Goal: Task Accomplishment & Management: Use online tool/utility

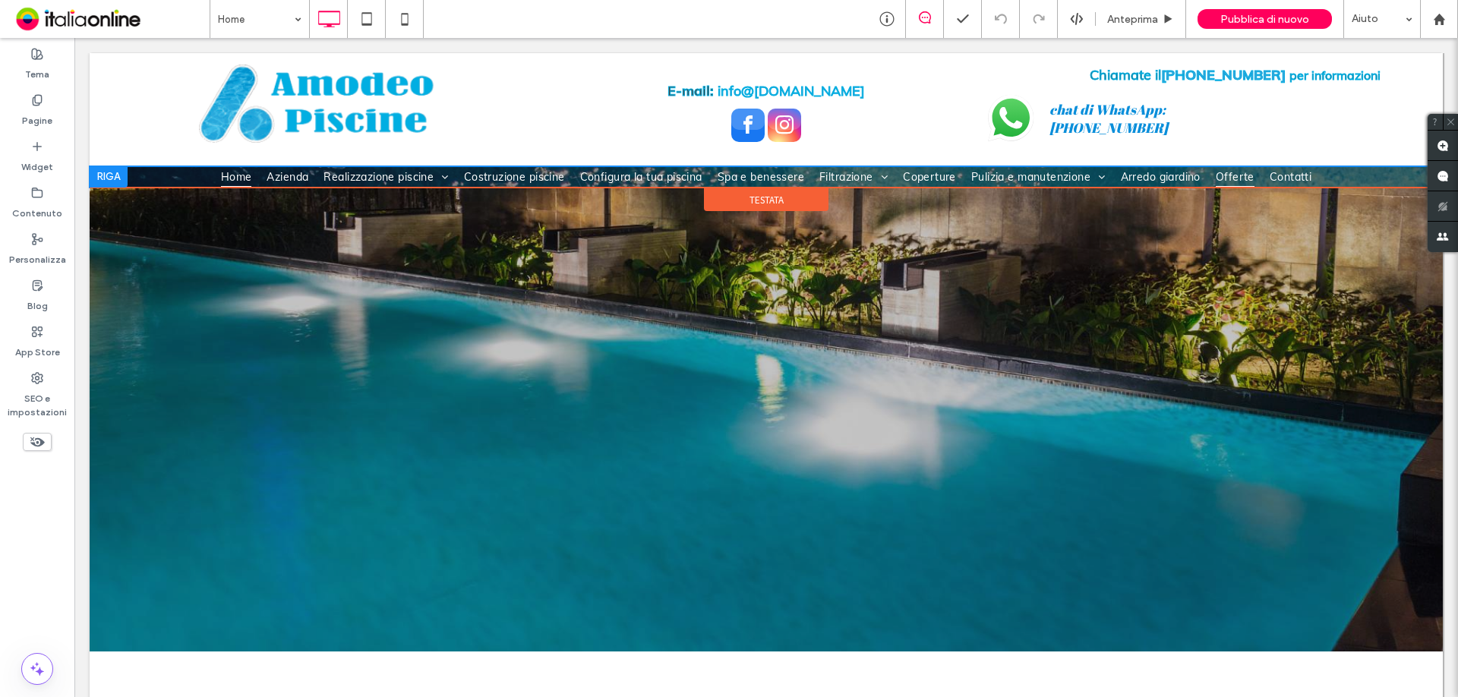
click at [1238, 174] on span "Offerte" at bounding box center [1235, 176] width 39 height 21
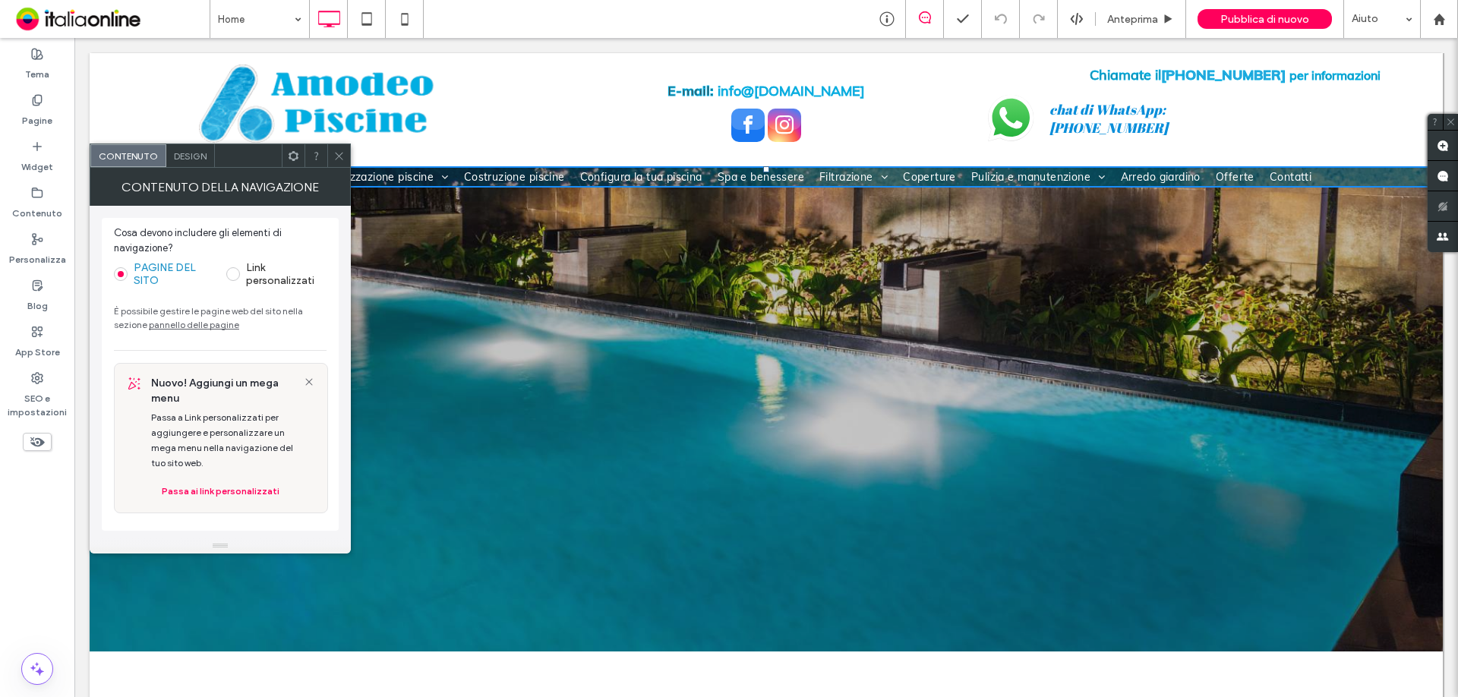
drag, startPoint x: 338, startPoint y: 156, endPoint x: 92, endPoint y: 167, distance: 246.3
click at [338, 156] on icon at bounding box center [338, 155] width 11 height 11
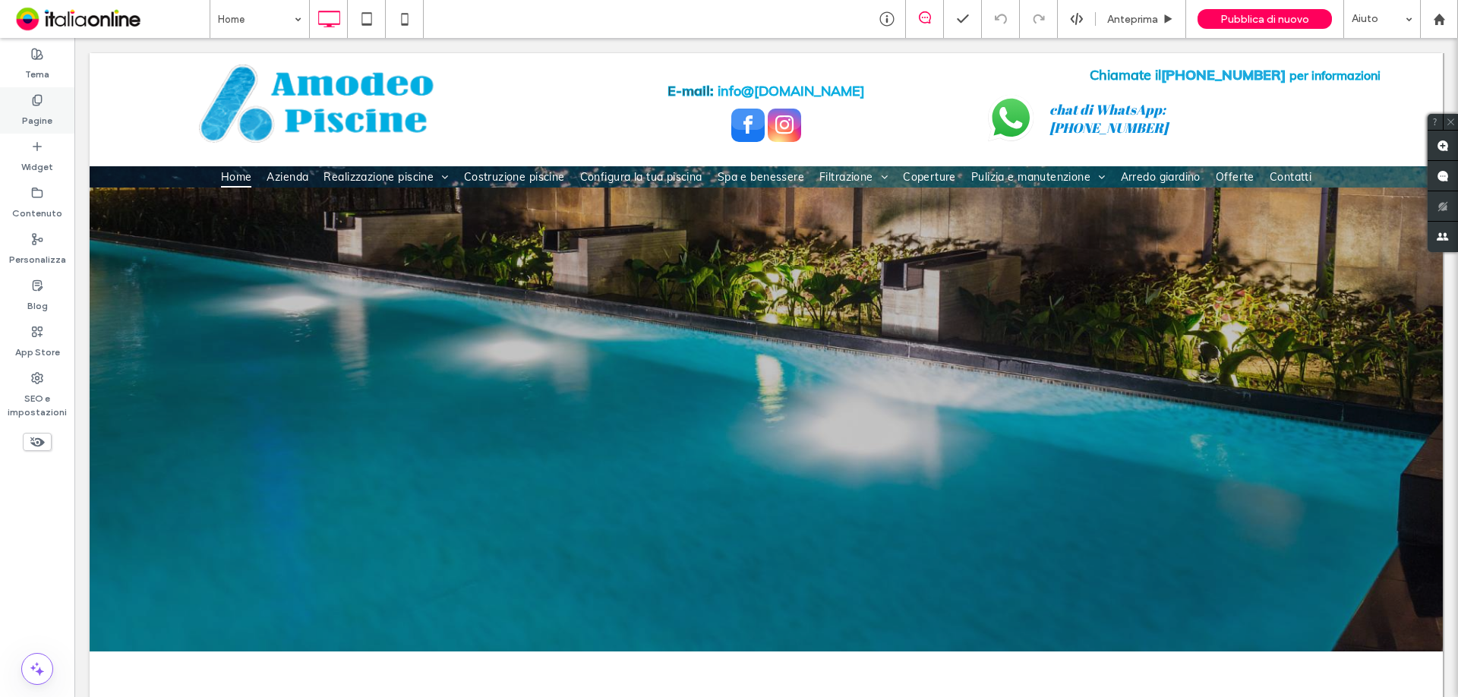
click at [34, 106] on label "Pagine" at bounding box center [37, 116] width 30 height 21
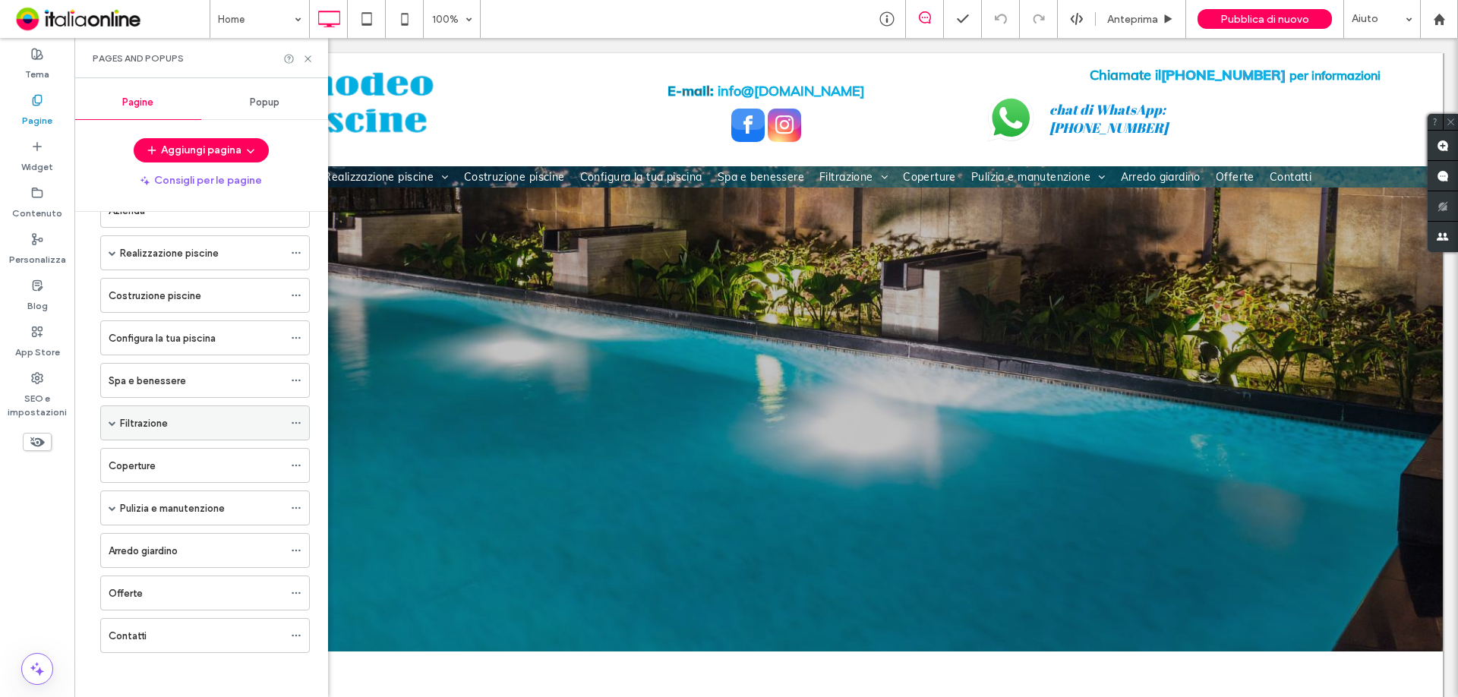
scroll to position [89, 0]
click at [121, 593] on label "Offerte" at bounding box center [126, 592] width 34 height 27
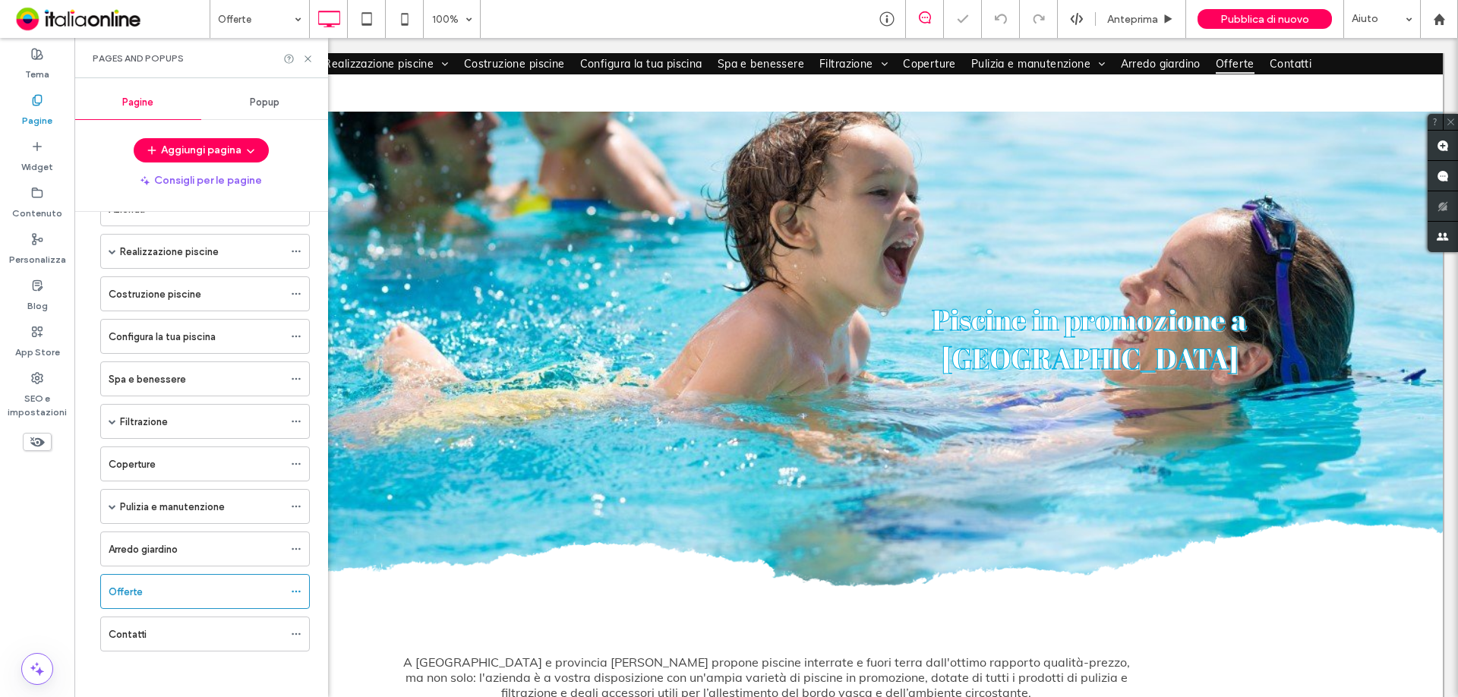
scroll to position [684, 0]
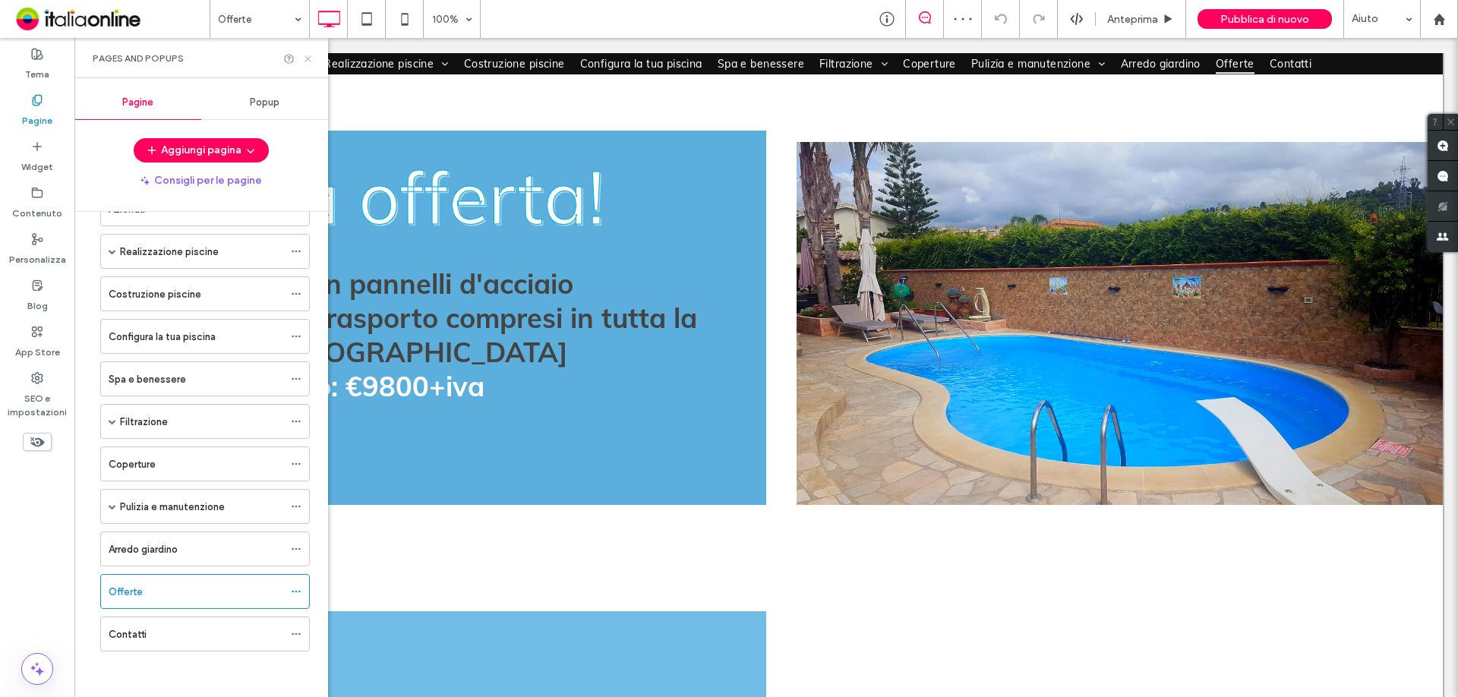
drag, startPoint x: 276, startPoint y: 38, endPoint x: 306, endPoint y: 58, distance: 36.7
click at [306, 58] on icon at bounding box center [307, 58] width 11 height 11
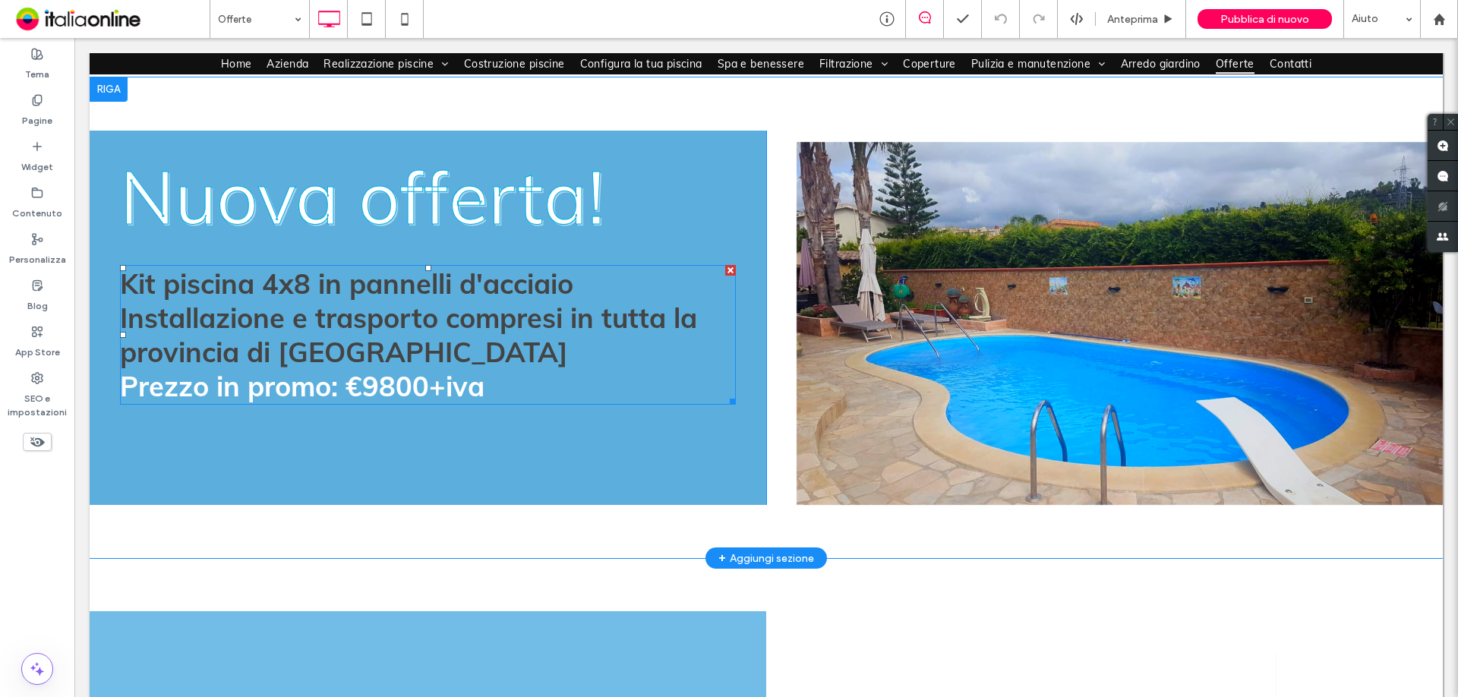
click at [584, 286] on p "Kit piscina 4x8 in pannelli d'acciaio" at bounding box center [428, 284] width 616 height 34
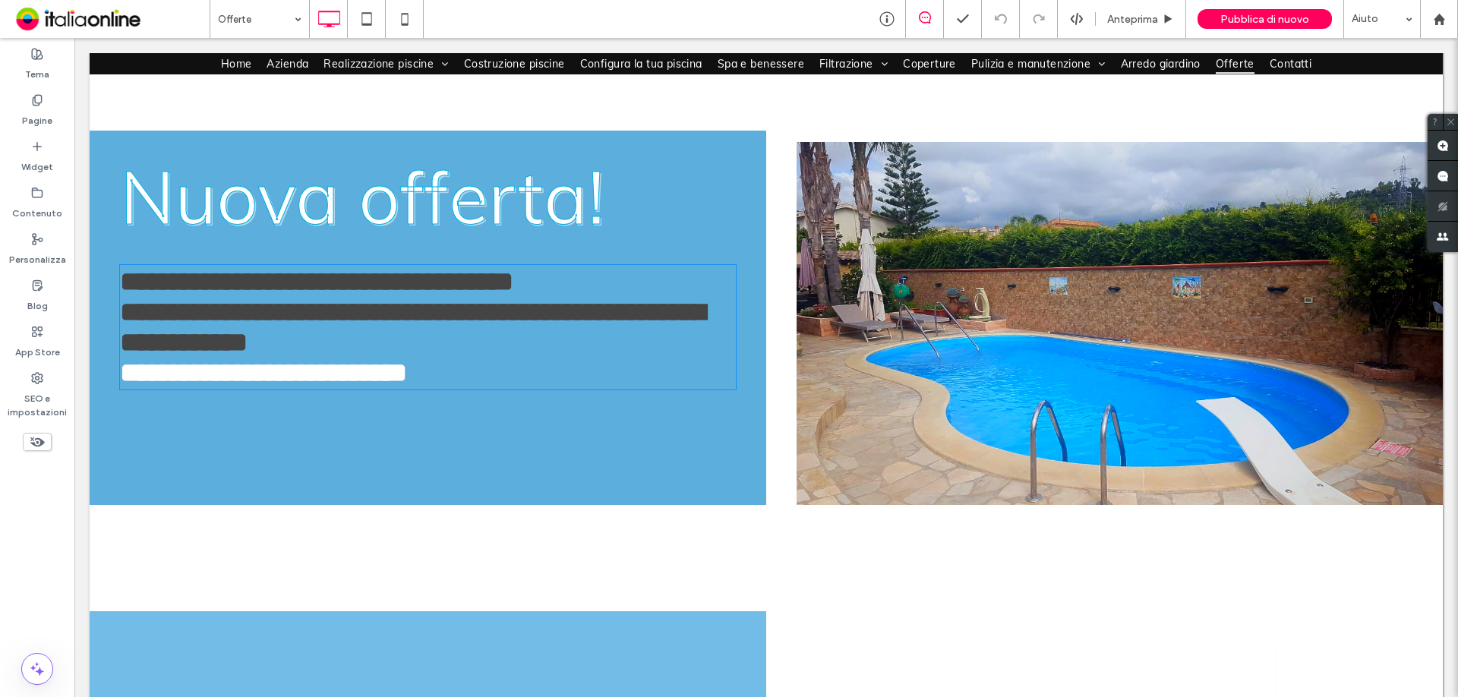
type input "****"
type input "**"
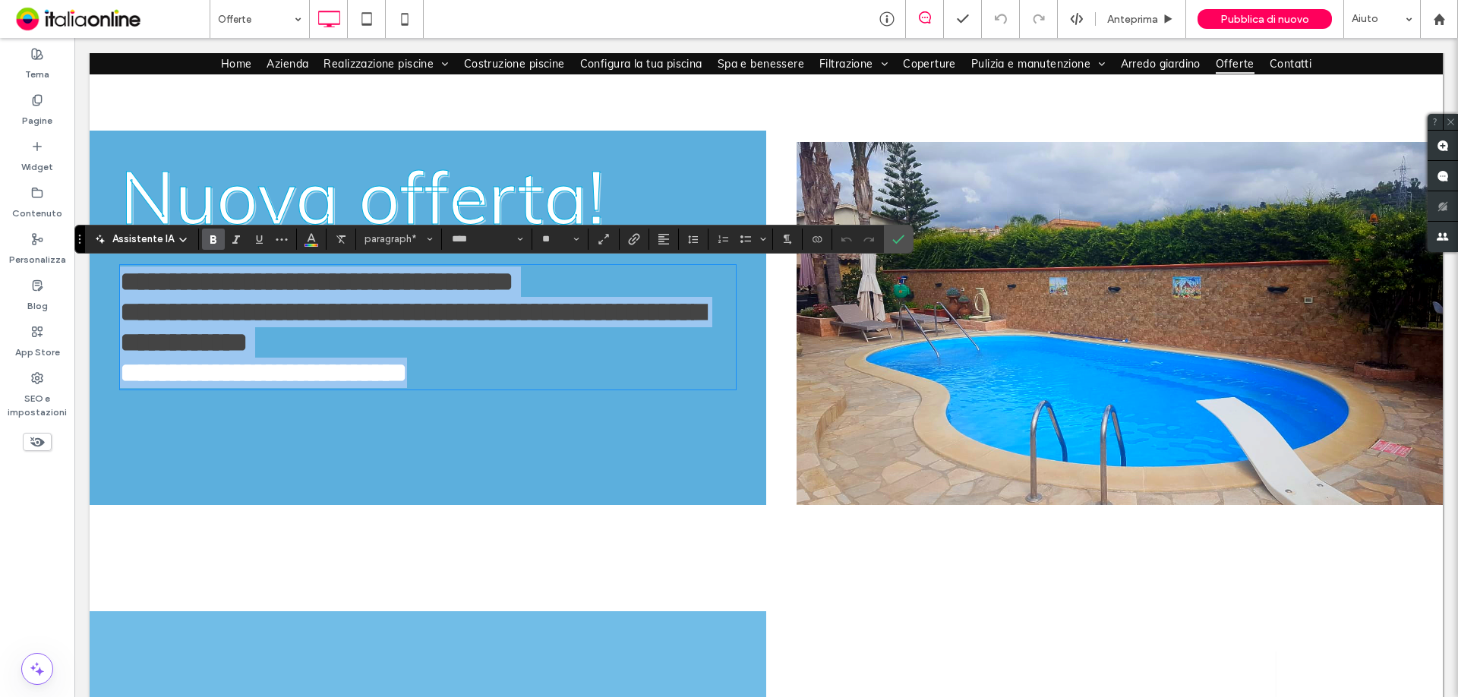
click at [584, 280] on p "**********" at bounding box center [428, 282] width 616 height 30
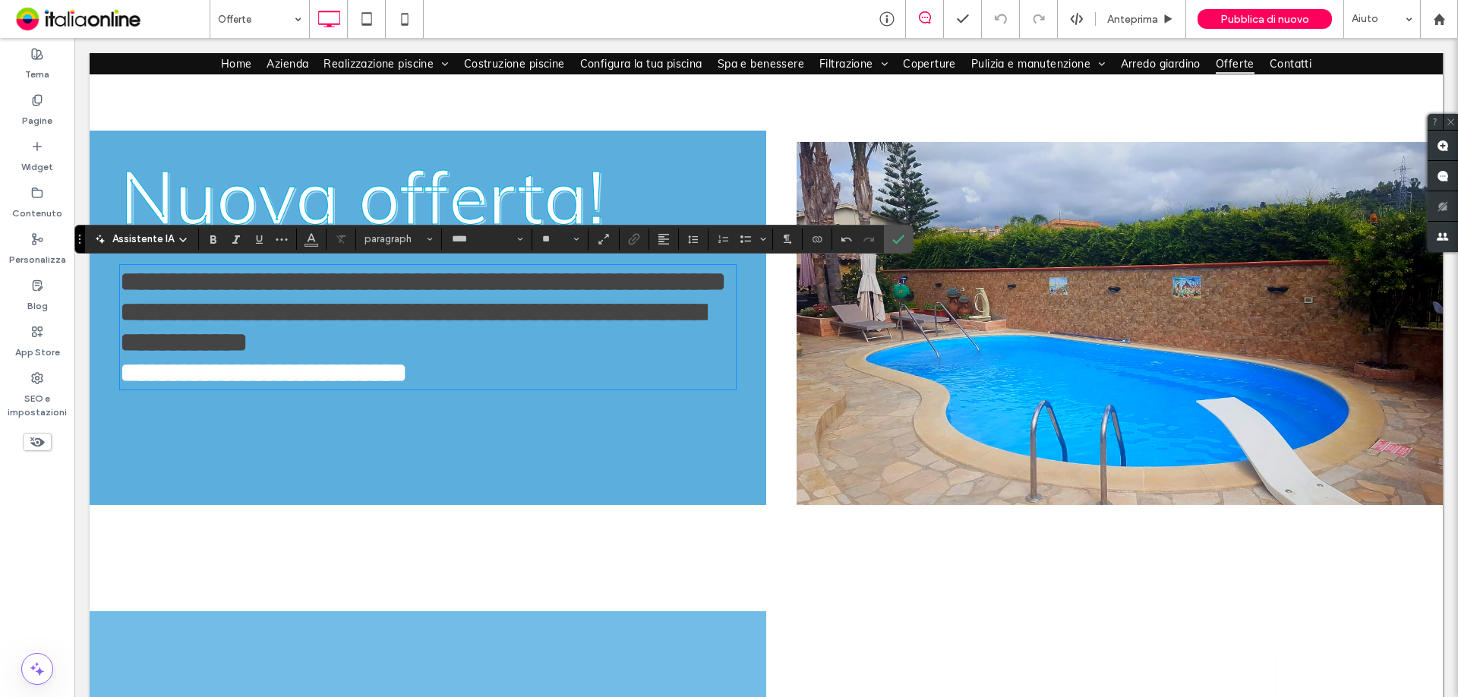
click at [245, 295] on strong "**********" at bounding box center [423, 281] width 606 height 27
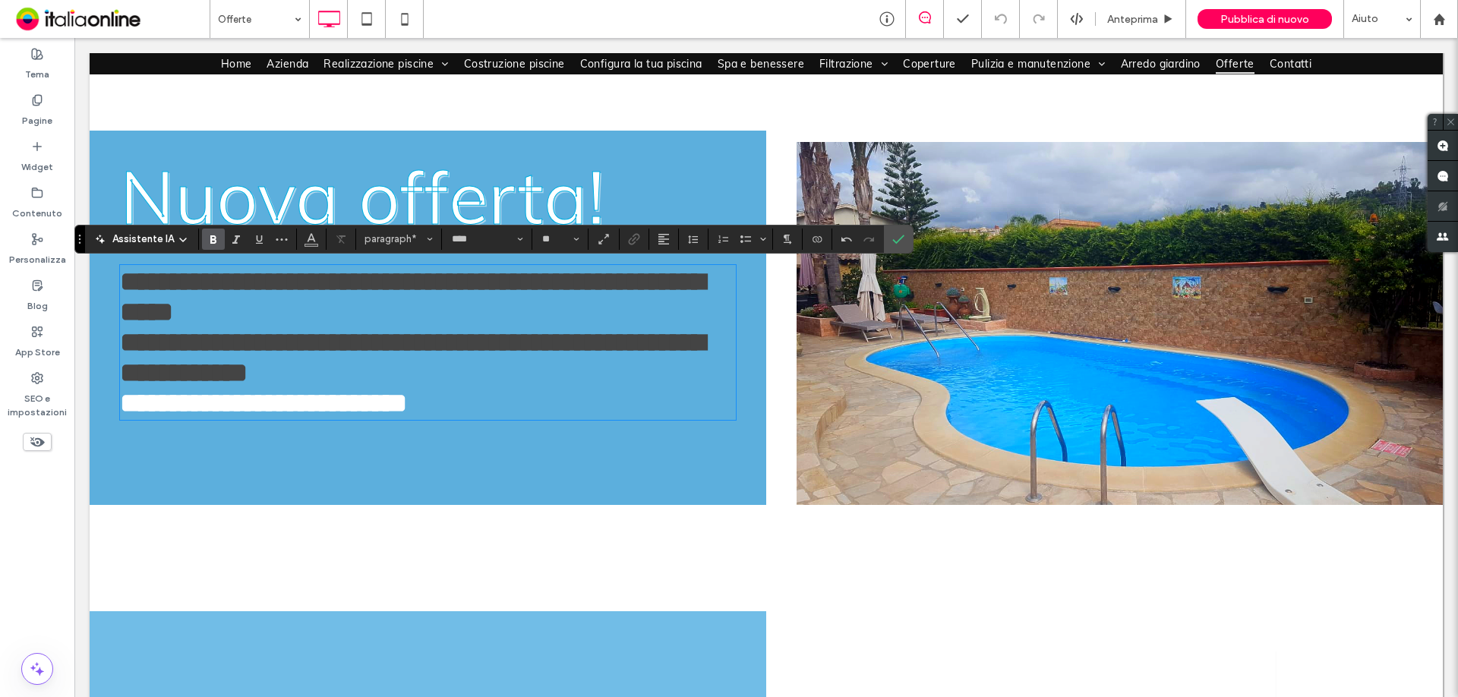
drag, startPoint x: 308, startPoint y: 279, endPoint x: 331, endPoint y: 278, distance: 23.6
click at [308, 279] on strong "**********" at bounding box center [412, 297] width 585 height 58
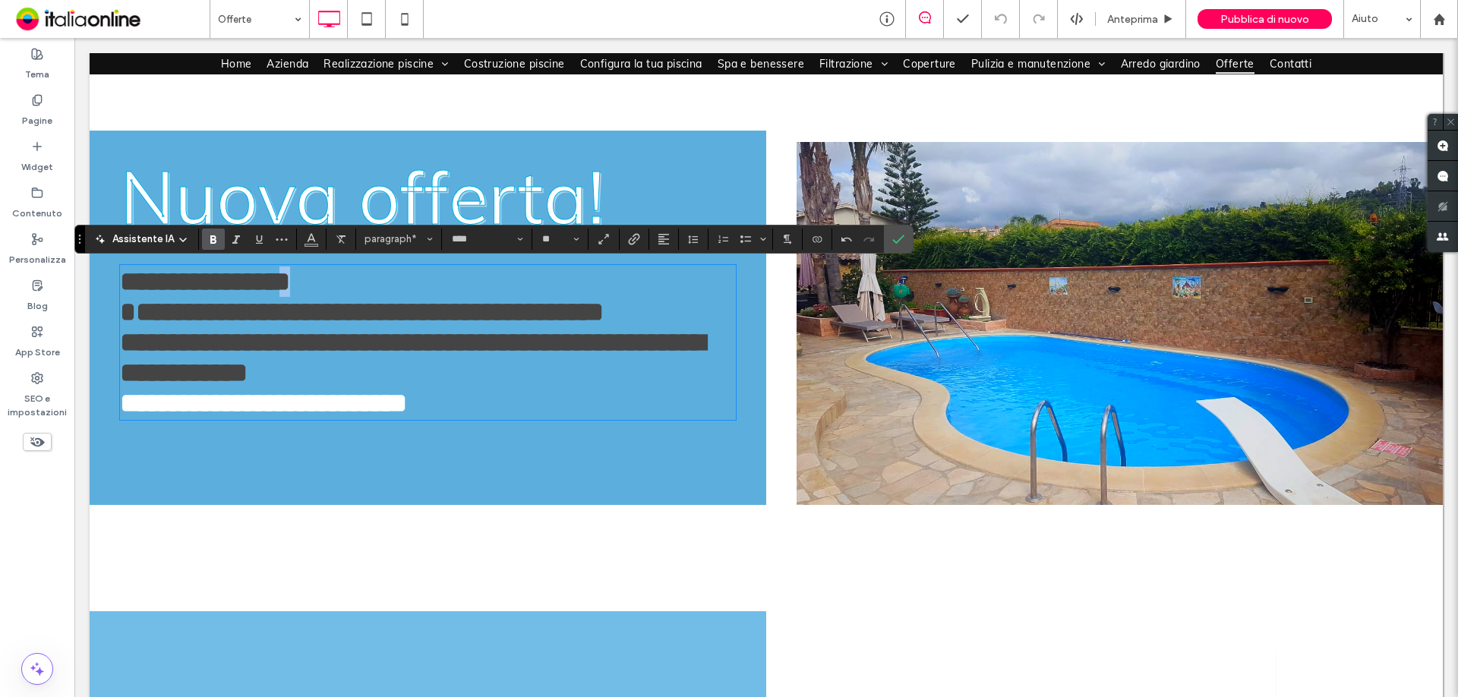
click at [311, 288] on p "**********" at bounding box center [428, 282] width 616 height 30
drag, startPoint x: 163, startPoint y: 320, endPoint x: 122, endPoint y: 320, distance: 41.0
click at [122, 320] on strong "**********" at bounding box center [362, 312] width 484 height 27
drag, startPoint x: 137, startPoint y: 313, endPoint x: 118, endPoint y: 314, distance: 19.0
click at [118, 314] on div "**********" at bounding box center [428, 318] width 677 height 375
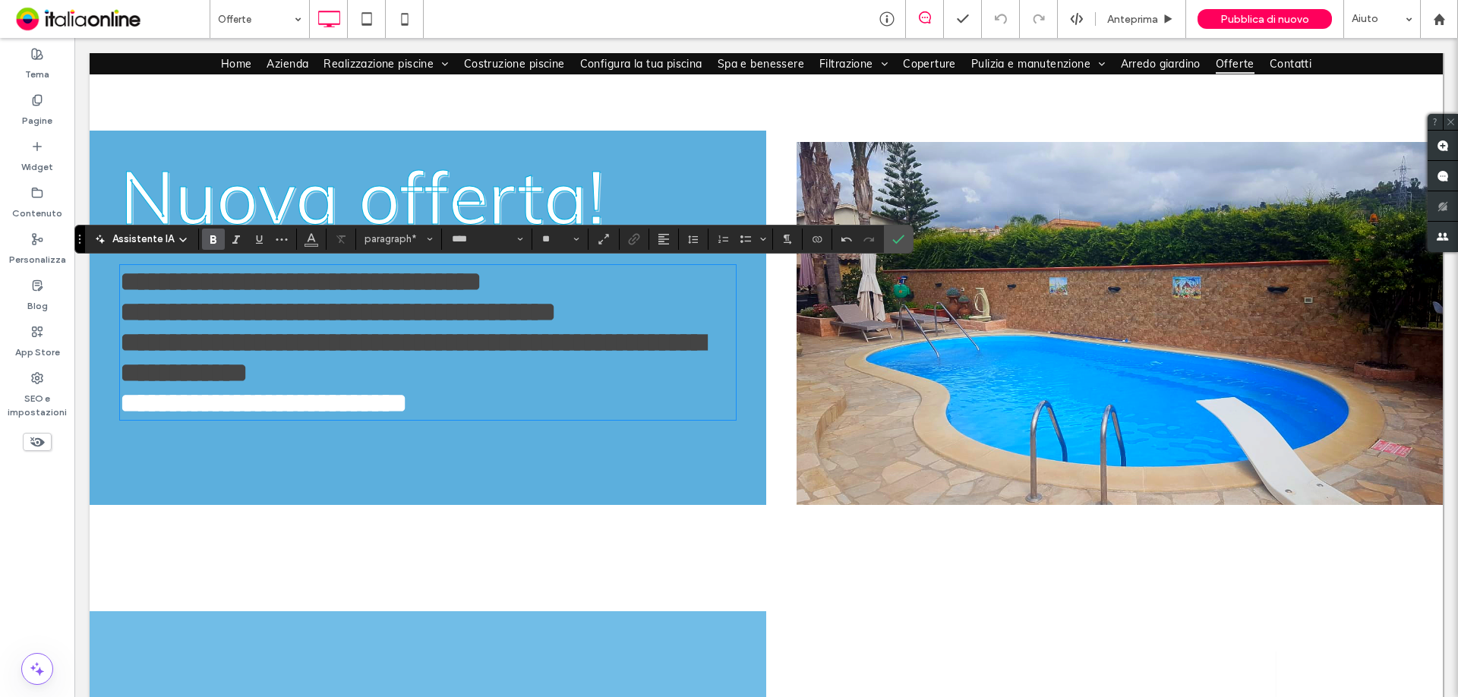
click at [659, 327] on p "**********" at bounding box center [428, 312] width 616 height 30
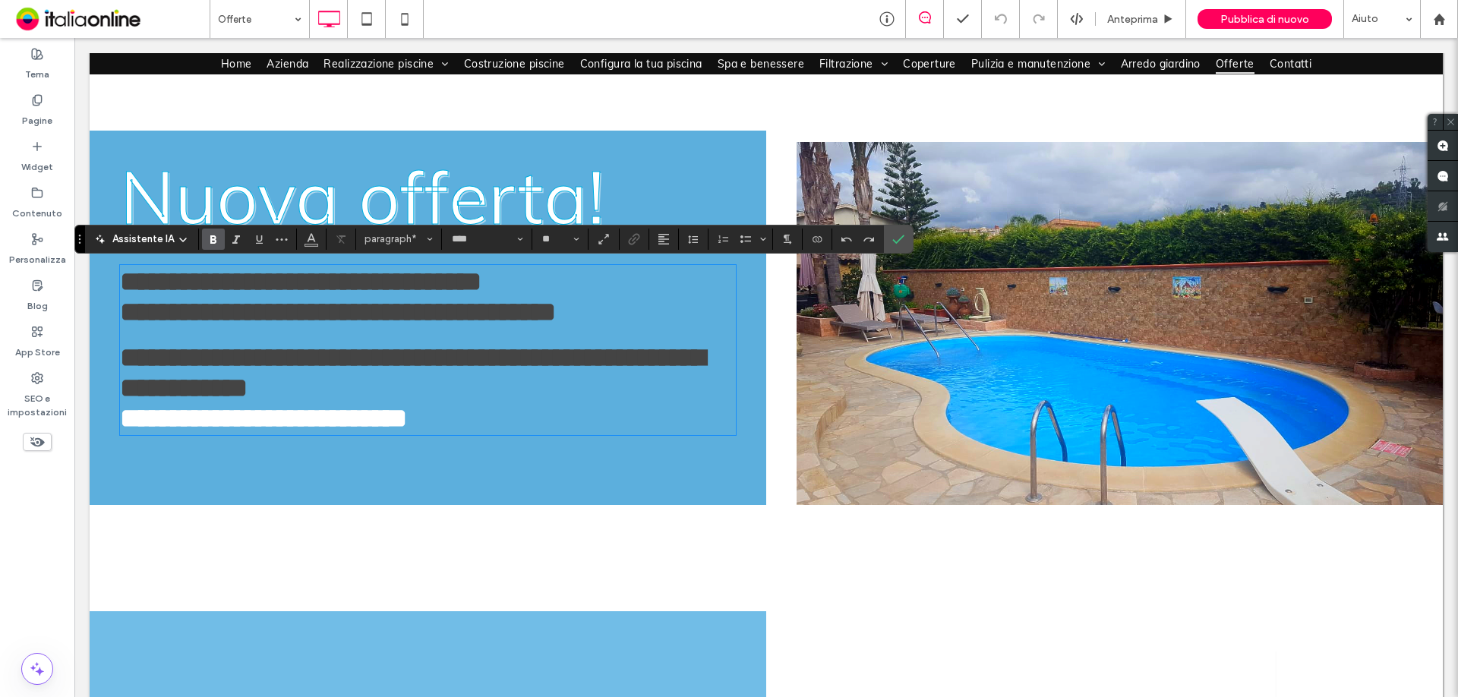
drag, startPoint x: 644, startPoint y: 329, endPoint x: 658, endPoint y: 319, distance: 16.9
click at [657, 319] on p "**********" at bounding box center [428, 312] width 616 height 30
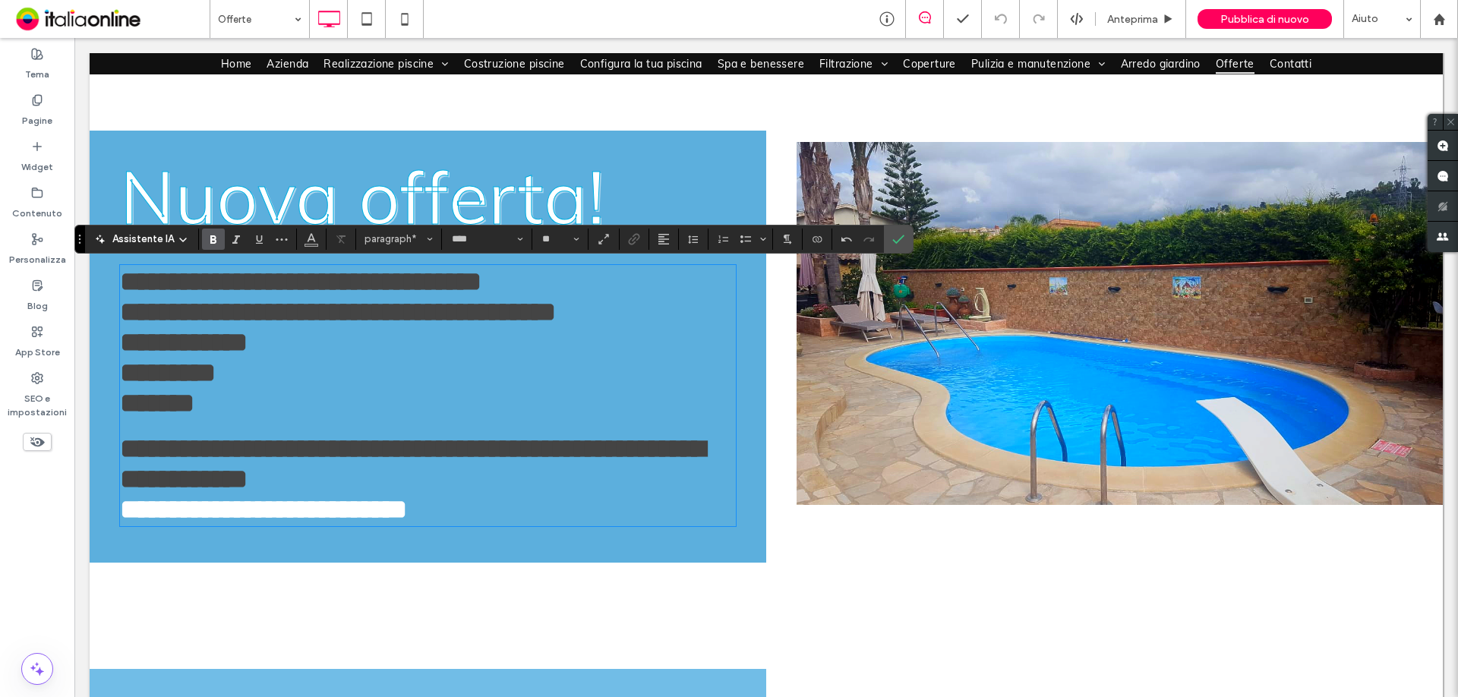
click at [125, 417] on strong "*******" at bounding box center [157, 403] width 74 height 27
click at [266, 388] on p "*********" at bounding box center [428, 373] width 616 height 30
drag, startPoint x: 202, startPoint y: 426, endPoint x: 122, endPoint y: 425, distance: 79.8
click at [122, 419] on p "*******" at bounding box center [428, 403] width 616 height 30
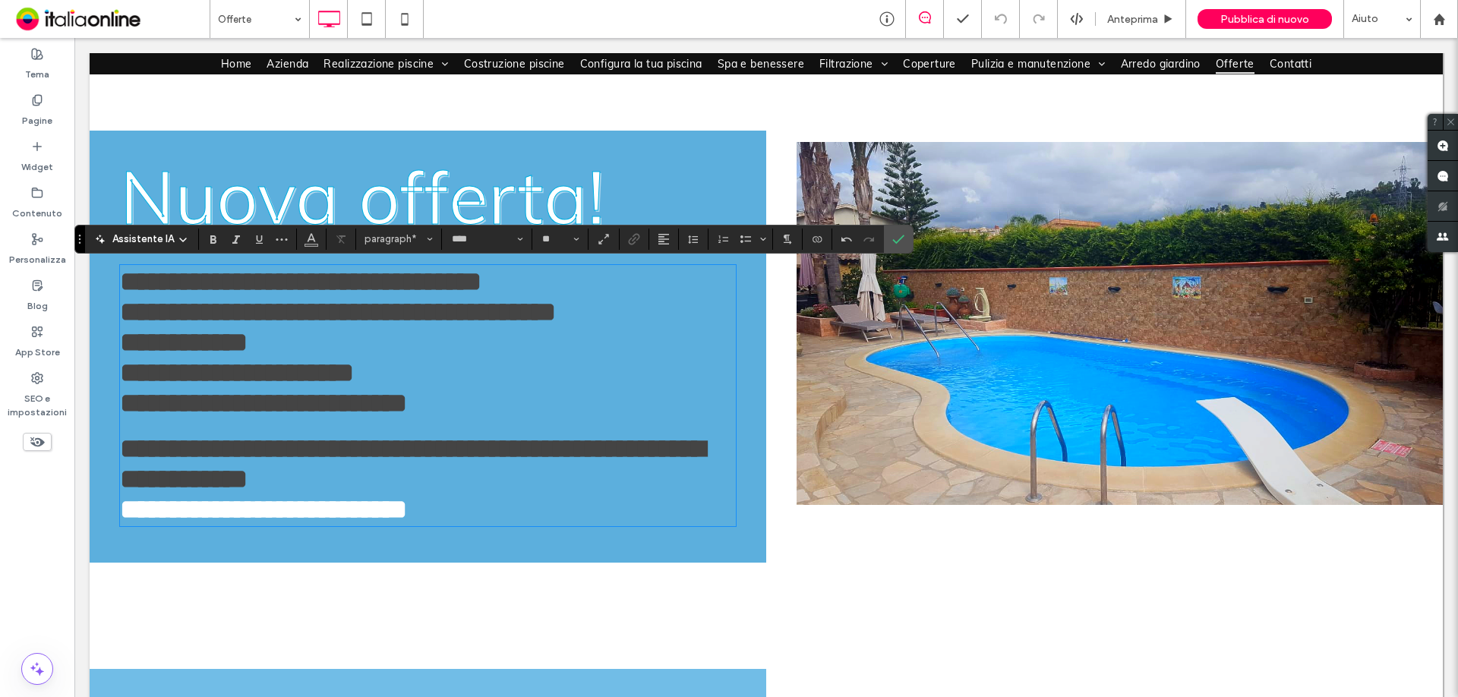
drag, startPoint x: 324, startPoint y: 469, endPoint x: 119, endPoint y: 451, distance: 205.1
click at [119, 451] on div "**********" at bounding box center [428, 347] width 677 height 432
type input "**"
drag, startPoint x: 318, startPoint y: 467, endPoint x: 130, endPoint y: 464, distance: 188.4
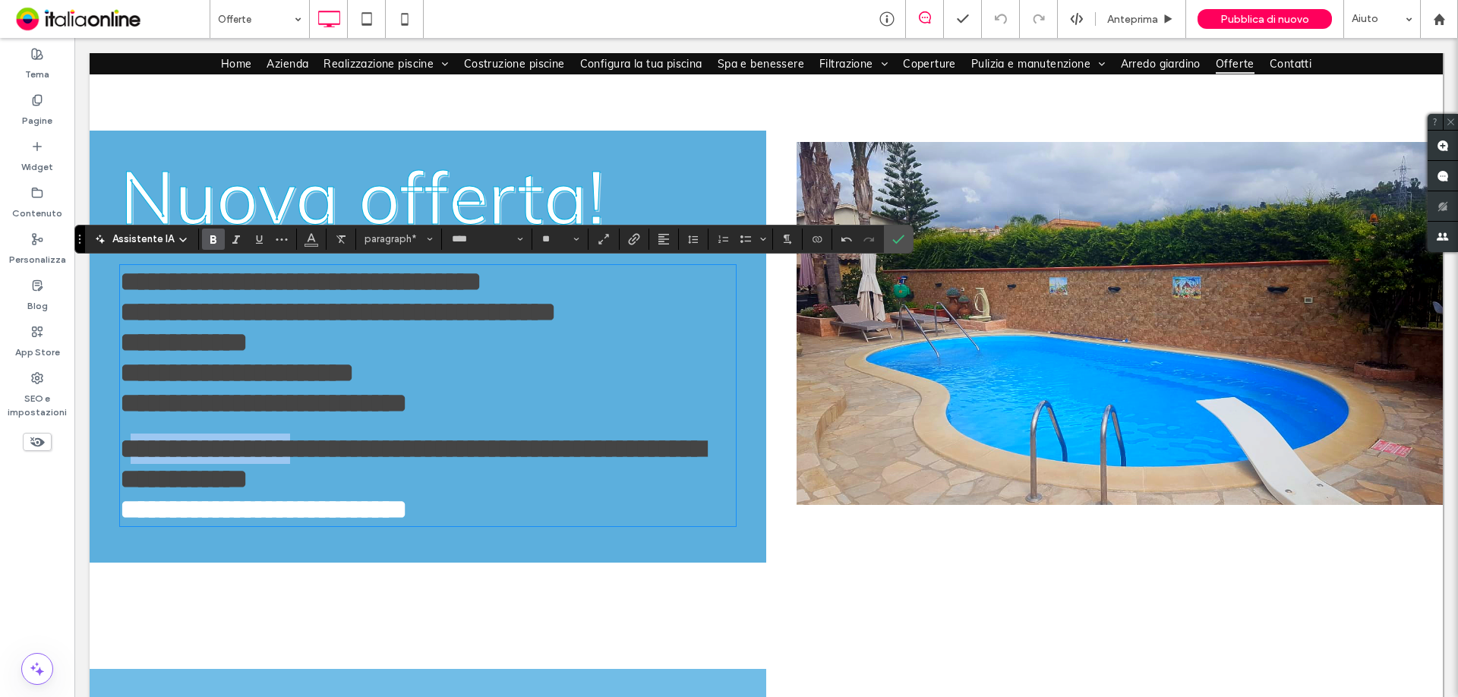
click at [130, 464] on strong "**********" at bounding box center [412, 464] width 585 height 58
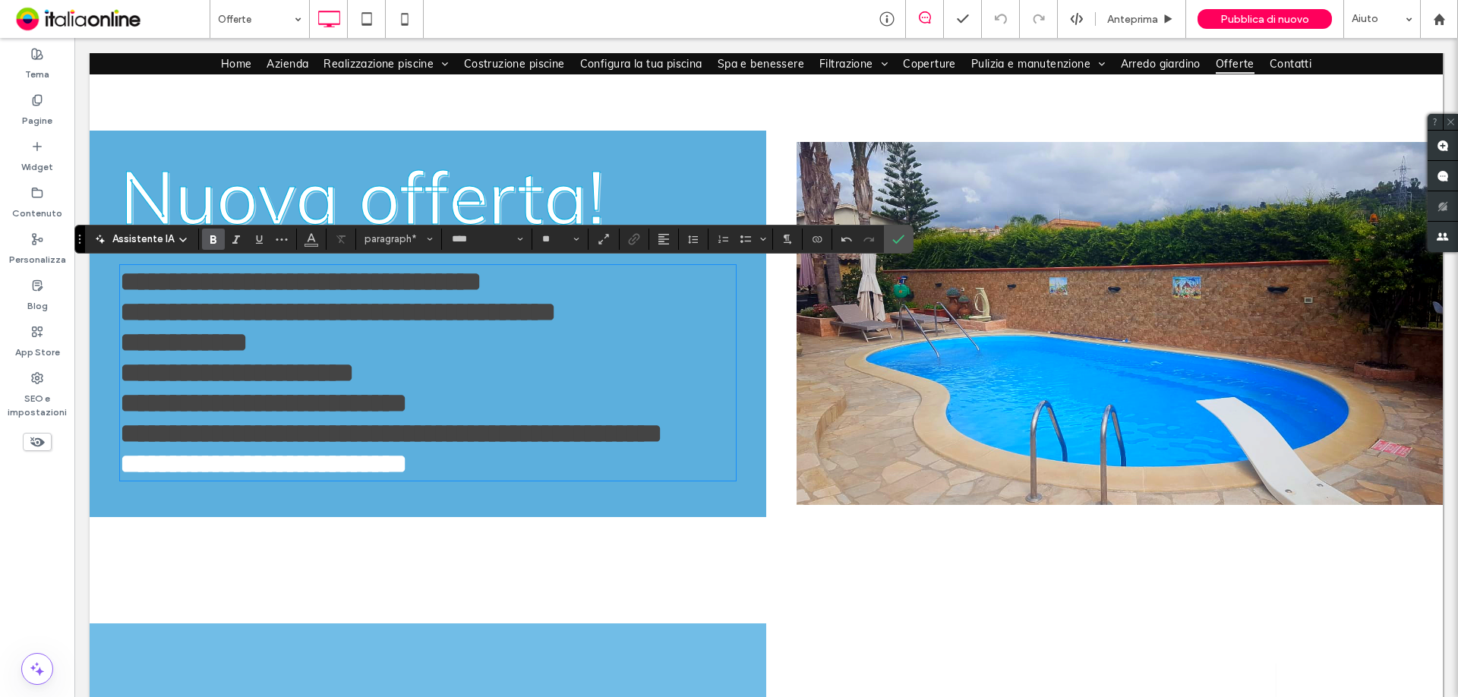
click at [257, 447] on strong "**********" at bounding box center [391, 433] width 542 height 27
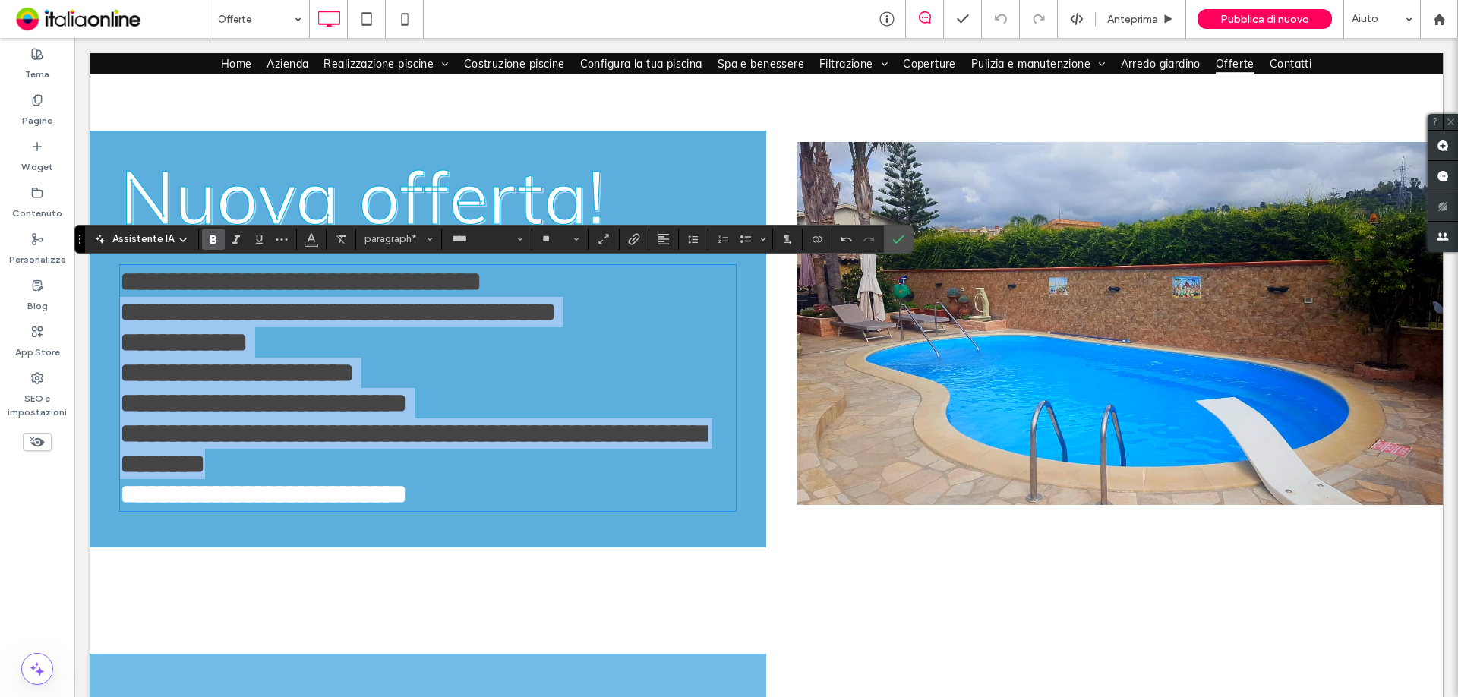
drag, startPoint x: 384, startPoint y: 490, endPoint x: 118, endPoint y: 327, distance: 312.0
click at [118, 327] on div "**********" at bounding box center [428, 339] width 677 height 417
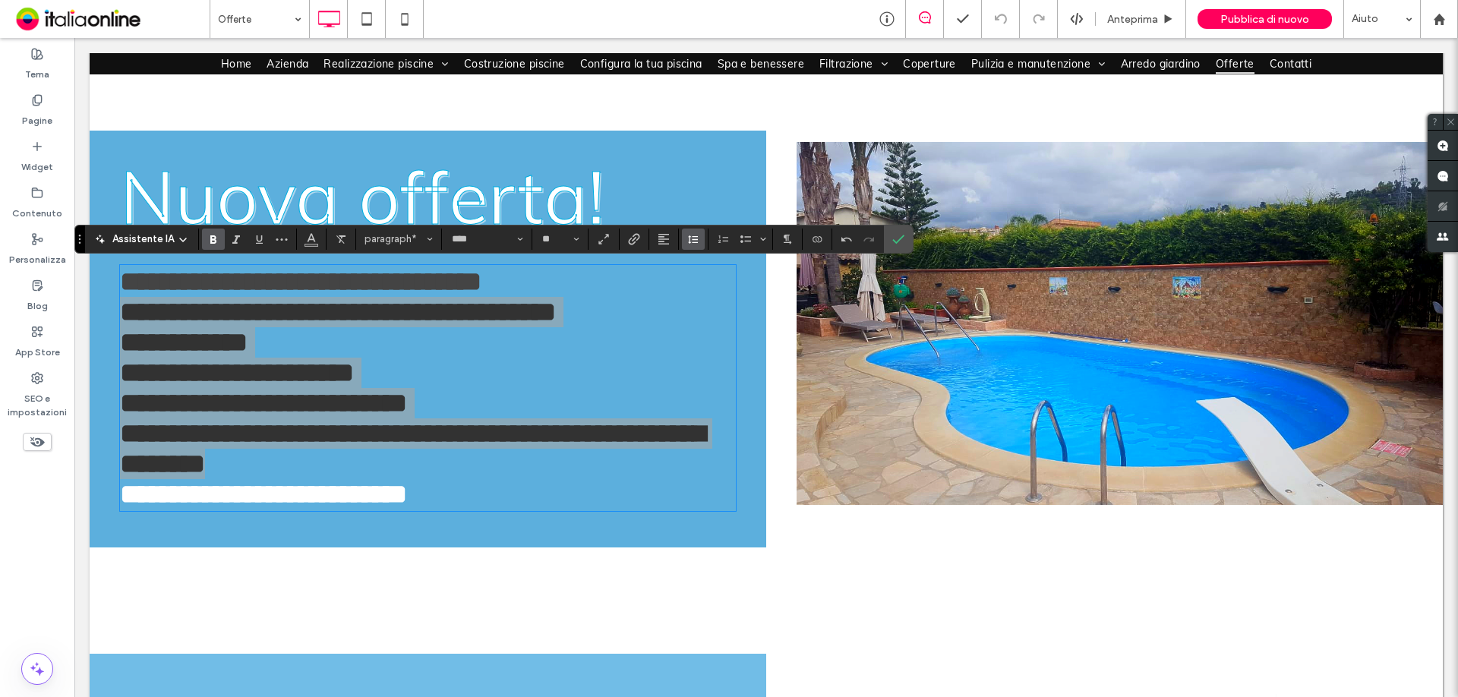
click at [692, 240] on icon "Altezza riga" at bounding box center [693, 239] width 12 height 12
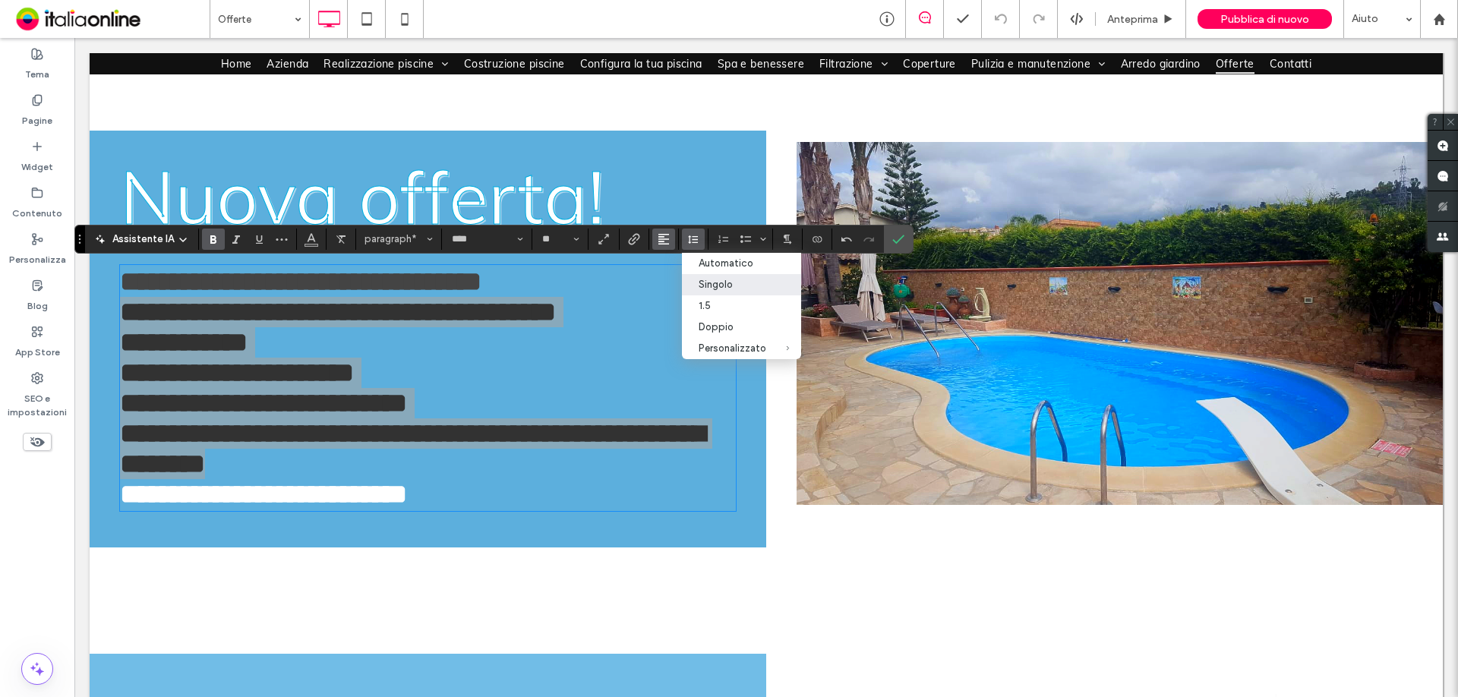
click at [665, 241] on icon "Allineamento" at bounding box center [664, 239] width 12 height 12
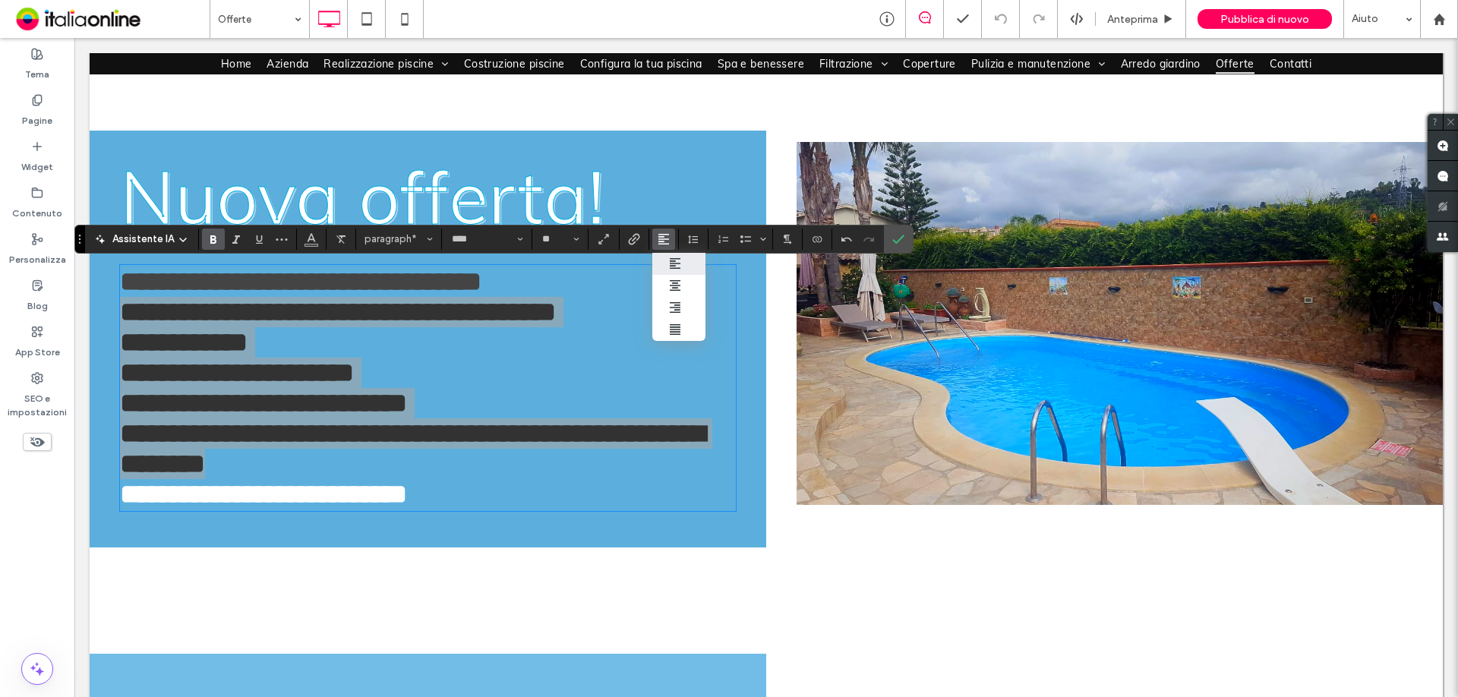
drag, startPoint x: 739, startPoint y: 239, endPoint x: 739, endPoint y: 252, distance: 13.7
click at [740, 239] on icon "Elenco puntato" at bounding box center [746, 239] width 12 height 12
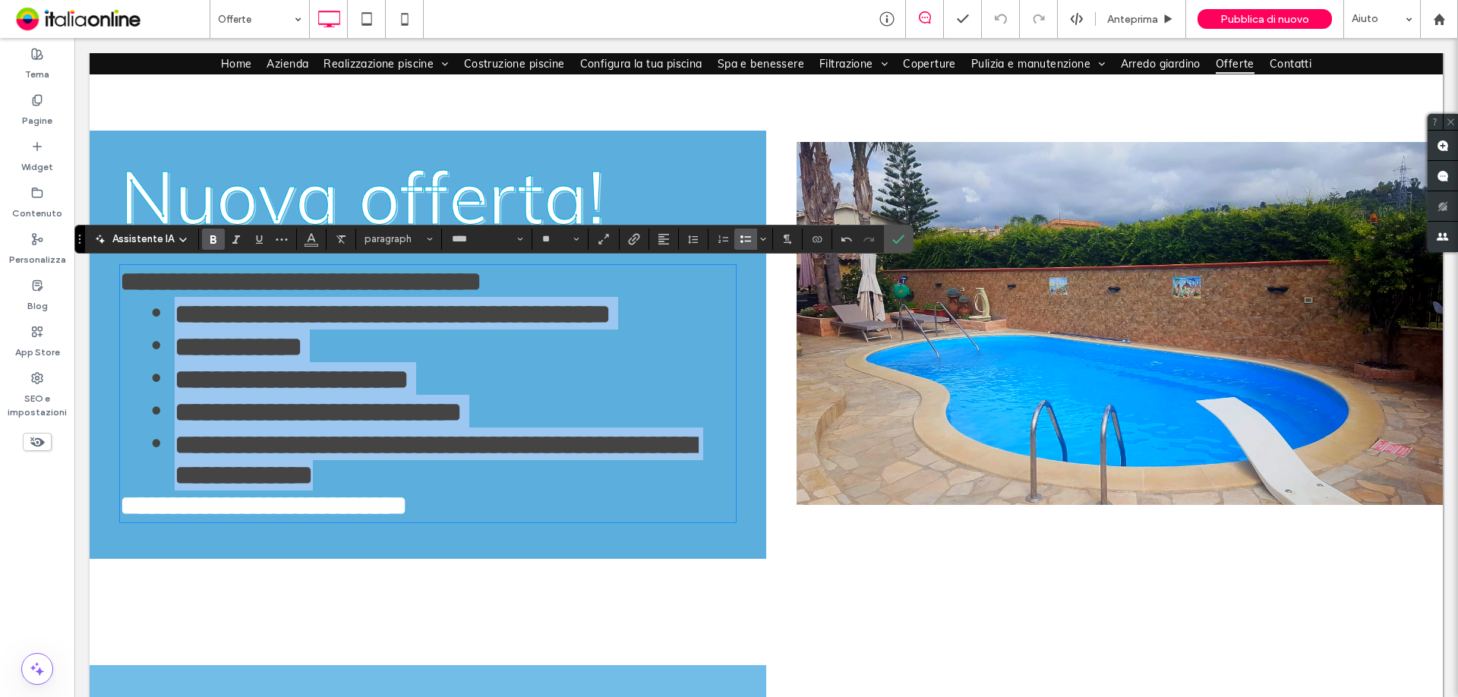
drag, startPoint x: 649, startPoint y: 336, endPoint x: 669, endPoint y: 342, distance: 20.7
click at [649, 336] on li "**********" at bounding box center [455, 346] width 561 height 33
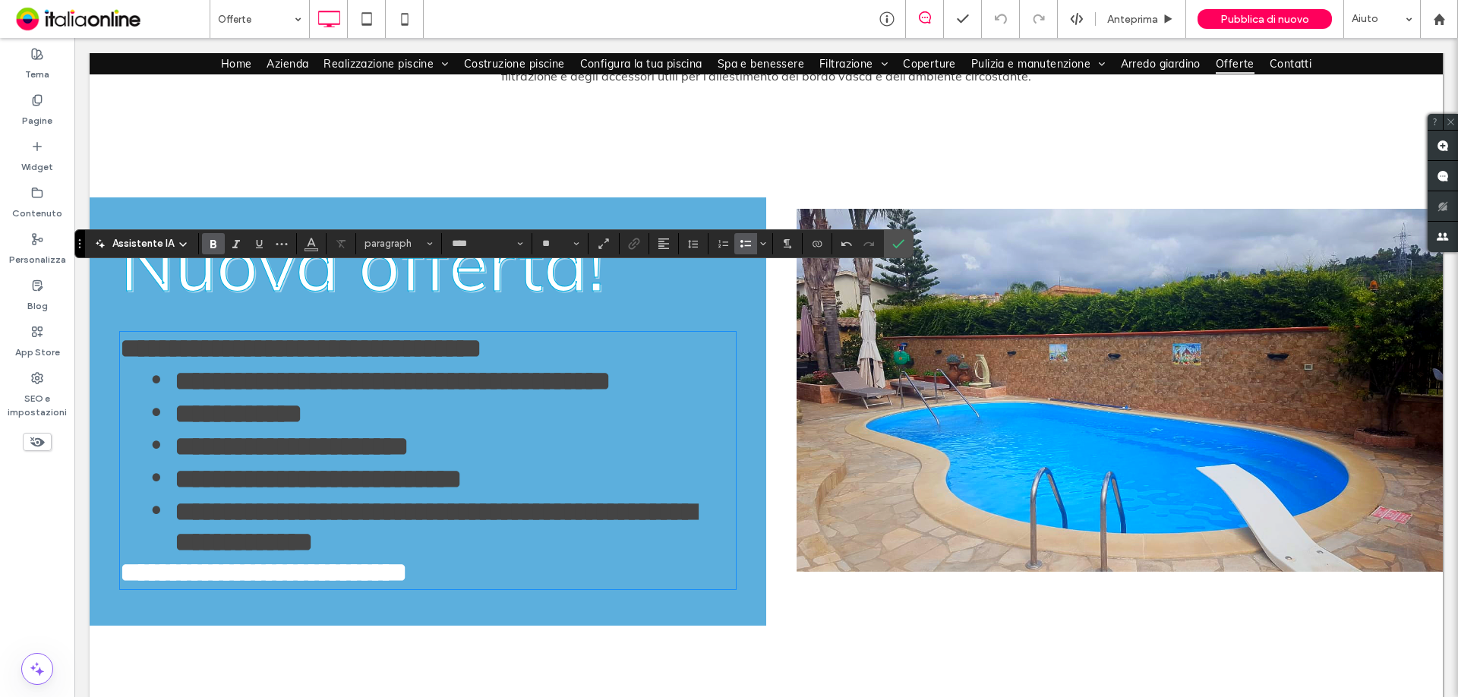
scroll to position [608, 0]
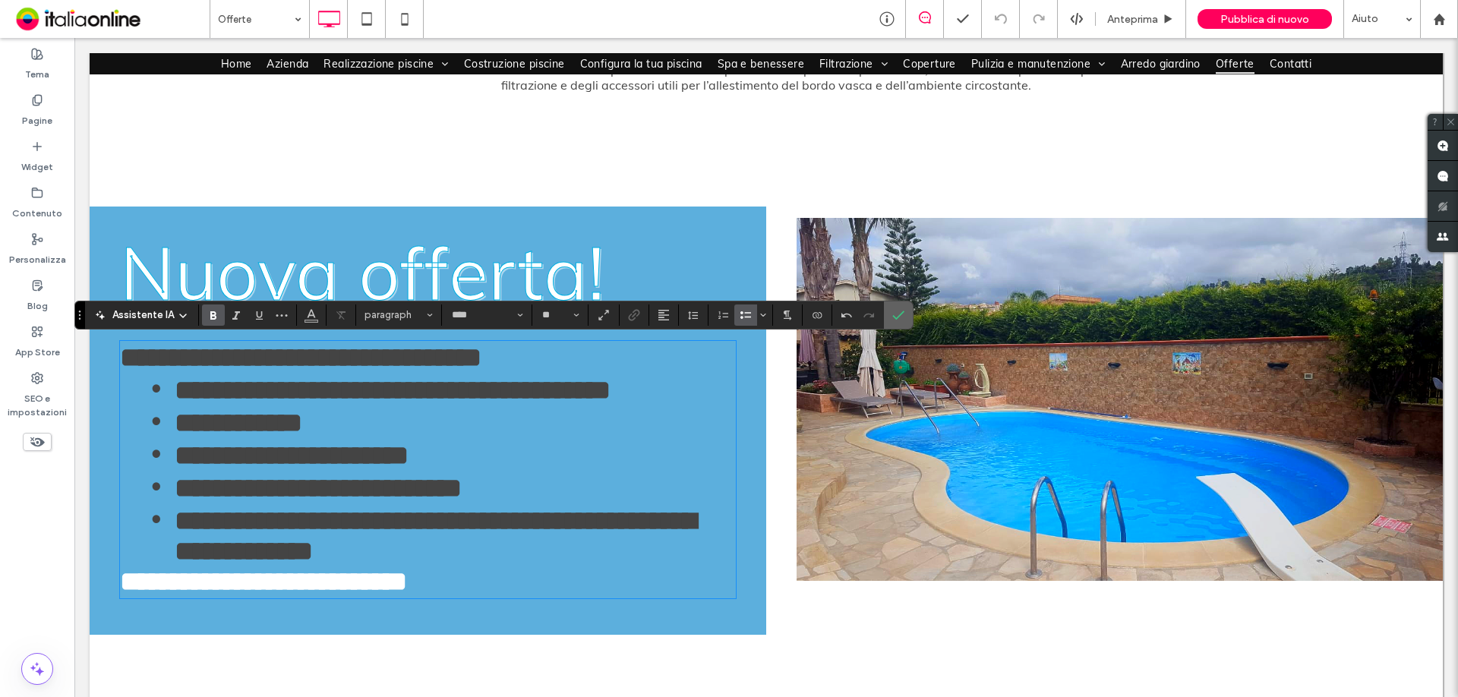
click at [898, 321] on icon "Conferma" at bounding box center [898, 315] width 12 height 12
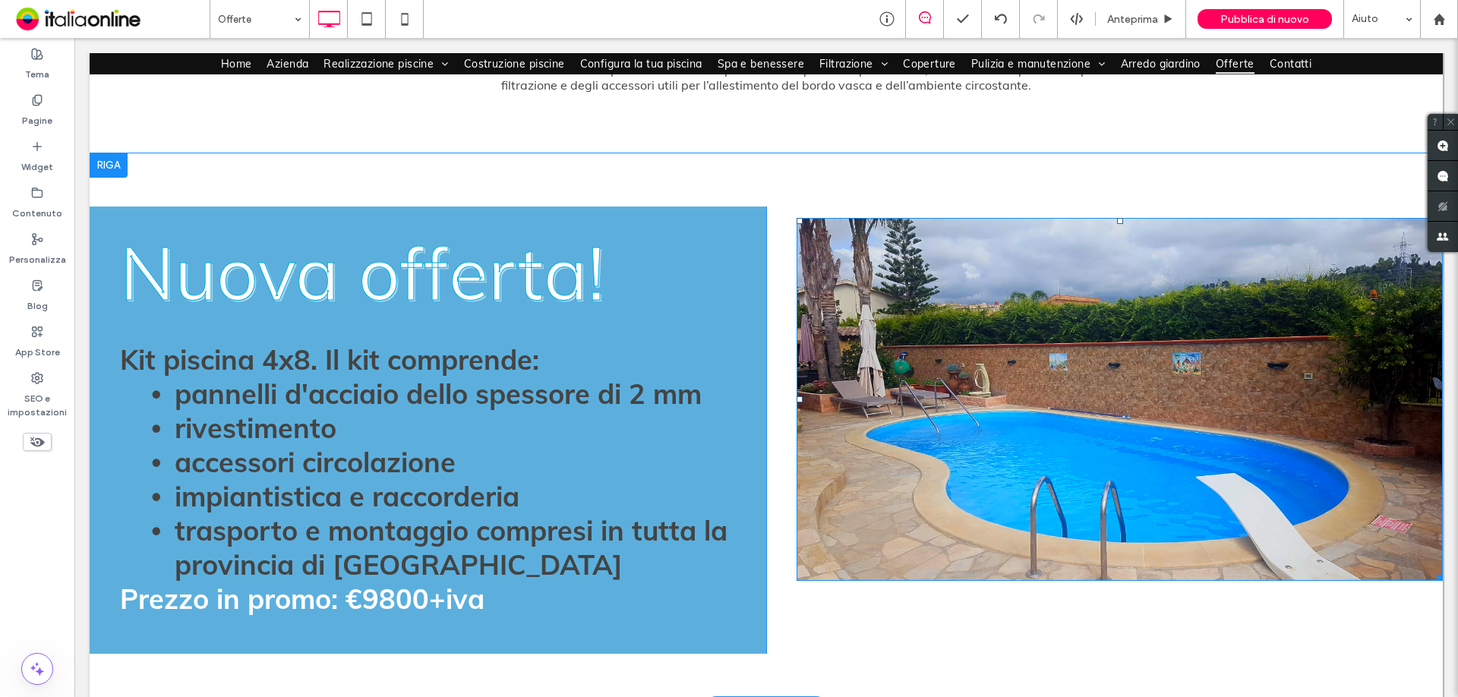
click at [1113, 366] on img at bounding box center [1120, 400] width 646 height 364
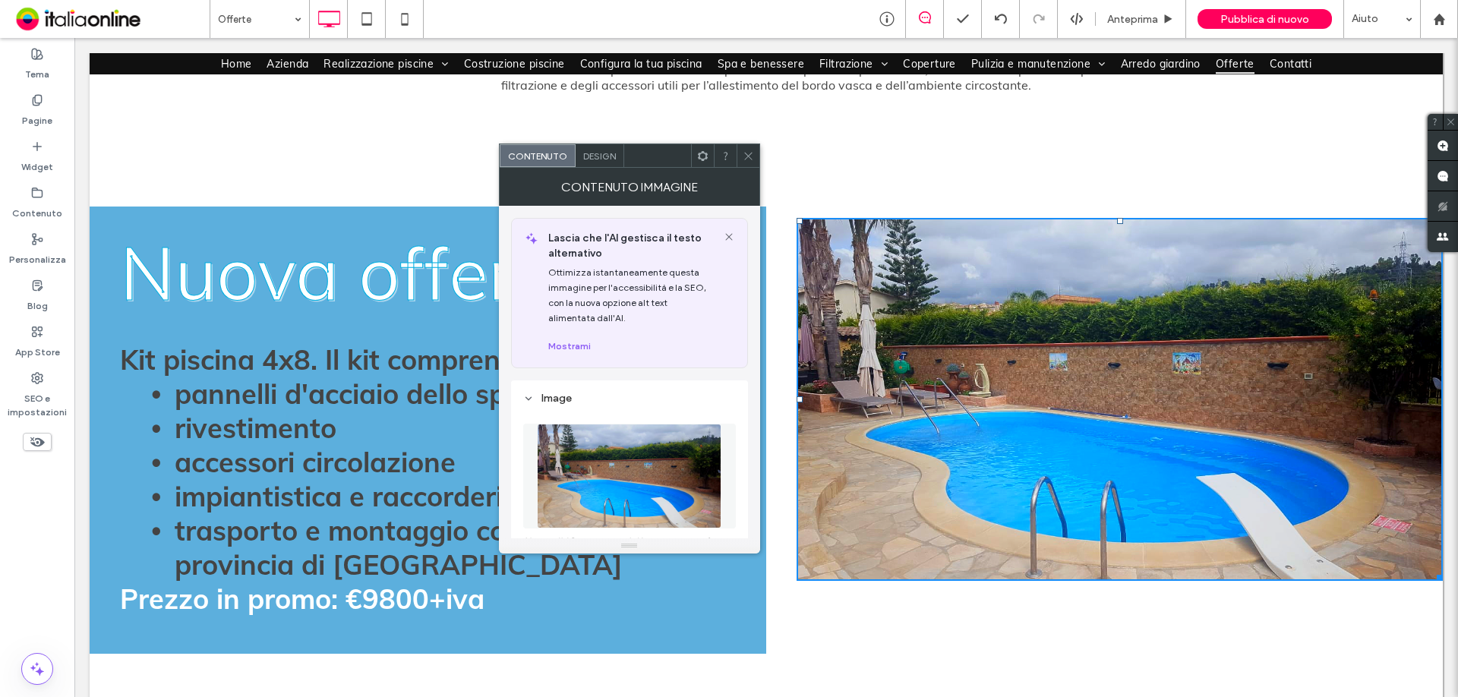
drag, startPoint x: 750, startPoint y: 153, endPoint x: 758, endPoint y: 162, distance: 11.8
click at [750, 153] on icon at bounding box center [748, 155] width 11 height 11
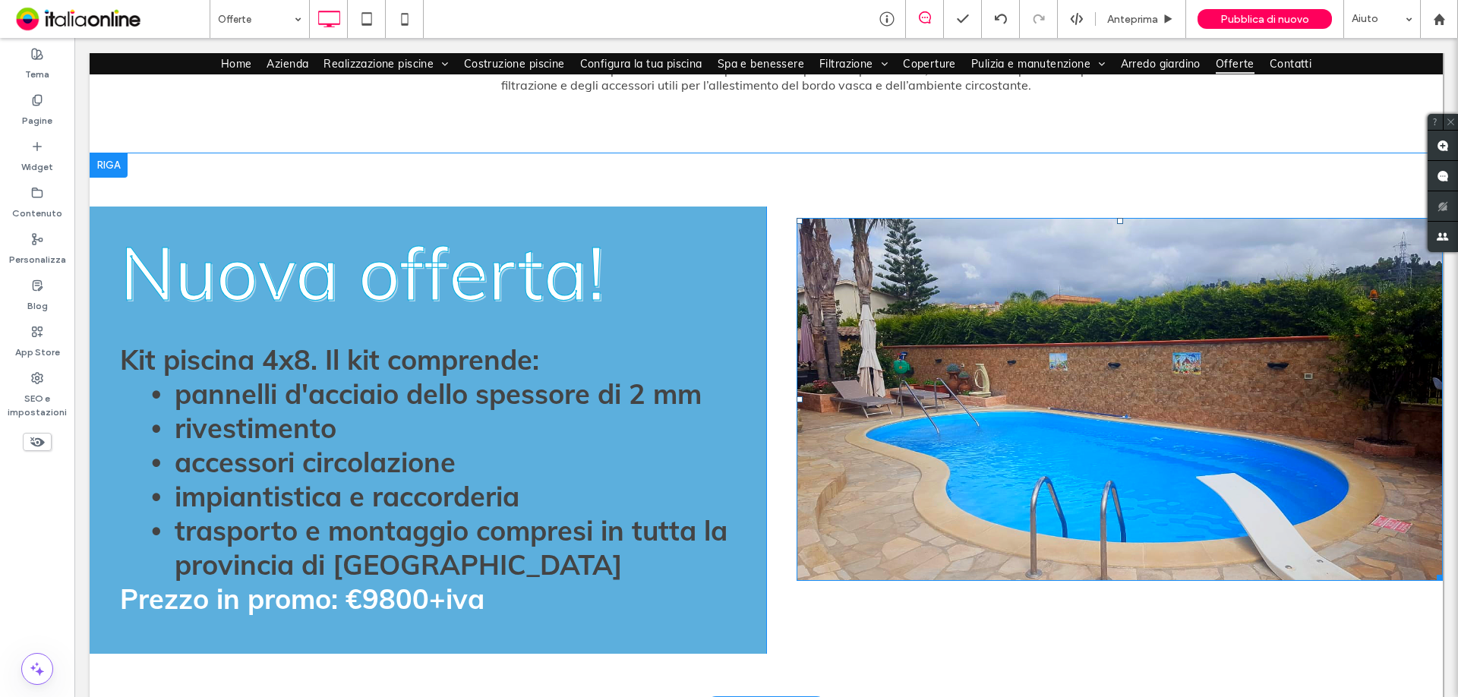
click at [1433, 221] on div at bounding box center [1438, 223] width 11 height 11
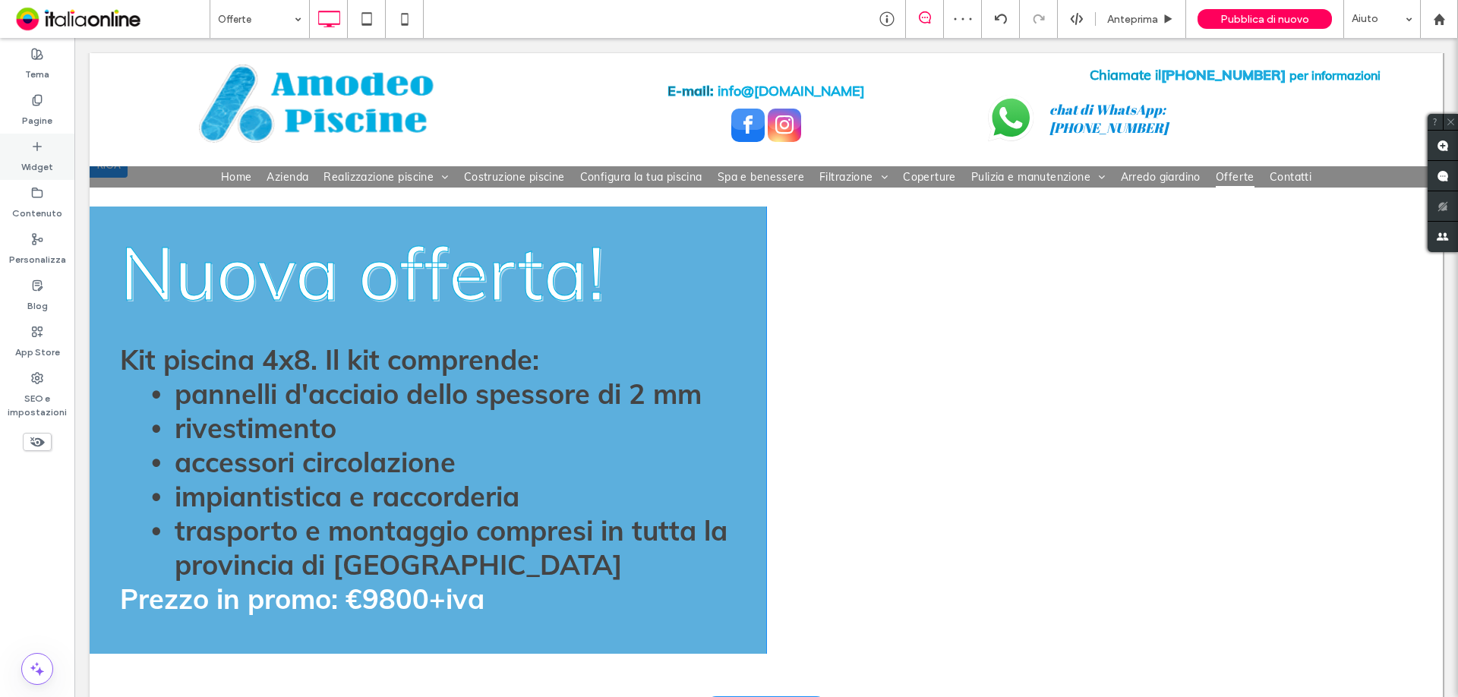
click at [34, 163] on label "Widget" at bounding box center [37, 163] width 32 height 21
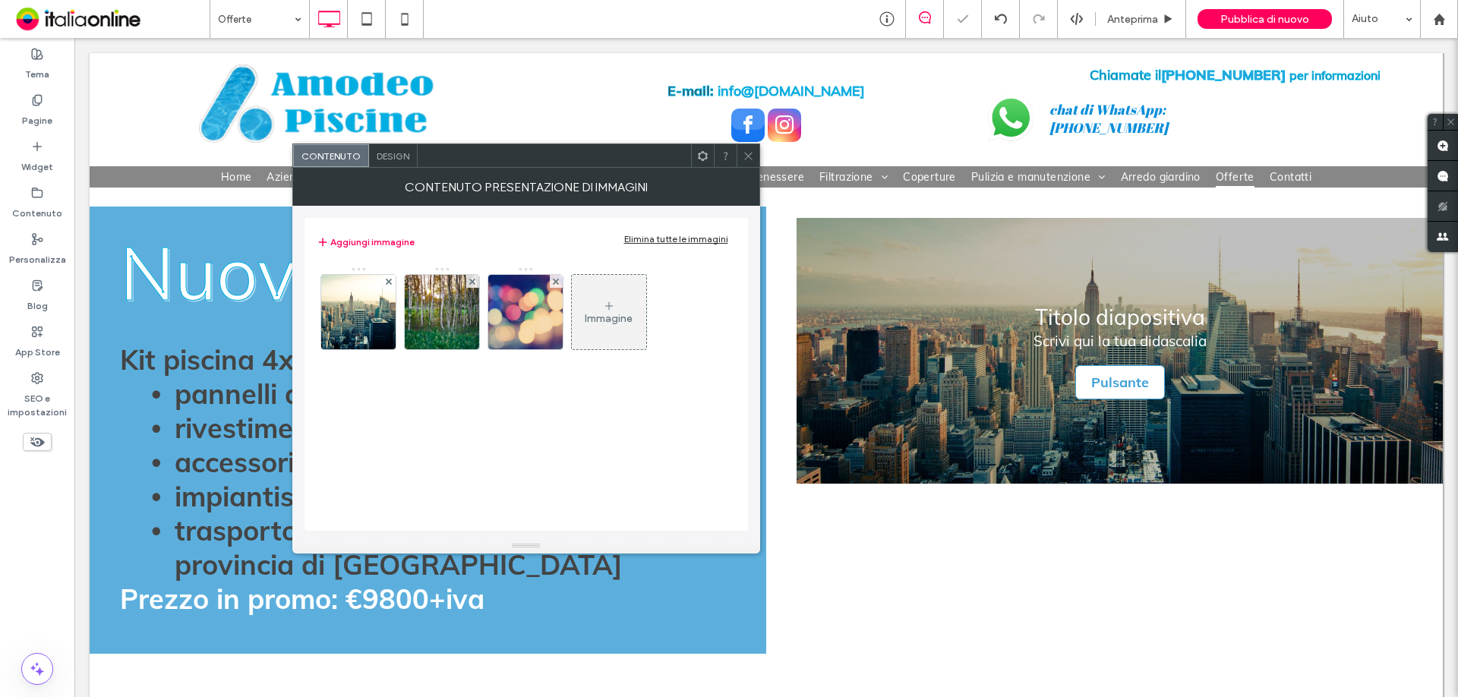
click at [699, 234] on div "Elimina tutte le immagini" at bounding box center [676, 238] width 104 height 11
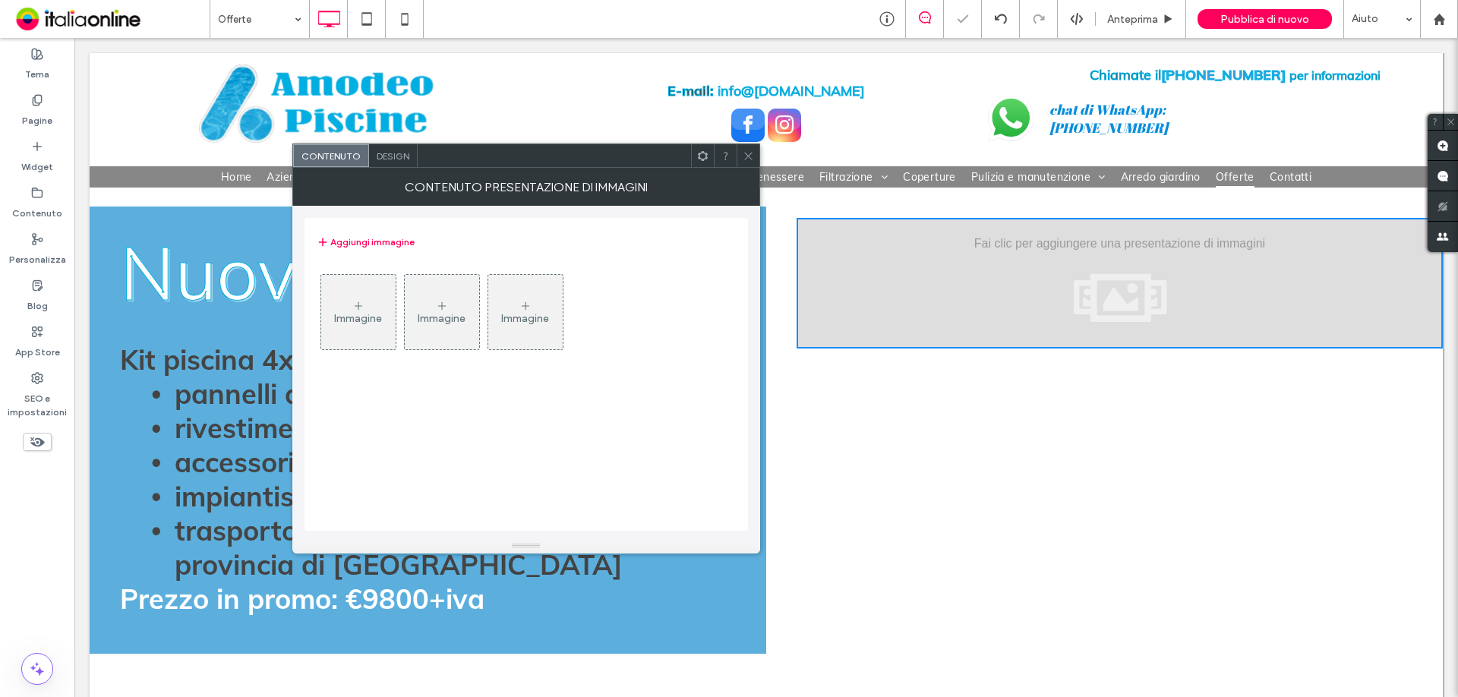
click at [365, 311] on div "Immagine" at bounding box center [358, 311] width 74 height 71
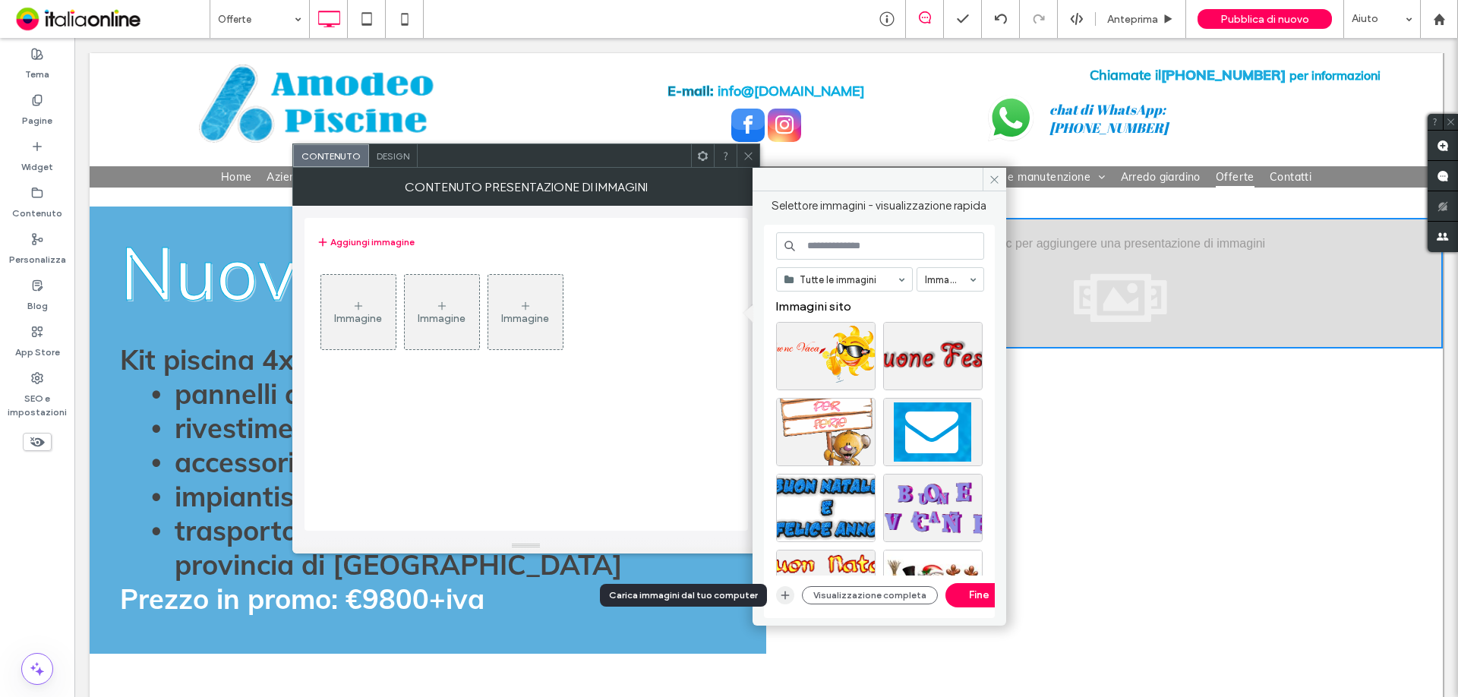
click at [785, 595] on use "button" at bounding box center [785, 596] width 8 height 8
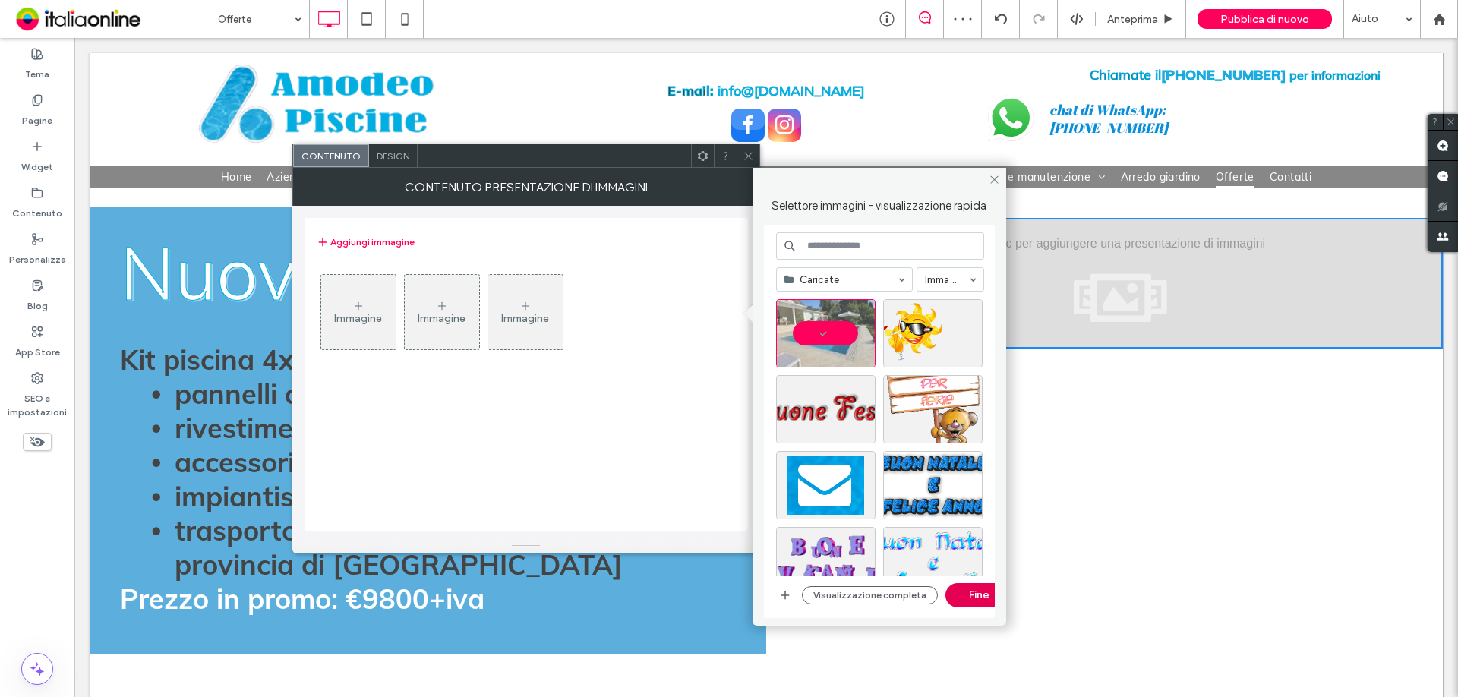
click at [970, 595] on button "Fine" at bounding box center [980, 595] width 68 height 24
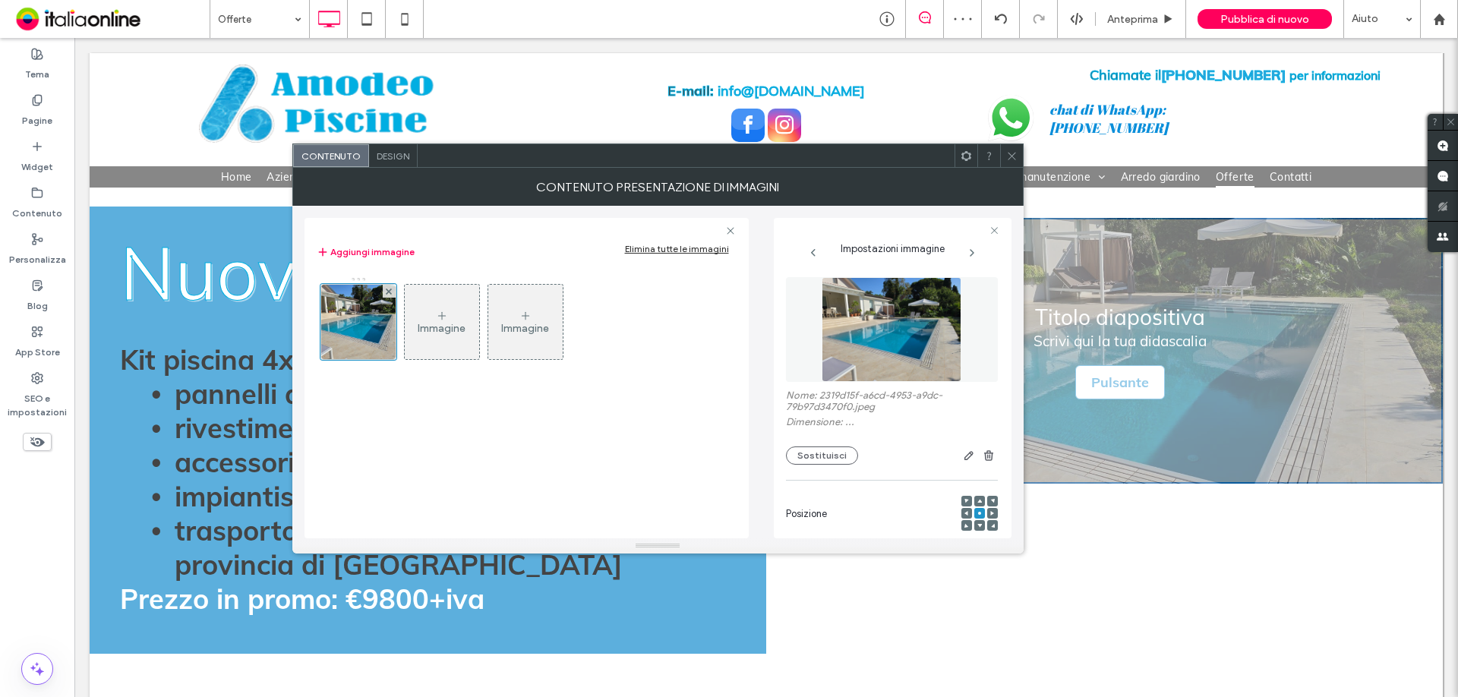
scroll to position [239, 0]
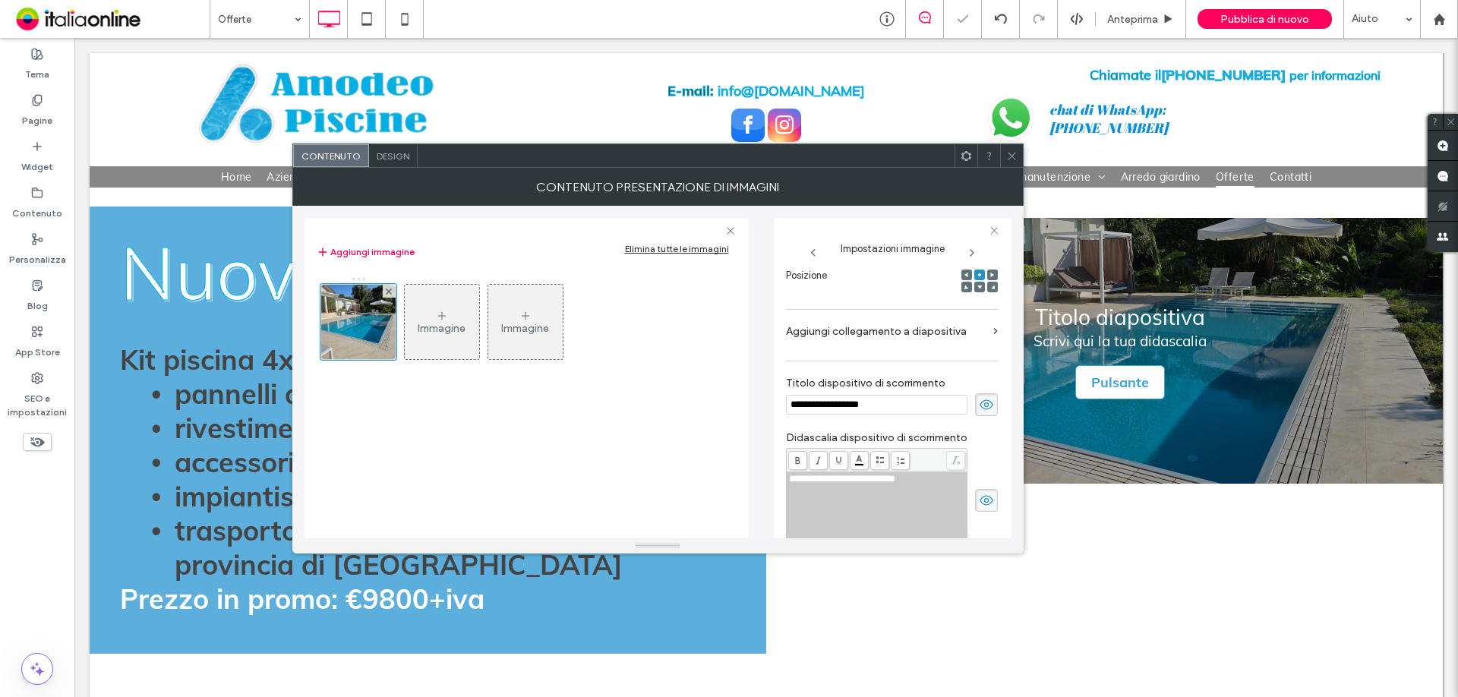
click at [398, 157] on span "Design" at bounding box center [393, 155] width 33 height 11
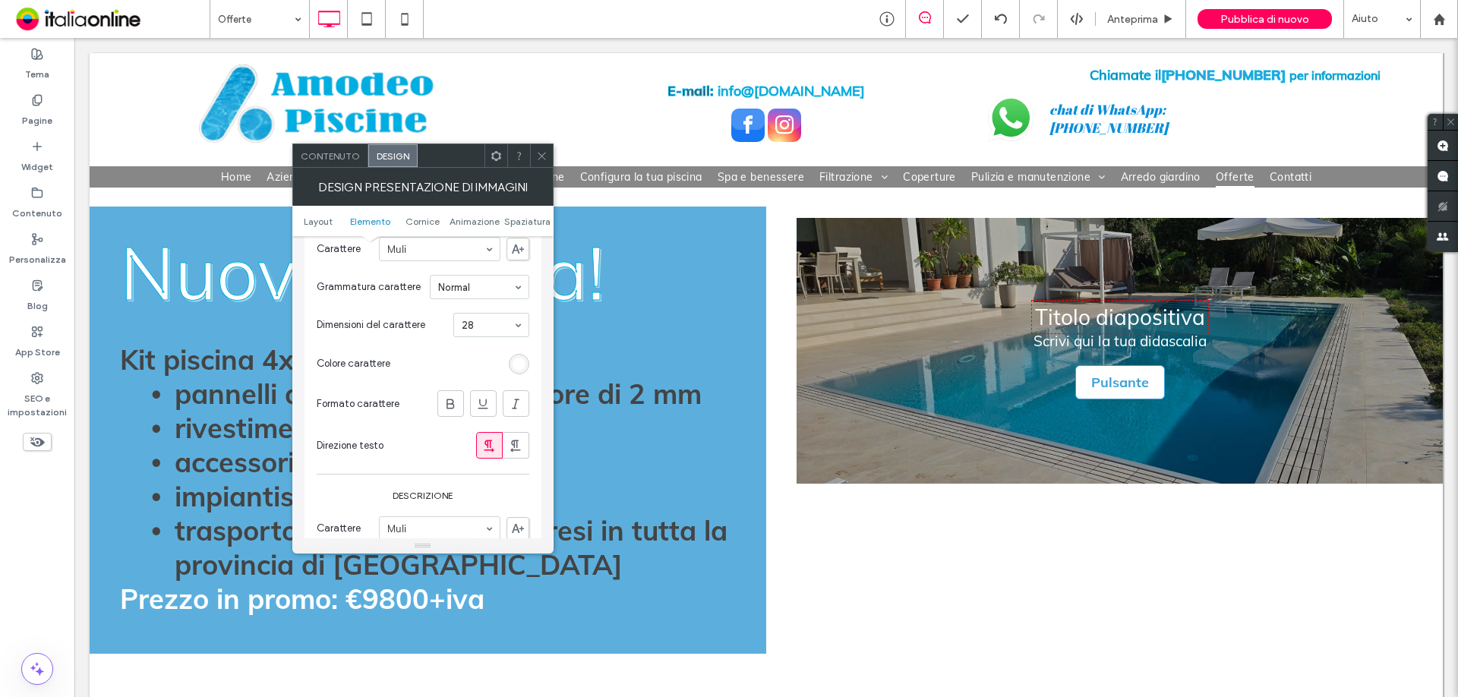
scroll to position [608, 0]
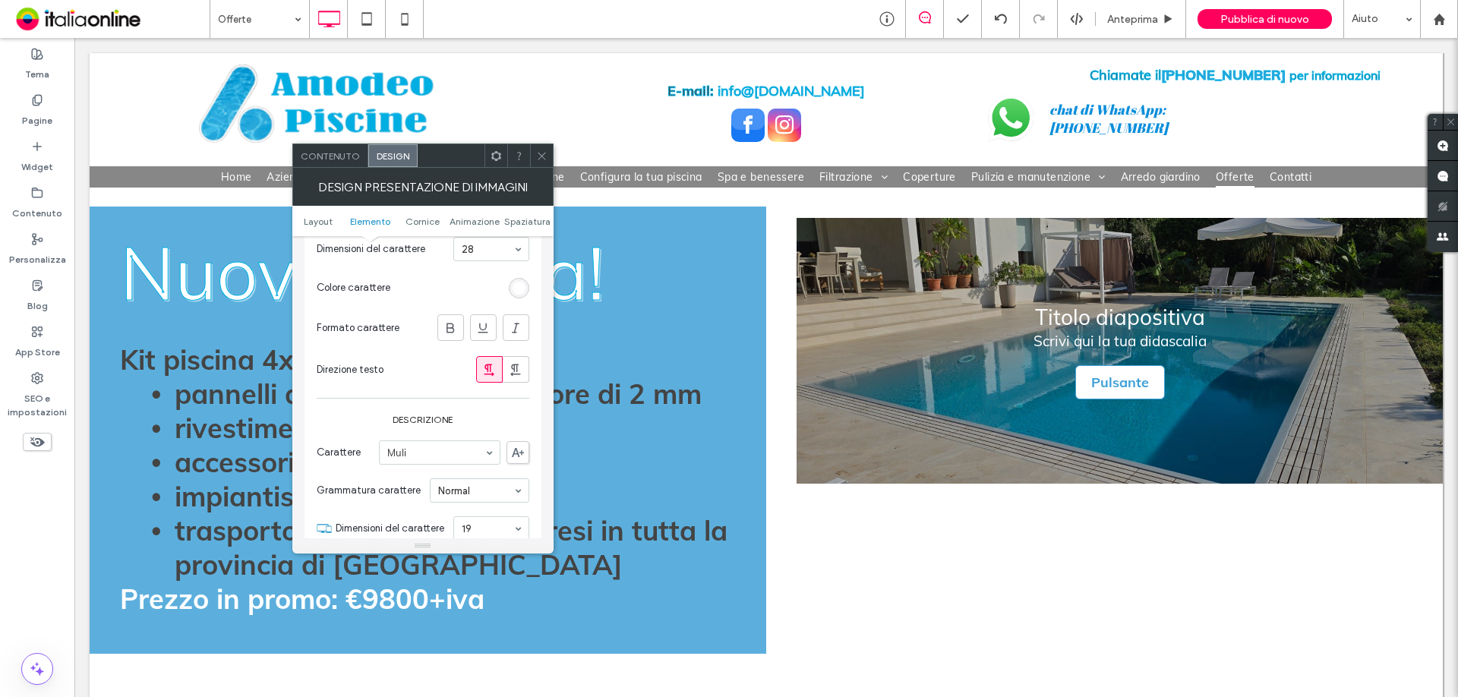
click at [343, 159] on span "Contenuto" at bounding box center [330, 155] width 59 height 11
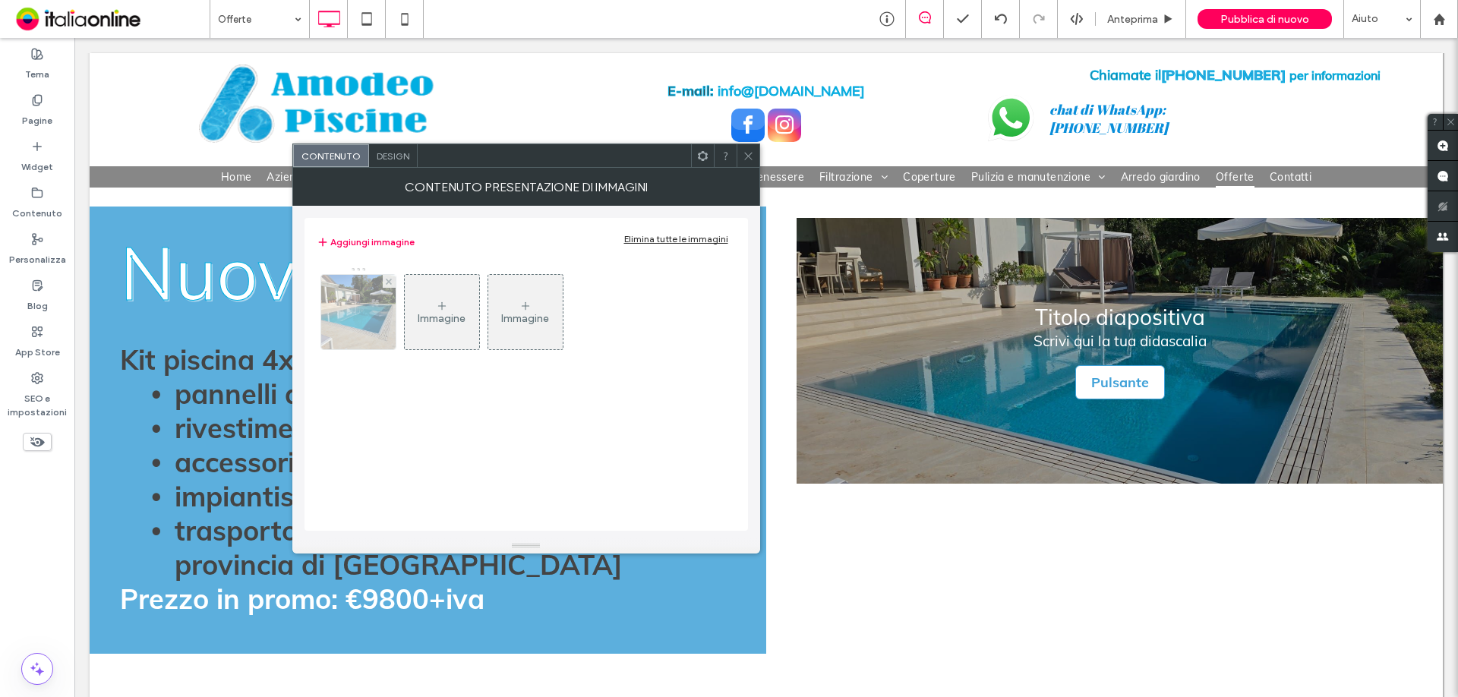
click at [362, 321] on img at bounding box center [358, 312] width 100 height 74
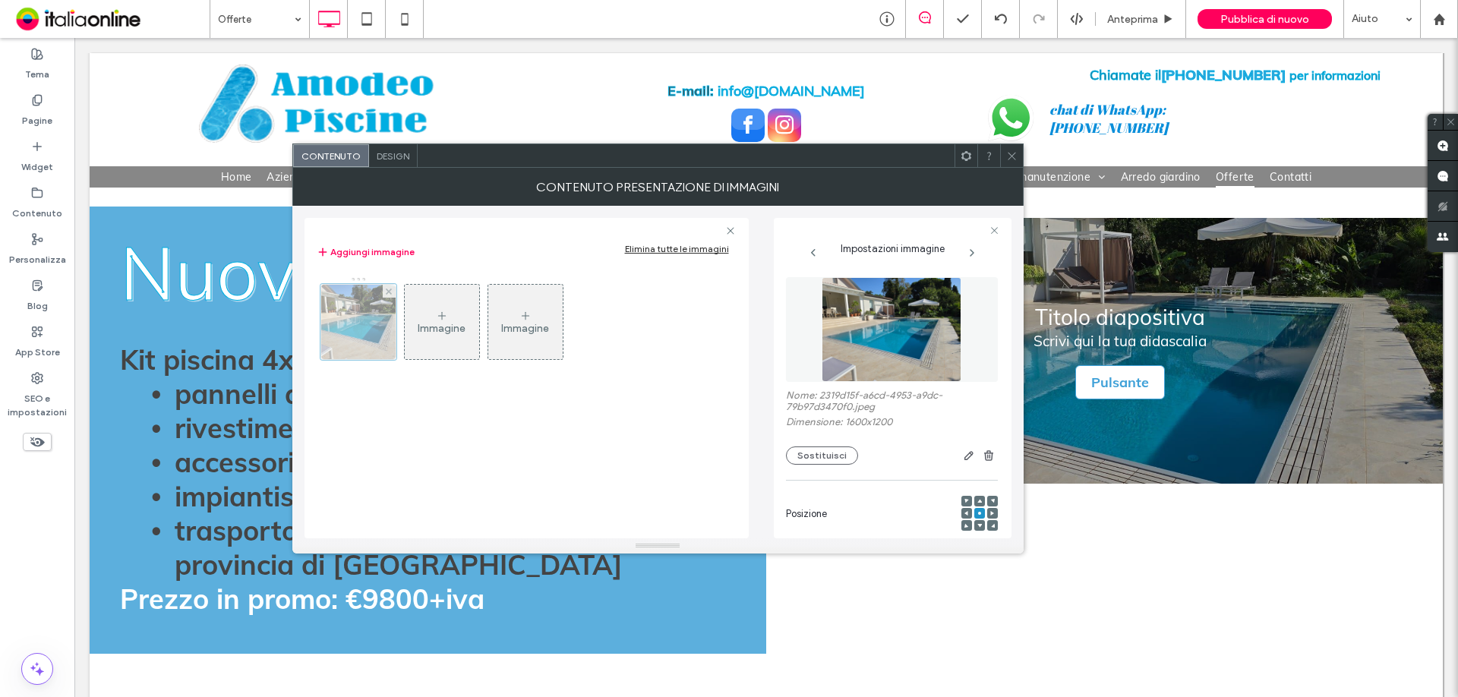
scroll to position [239, 0]
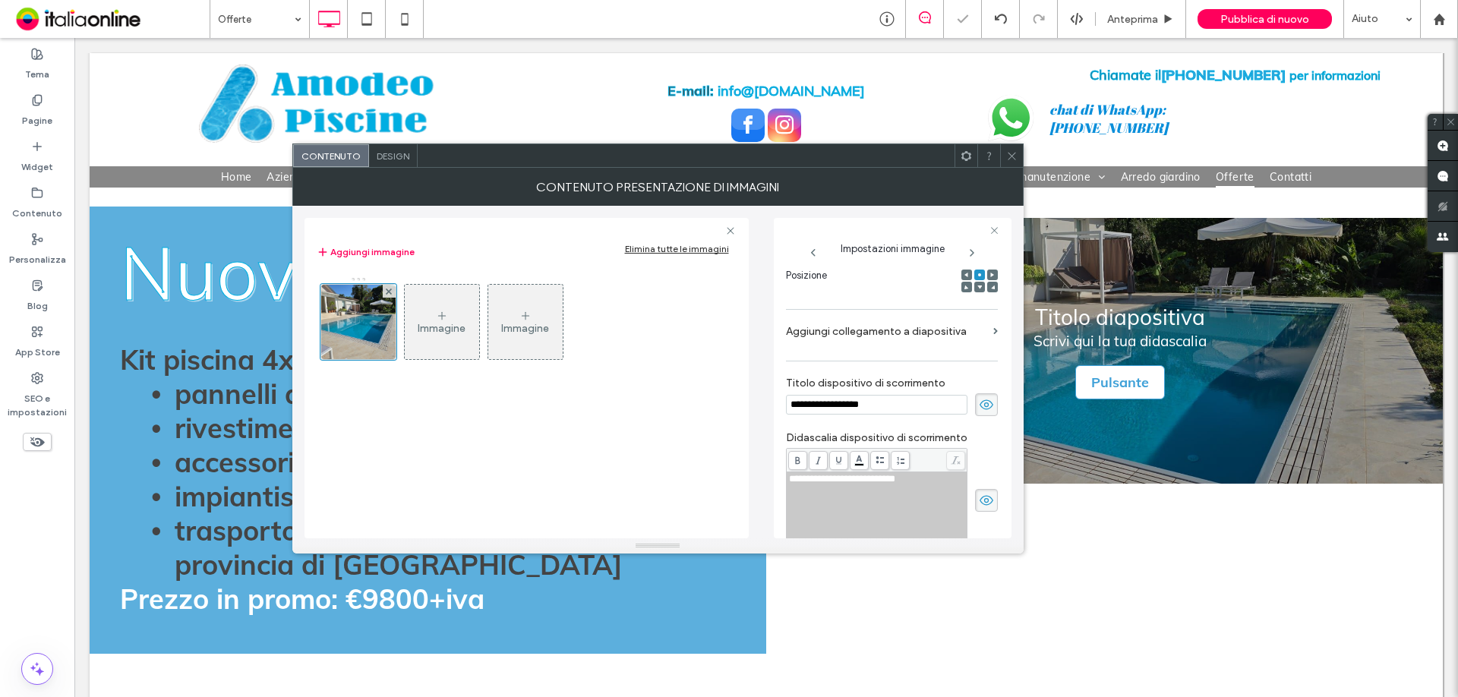
click at [979, 398] on icon at bounding box center [986, 404] width 15 height 17
click at [980, 503] on icon at bounding box center [986, 500] width 15 height 17
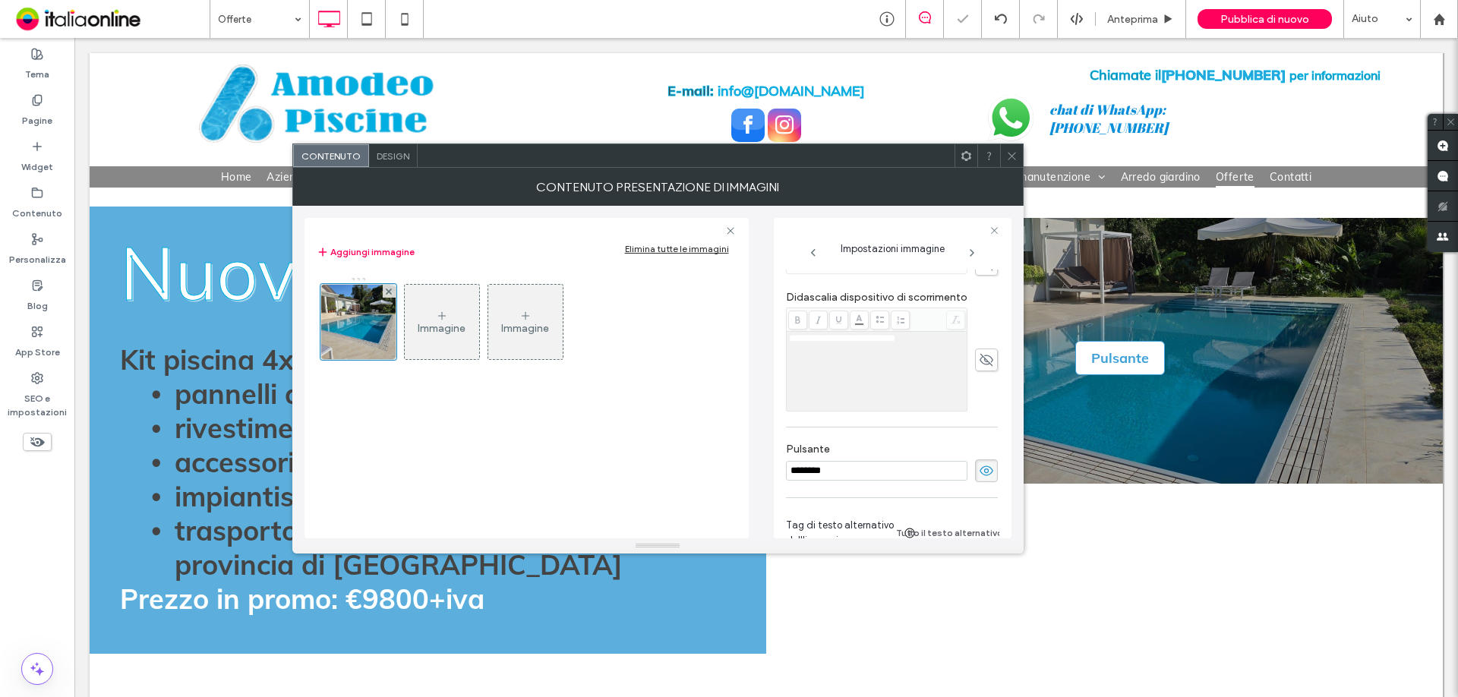
scroll to position [390, 0]
click at [980, 458] on use at bounding box center [987, 460] width 14 height 10
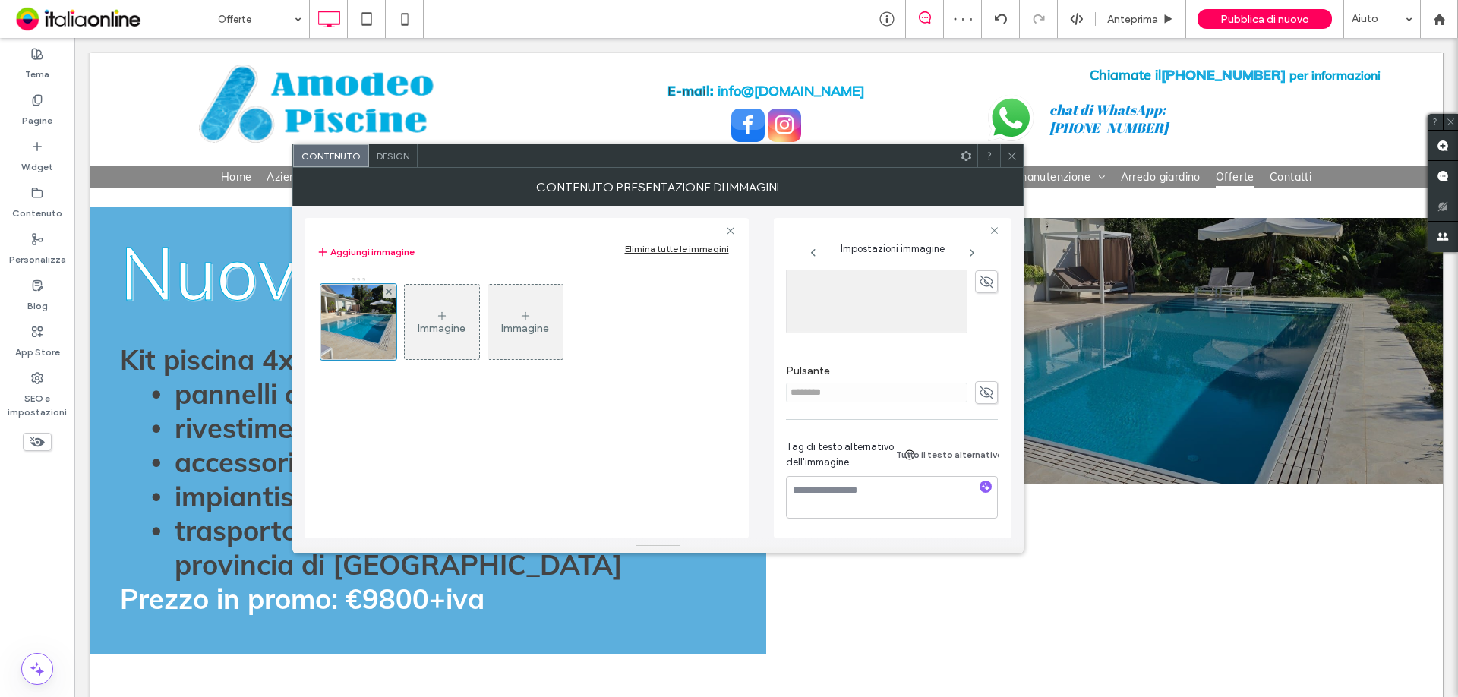
scroll to position [314, 0]
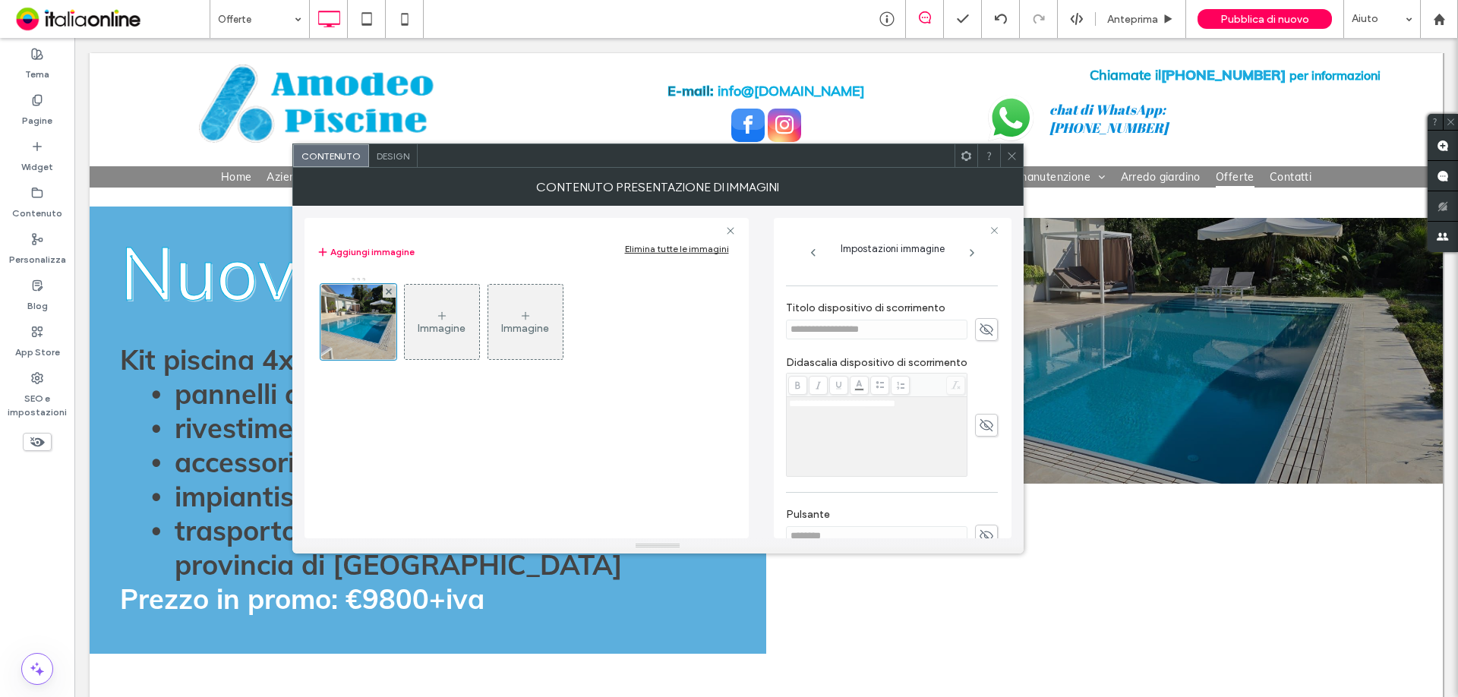
drag, startPoint x: 1011, startPoint y: 159, endPoint x: 1020, endPoint y: 185, distance: 27.4
click at [1011, 157] on icon at bounding box center [1011, 155] width 11 height 11
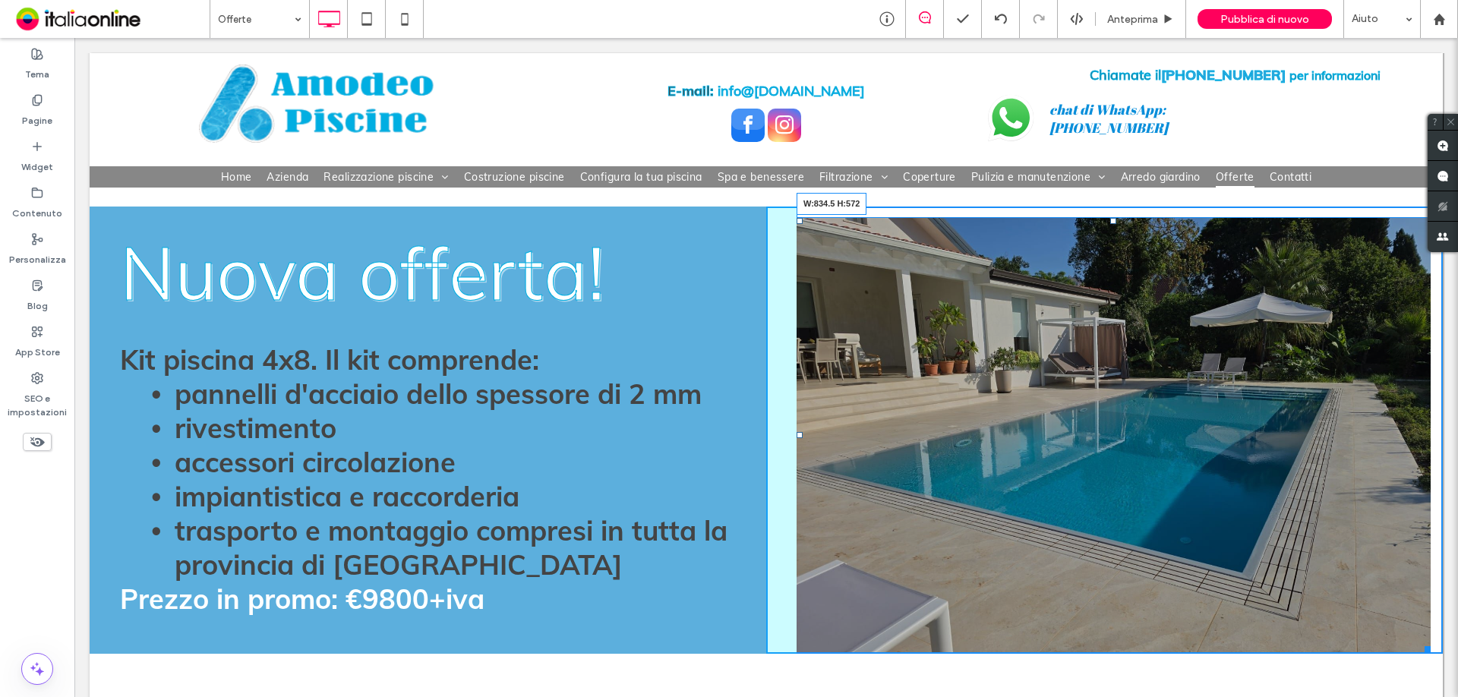
drag, startPoint x: 1425, startPoint y: 475, endPoint x: 1419, endPoint y: 639, distance: 163.4
click at [1420, 641] on div at bounding box center [1425, 646] width 11 height 11
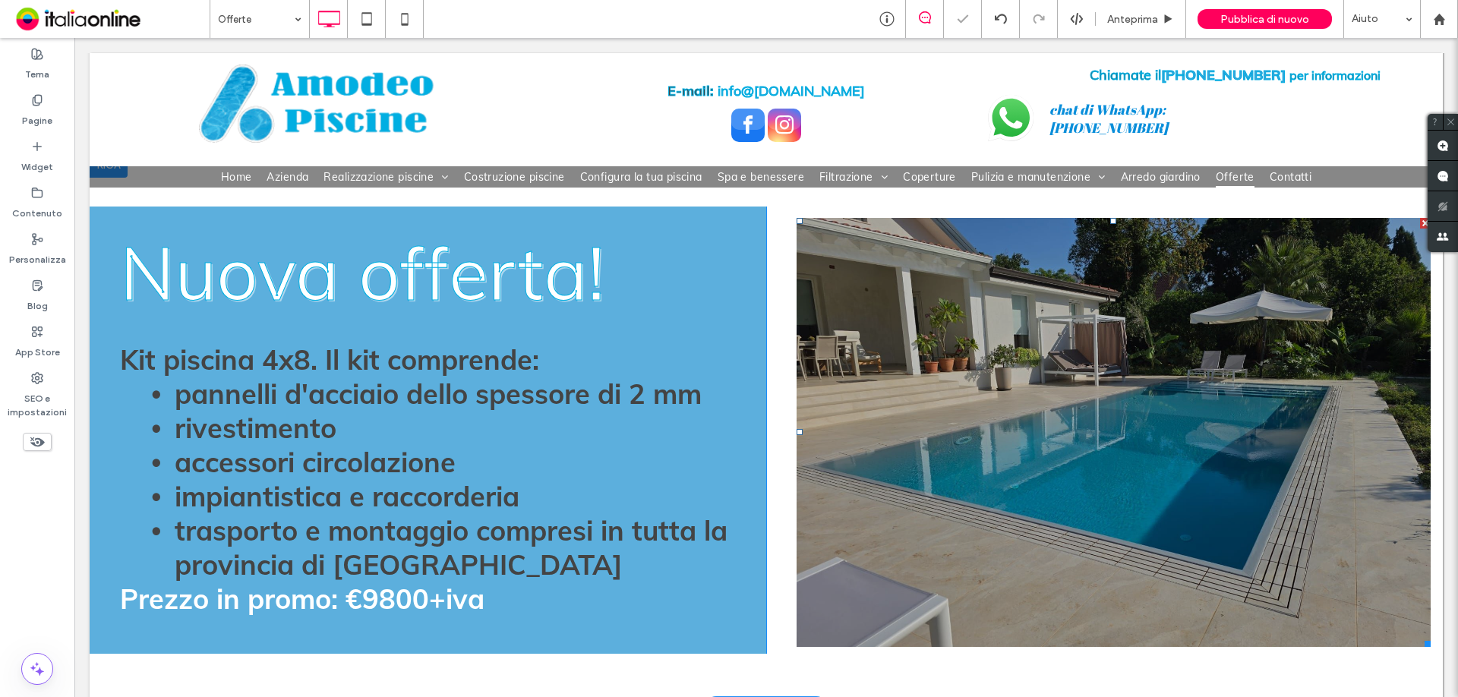
click at [1156, 427] on li "Titolo diapositiva Scrivi qui la tua didascalia [GEOGRAPHIC_DATA]" at bounding box center [1114, 432] width 634 height 429
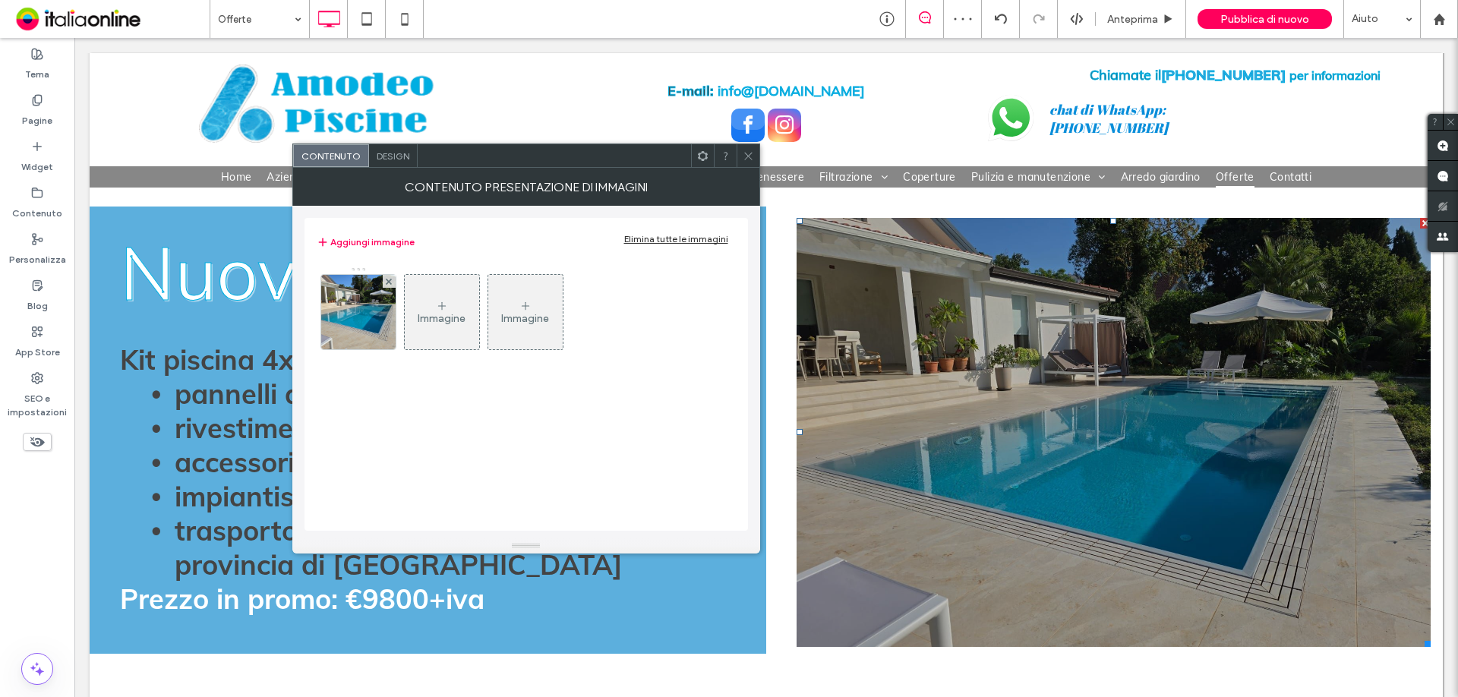
click at [387, 149] on div "Design" at bounding box center [393, 155] width 49 height 23
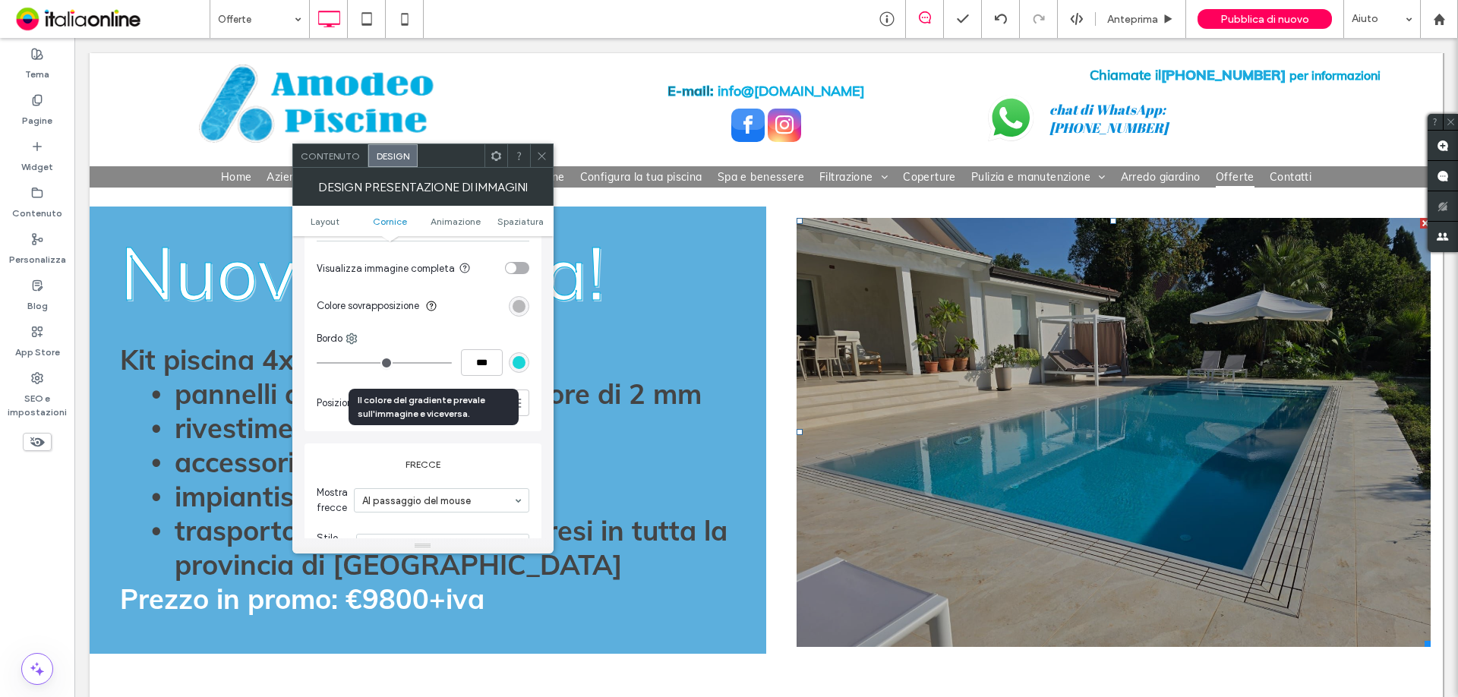
scroll to position [684, 0]
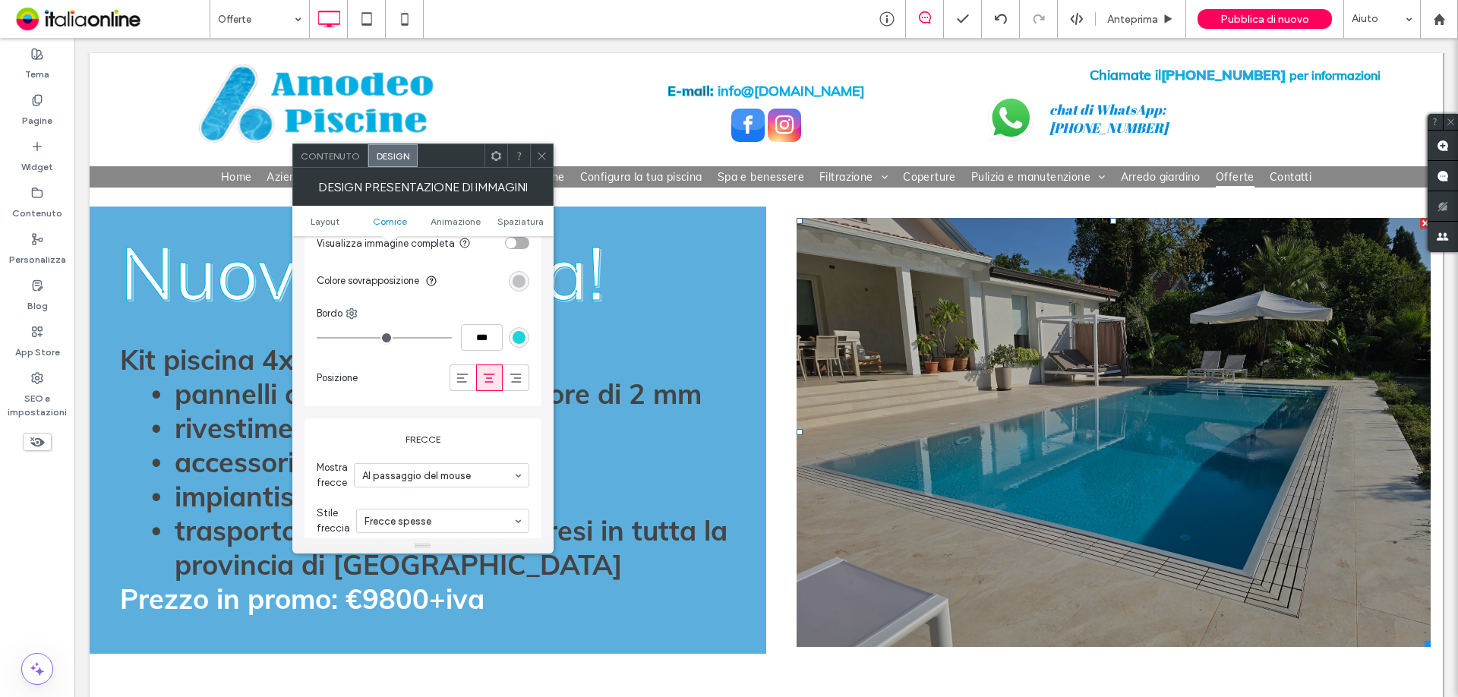
drag, startPoint x: 523, startPoint y: 281, endPoint x: 529, endPoint y: 292, distance: 12.6
click at [523, 281] on div "rgba(0, 0, 0, 0.25)" at bounding box center [519, 281] width 13 height 13
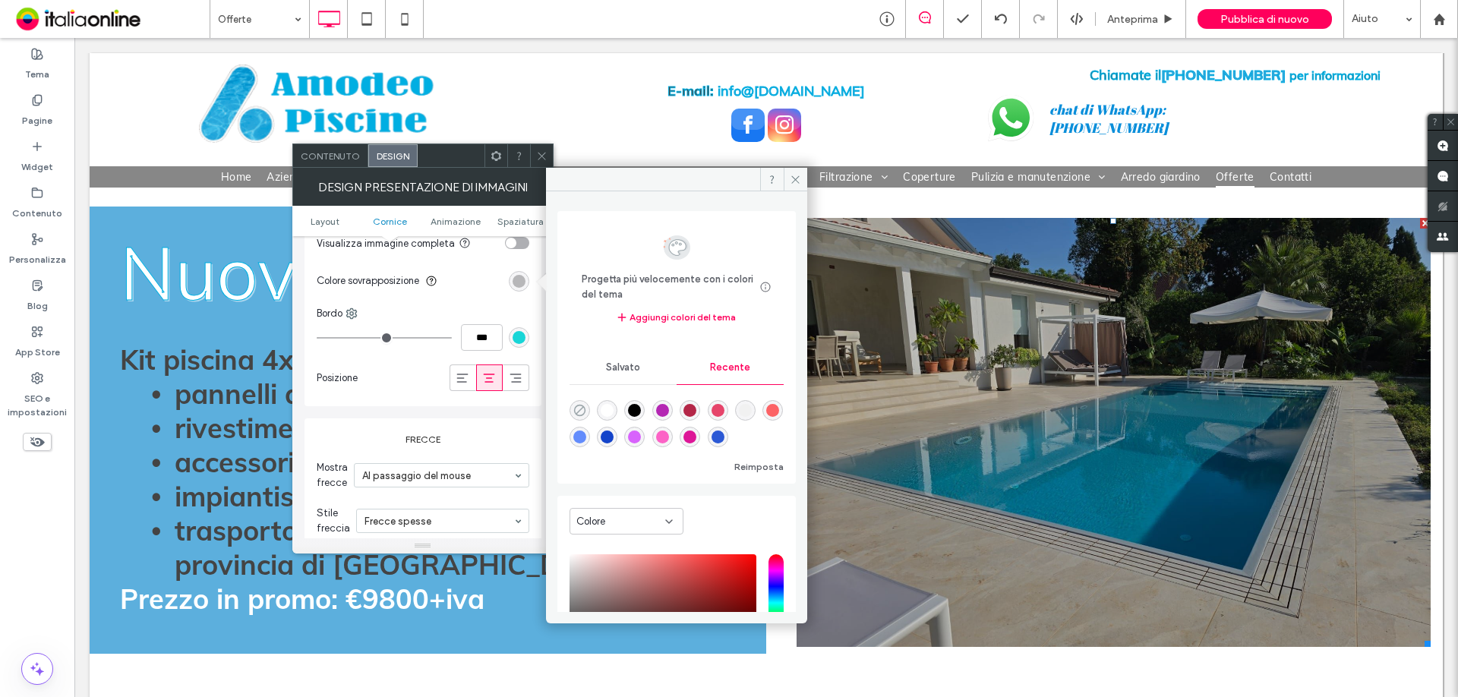
click at [579, 406] on use "rgba(0, 0, 0, 0)" at bounding box center [578, 410] width 11 height 11
type input "*"
type input "**"
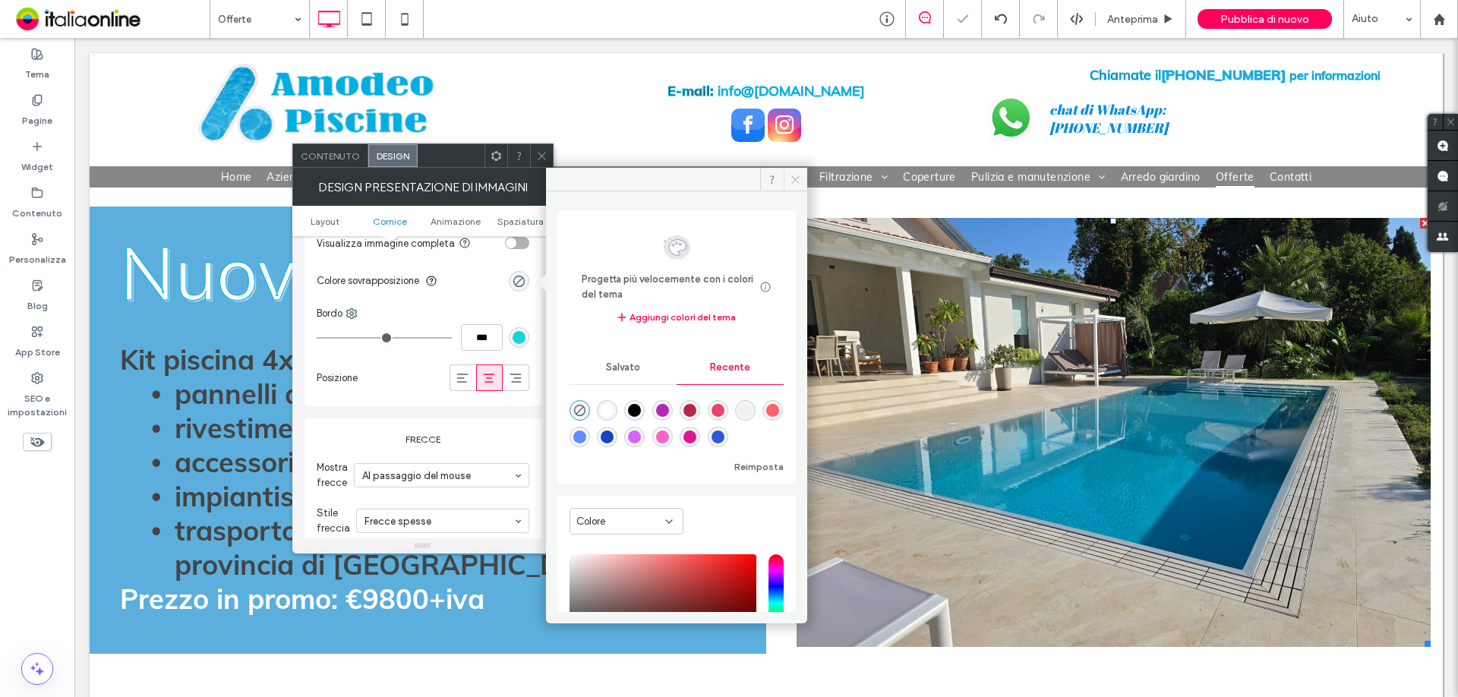
click at [797, 175] on icon at bounding box center [795, 179] width 11 height 11
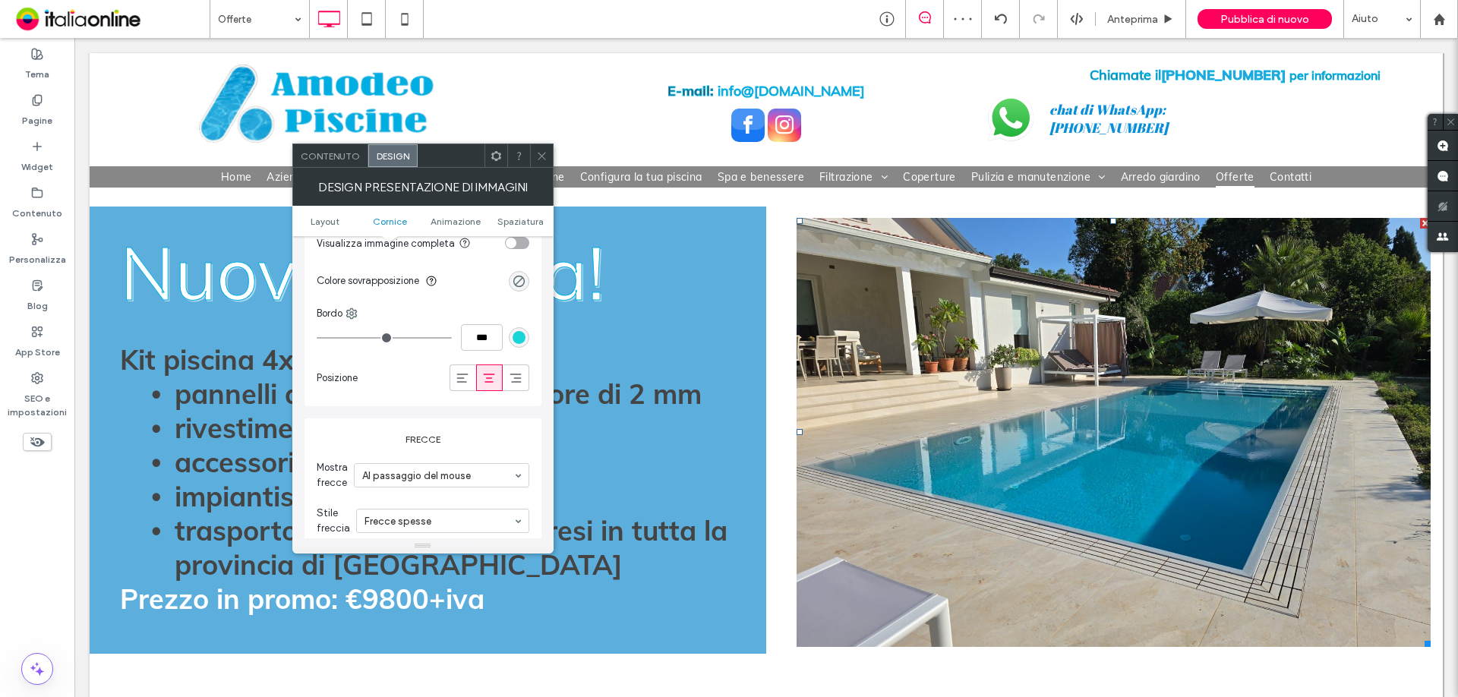
drag, startPoint x: 544, startPoint y: 153, endPoint x: 549, endPoint y: 160, distance: 8.7
click at [544, 153] on use at bounding box center [542, 156] width 8 height 8
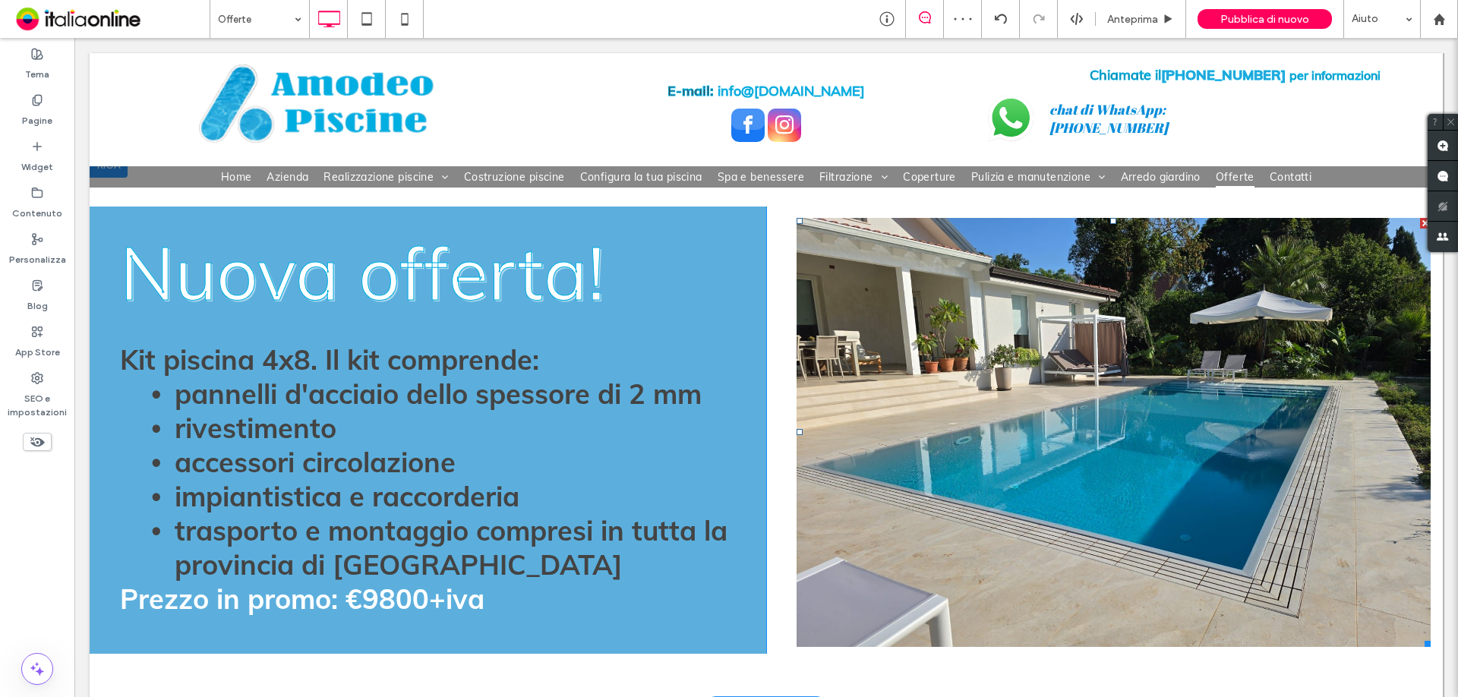
click at [1082, 453] on li "Titolo diapositiva Scrivi qui la tua didascalia [GEOGRAPHIC_DATA]" at bounding box center [1114, 432] width 634 height 429
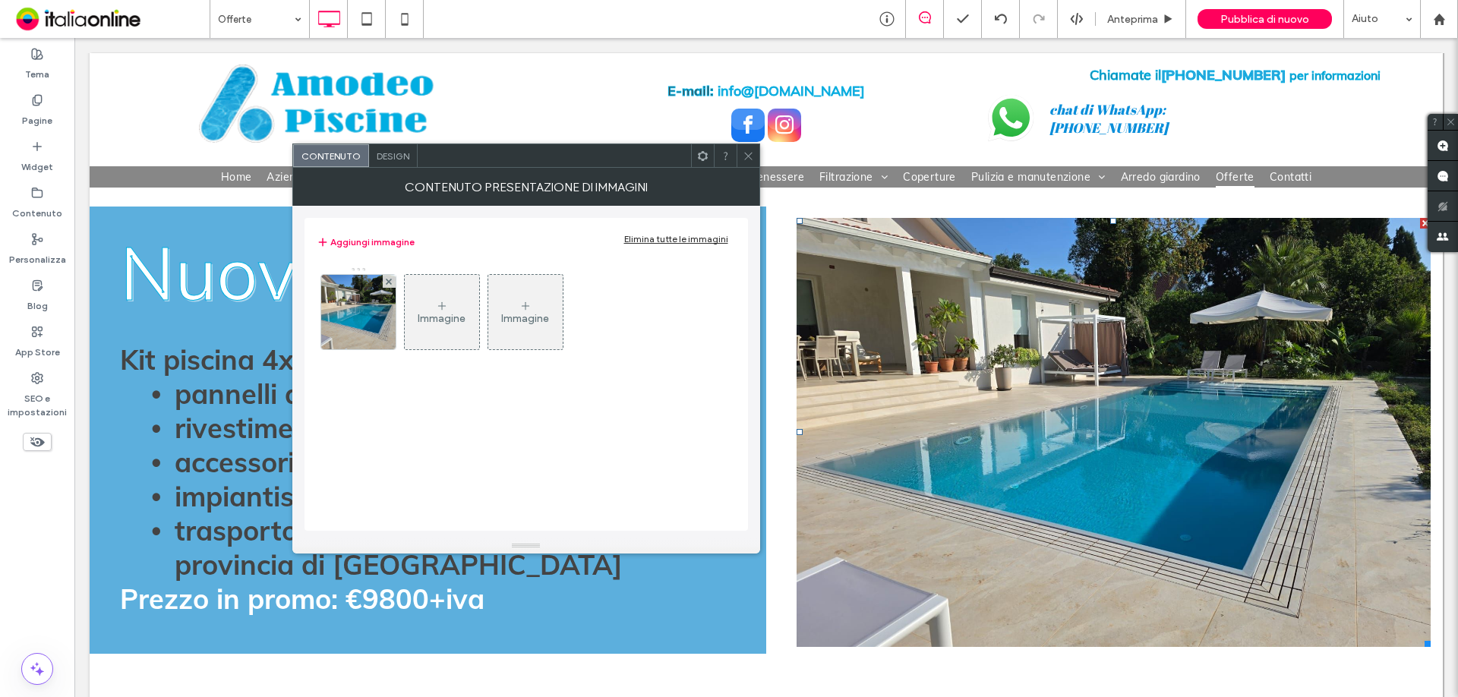
click at [444, 317] on div "Immagine" at bounding box center [442, 318] width 48 height 13
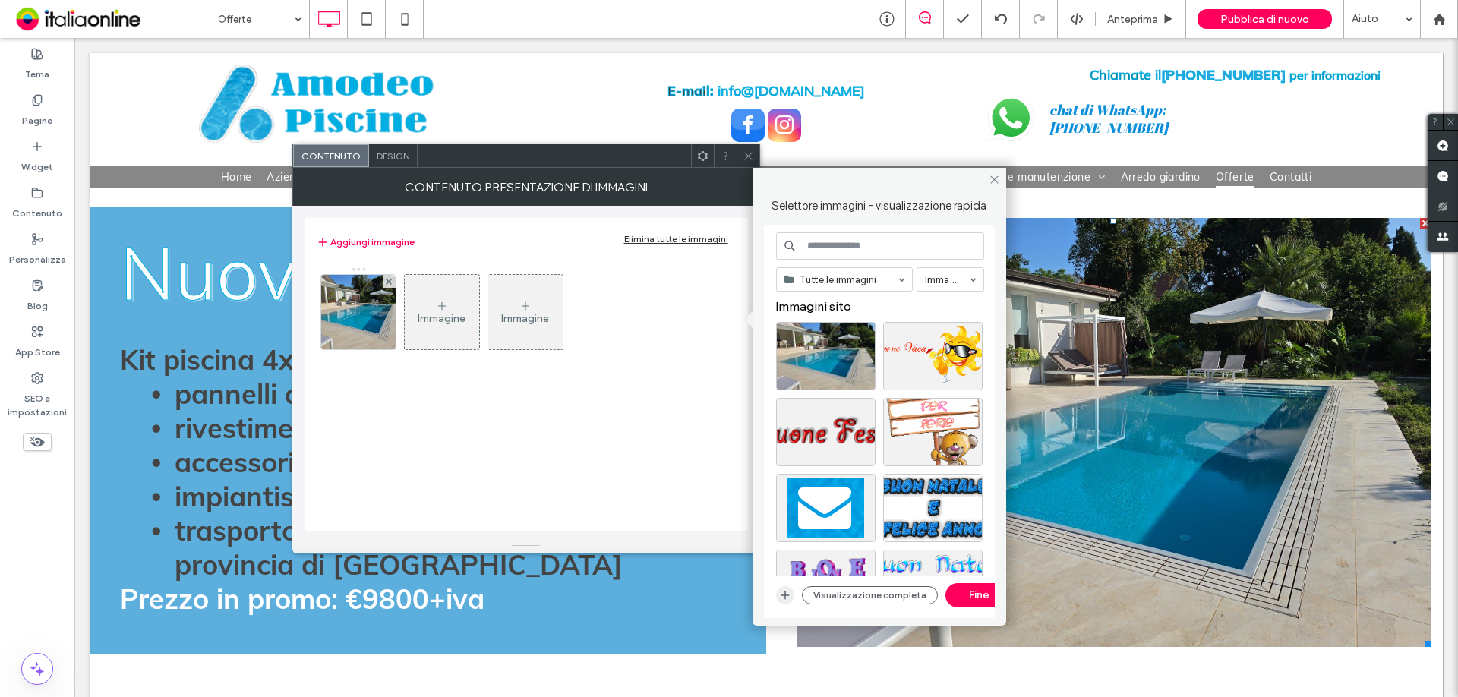
click at [788, 593] on icon "button" at bounding box center [785, 595] width 12 height 12
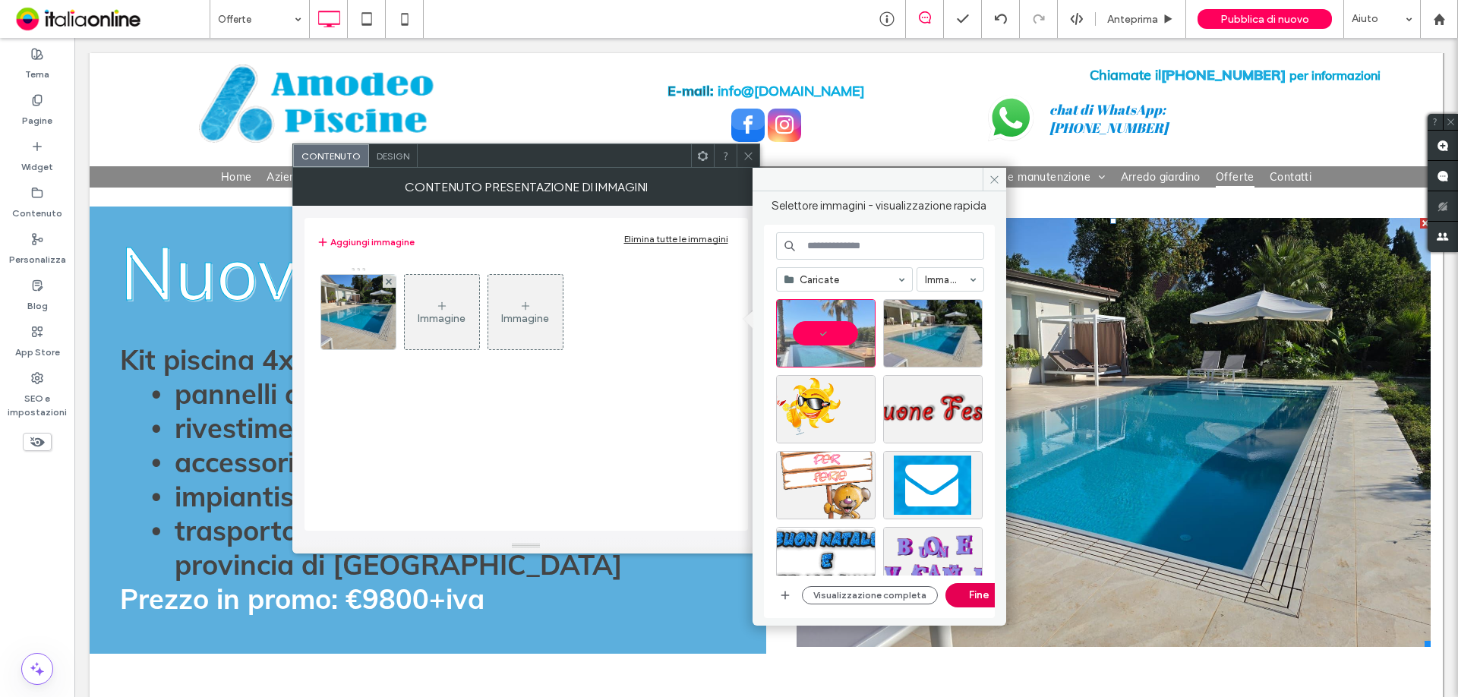
click at [978, 598] on button "Fine" at bounding box center [980, 595] width 68 height 24
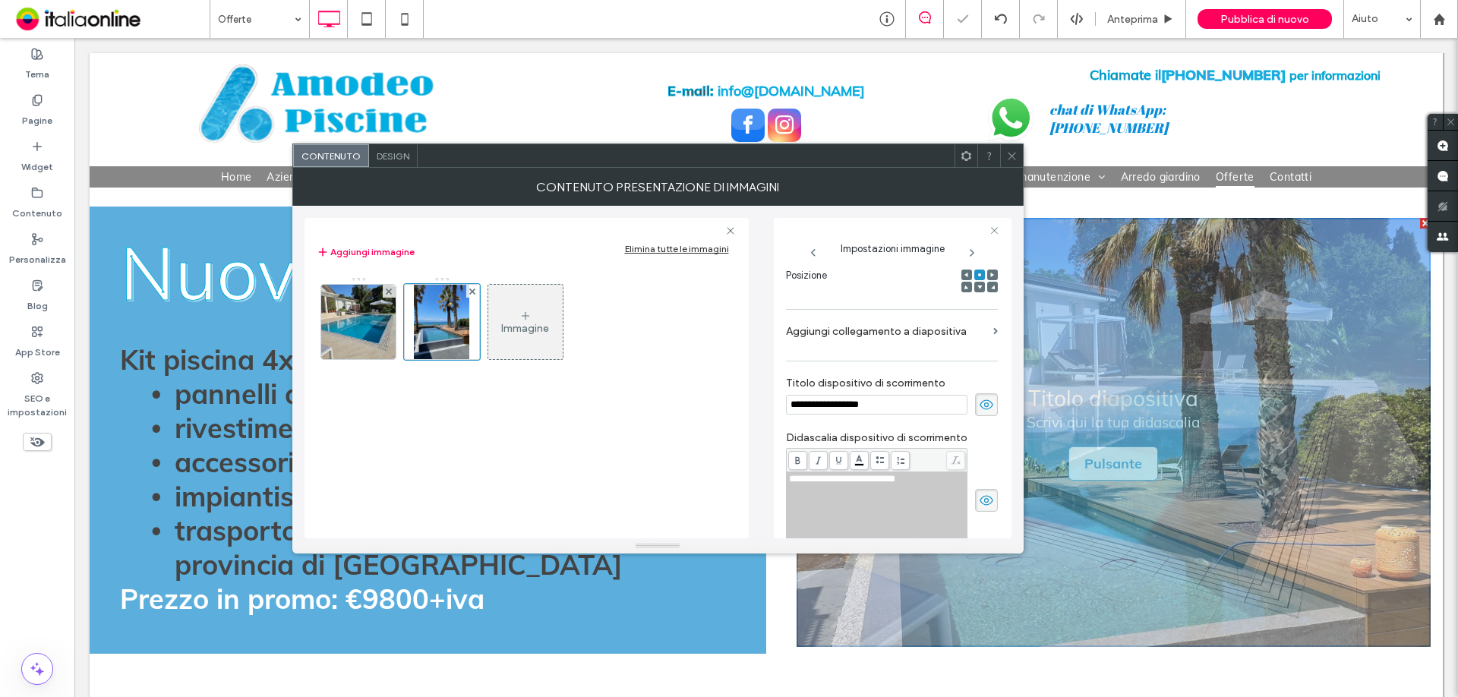
scroll to position [0, 0]
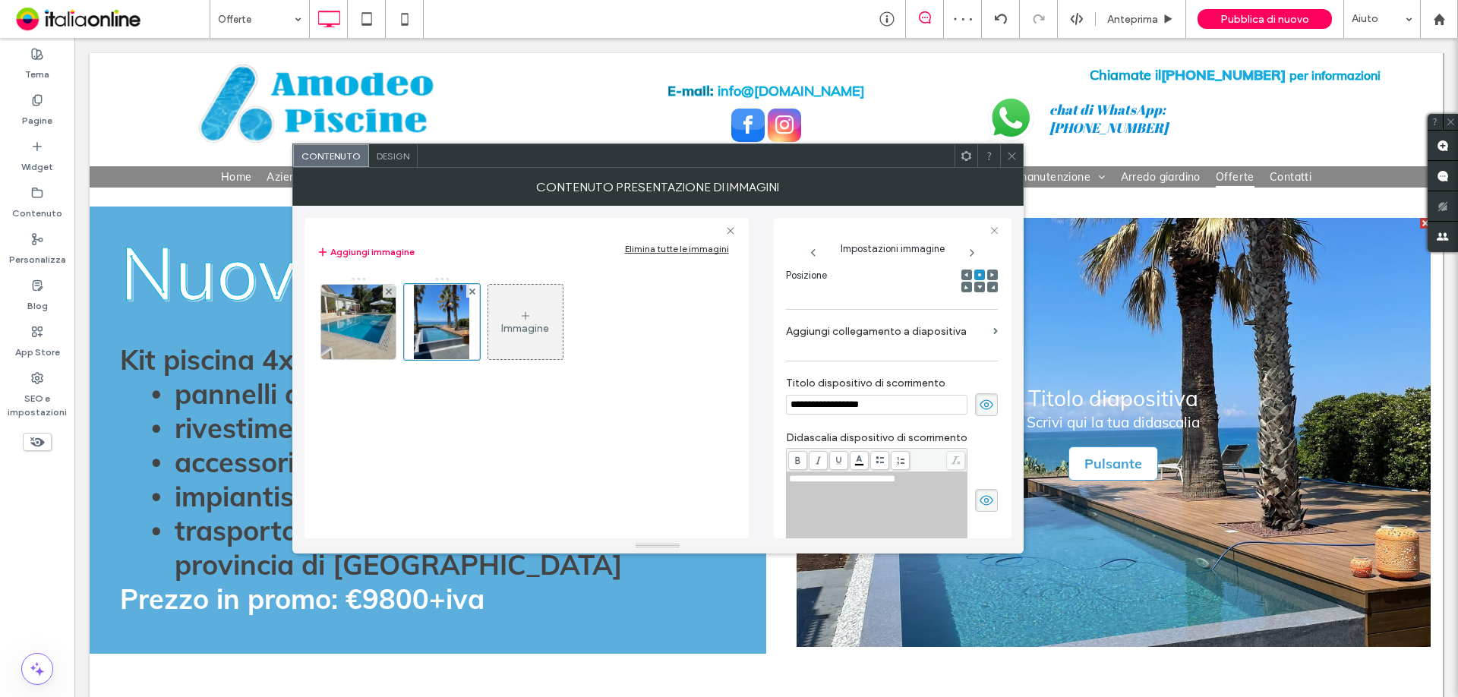
drag, startPoint x: 975, startPoint y: 400, endPoint x: 975, endPoint y: 483, distance: 82.8
click at [979, 400] on icon at bounding box center [986, 404] width 15 height 17
click at [980, 498] on use at bounding box center [987, 500] width 14 height 10
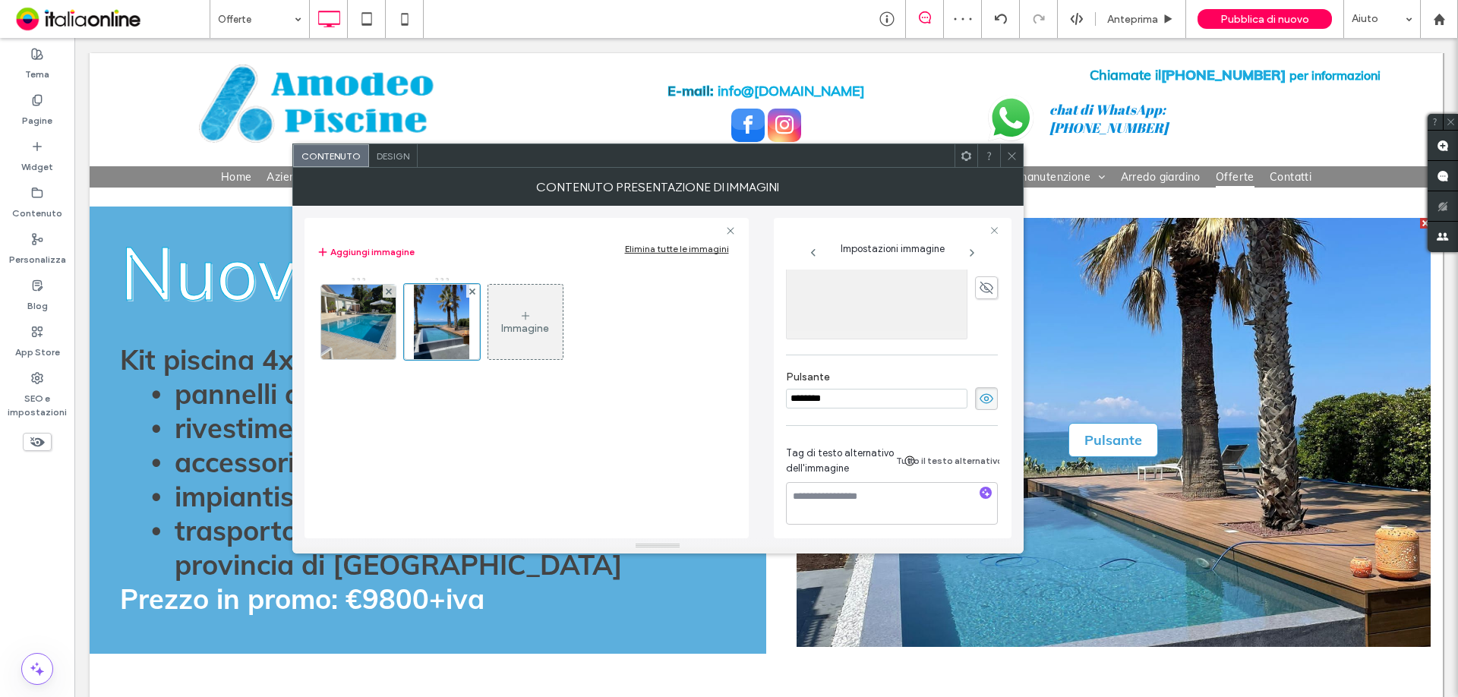
scroll to position [466, 0]
click at [980, 388] on use at bounding box center [987, 393] width 14 height 10
drag, startPoint x: 1010, startPoint y: 160, endPoint x: 977, endPoint y: 254, distance: 99.9
click at [1010, 160] on icon at bounding box center [1011, 155] width 11 height 11
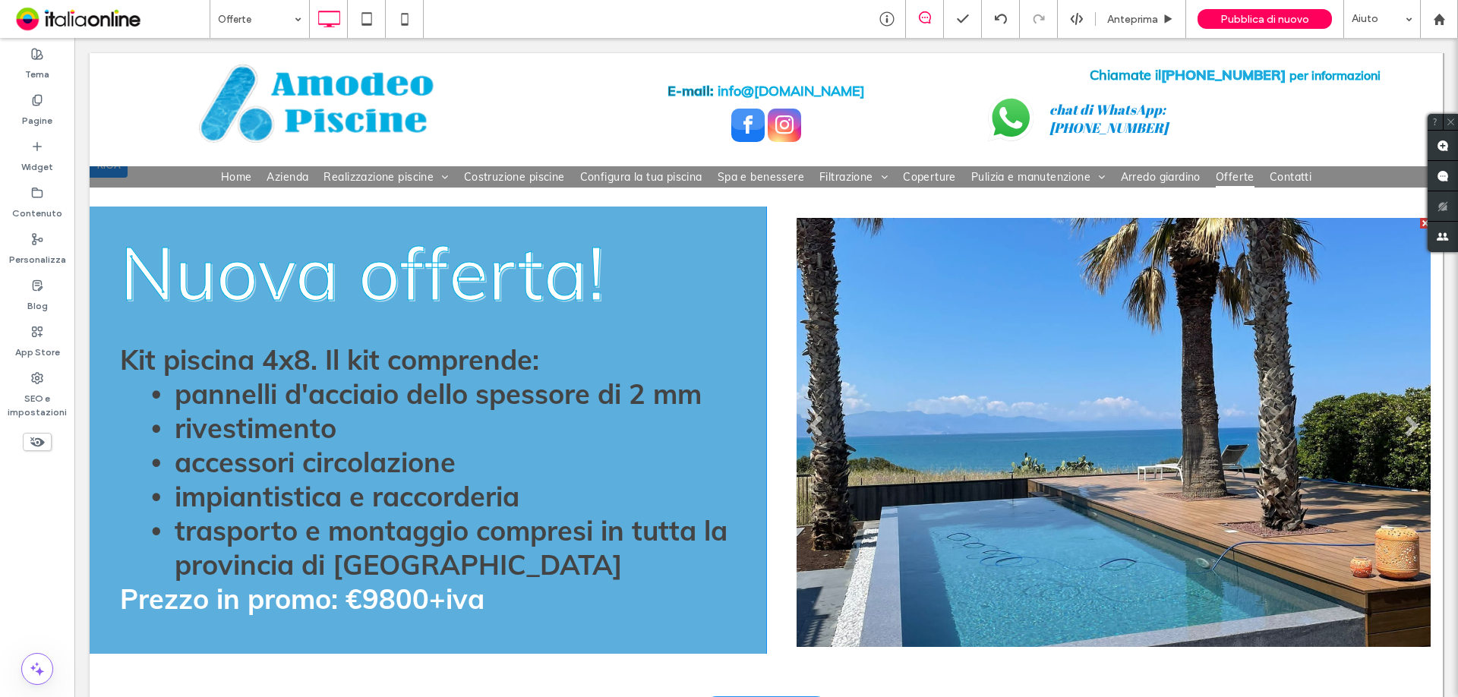
click at [1155, 497] on li "Titolo diapositiva Scrivi qui la tua didascalia [GEOGRAPHIC_DATA]" at bounding box center [1114, 432] width 634 height 429
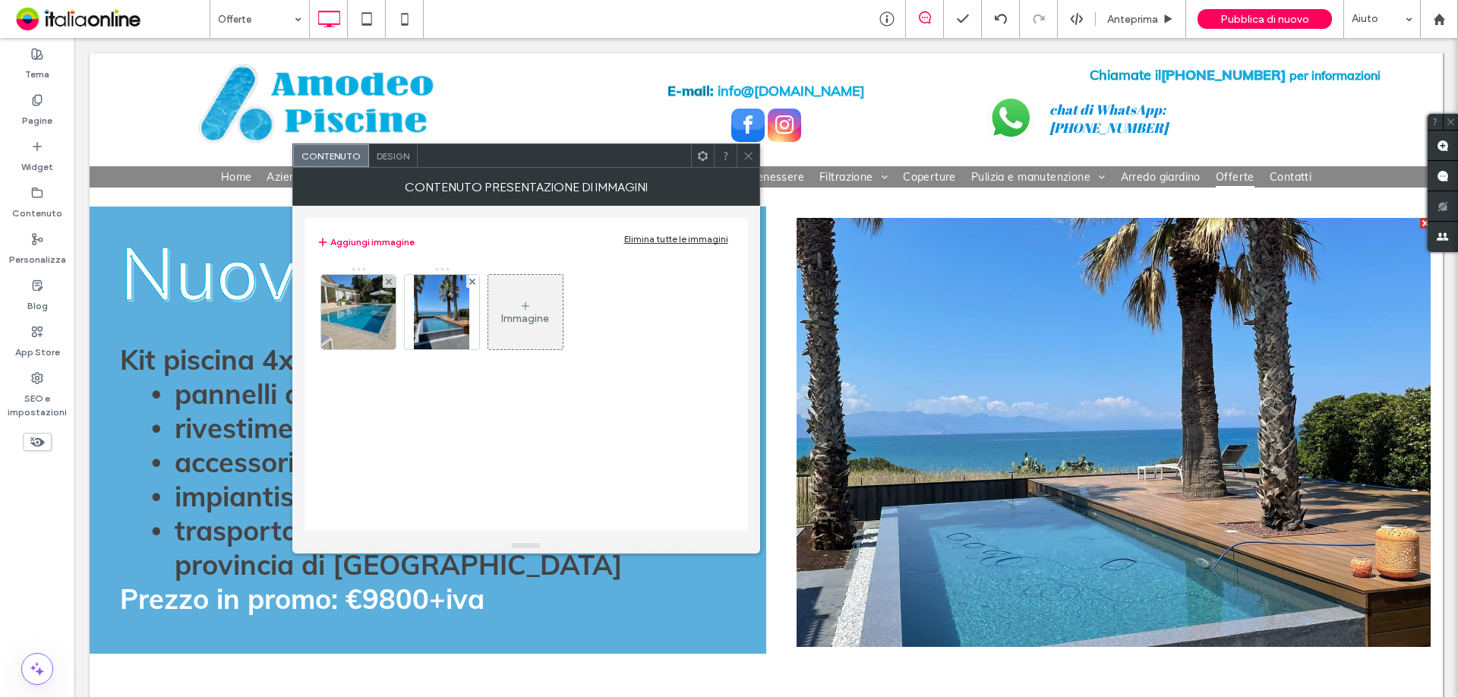
click at [529, 305] on icon at bounding box center [526, 306] width 12 height 12
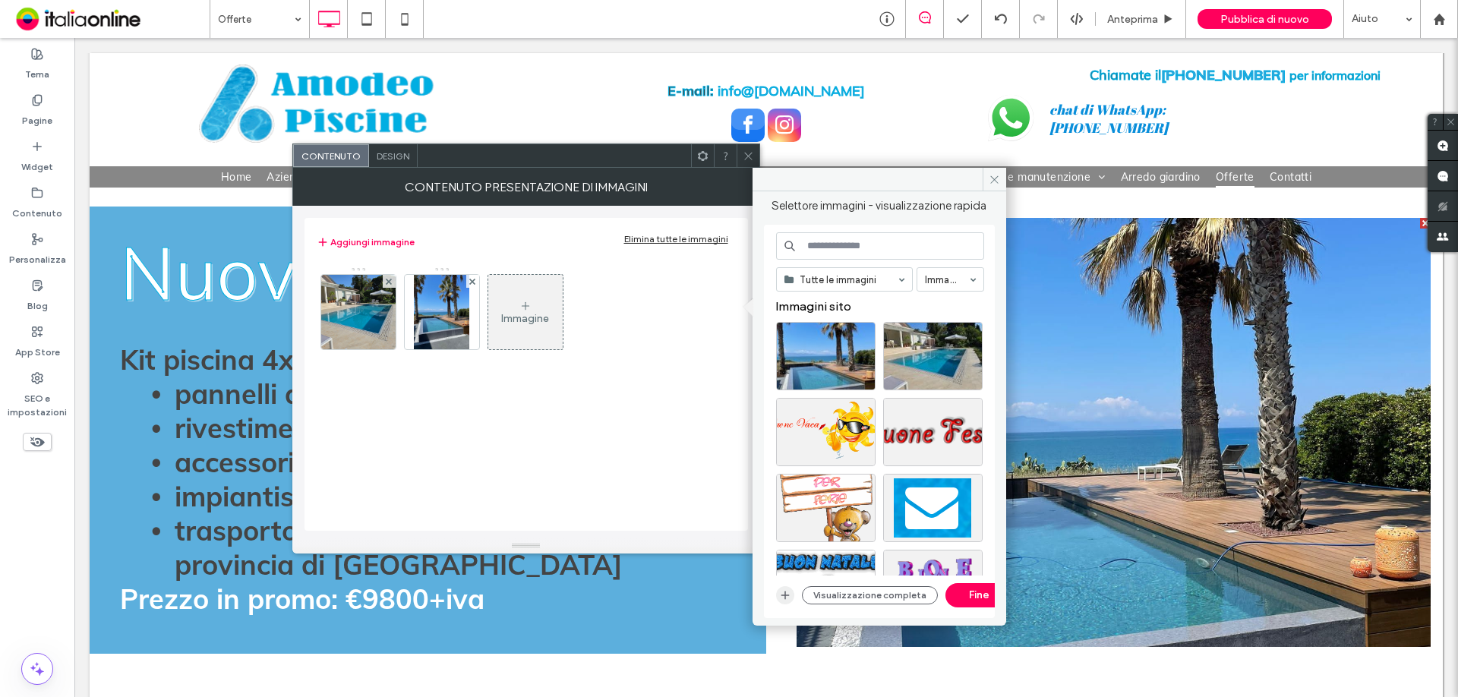
click at [781, 595] on icon "button" at bounding box center [785, 595] width 12 height 12
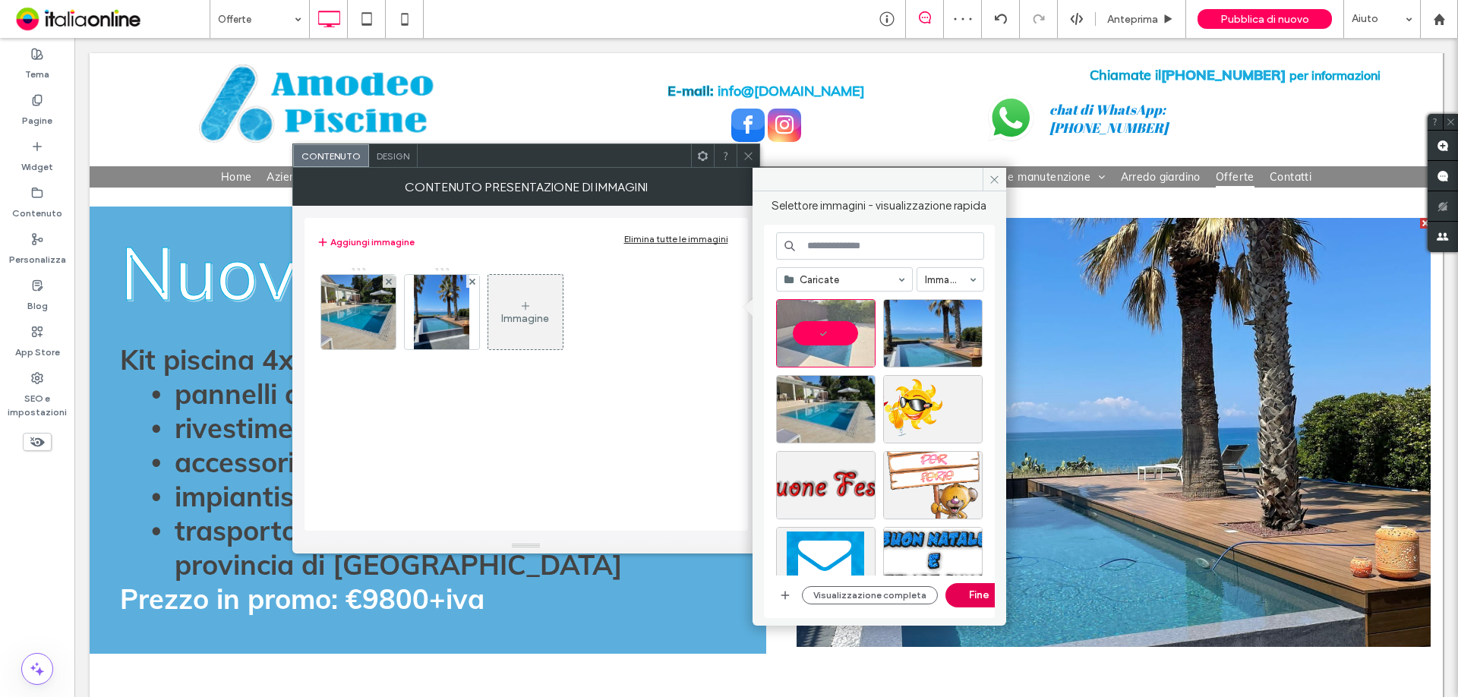
click at [968, 587] on button "Fine" at bounding box center [980, 595] width 68 height 24
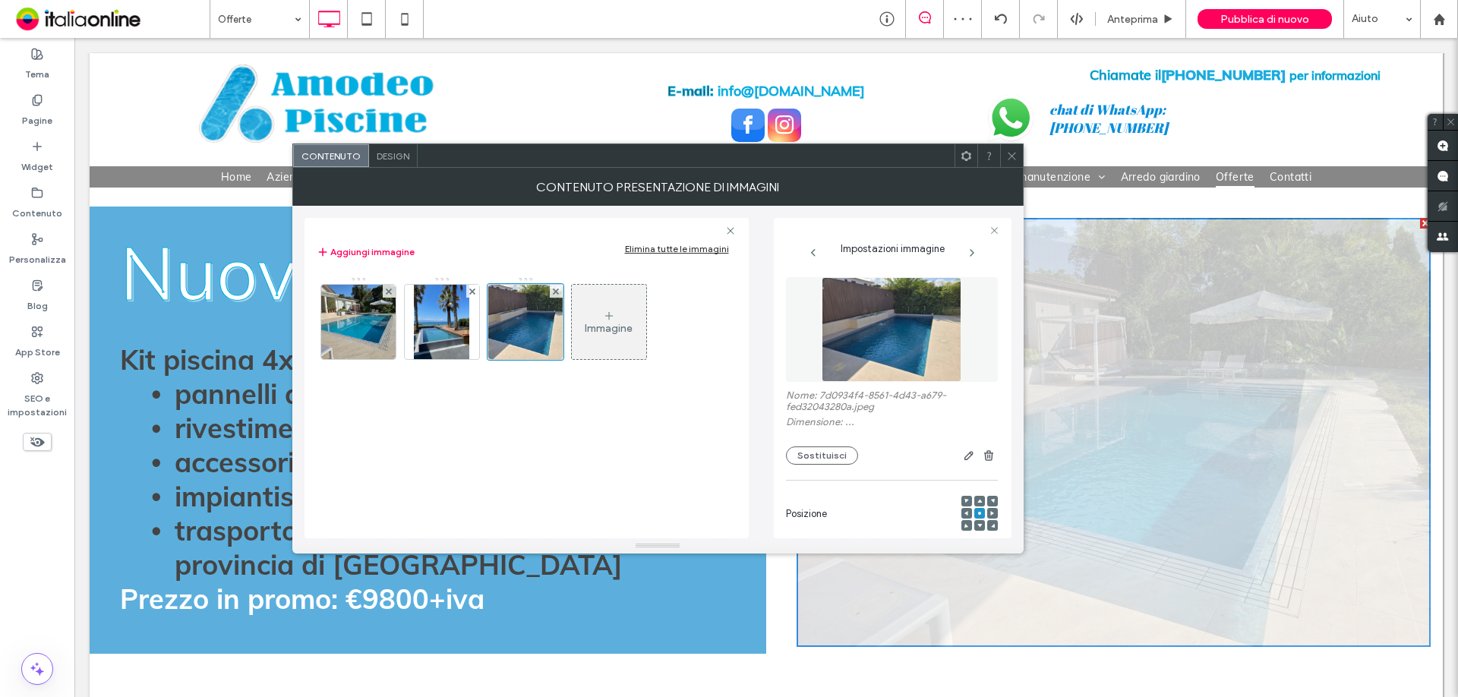
scroll to position [239, 0]
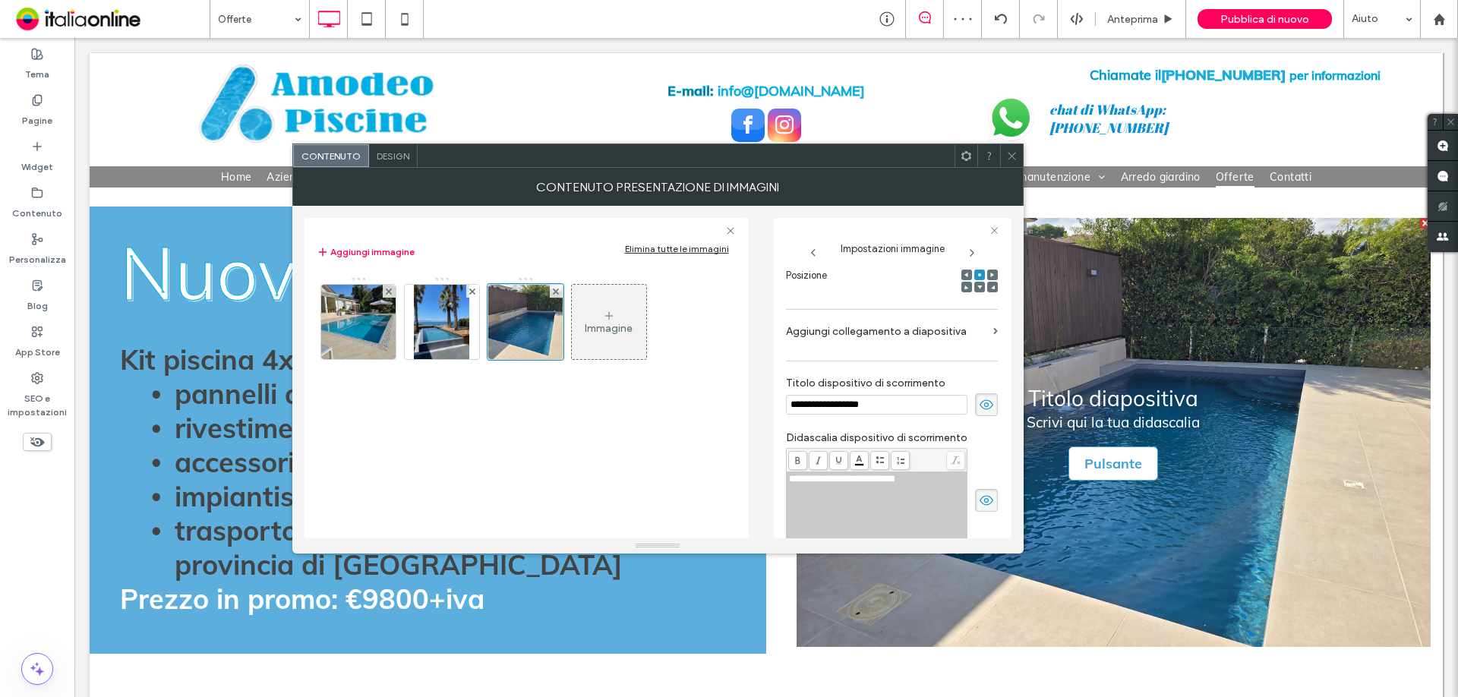
click at [980, 404] on use at bounding box center [987, 405] width 14 height 10
click at [978, 508] on span at bounding box center [986, 500] width 23 height 23
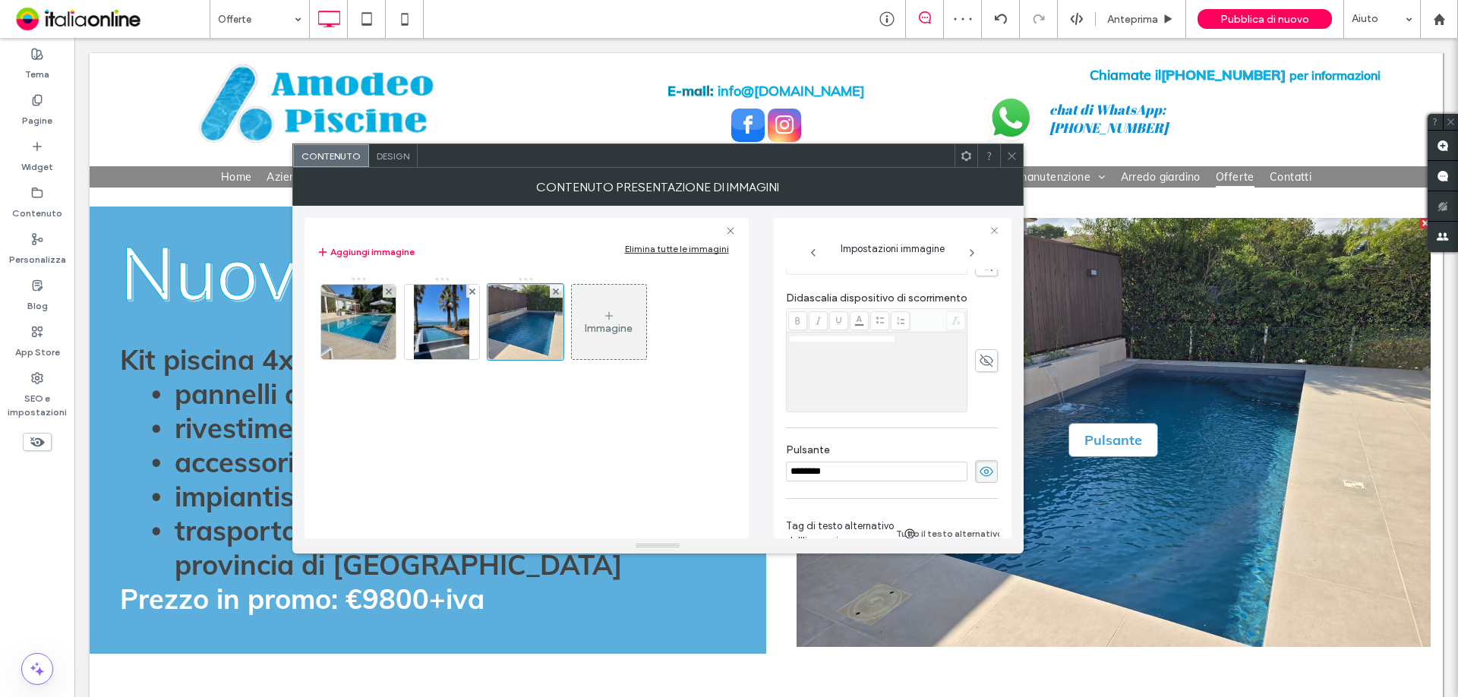
scroll to position [390, 0]
click at [979, 460] on icon at bounding box center [986, 459] width 15 height 17
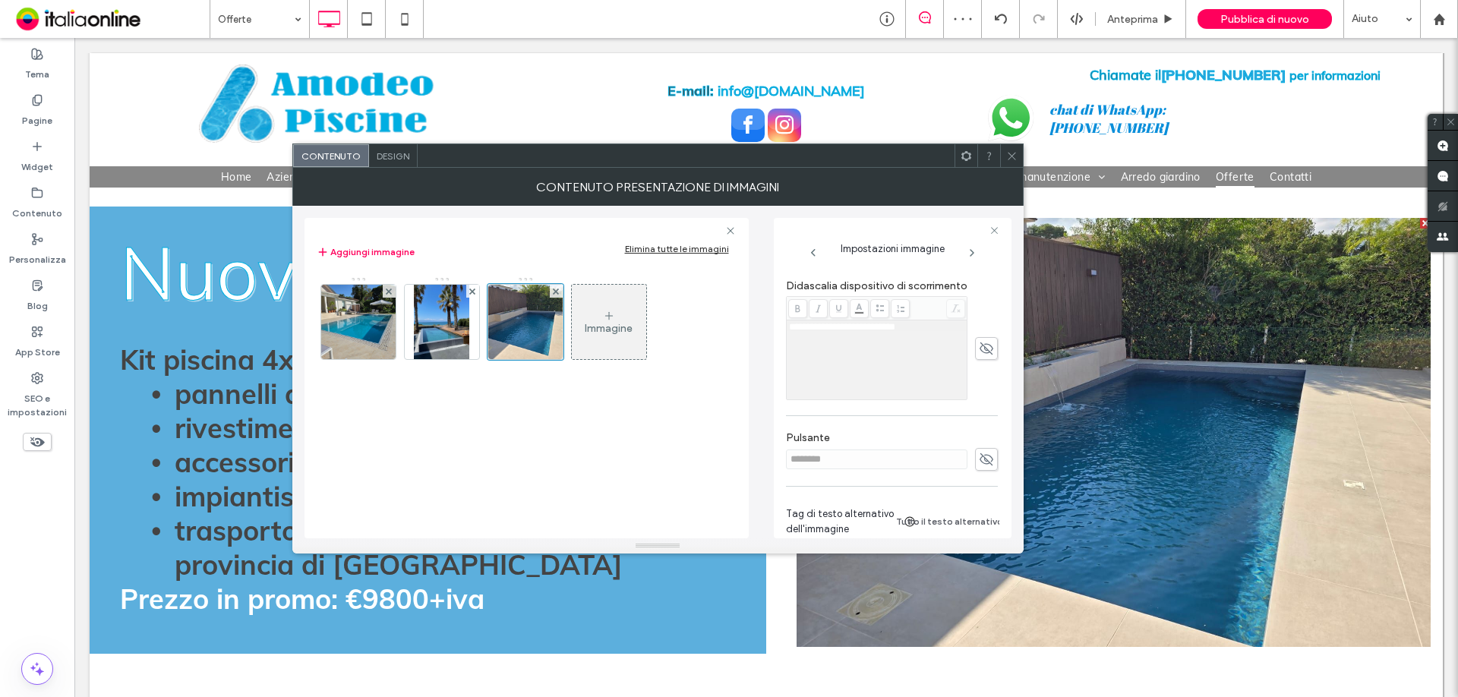
drag, startPoint x: 1016, startPoint y: 150, endPoint x: 1023, endPoint y: 169, distance: 20.2
click at [1016, 150] on icon at bounding box center [1011, 155] width 11 height 11
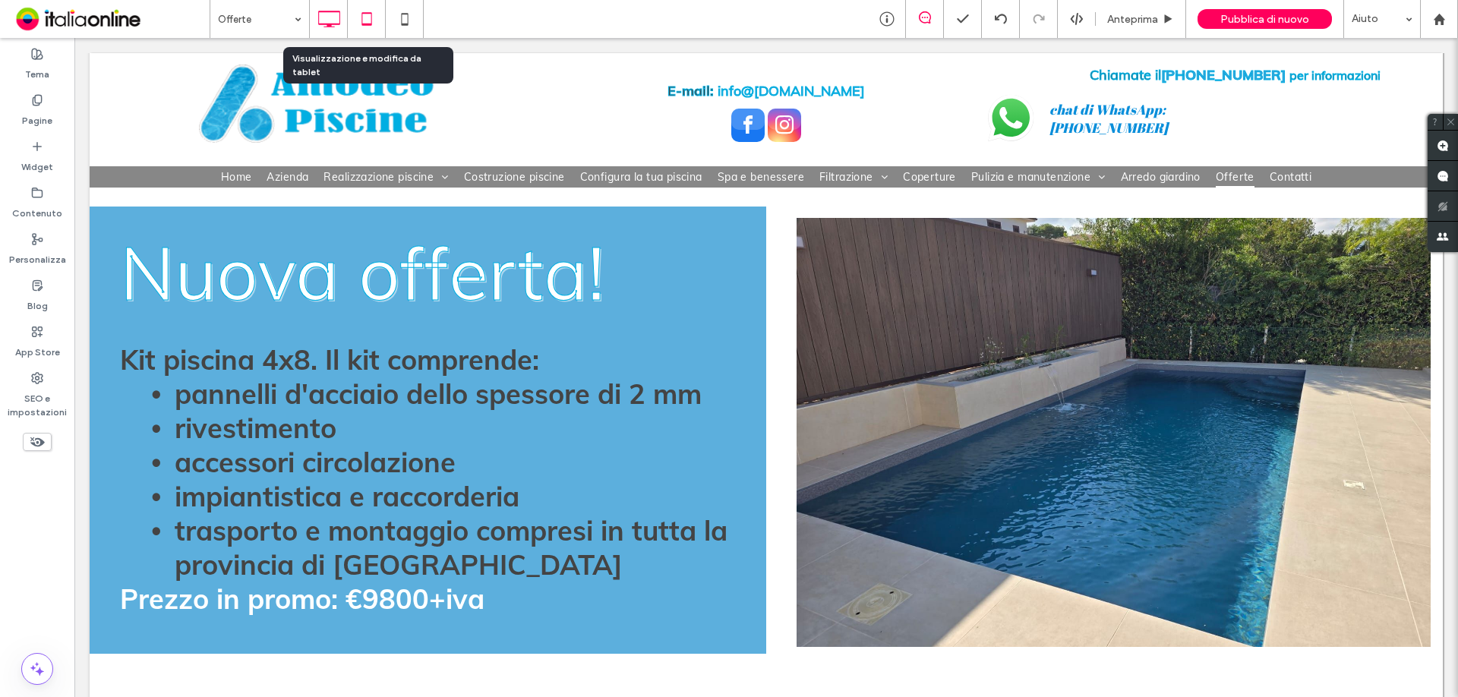
click at [366, 19] on icon at bounding box center [367, 19] width 30 height 30
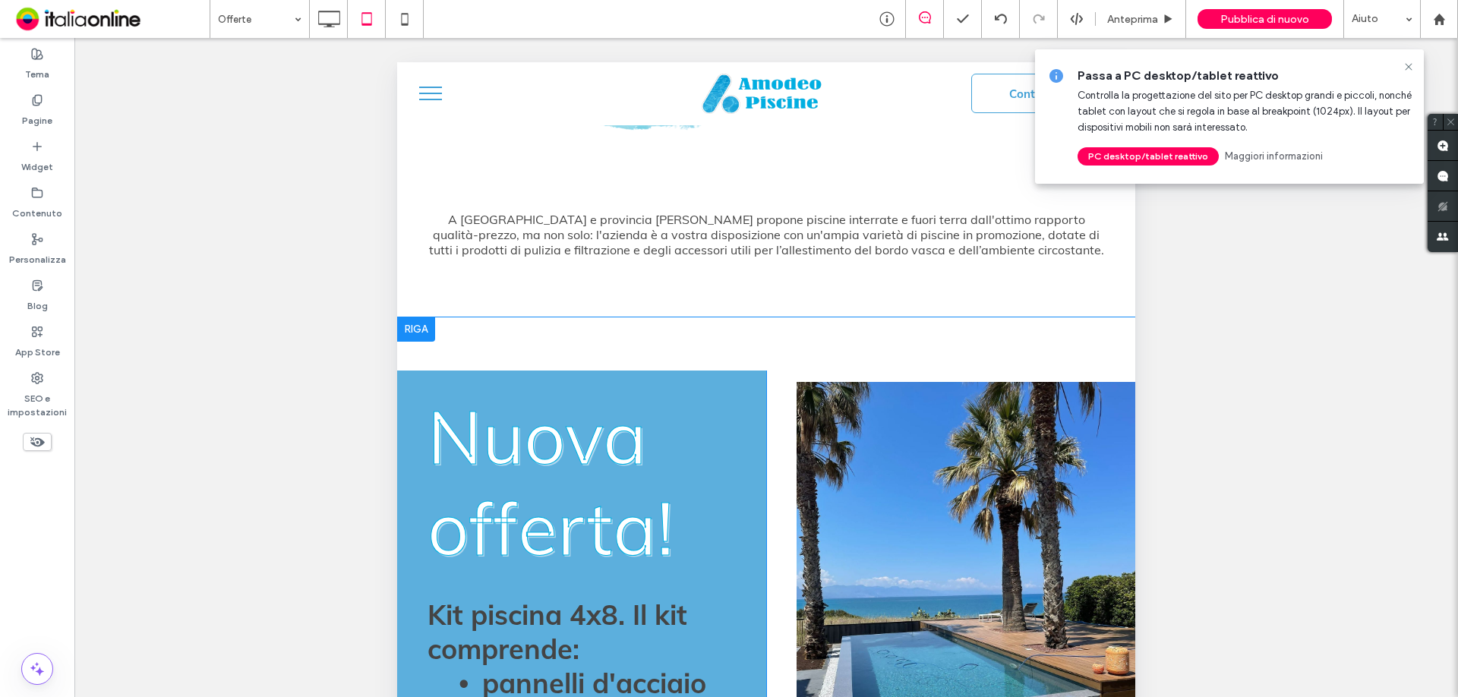
scroll to position [532, 0]
click at [413, 318] on div at bounding box center [416, 330] width 38 height 24
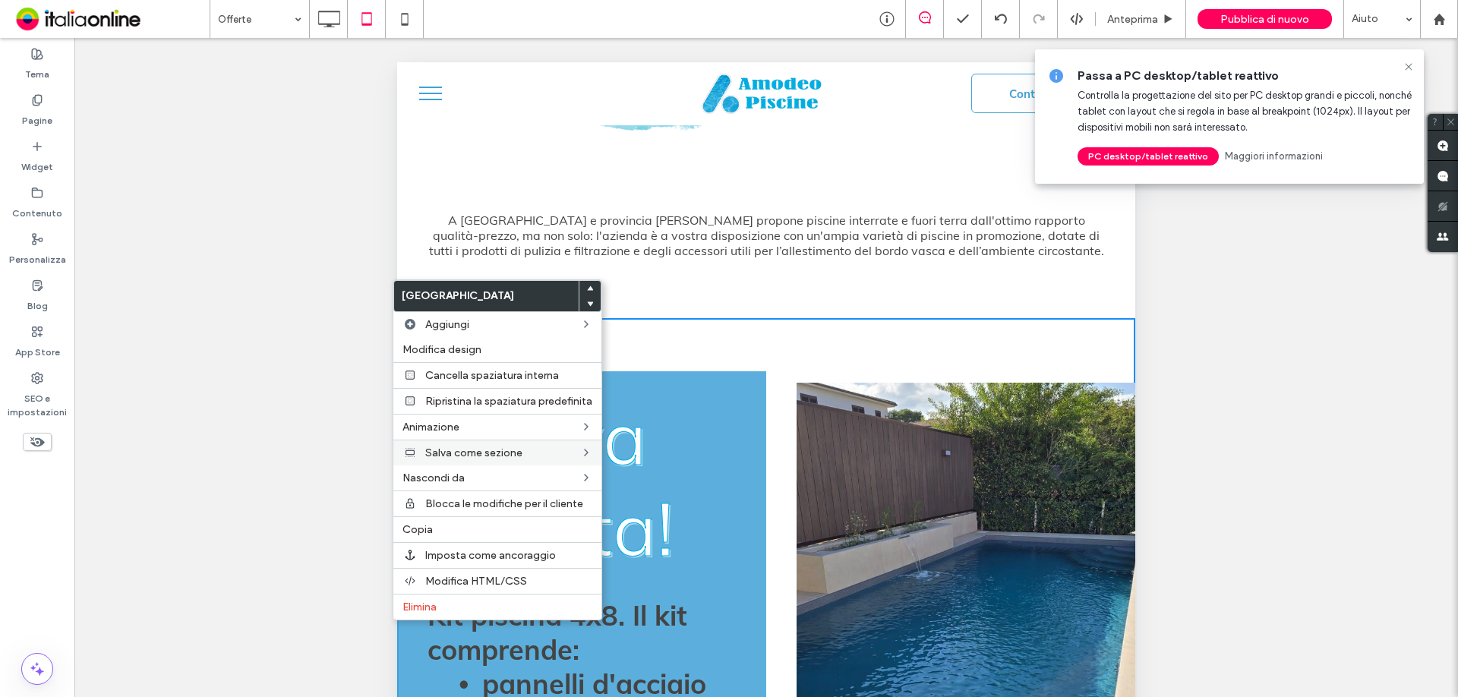
drag, startPoint x: 438, startPoint y: 532, endPoint x: 442, endPoint y: 453, distance: 78.4
click at [438, 532] on label "Copia" at bounding box center [498, 529] width 190 height 13
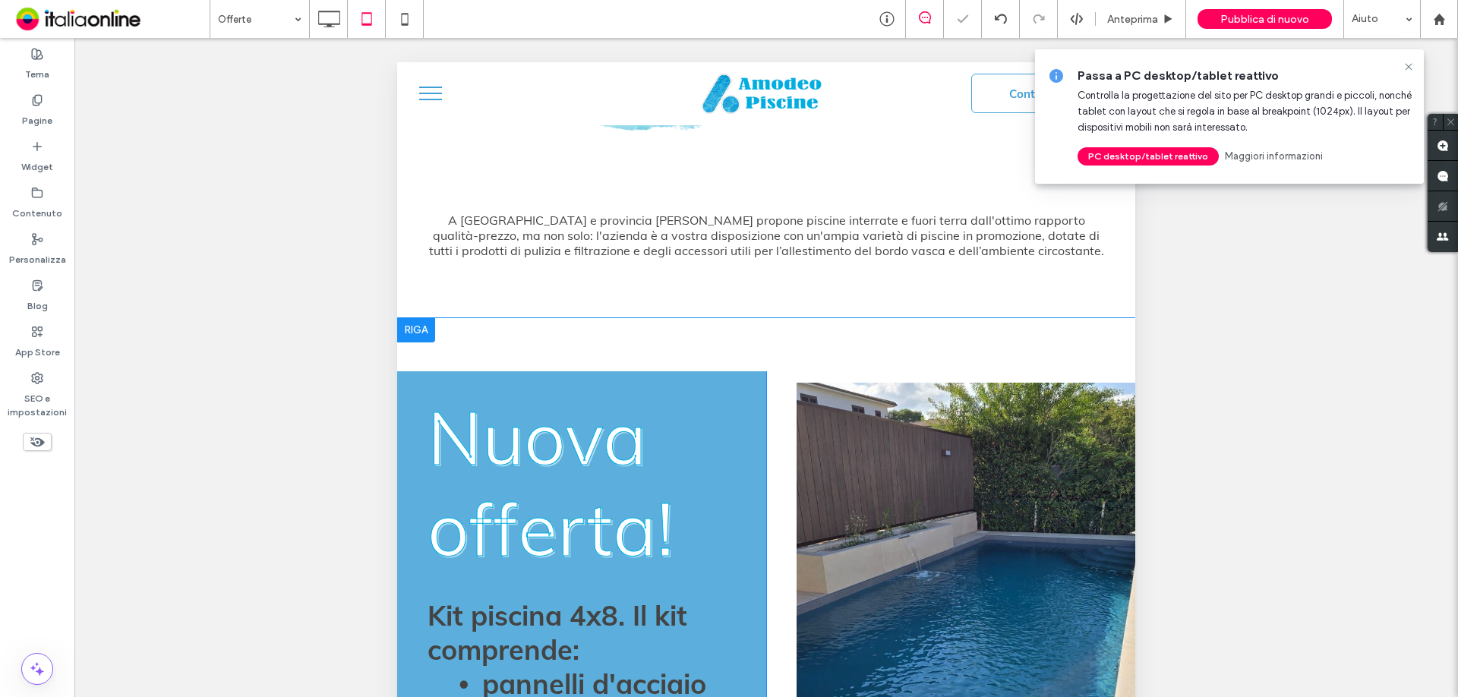
click at [425, 318] on div at bounding box center [416, 330] width 38 height 24
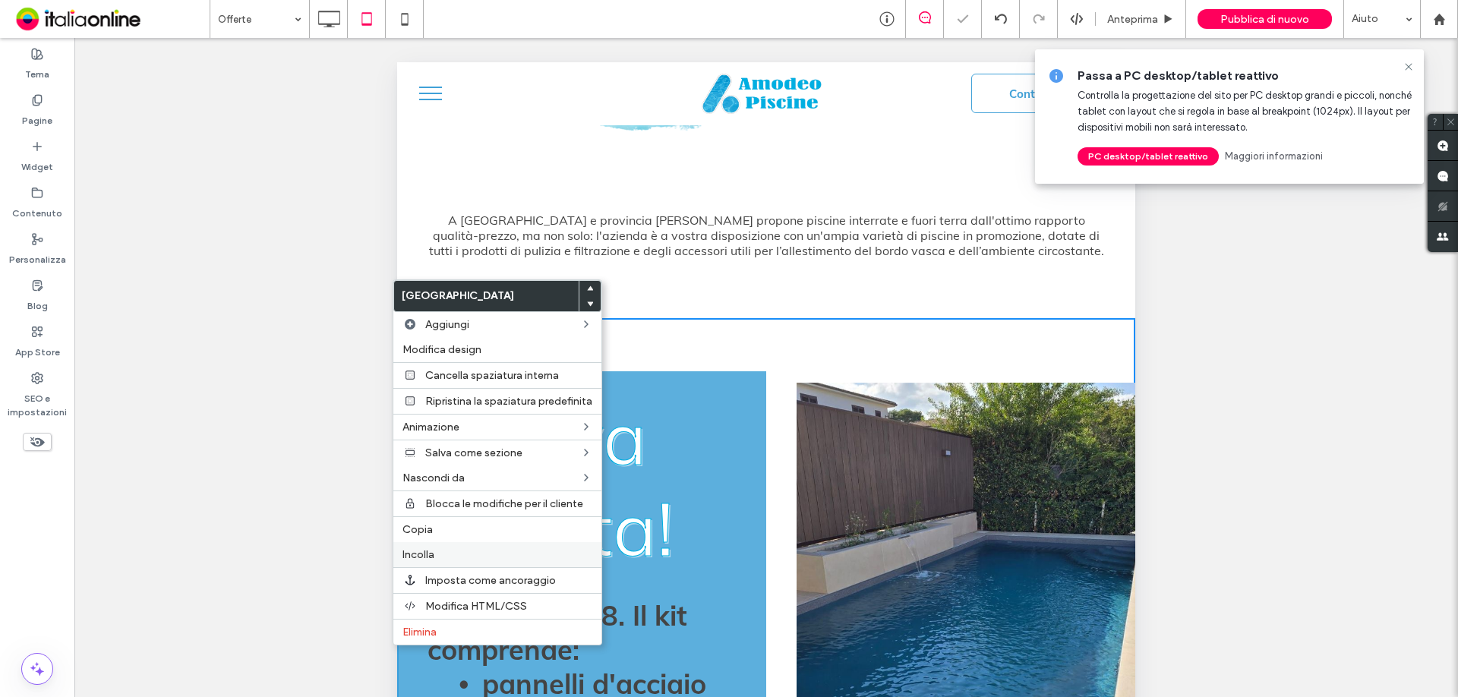
drag, startPoint x: 452, startPoint y: 550, endPoint x: 479, endPoint y: 546, distance: 26.9
click at [452, 550] on label "Incolla" at bounding box center [498, 554] width 190 height 13
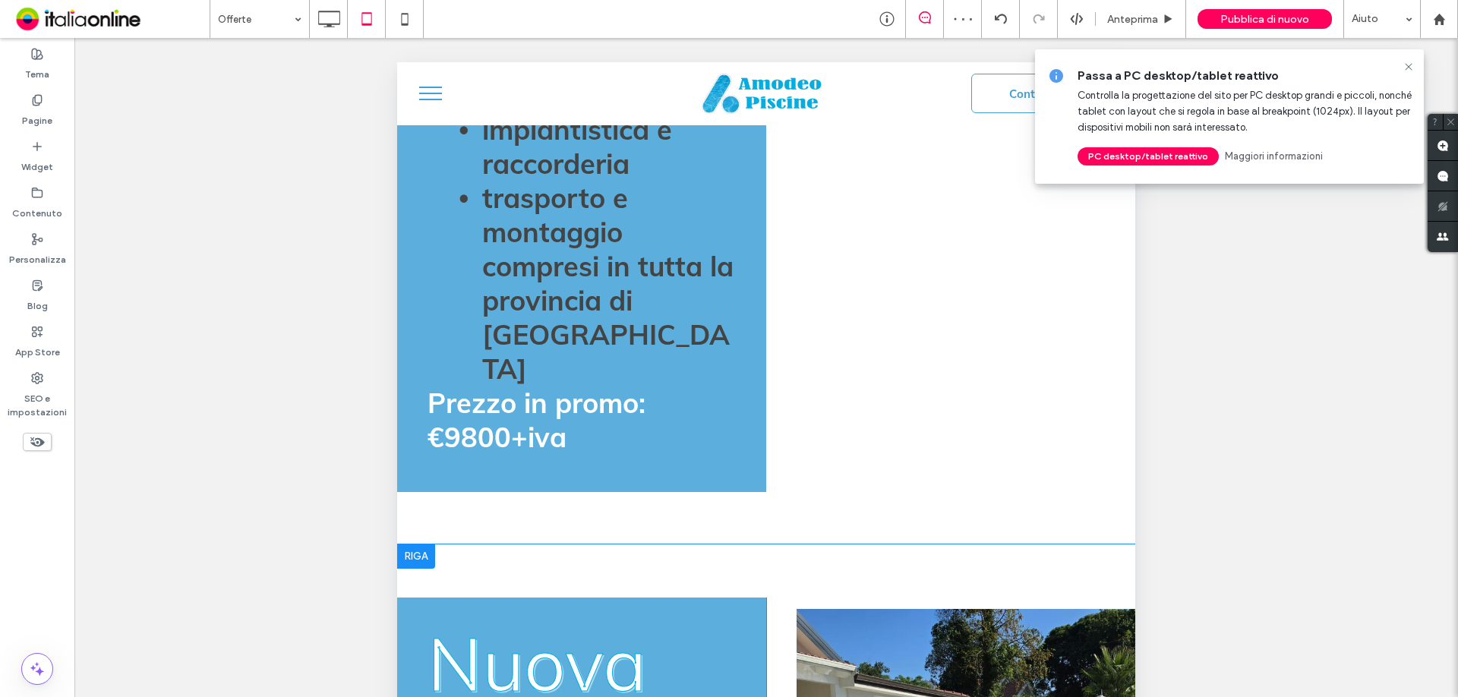
scroll to position [1367, 0]
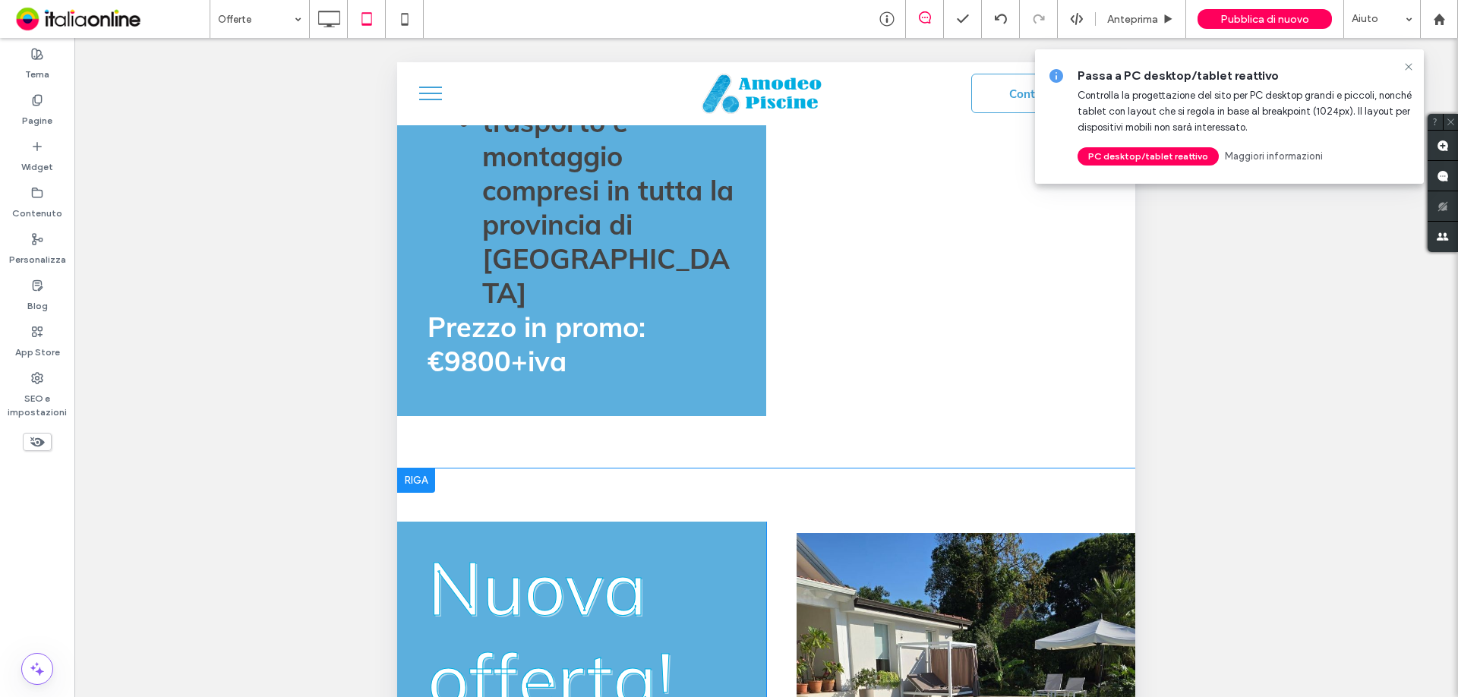
drag, startPoint x: 410, startPoint y: 413, endPoint x: 431, endPoint y: 412, distance: 21.3
click at [410, 469] on div at bounding box center [416, 481] width 38 height 24
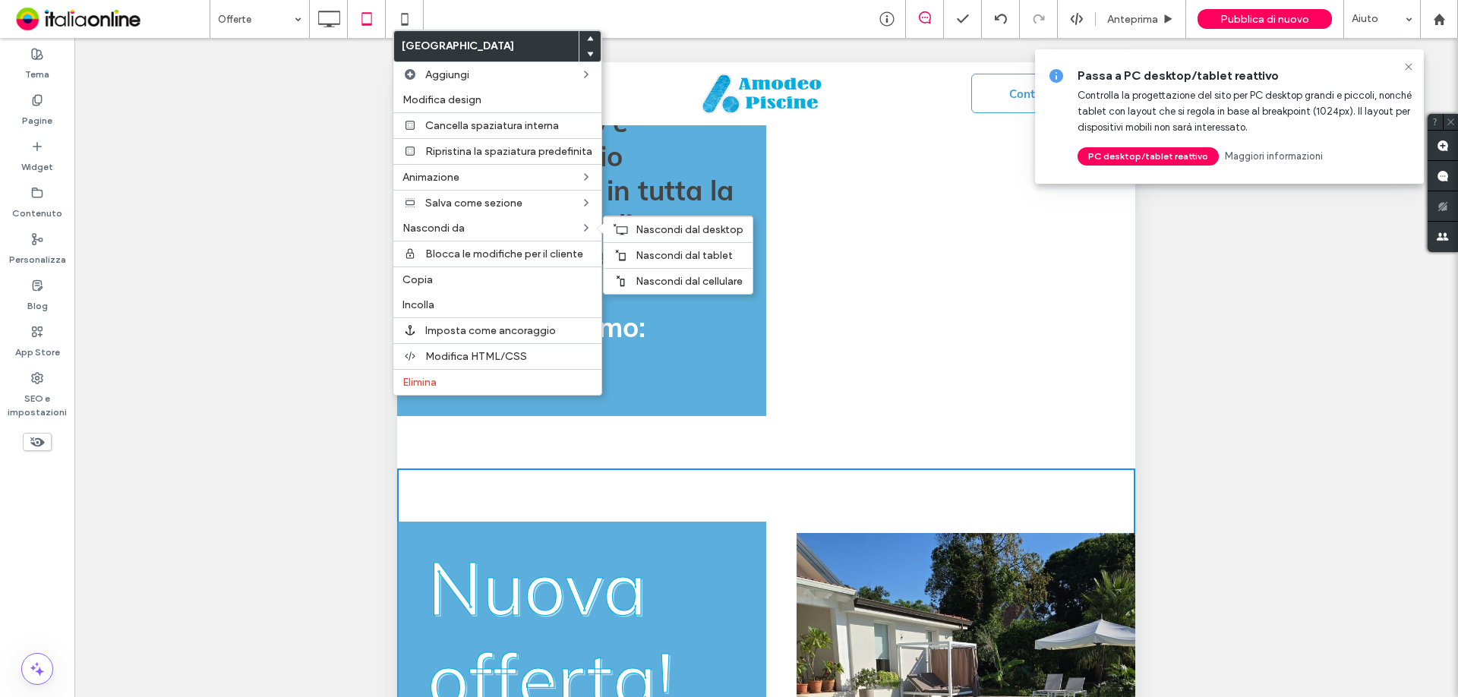
drag, startPoint x: 665, startPoint y: 250, endPoint x: 681, endPoint y: 299, distance: 50.9
click at [665, 250] on span "Nascondi dal tablet" at bounding box center [684, 255] width 97 height 13
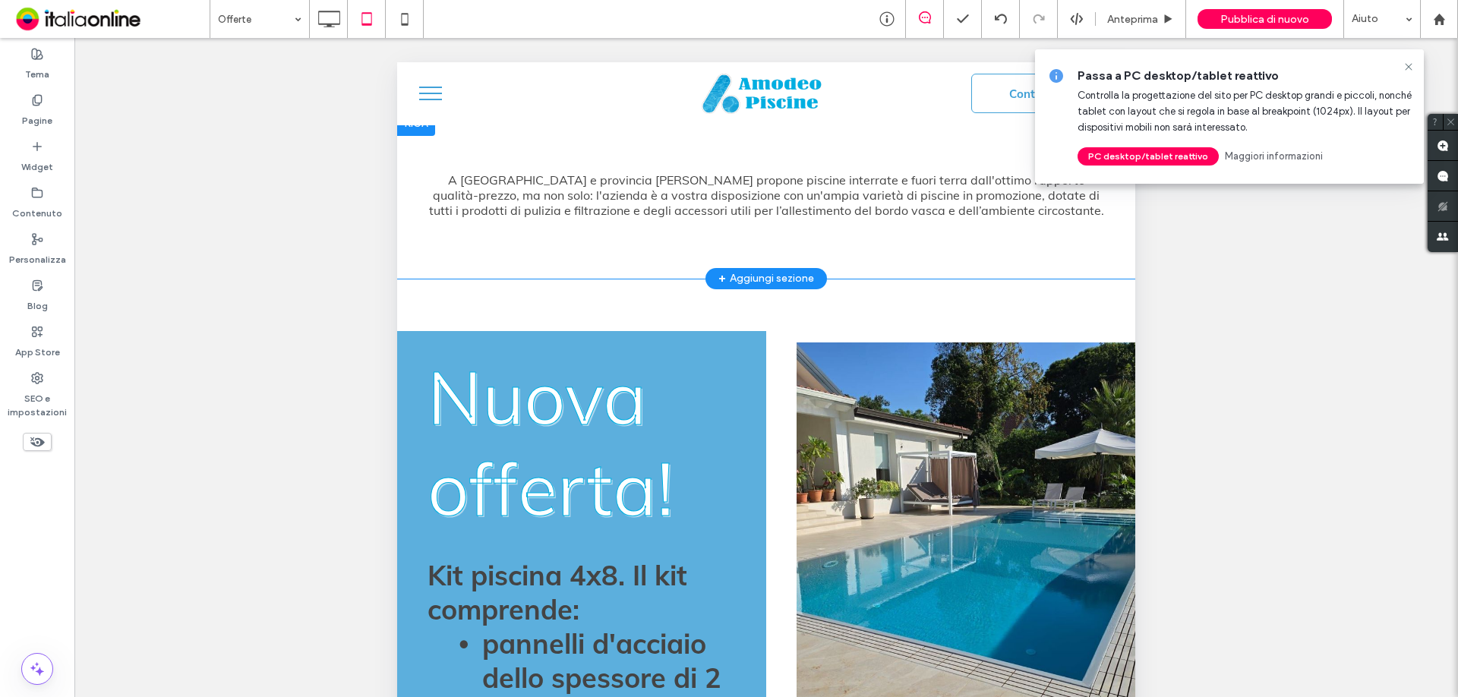
scroll to position [532, 0]
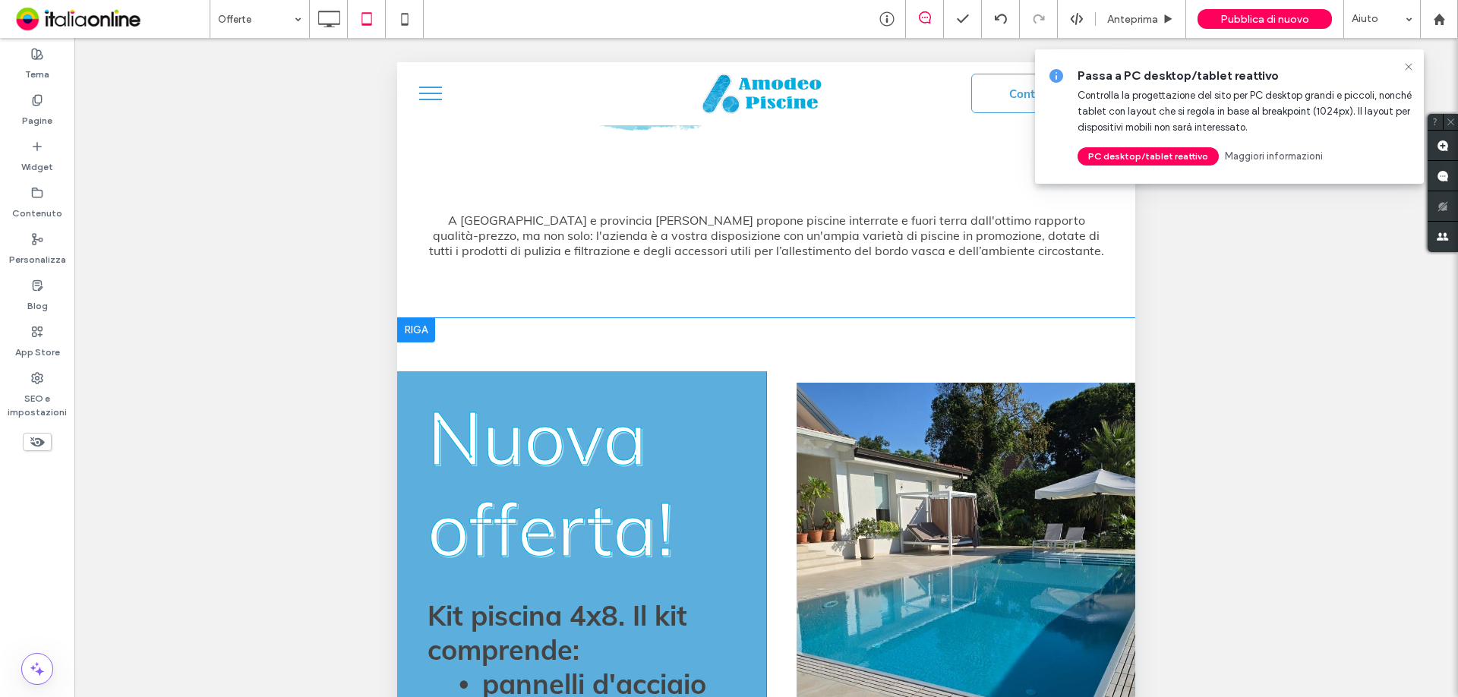
click at [417, 318] on div at bounding box center [416, 330] width 38 height 24
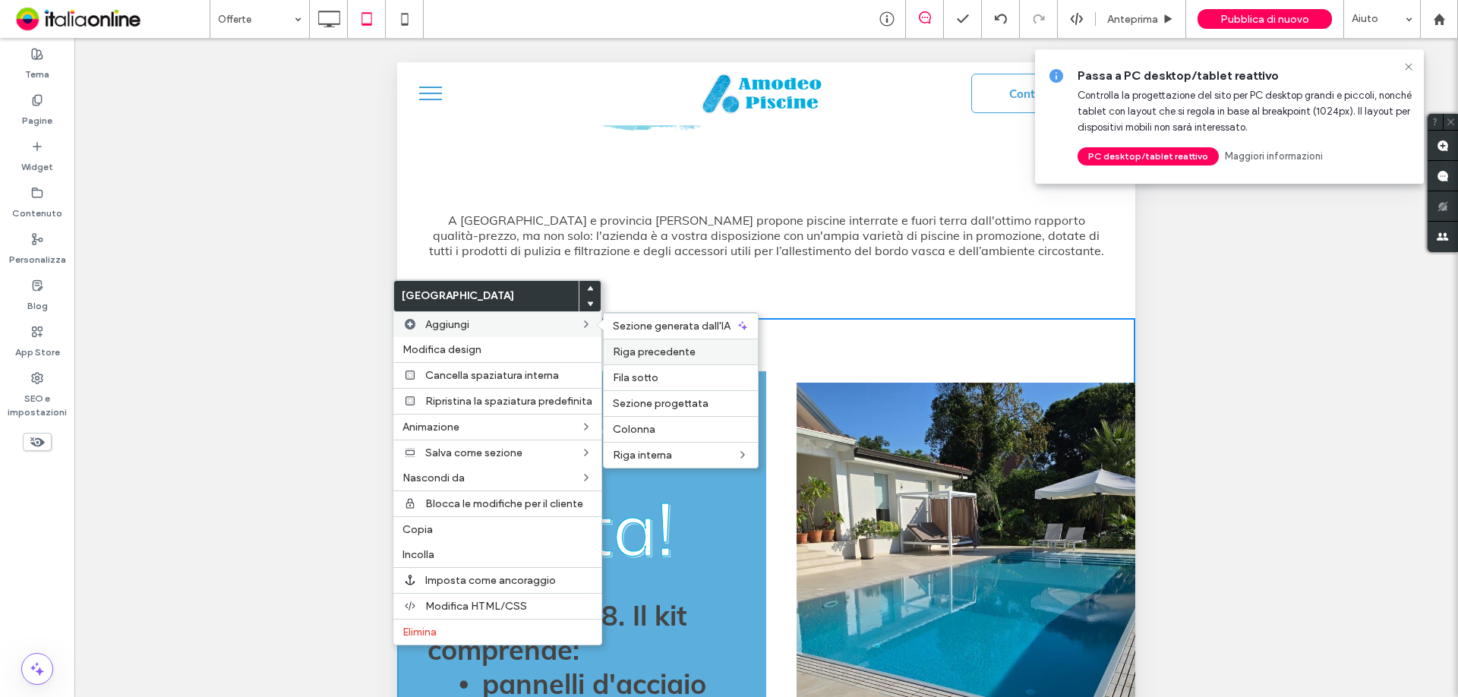
click at [653, 355] on span "Riga precedente" at bounding box center [654, 352] width 83 height 13
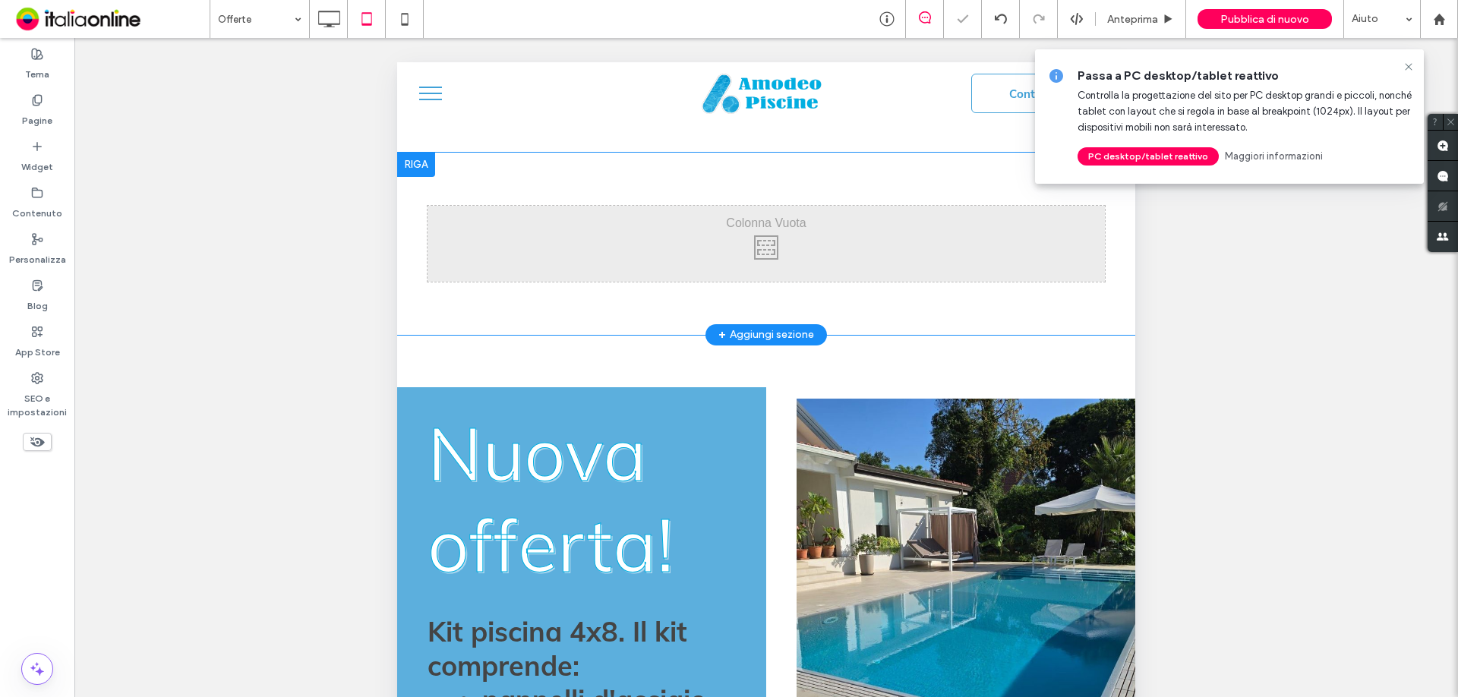
scroll to position [608, 0]
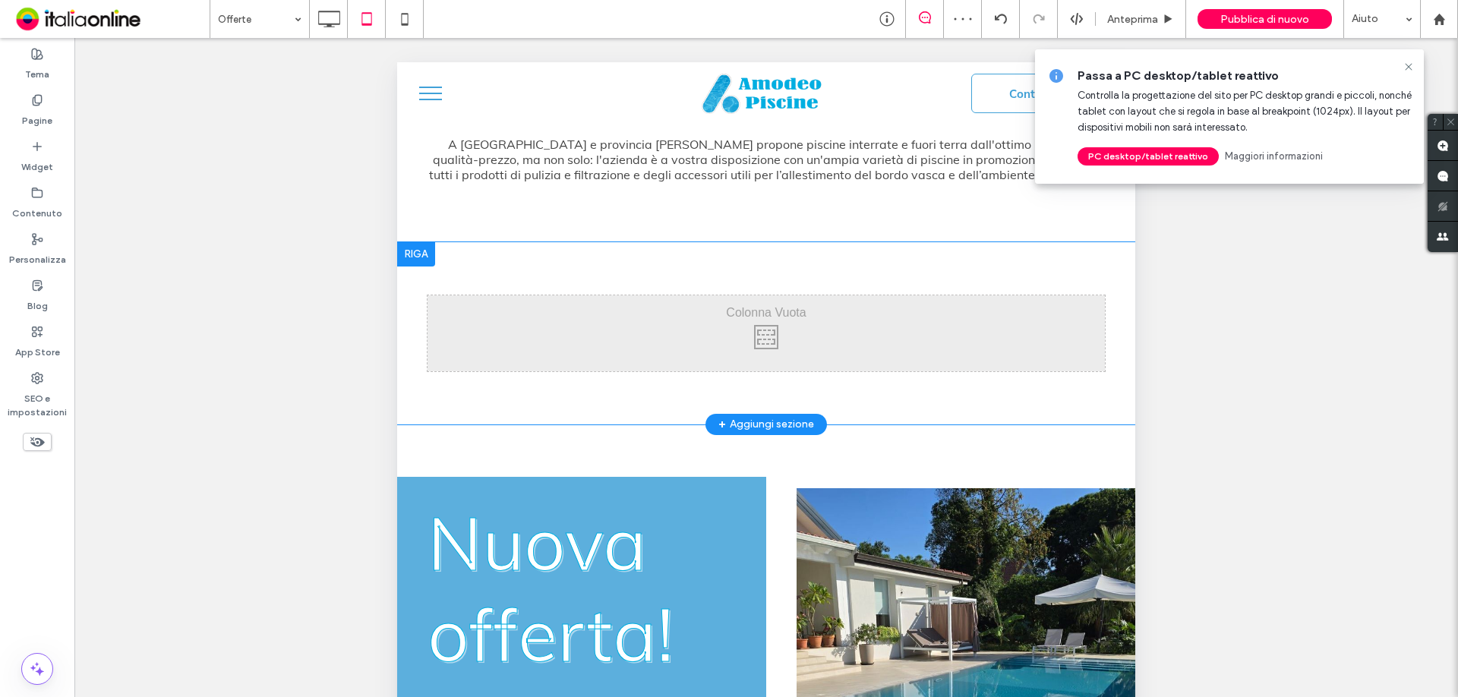
drag, startPoint x: 416, startPoint y: 462, endPoint x: 551, endPoint y: 275, distance: 230.6
click at [408, 242] on div at bounding box center [416, 254] width 38 height 24
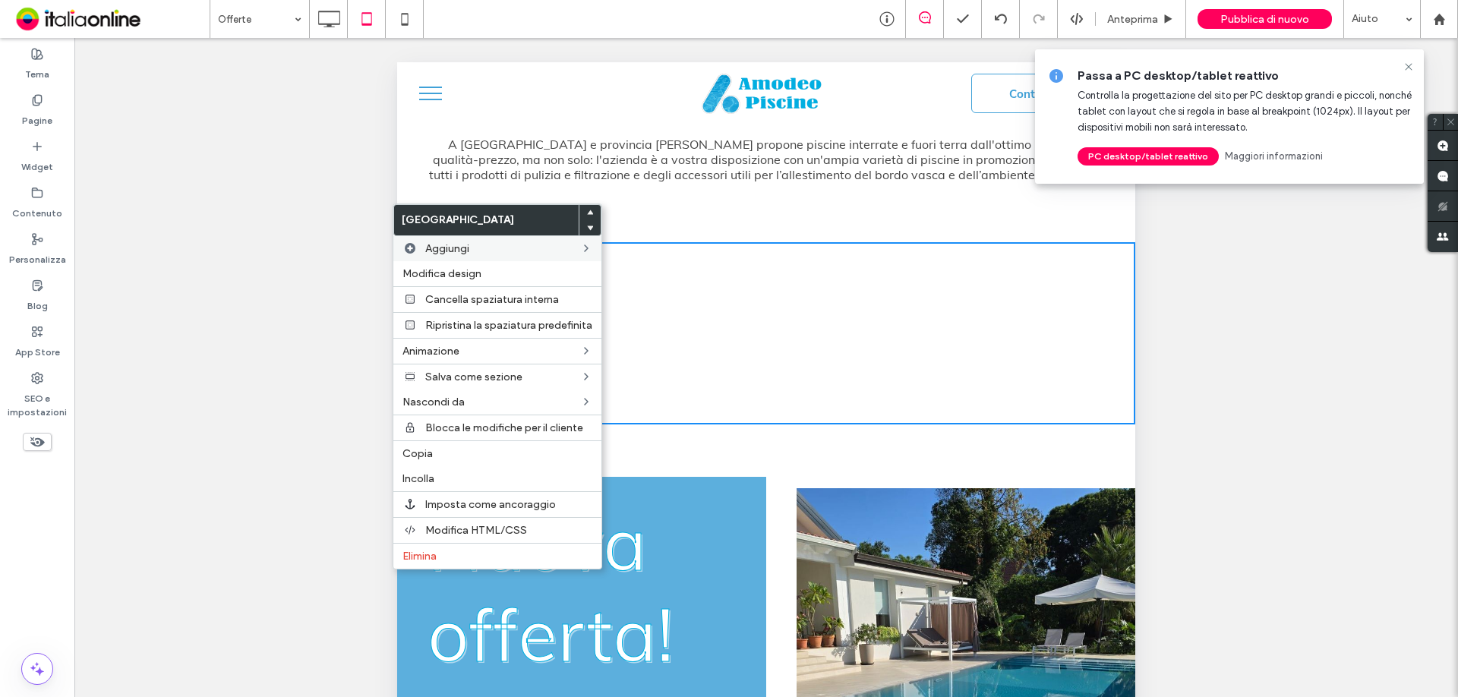
drag, startPoint x: 585, startPoint y: 224, endPoint x: 592, endPoint y: 235, distance: 13.3
click at [585, 224] on div at bounding box center [590, 227] width 21 height 15
click at [589, 229] on use at bounding box center [590, 228] width 7 height 5
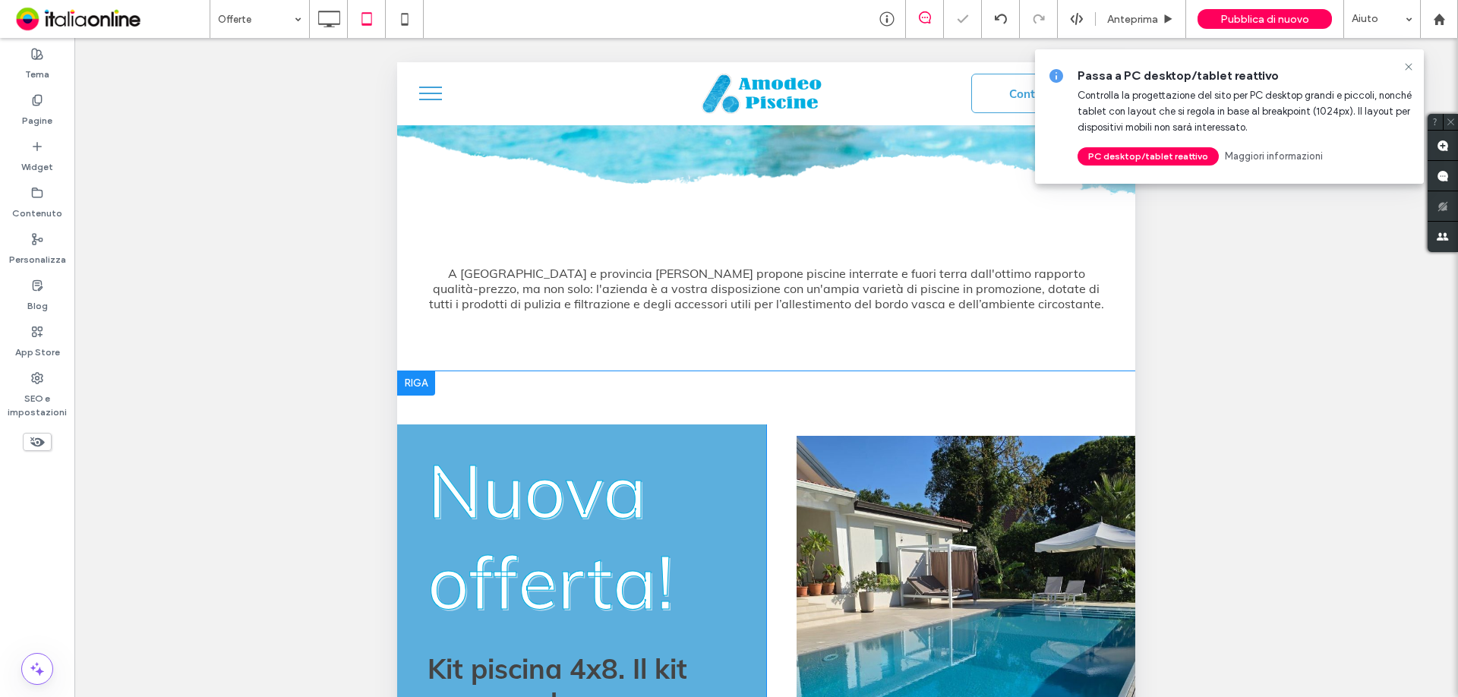
scroll to position [456, 0]
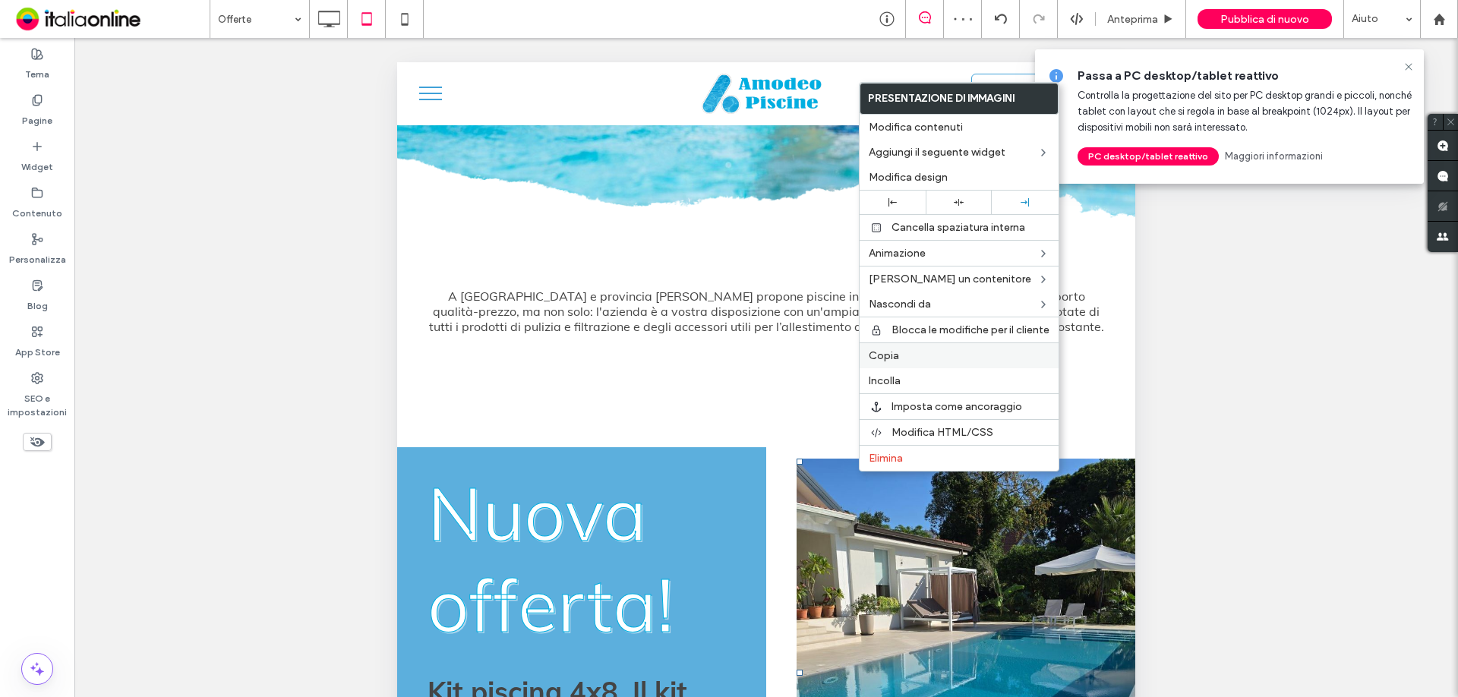
click at [899, 356] on label "Copia" at bounding box center [959, 355] width 181 height 13
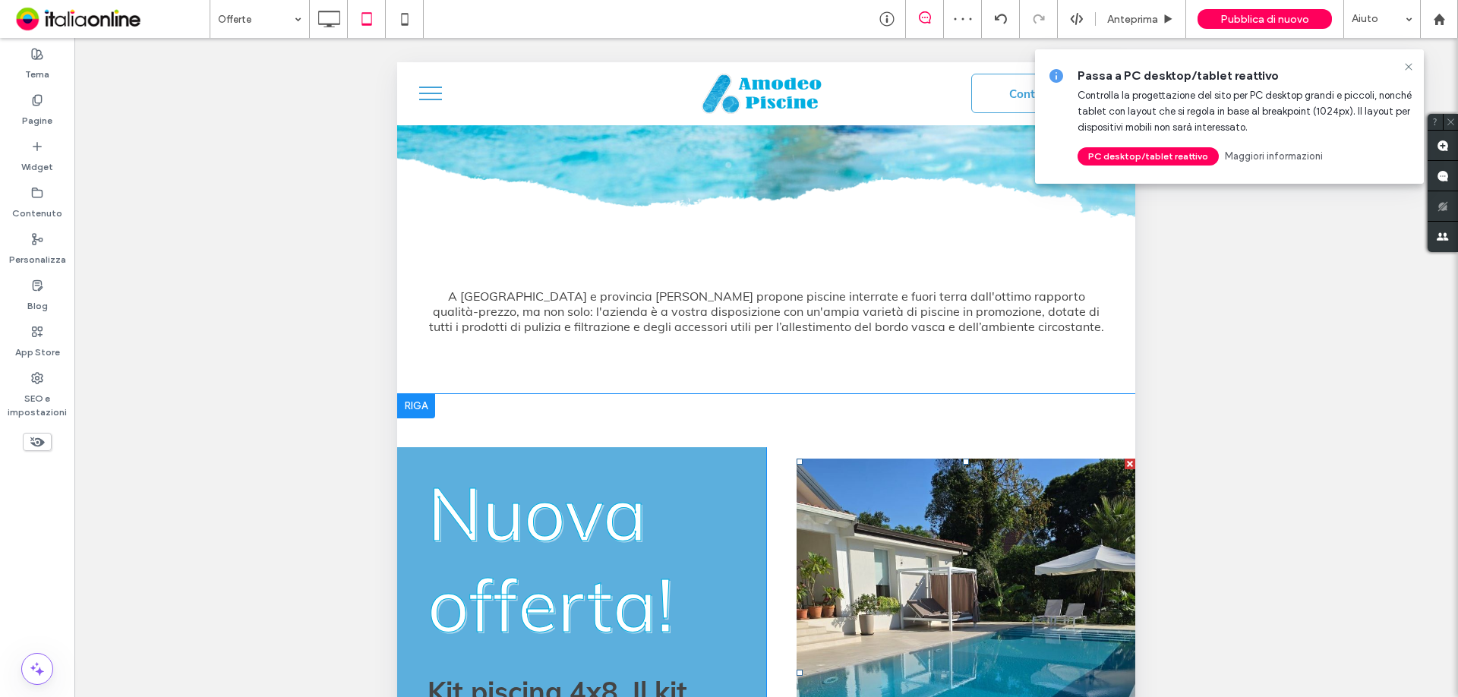
click at [1125, 459] on div at bounding box center [1130, 464] width 11 height 11
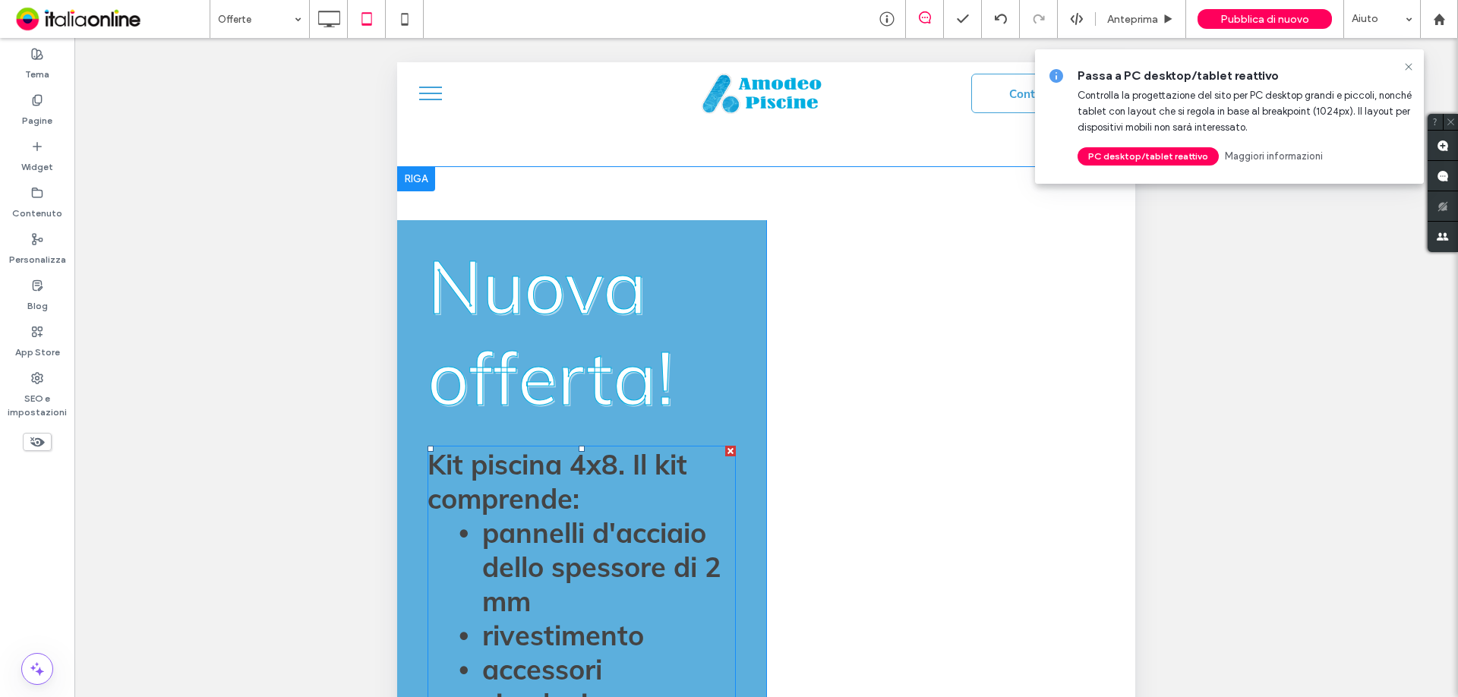
scroll to position [684, 0]
click at [890, 425] on div "Click To Paste Click To Paste" at bounding box center [950, 660] width 369 height 880
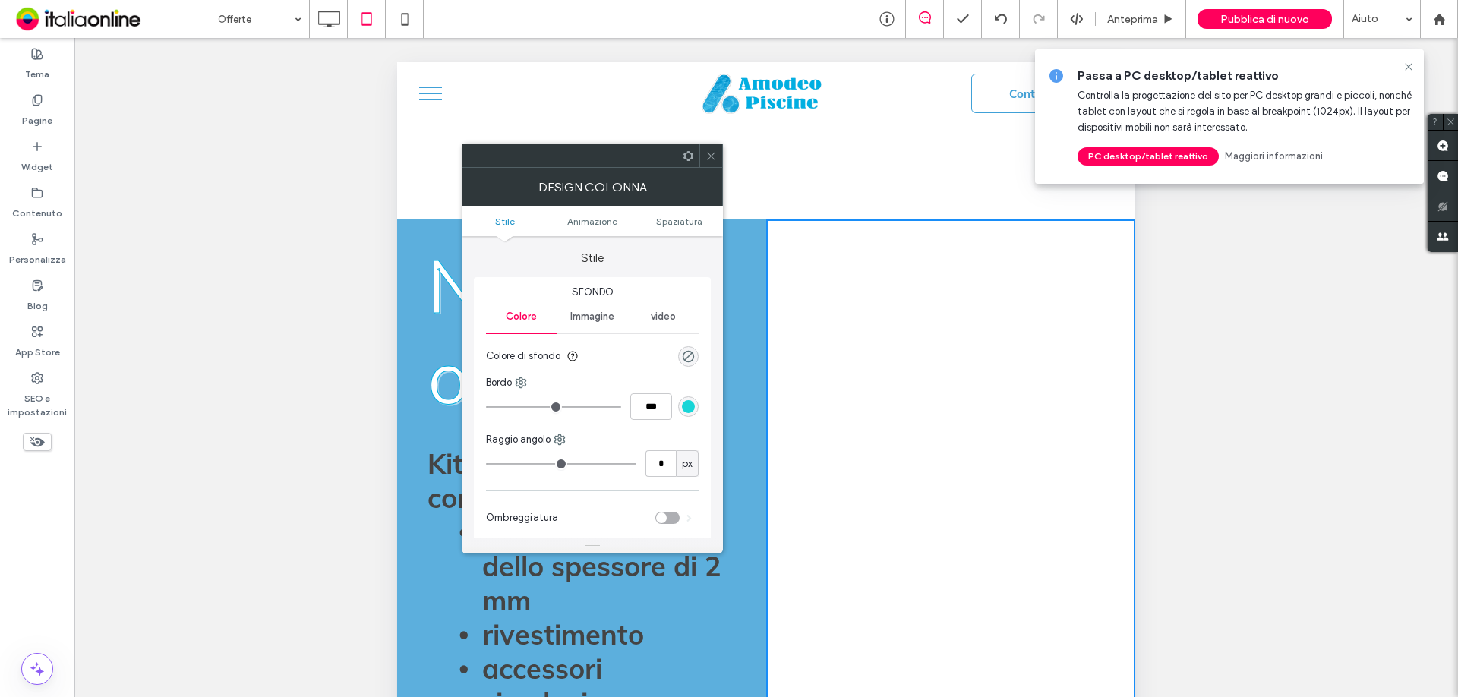
click at [711, 158] on icon at bounding box center [711, 155] width 11 height 11
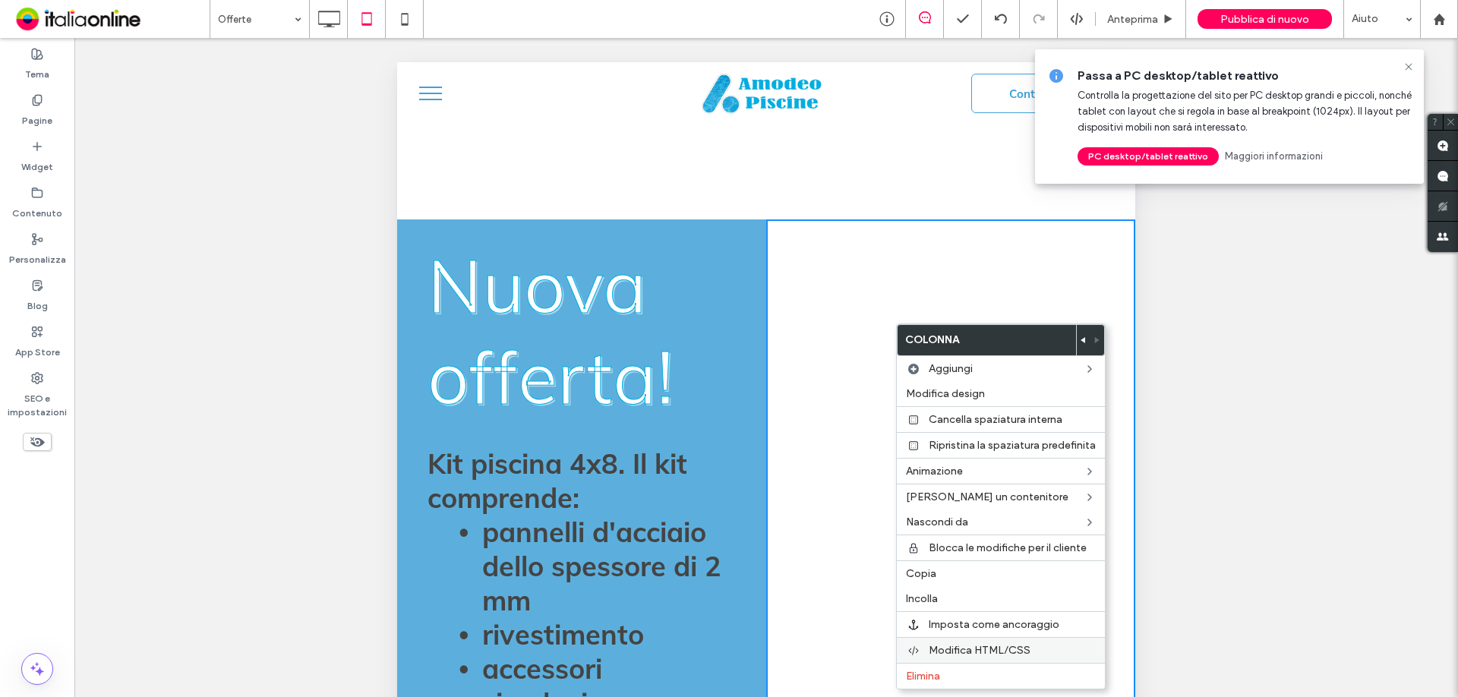
drag, startPoint x: 920, startPoint y: 675, endPoint x: 905, endPoint y: 659, distance: 21.5
click at [920, 675] on span "Elimina" at bounding box center [923, 676] width 34 height 13
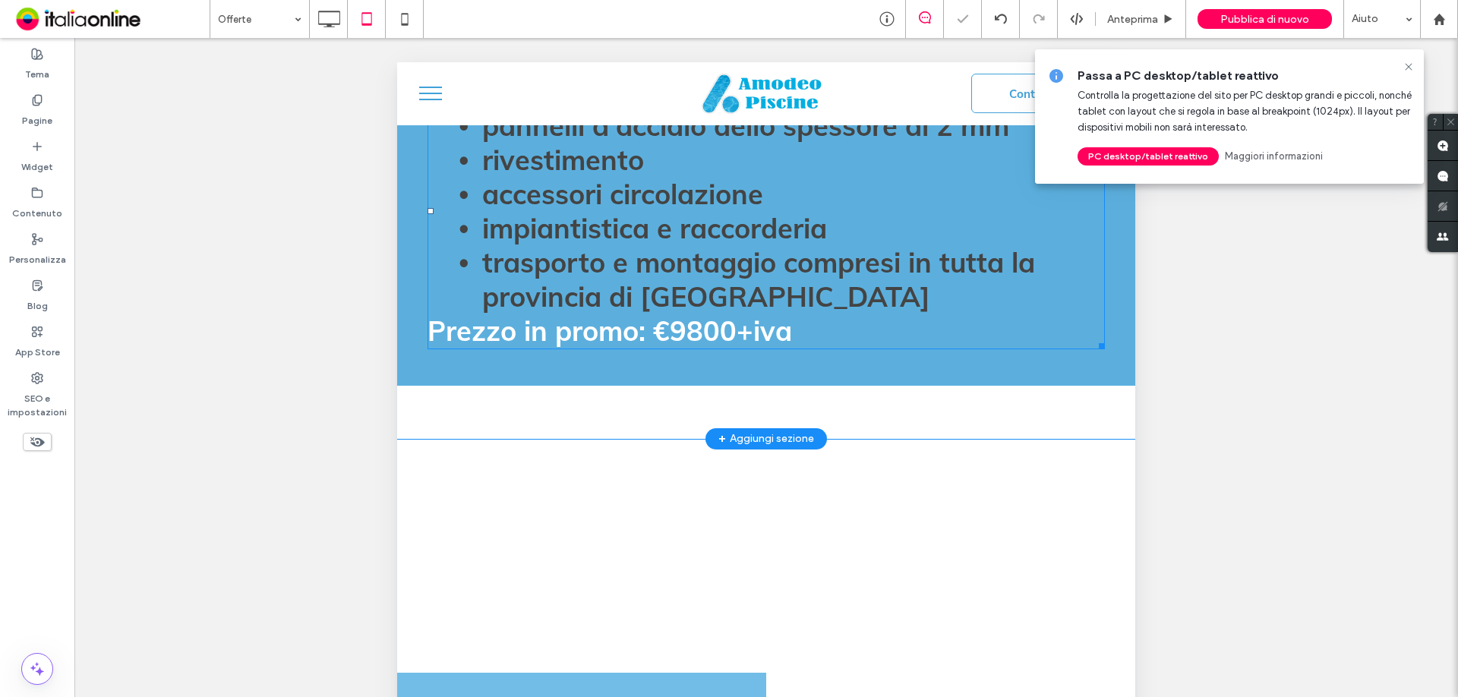
scroll to position [987, 0]
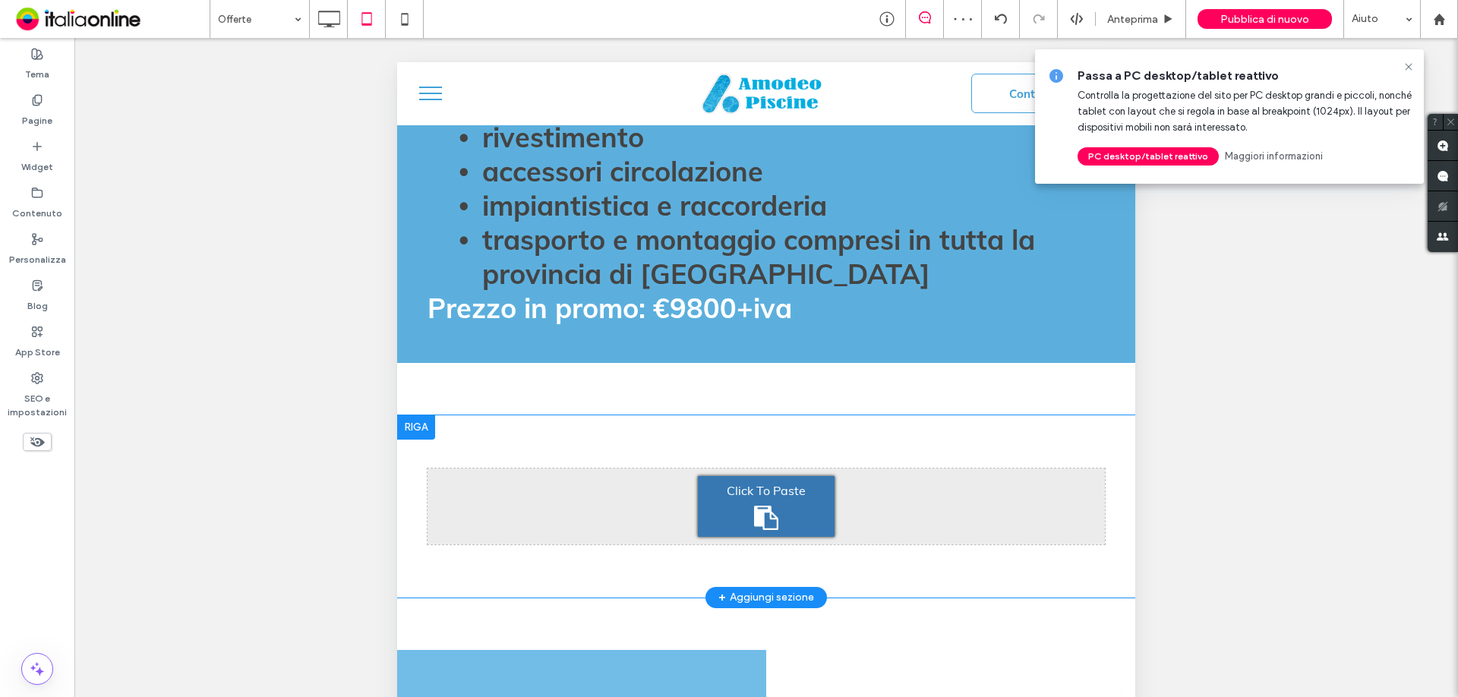
click at [754, 506] on icon at bounding box center [766, 518] width 24 height 24
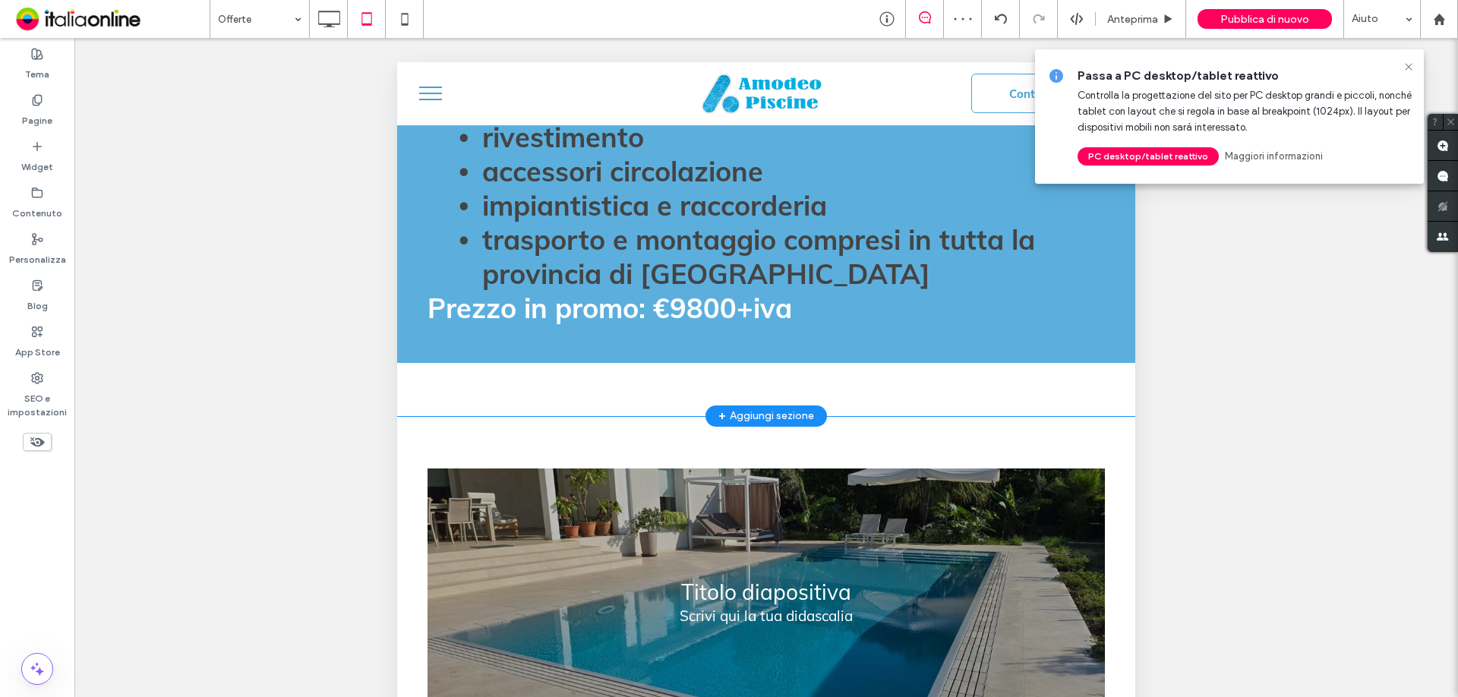
click at [475, 346] on div "Nuova offerta! Kit piscina 4x8. Il kit comprende: pannelli d'acciaio dello spes…" at bounding box center [766, 140] width 738 height 554
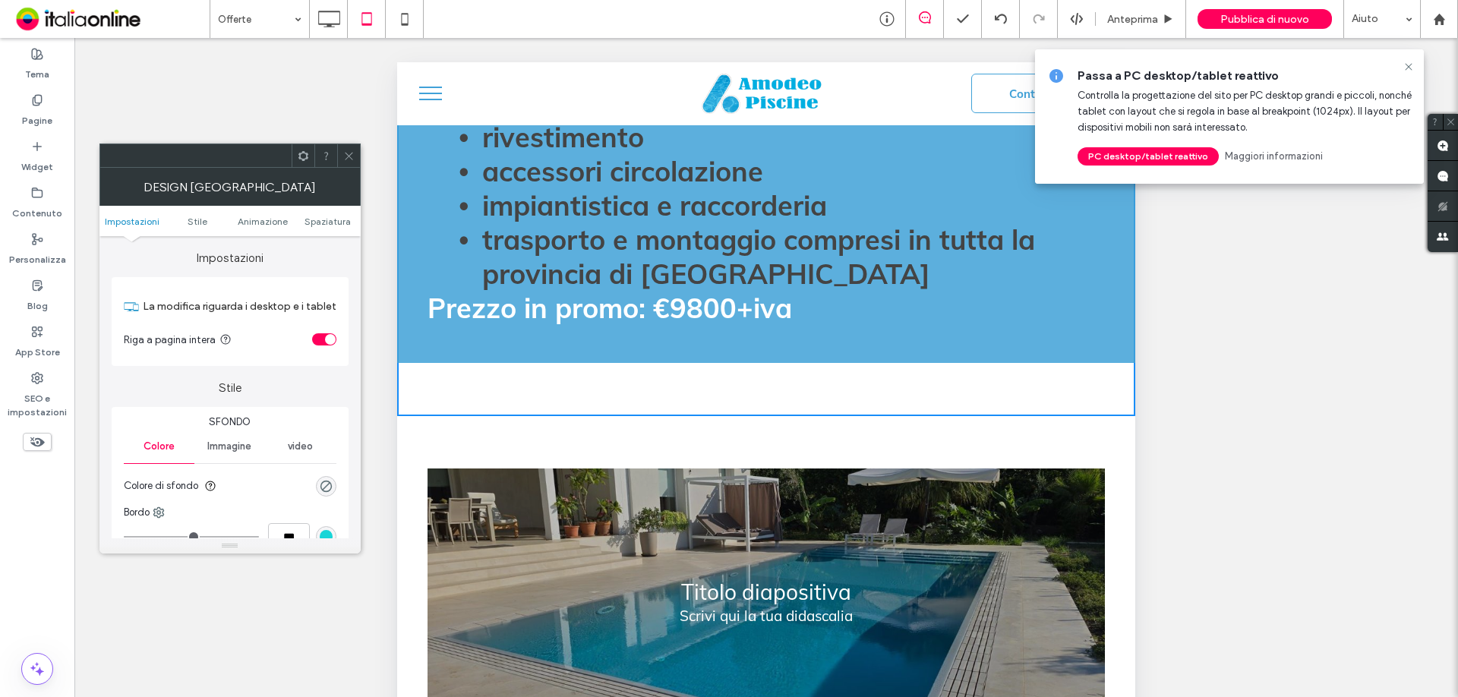
click at [324, 216] on span "Spaziatura" at bounding box center [328, 221] width 46 height 11
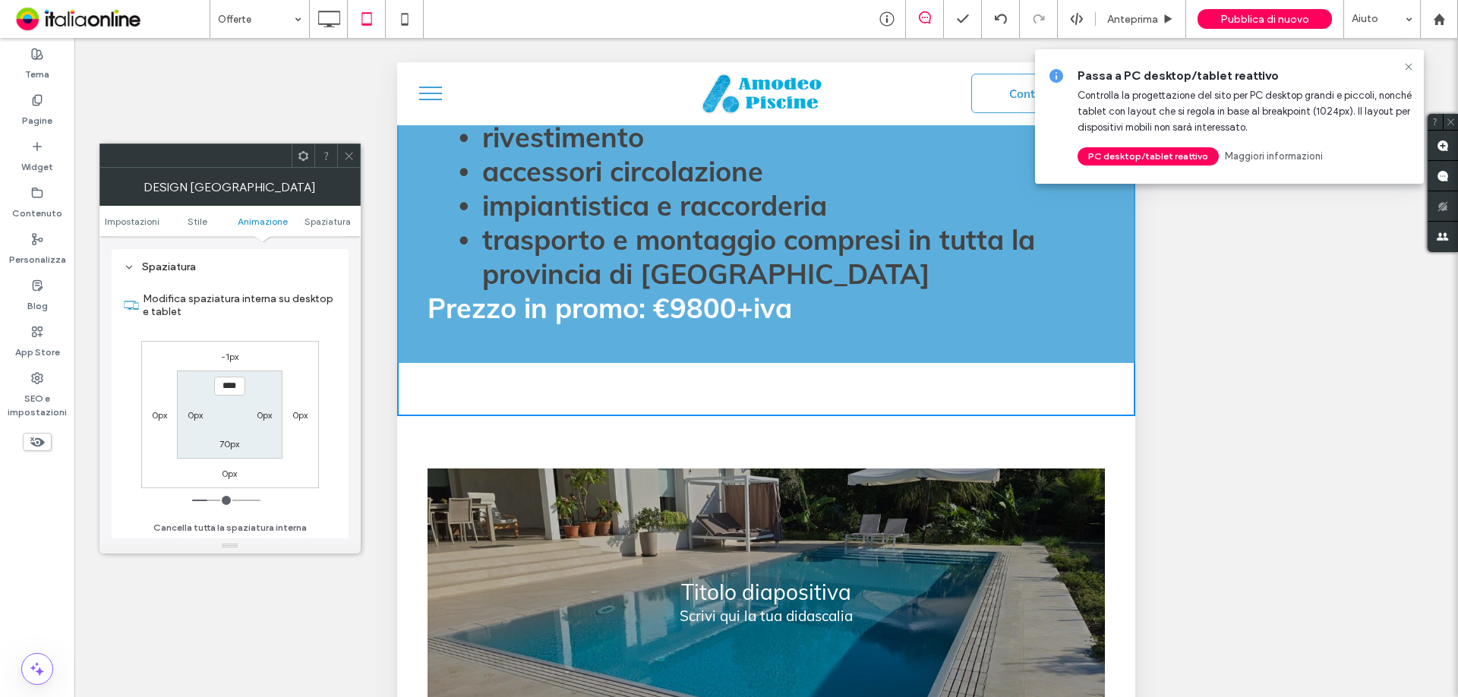
scroll to position [429, 0]
click at [226, 440] on label "70px" at bounding box center [230, 443] width 20 height 11
click at [223, 441] on input "****" at bounding box center [229, 442] width 31 height 19
type input "***"
type input "*"
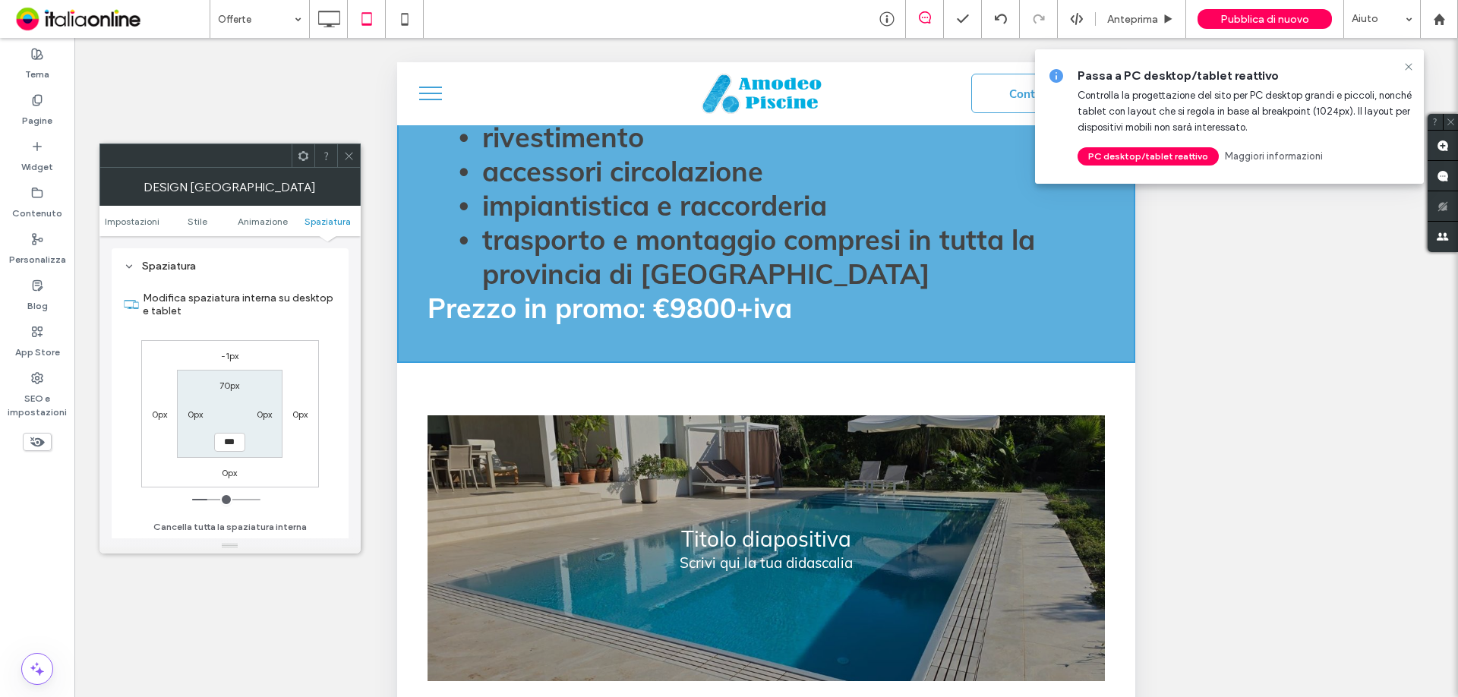
click at [327, 357] on div "Modifica spaziatura interna su desktop e tablet -1px 0px 0px 0px 70px 0px *** 0…" at bounding box center [230, 407] width 213 height 262
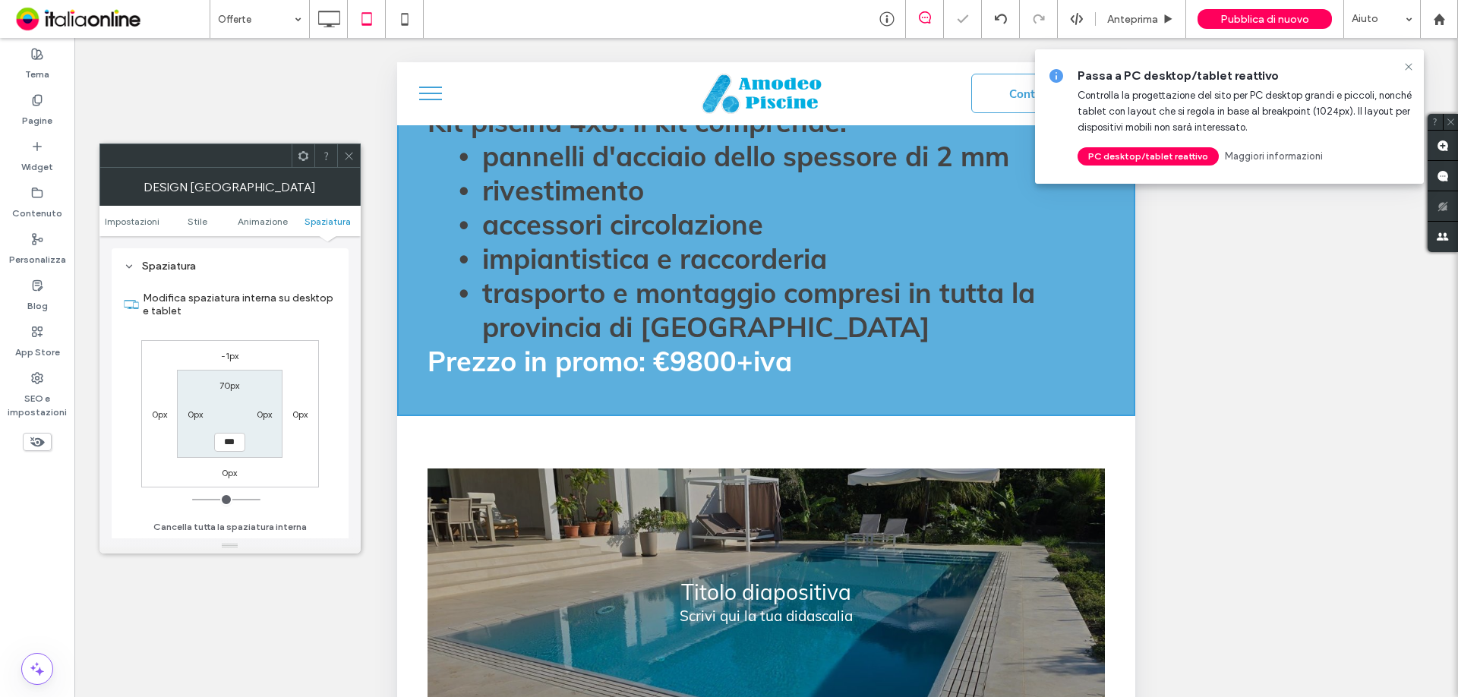
click at [491, 415] on div "Click To Paste Click To Paste Titolo diapositiva Scrivi qui la tua didascalia […" at bounding box center [766, 601] width 738 height 372
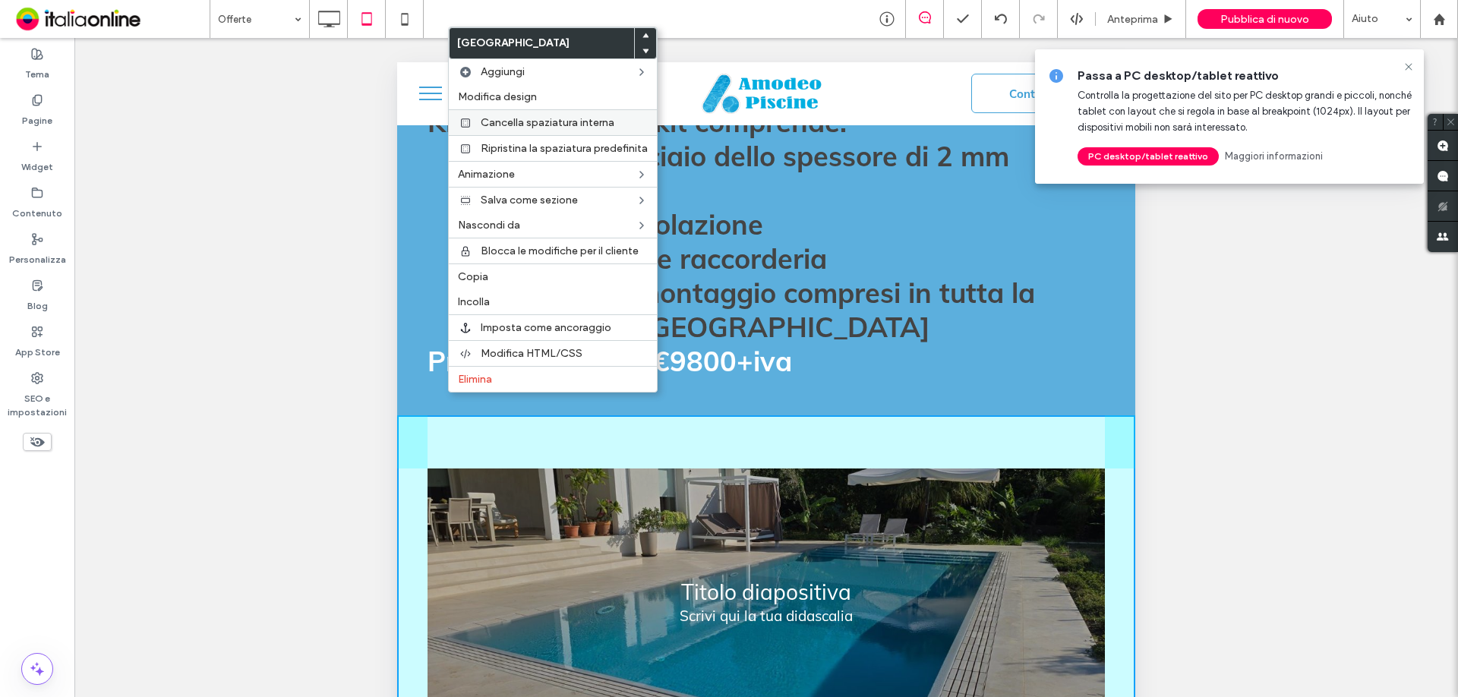
click at [466, 123] on icon at bounding box center [466, 123] width 12 height 12
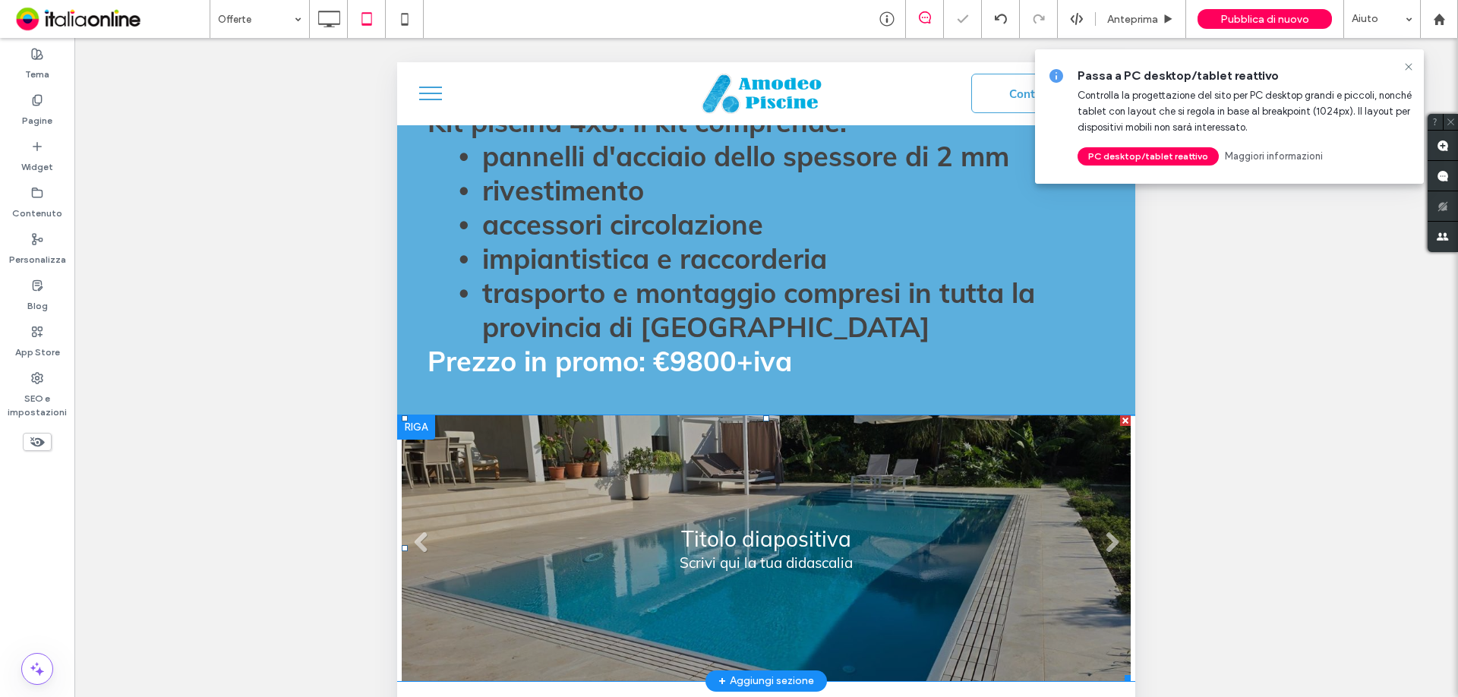
click at [774, 548] on li "Titolo diapositiva Scrivi qui la tua didascalia [GEOGRAPHIC_DATA]" at bounding box center [766, 548] width 729 height 266
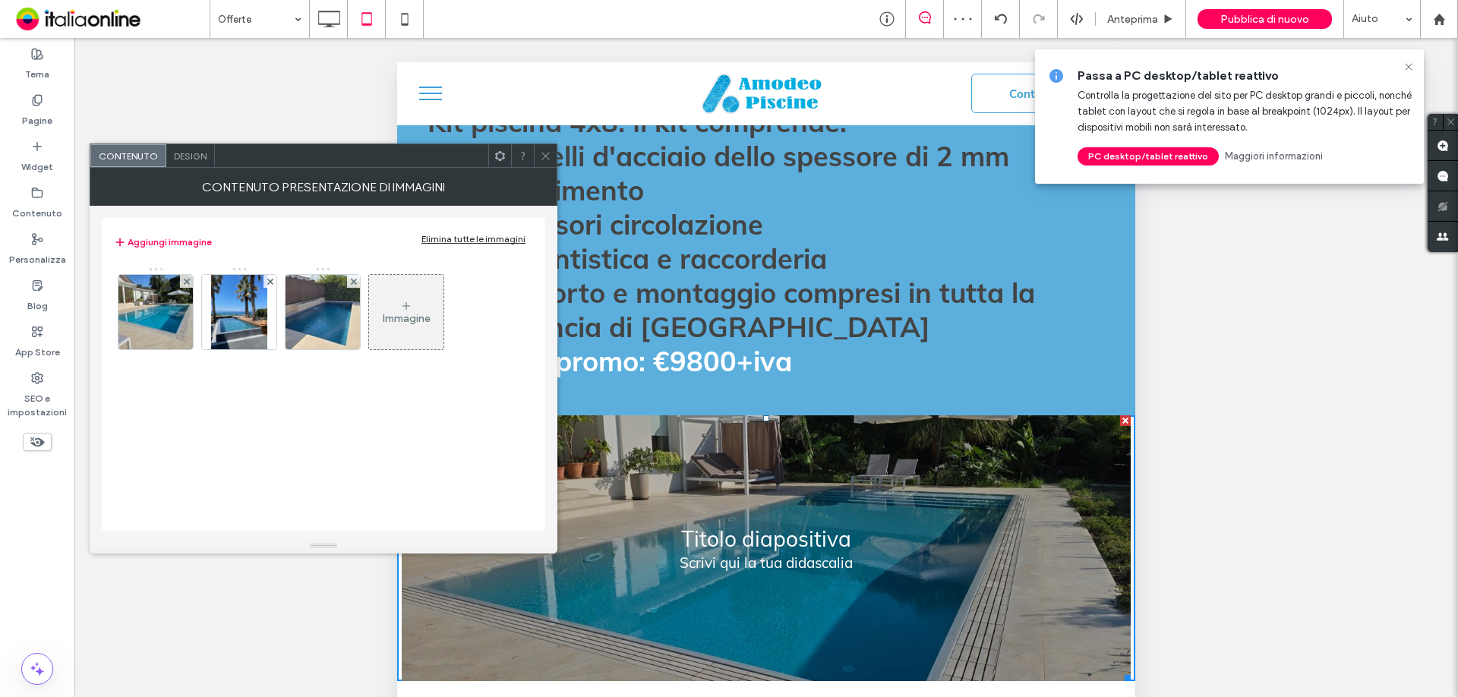
click at [167, 301] on img at bounding box center [156, 312] width 100 height 74
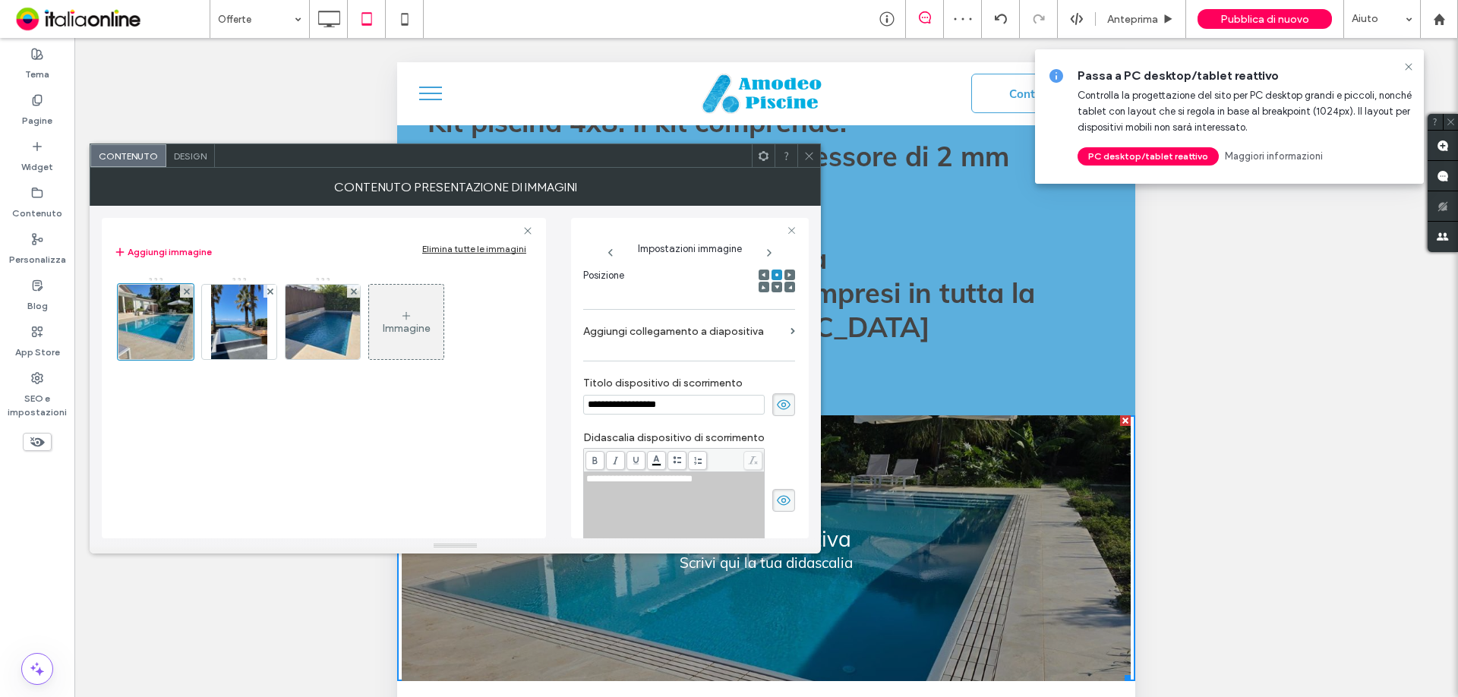
scroll to position [0, 0]
drag, startPoint x: 772, startPoint y: 406, endPoint x: 772, endPoint y: 462, distance: 56.2
click at [776, 405] on icon at bounding box center [783, 404] width 15 height 17
click at [776, 501] on icon at bounding box center [783, 500] width 15 height 17
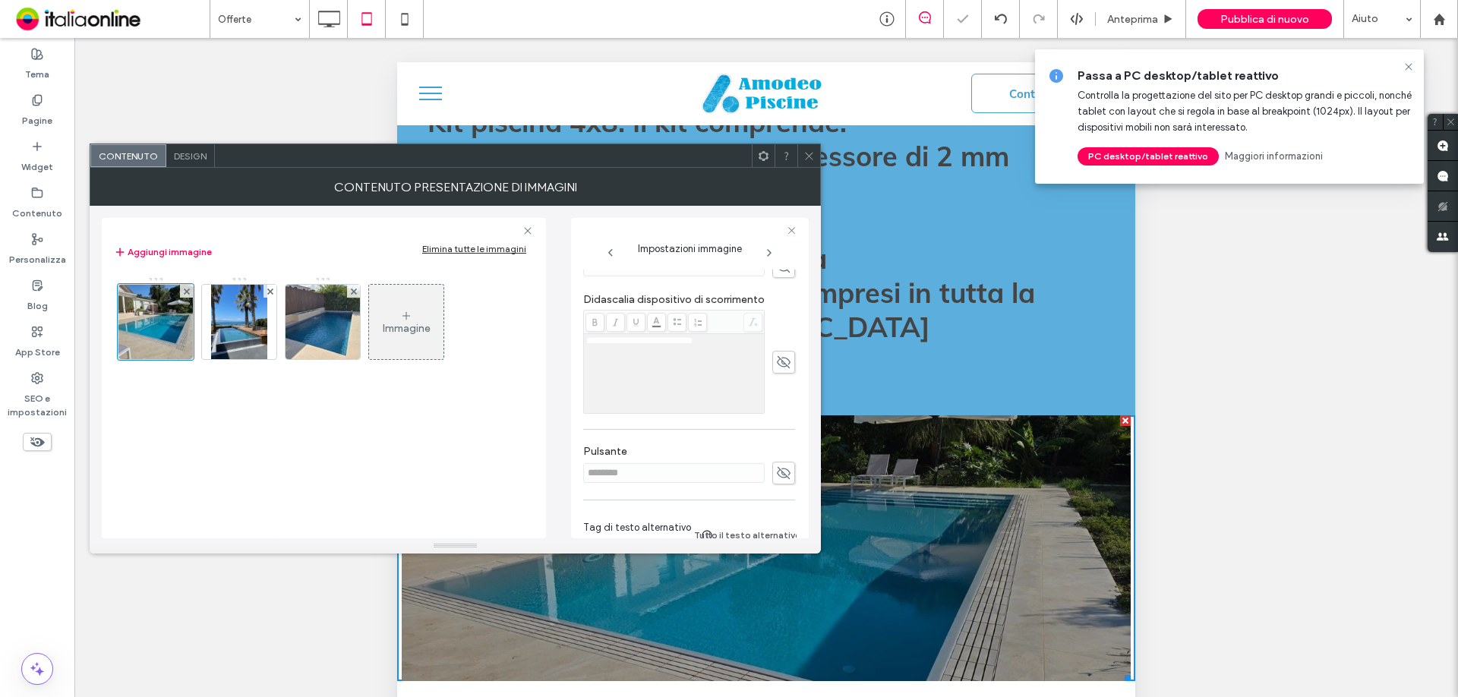
scroll to position [466, 0]
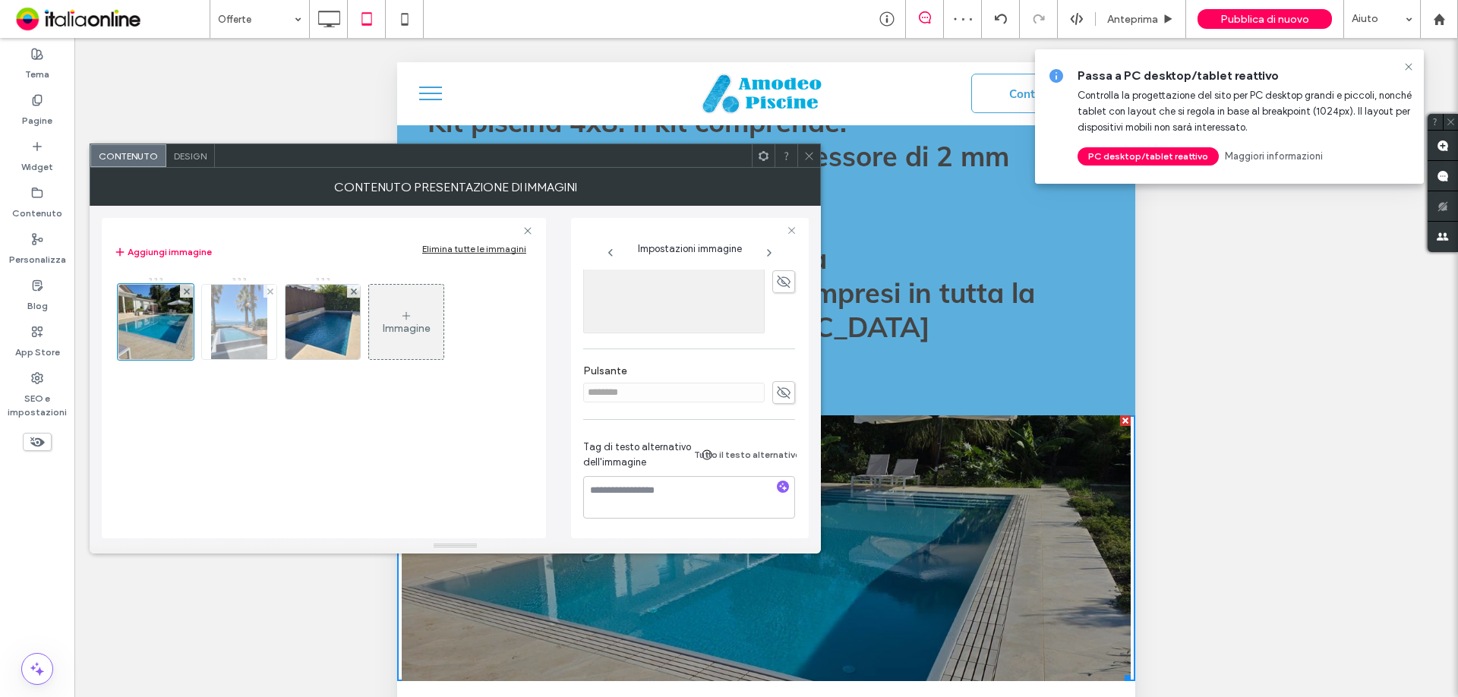
click at [260, 331] on img at bounding box center [239, 322] width 56 height 74
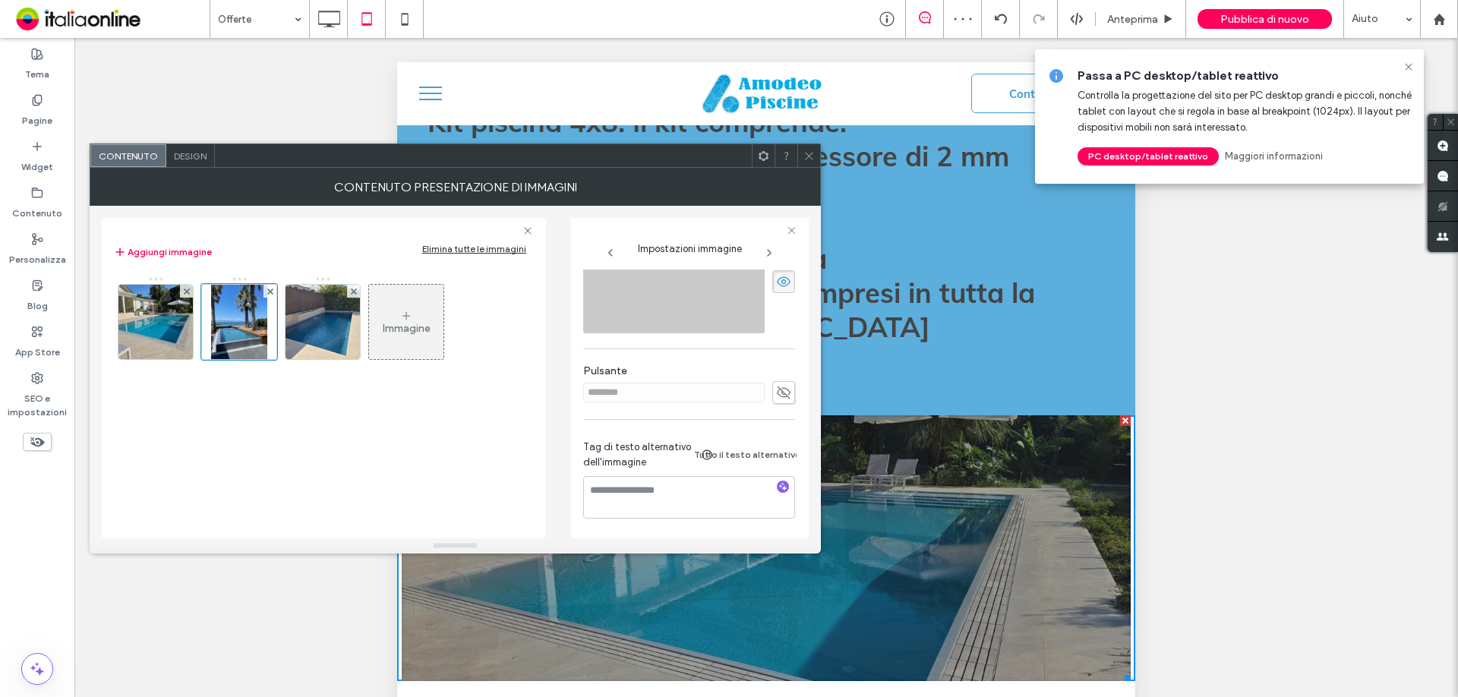
scroll to position [244, 0]
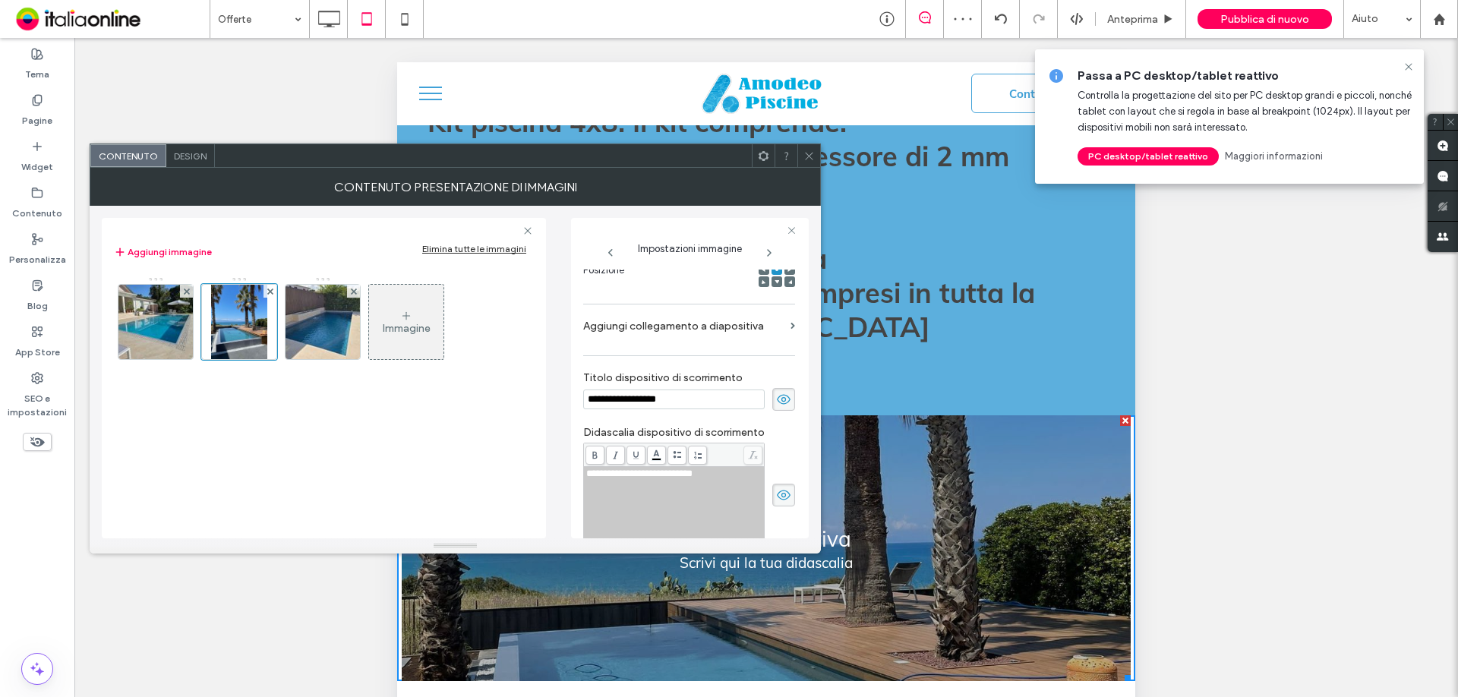
drag, startPoint x: 775, startPoint y: 399, endPoint x: 773, endPoint y: 412, distance: 13.0
click at [776, 399] on icon at bounding box center [783, 399] width 15 height 17
click at [777, 499] on use at bounding box center [784, 495] width 14 height 10
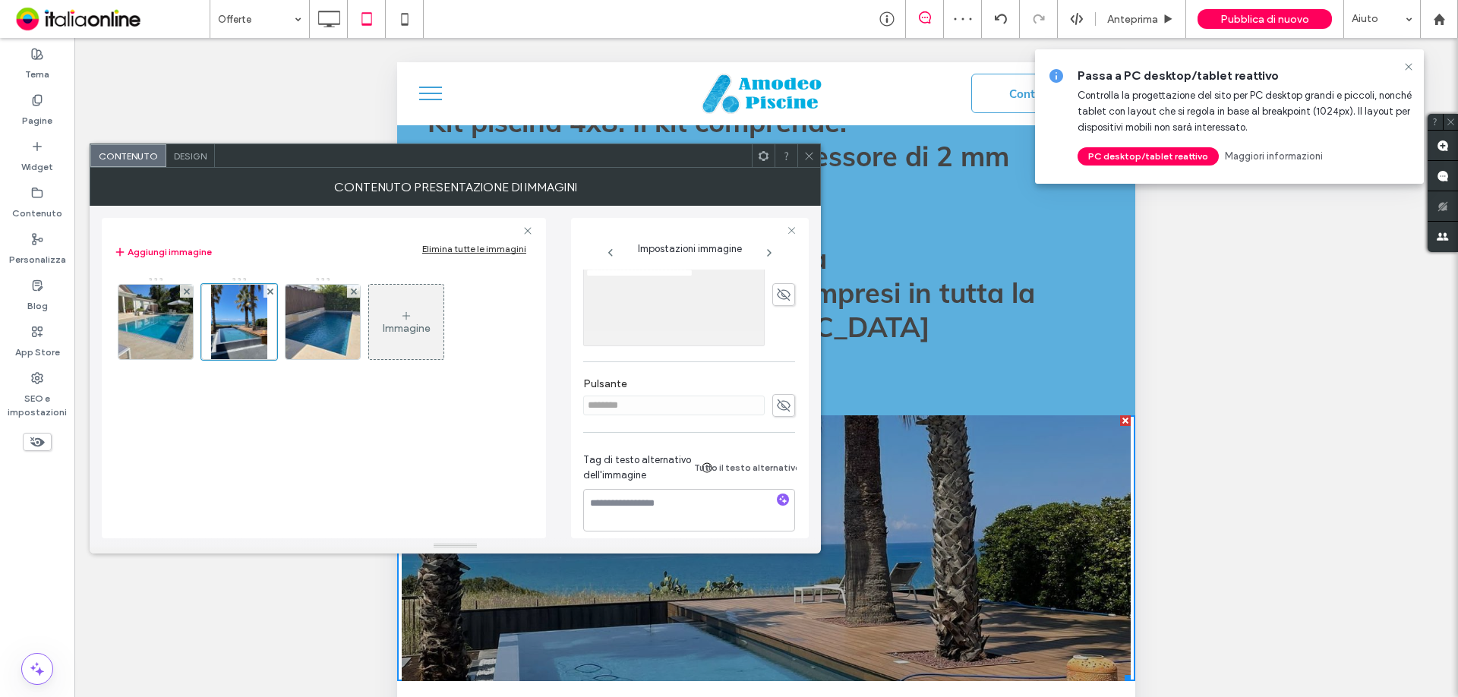
scroll to position [466, 0]
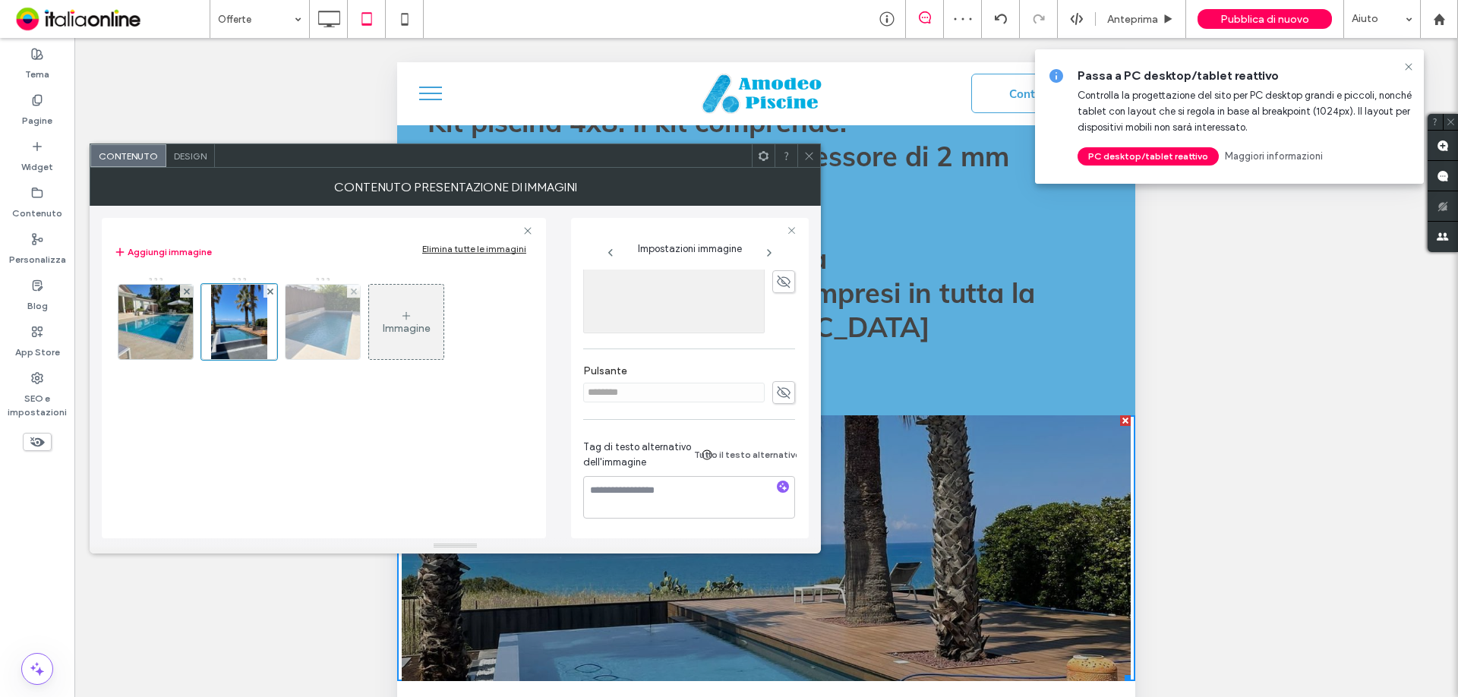
click at [330, 321] on img at bounding box center [323, 322] width 100 height 74
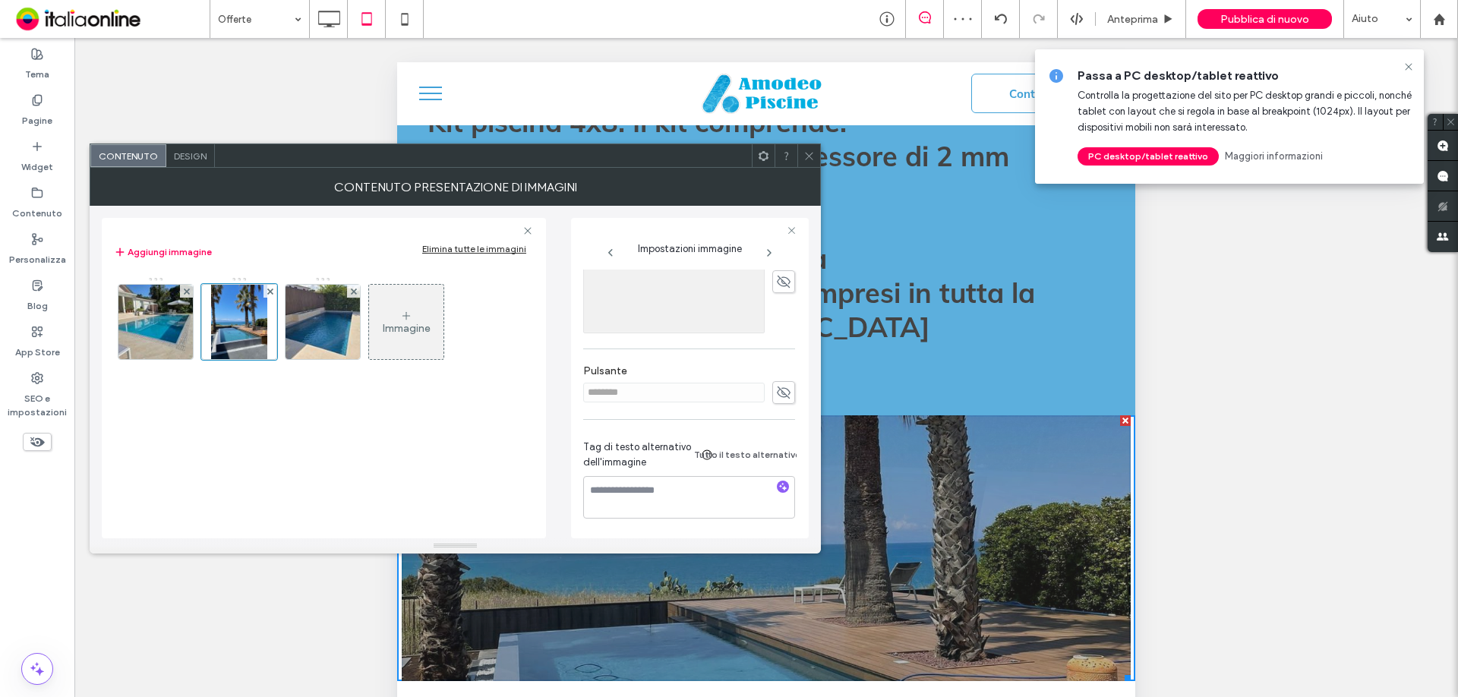
scroll to position [244, 0]
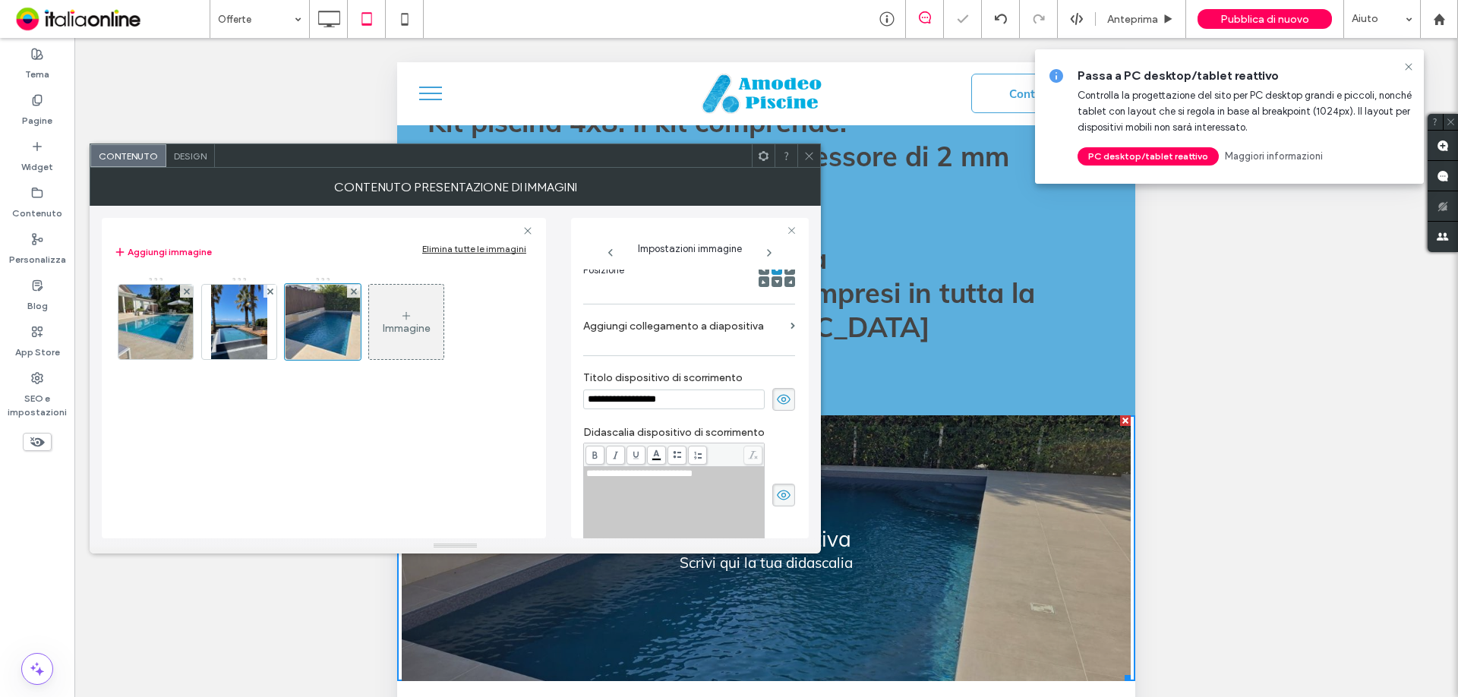
click at [779, 396] on use at bounding box center [784, 400] width 14 height 10
click at [776, 494] on icon at bounding box center [783, 495] width 15 height 17
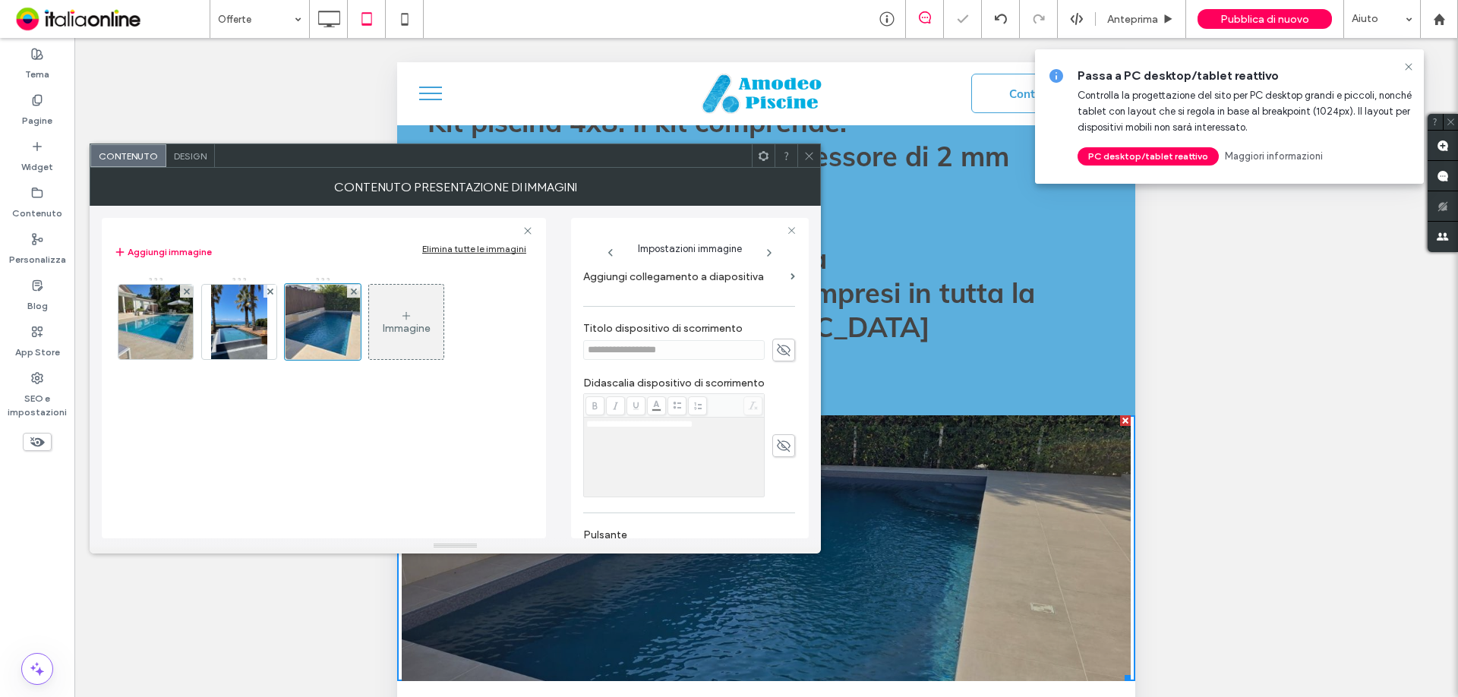
scroll to position [320, 0]
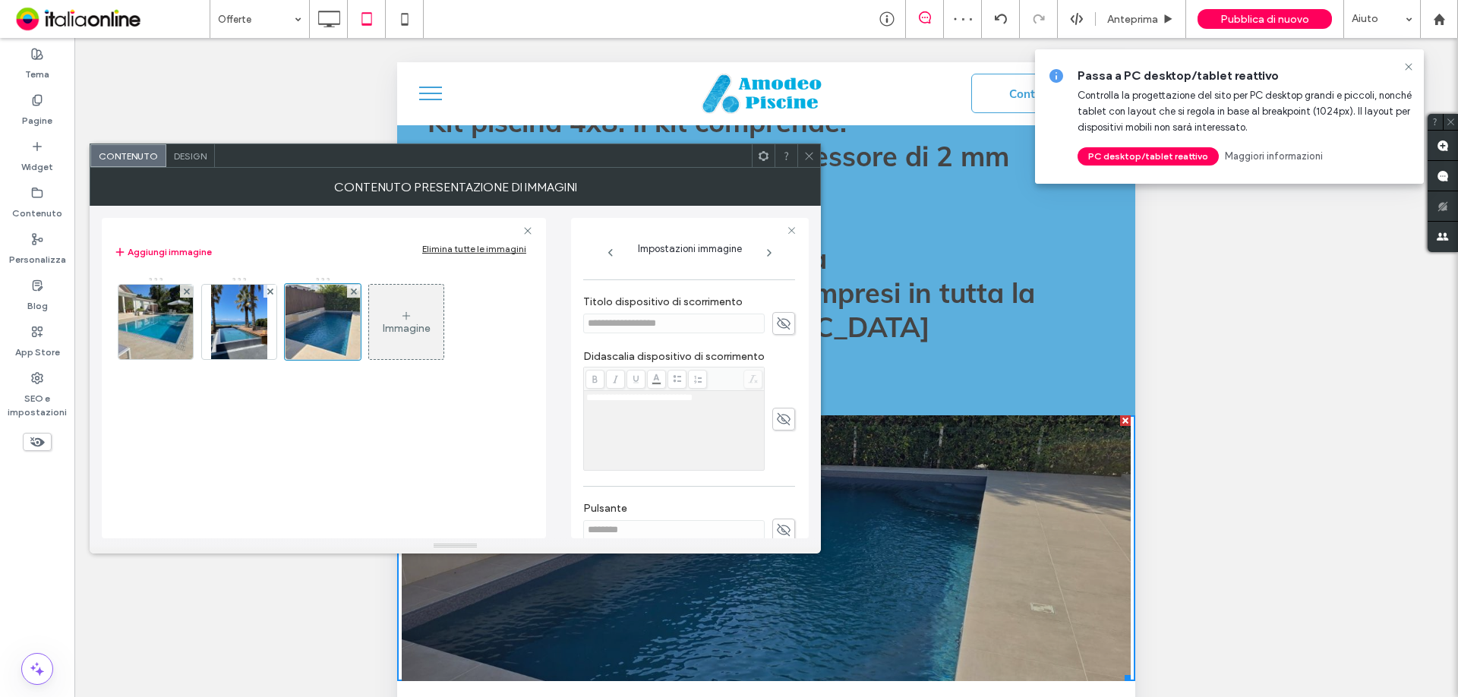
drag, startPoint x: 814, startPoint y: 162, endPoint x: 449, endPoint y: 123, distance: 367.4
click at [814, 162] on span at bounding box center [809, 155] width 11 height 23
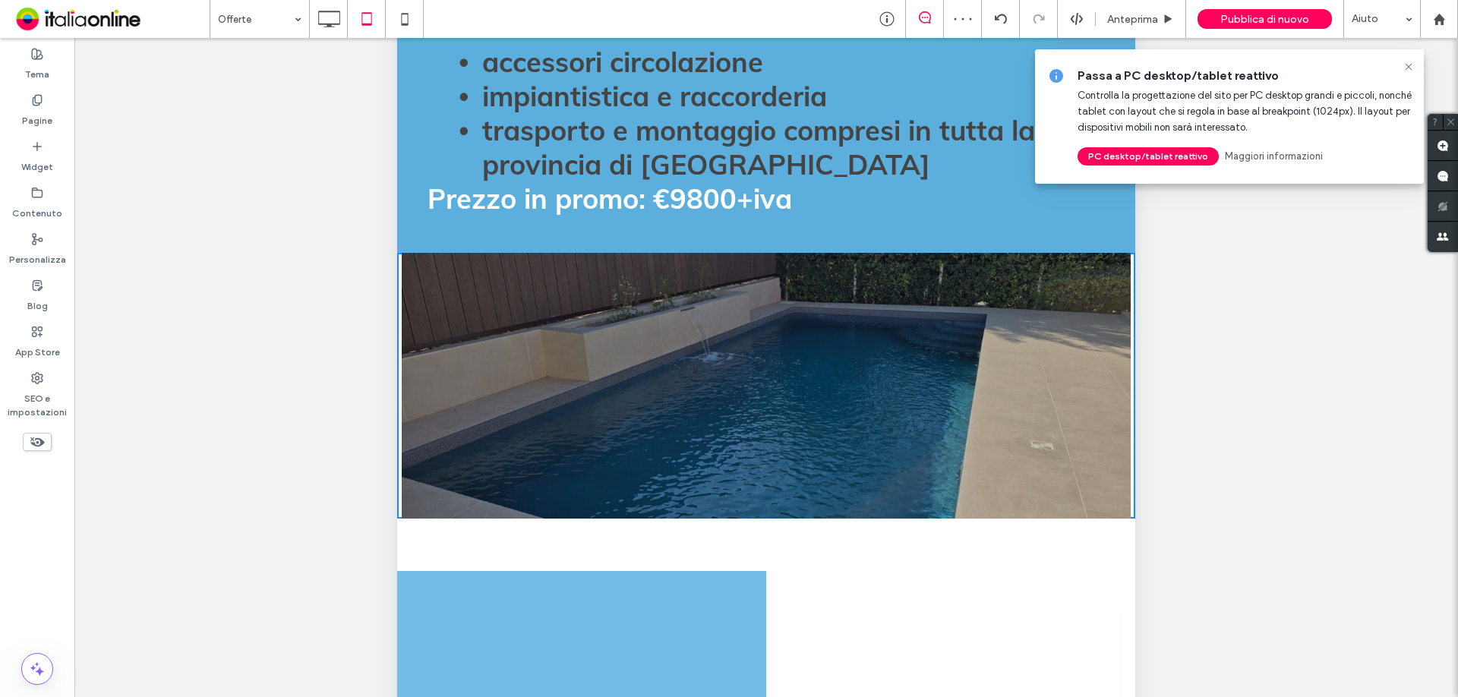
scroll to position [304, 0]
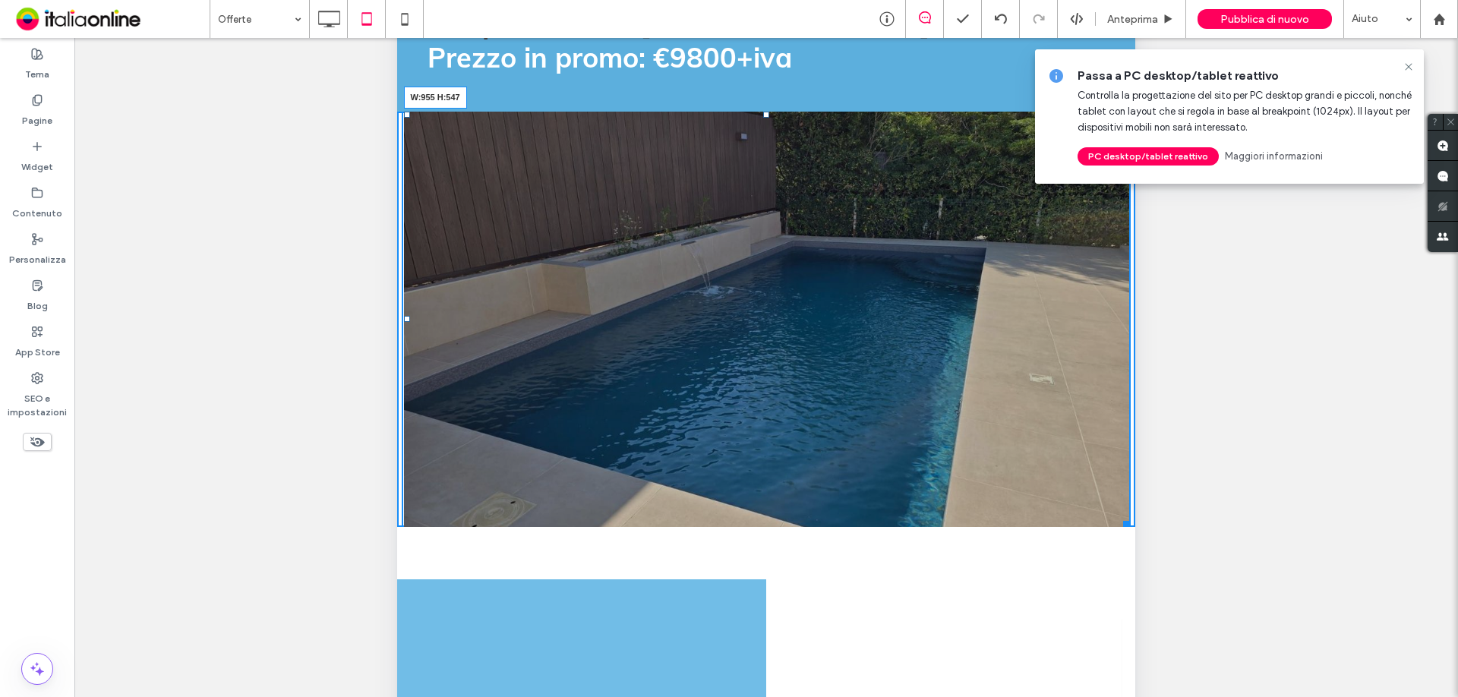
drag, startPoint x: 1114, startPoint y: 332, endPoint x: 1029, endPoint y: 33, distance: 311.1
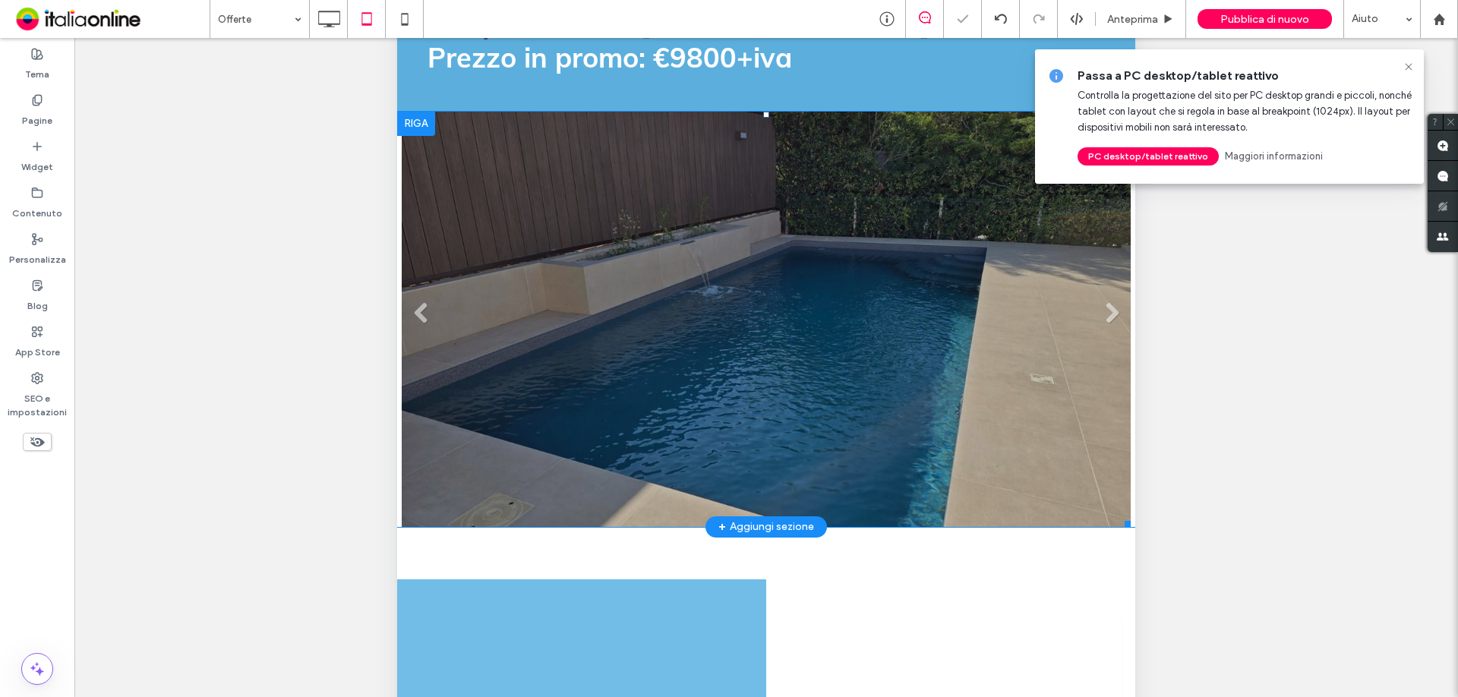
click at [668, 256] on li "Titolo diapositiva Scrivi qui la tua didascalia [GEOGRAPHIC_DATA]" at bounding box center [766, 319] width 729 height 415
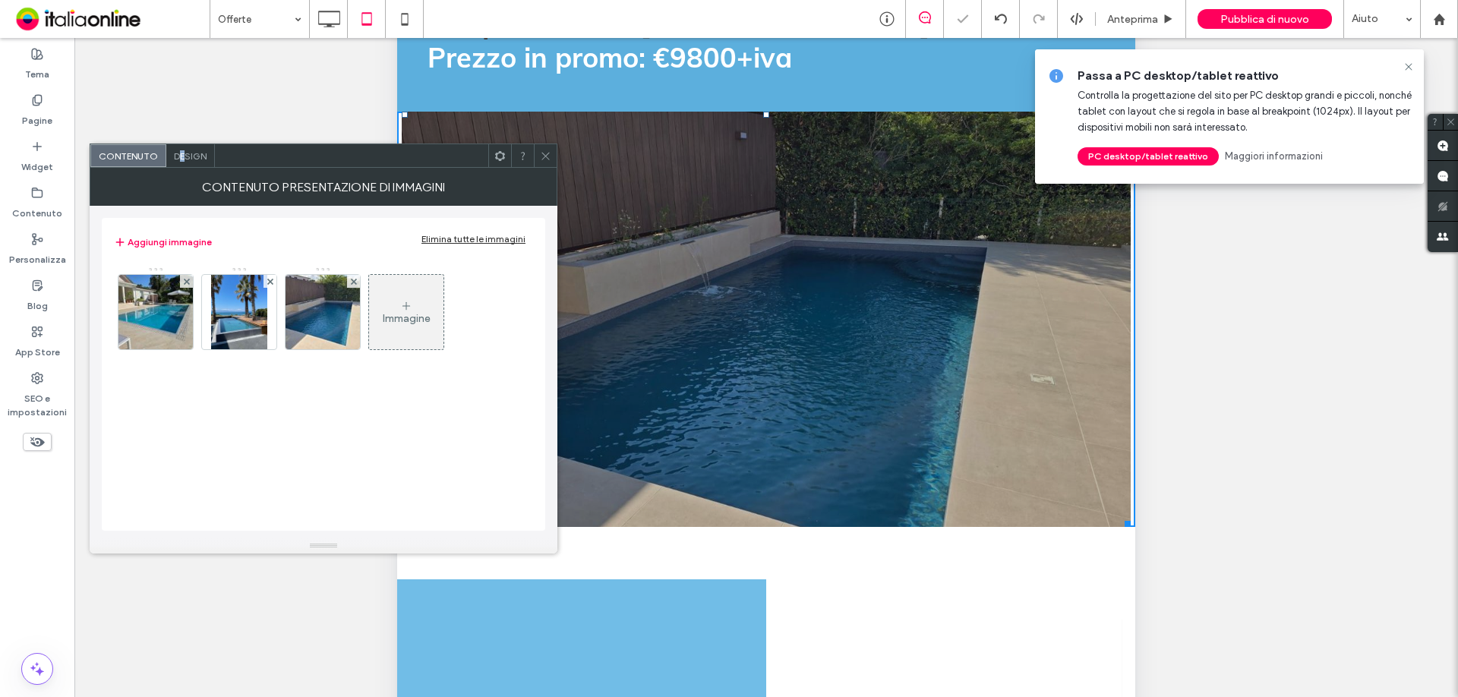
click at [182, 153] on span "Design" at bounding box center [190, 155] width 33 height 11
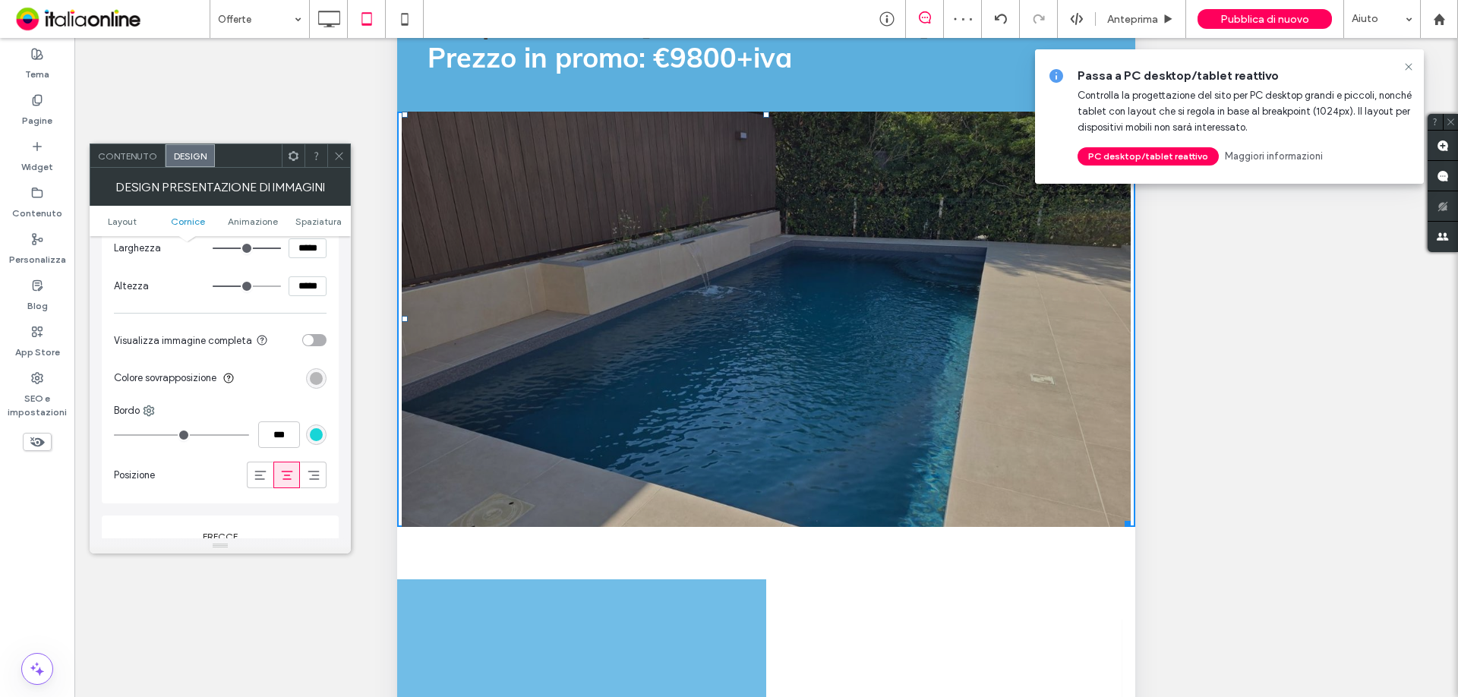
scroll to position [608, 0]
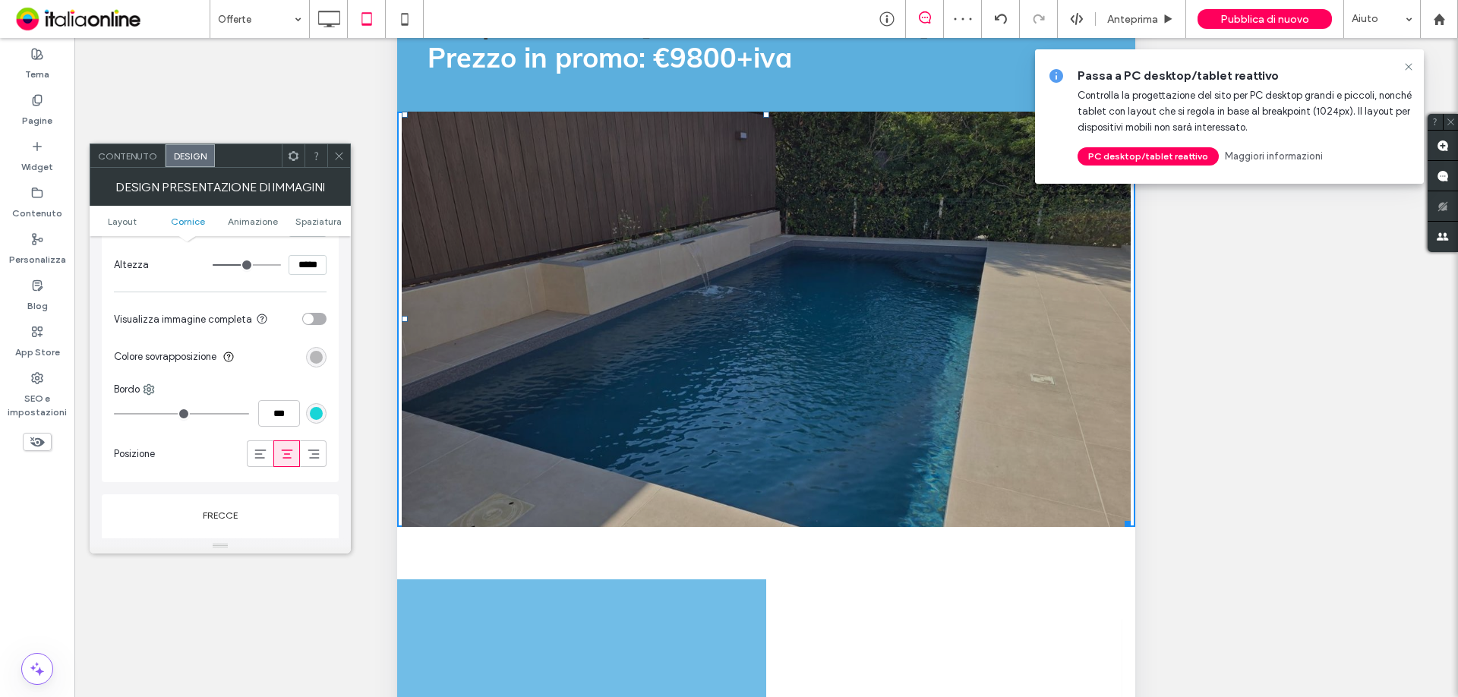
drag, startPoint x: 316, startPoint y: 352, endPoint x: 313, endPoint y: 384, distance: 32.0
click at [316, 352] on div "rgba(0, 0, 0, 0.25)" at bounding box center [316, 357] width 13 height 13
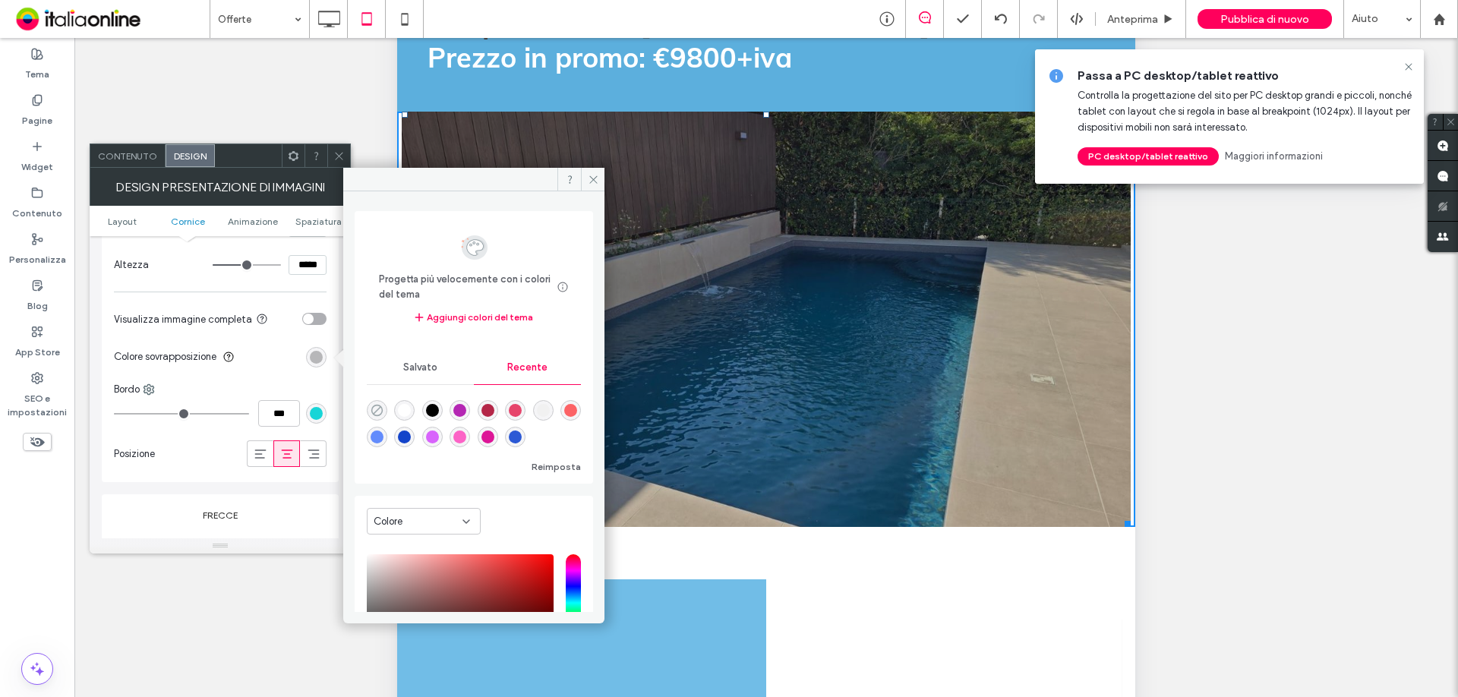
click at [379, 409] on use "rgba(0, 0, 0, 0)" at bounding box center [376, 410] width 11 height 11
type input "*"
type input "**"
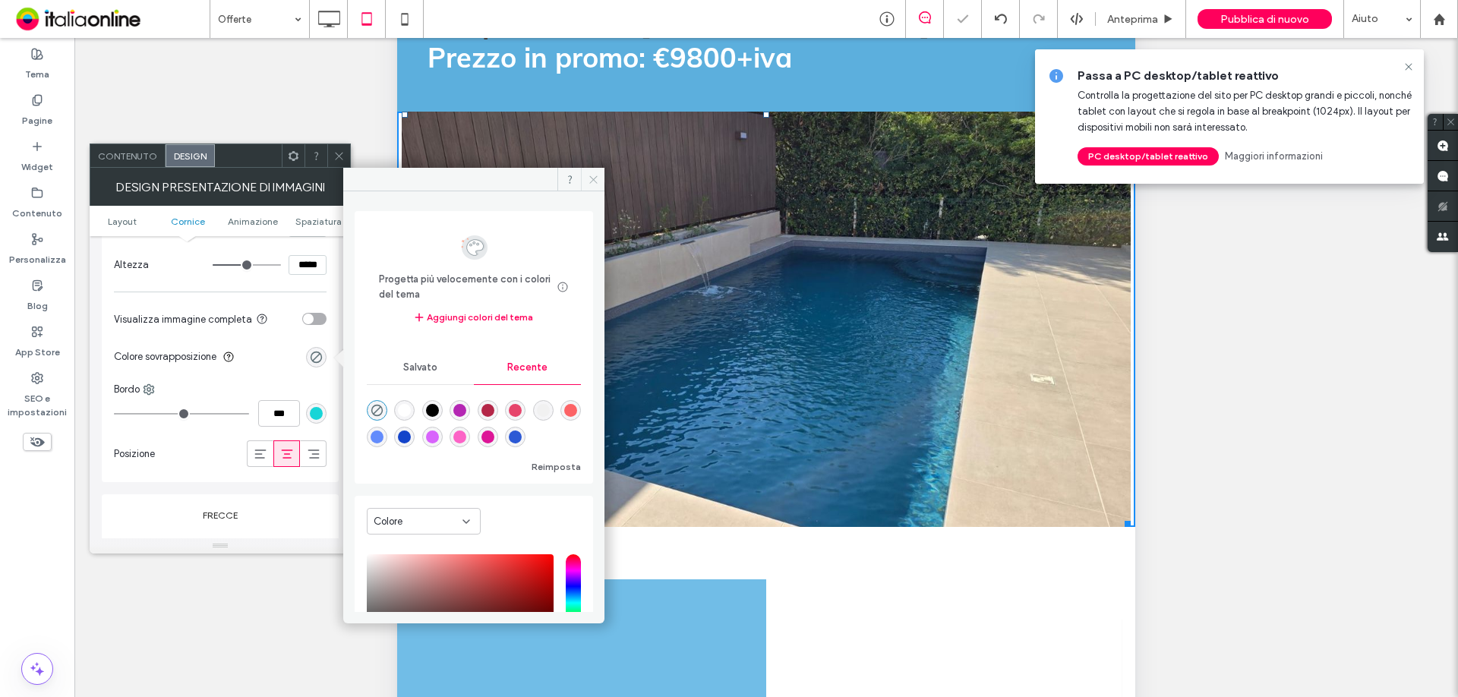
click at [592, 176] on icon at bounding box center [593, 179] width 11 height 11
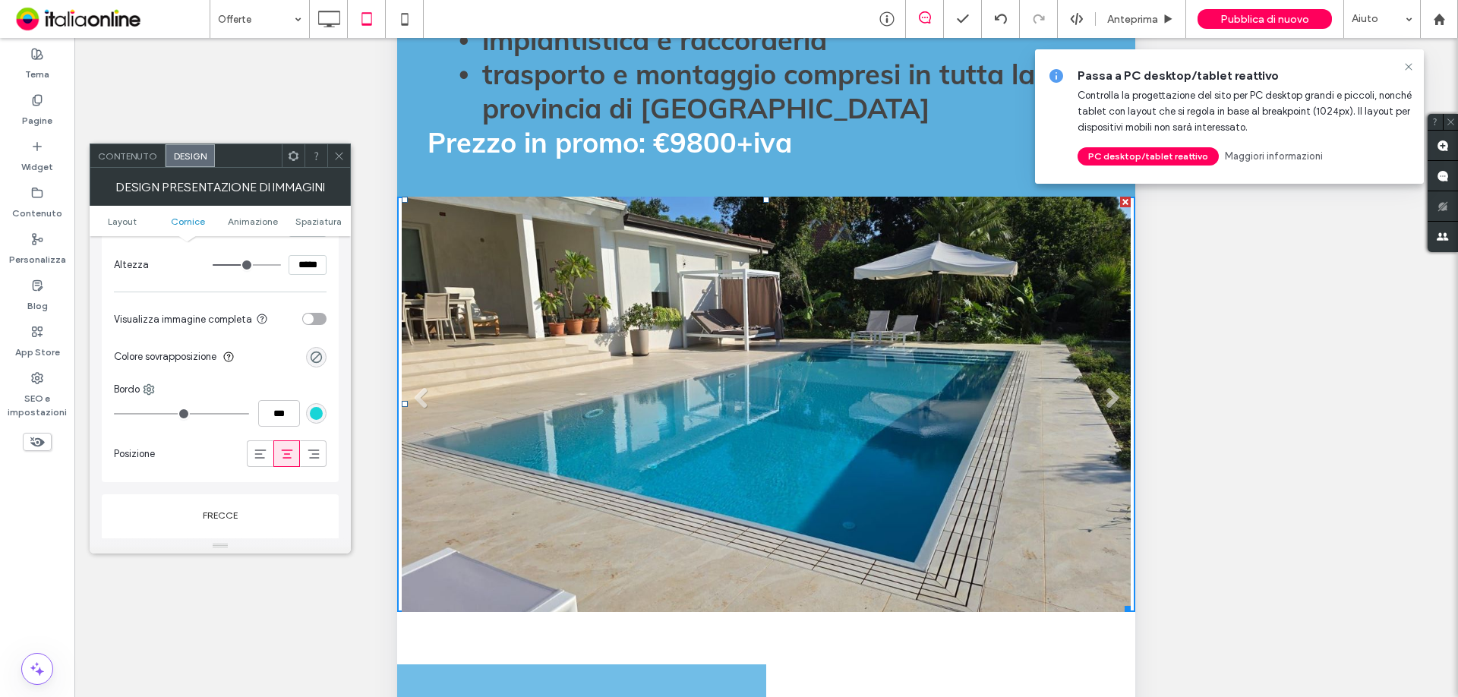
scroll to position [1086, 0]
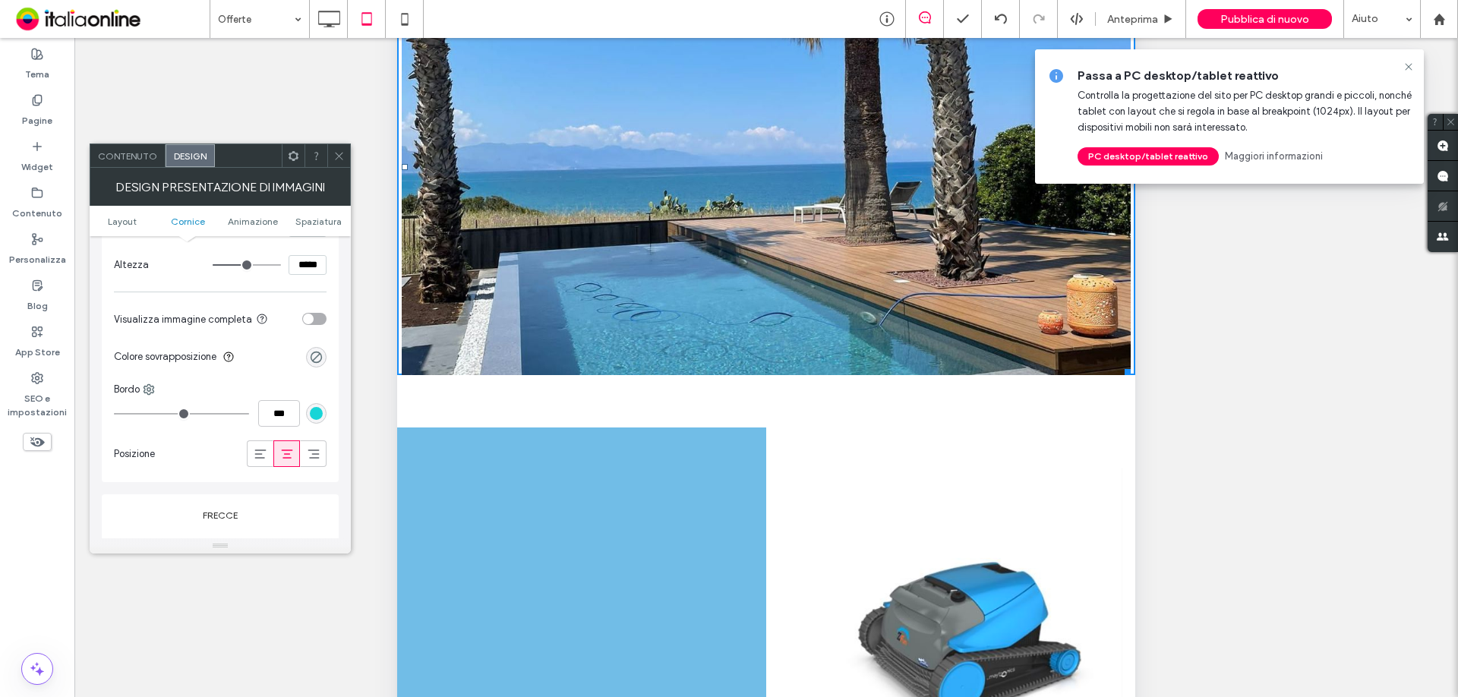
click at [336, 149] on span at bounding box center [338, 155] width 11 height 23
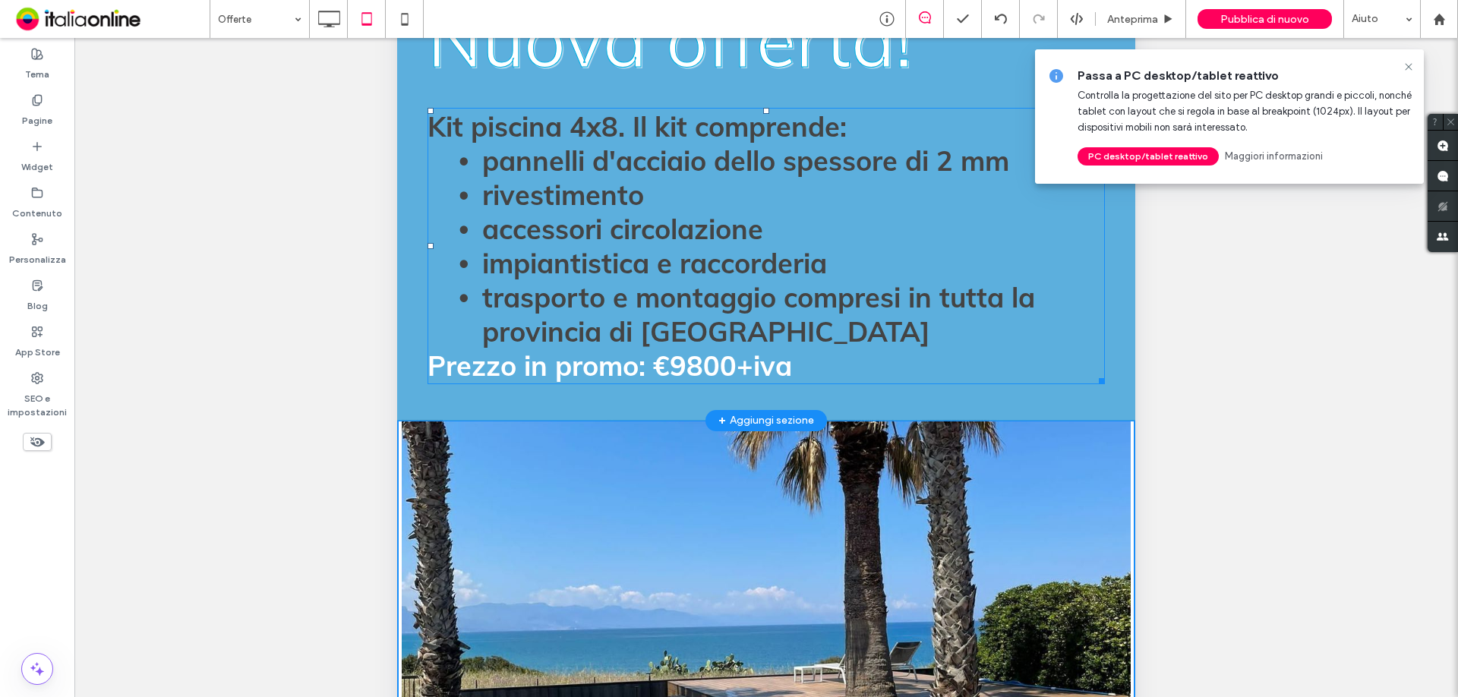
scroll to position [479, 0]
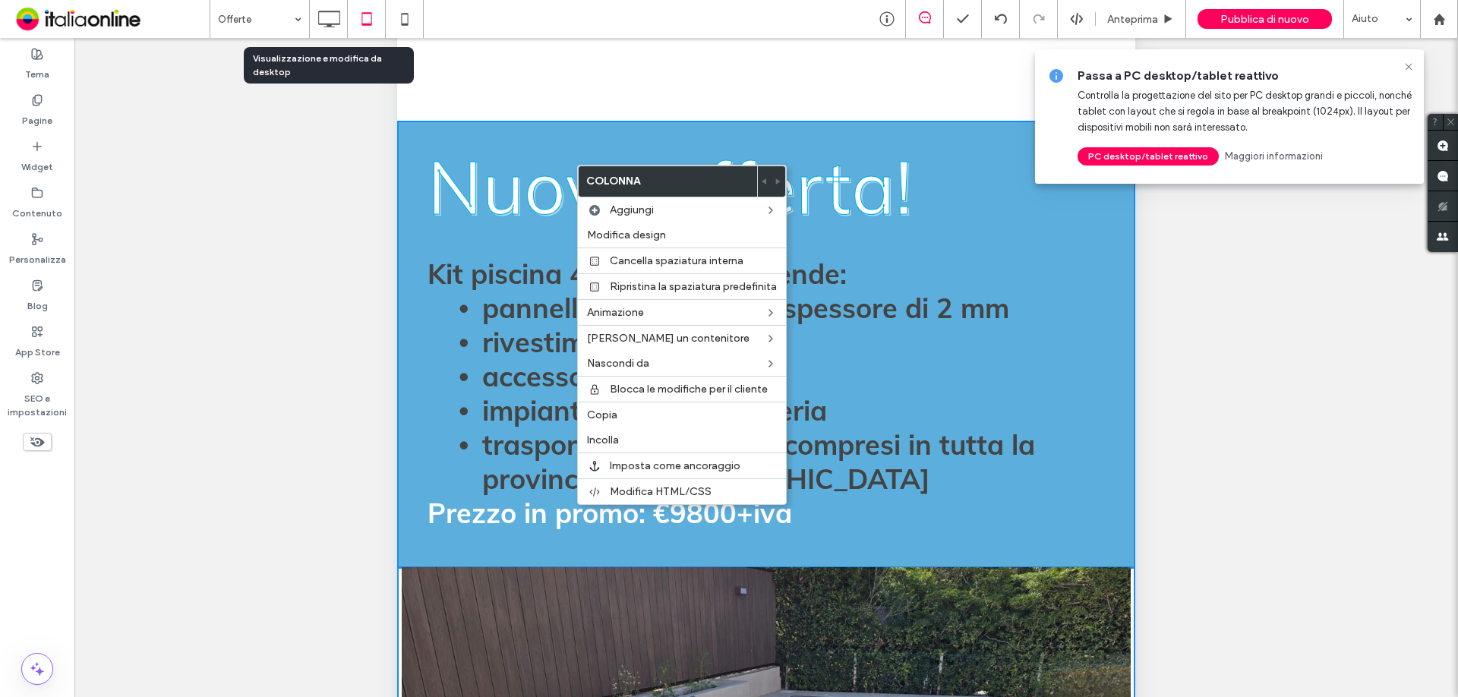
drag, startPoint x: 329, startPoint y: 17, endPoint x: 468, endPoint y: 222, distance: 247.1
click at [329, 17] on icon at bounding box center [329, 19] width 30 height 30
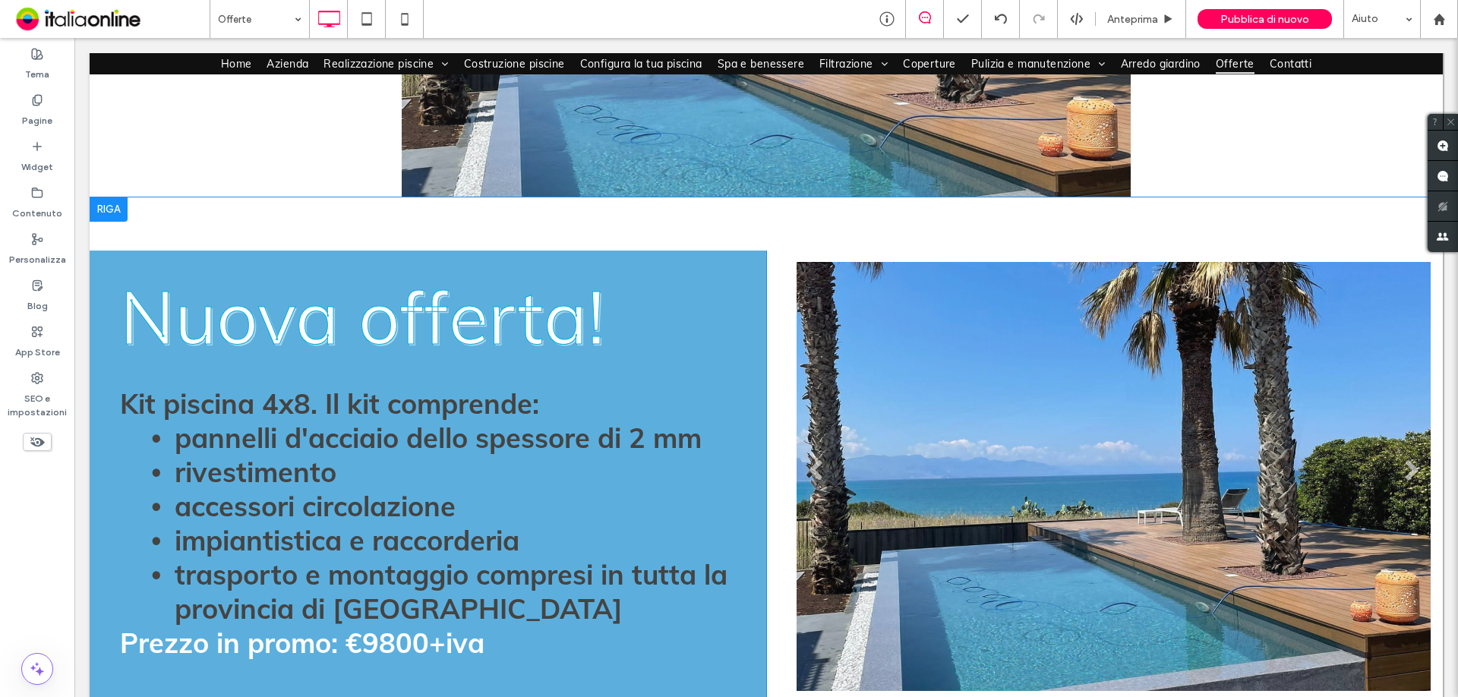
scroll to position [1443, 0]
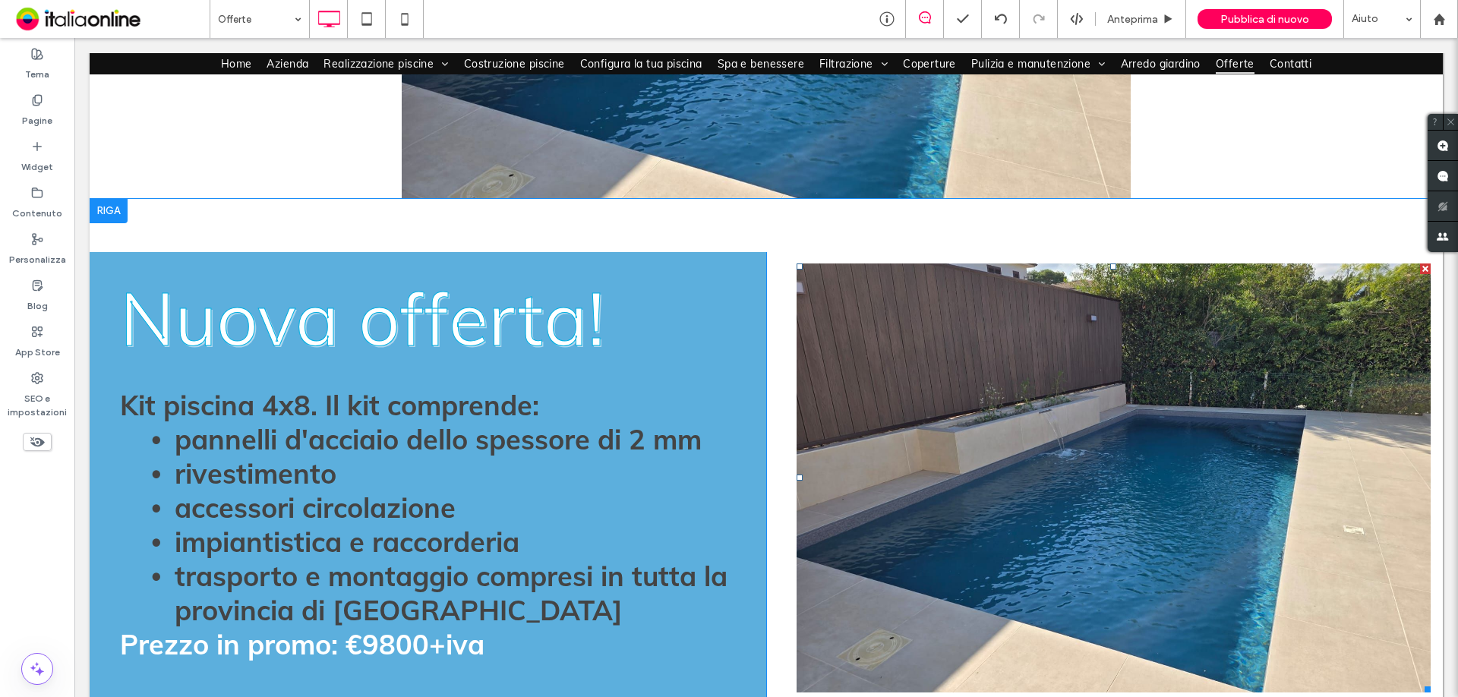
click at [1420, 269] on div at bounding box center [1425, 269] width 11 height 11
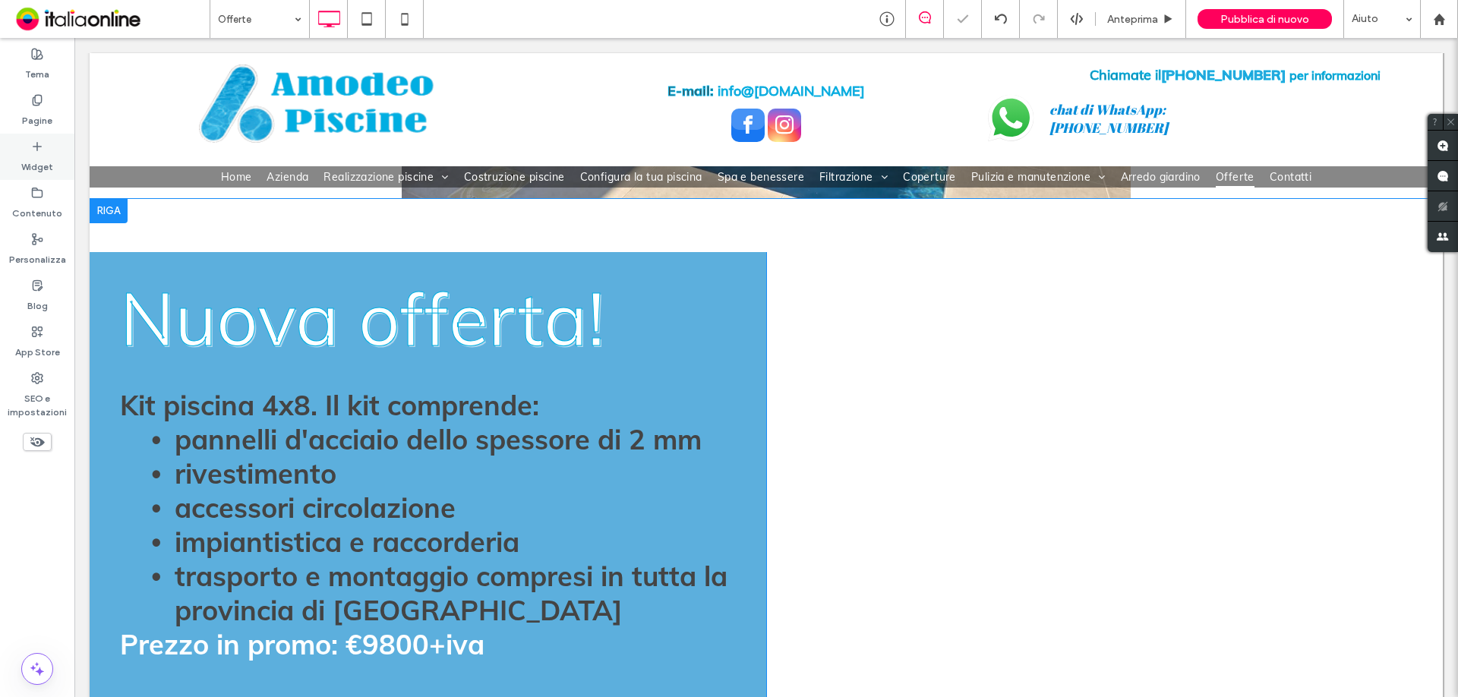
click at [29, 156] on label "Widget" at bounding box center [37, 163] width 32 height 21
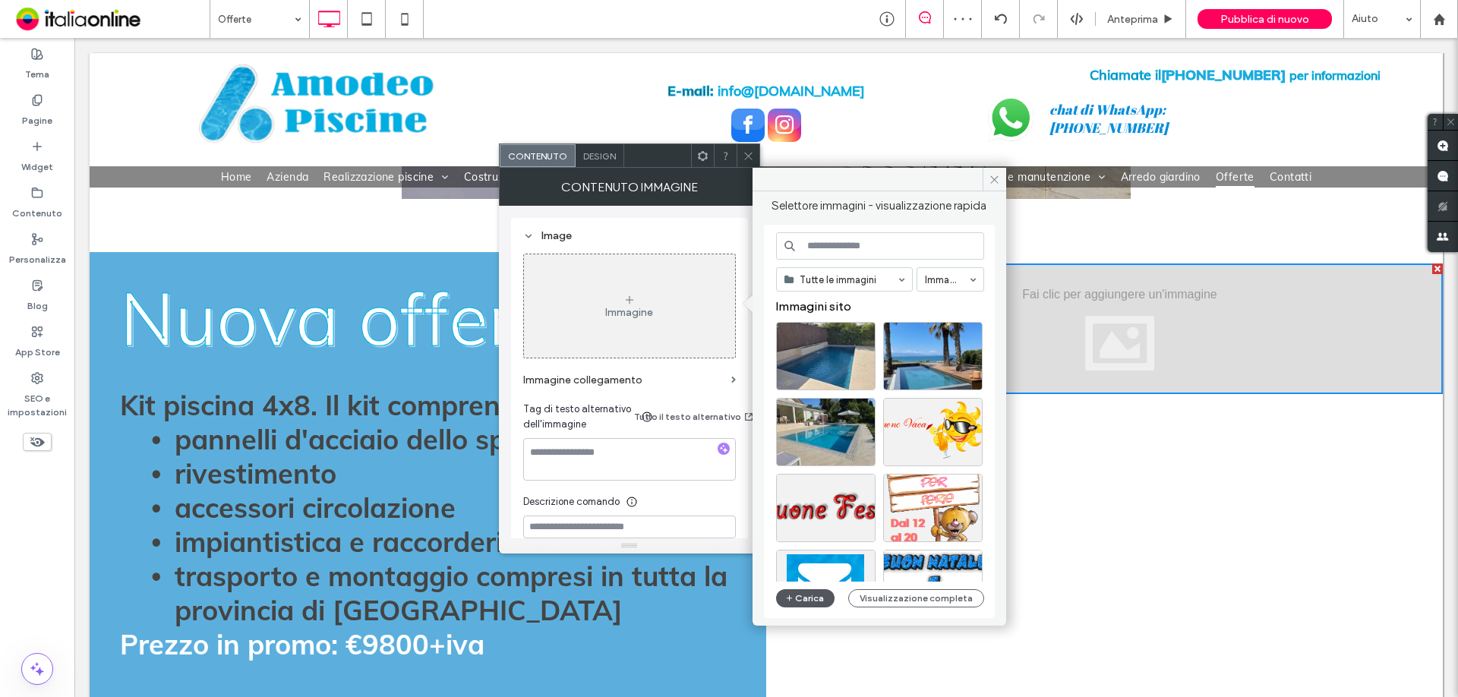
click at [804, 599] on button "Carica" at bounding box center [805, 598] width 59 height 18
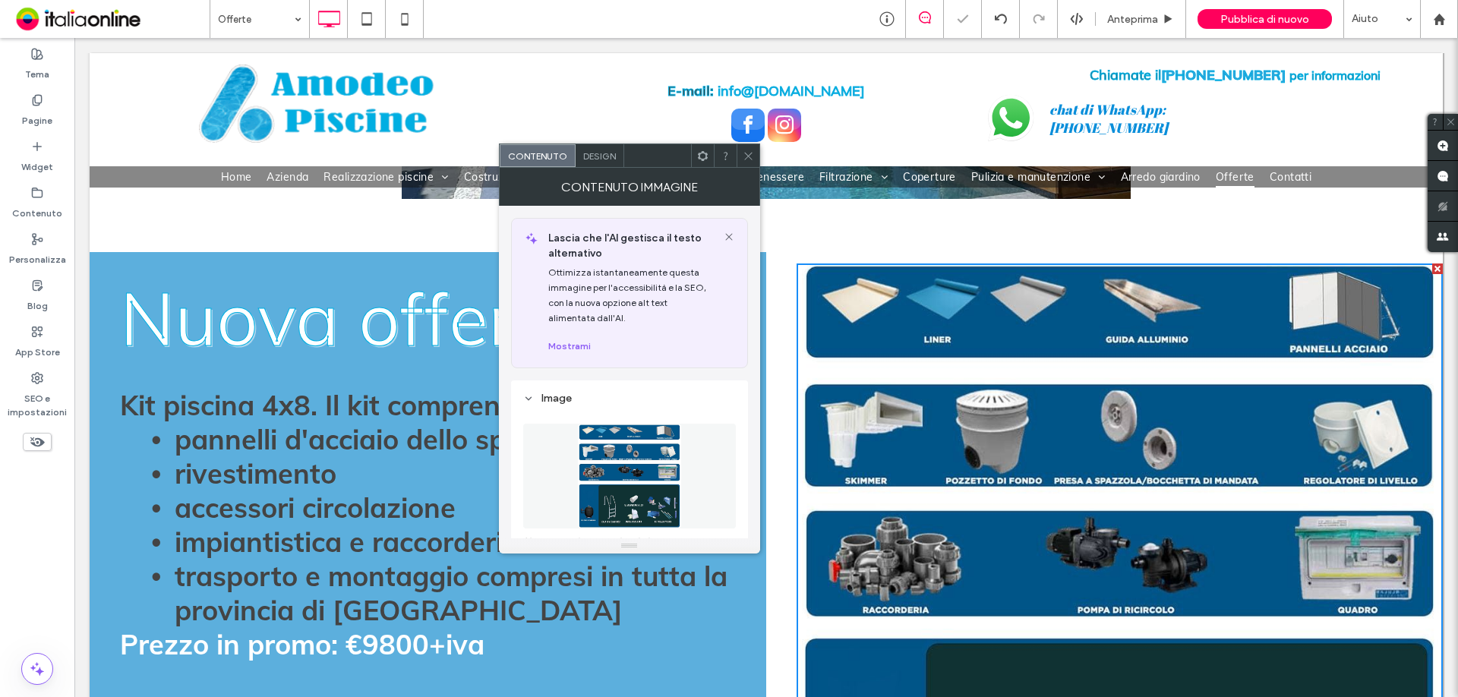
drag, startPoint x: 744, startPoint y: 150, endPoint x: 741, endPoint y: 141, distance: 9.6
click at [744, 150] on icon at bounding box center [748, 155] width 11 height 11
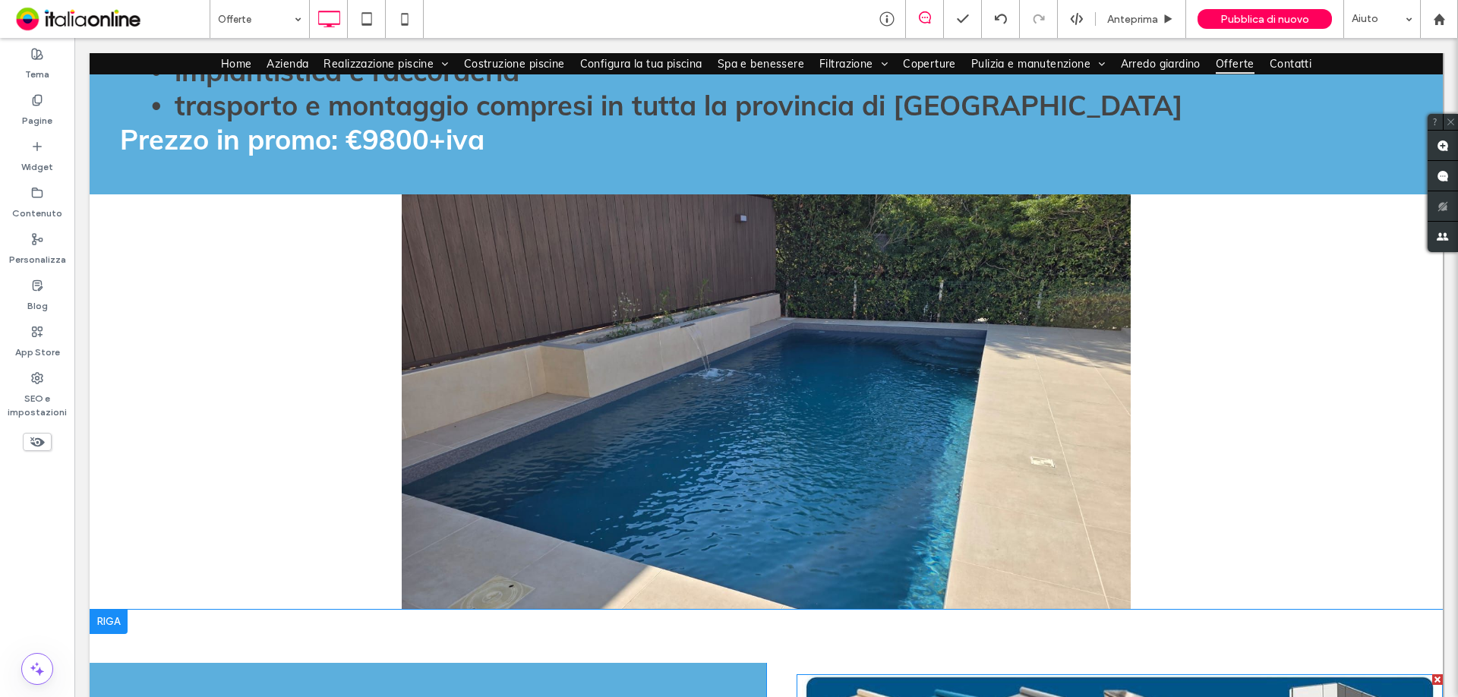
scroll to position [987, 0]
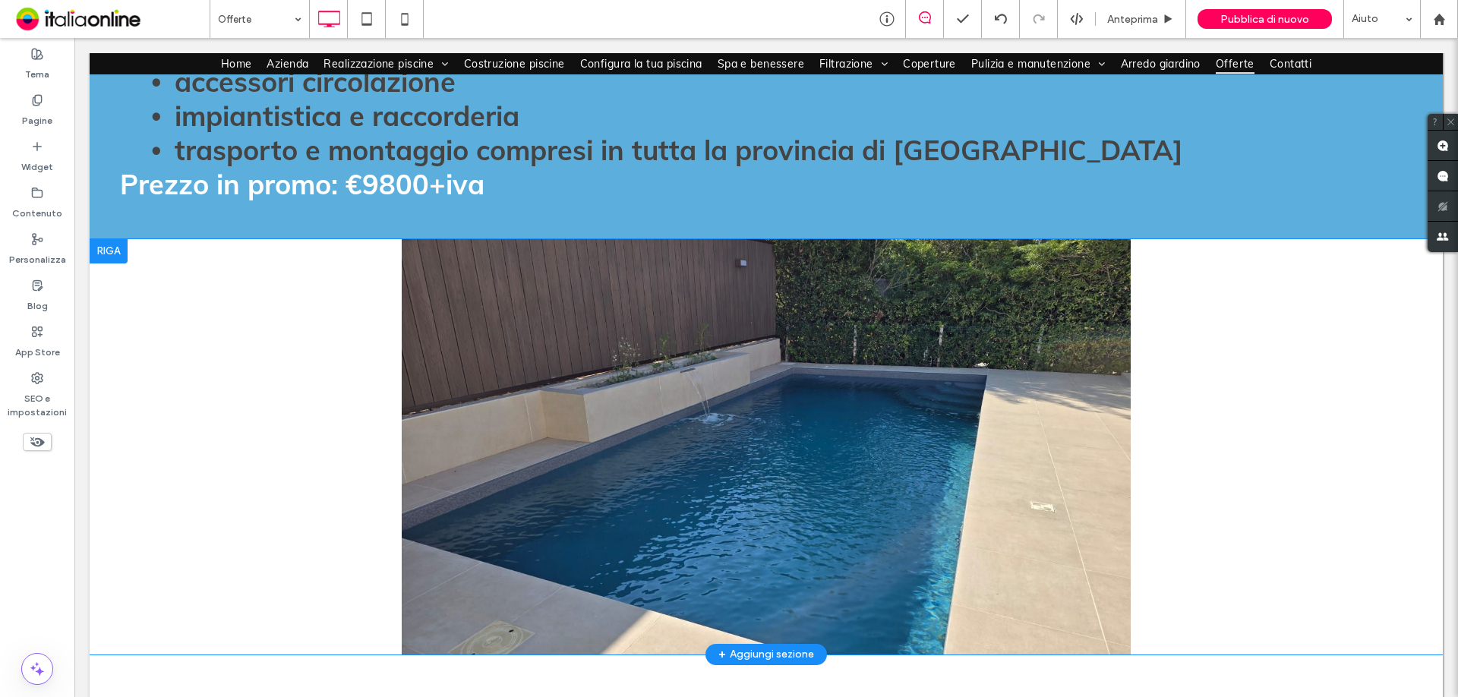
click at [114, 252] on div at bounding box center [109, 251] width 38 height 24
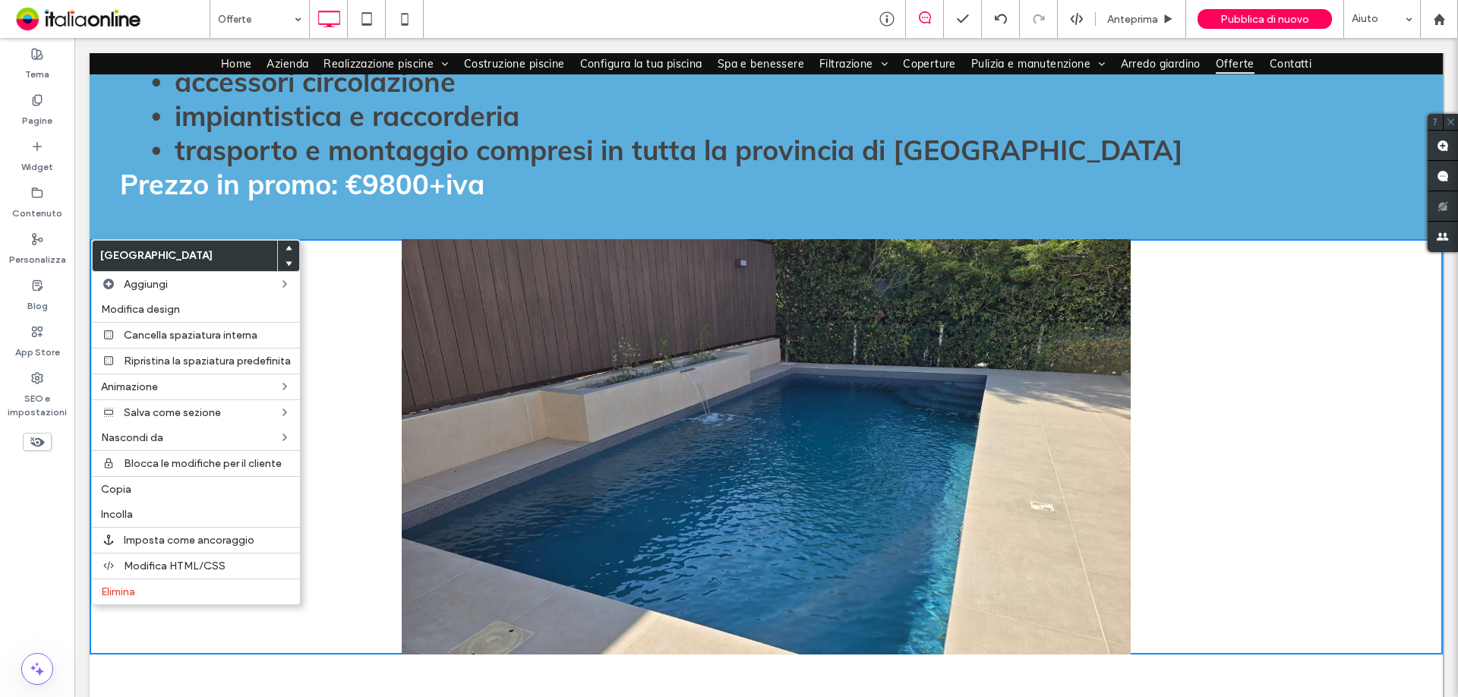
click at [292, 262] on div at bounding box center [288, 263] width 21 height 15
click at [286, 262] on icon at bounding box center [289, 264] width 6 height 6
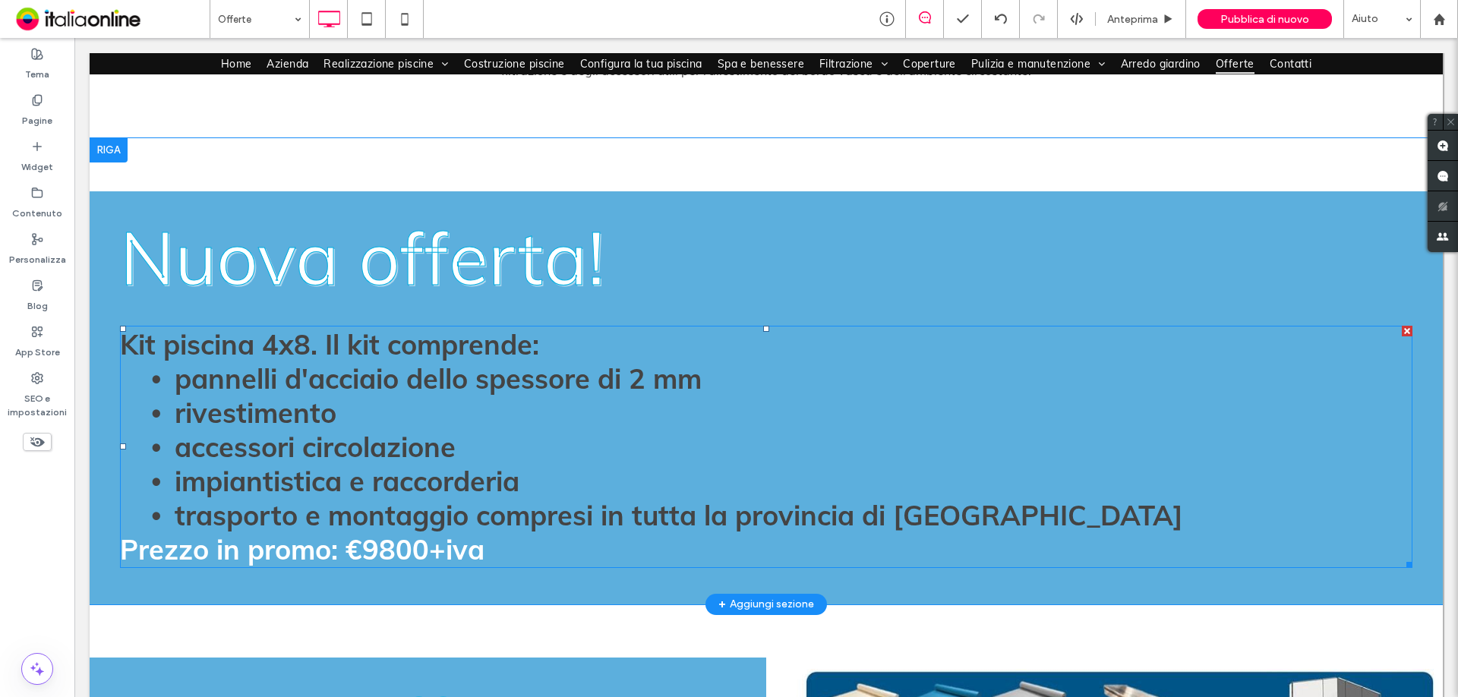
scroll to position [608, 0]
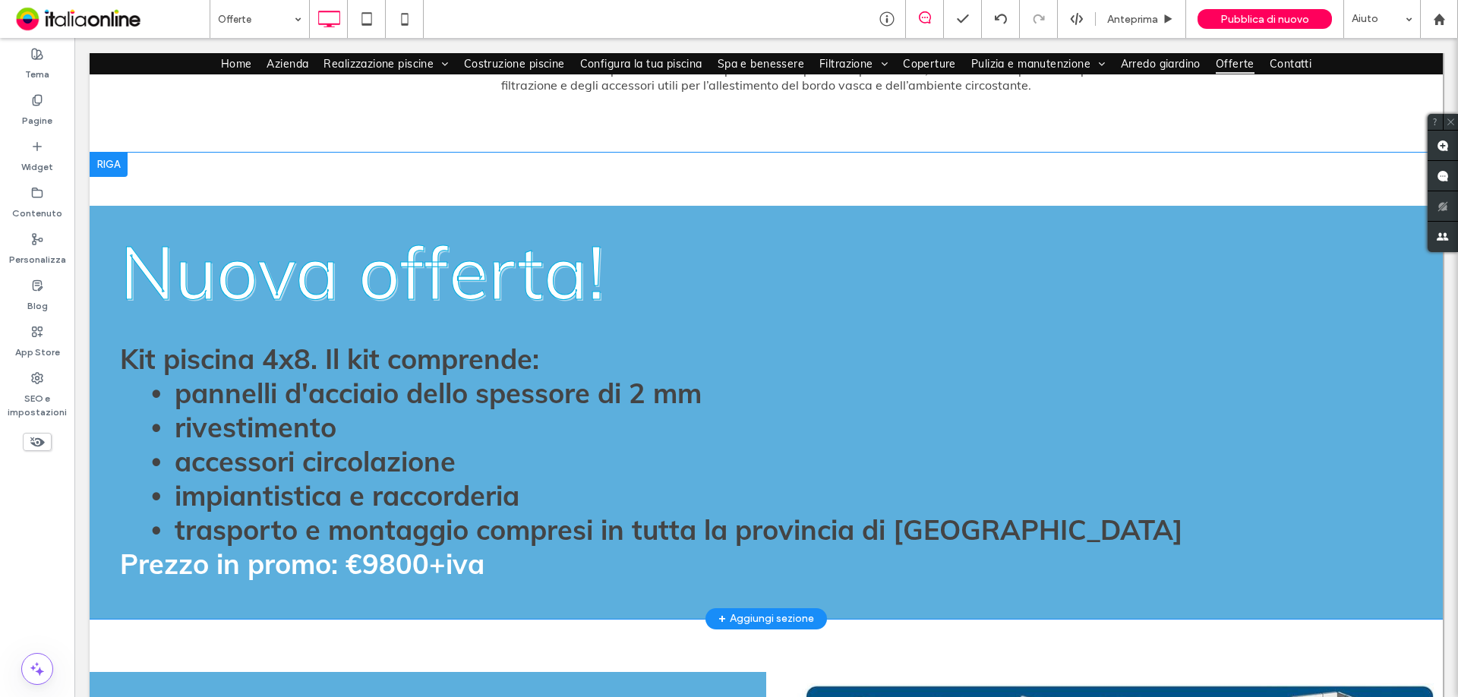
click at [110, 166] on div at bounding box center [109, 165] width 38 height 24
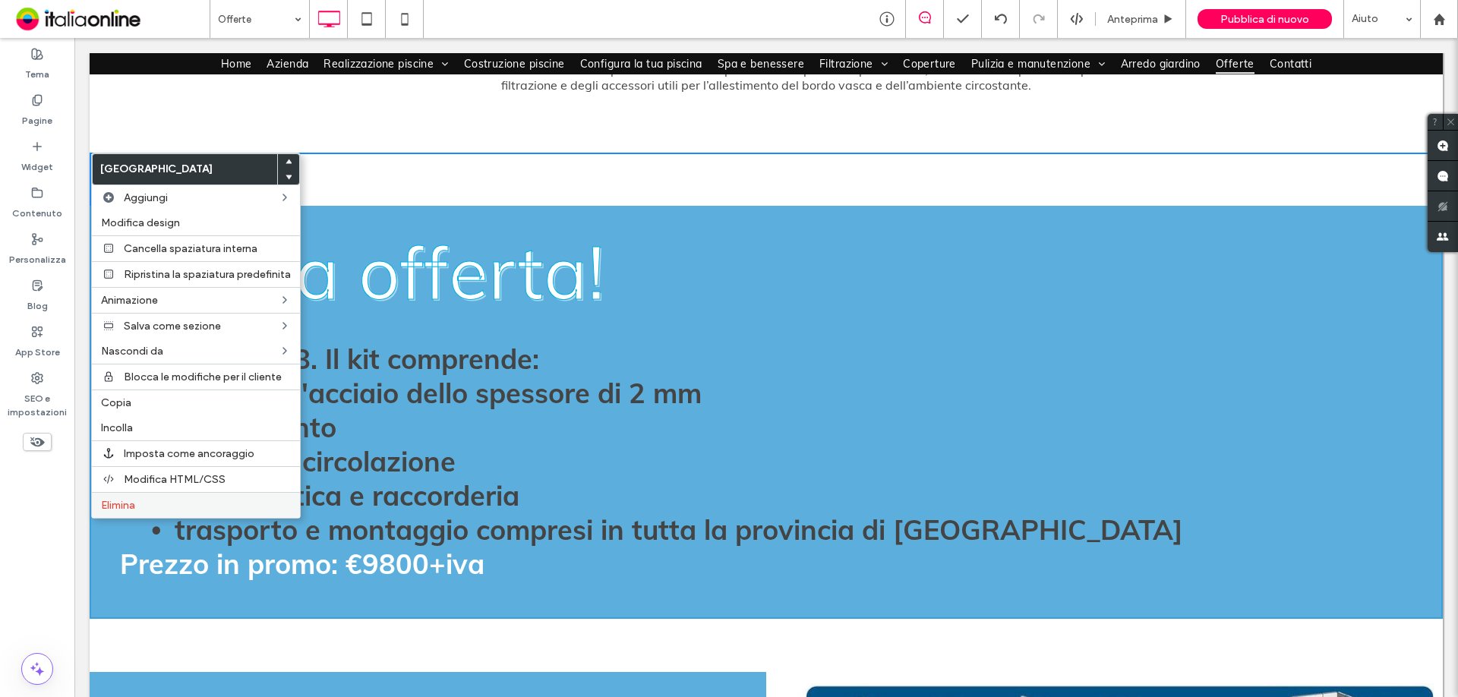
drag, startPoint x: 157, startPoint y: 506, endPoint x: 379, endPoint y: 486, distance: 222.7
click at [157, 506] on label "Elimina" at bounding box center [196, 505] width 190 height 13
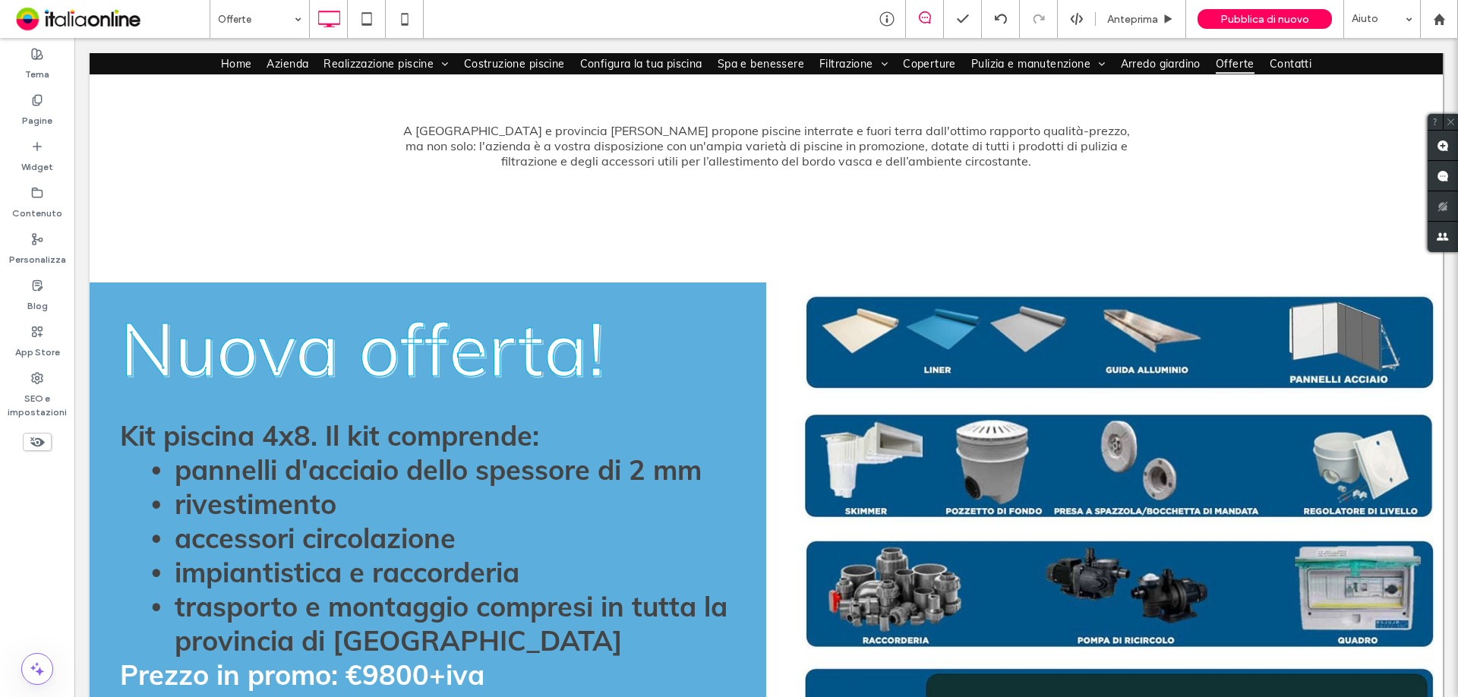
scroll to position [228, 0]
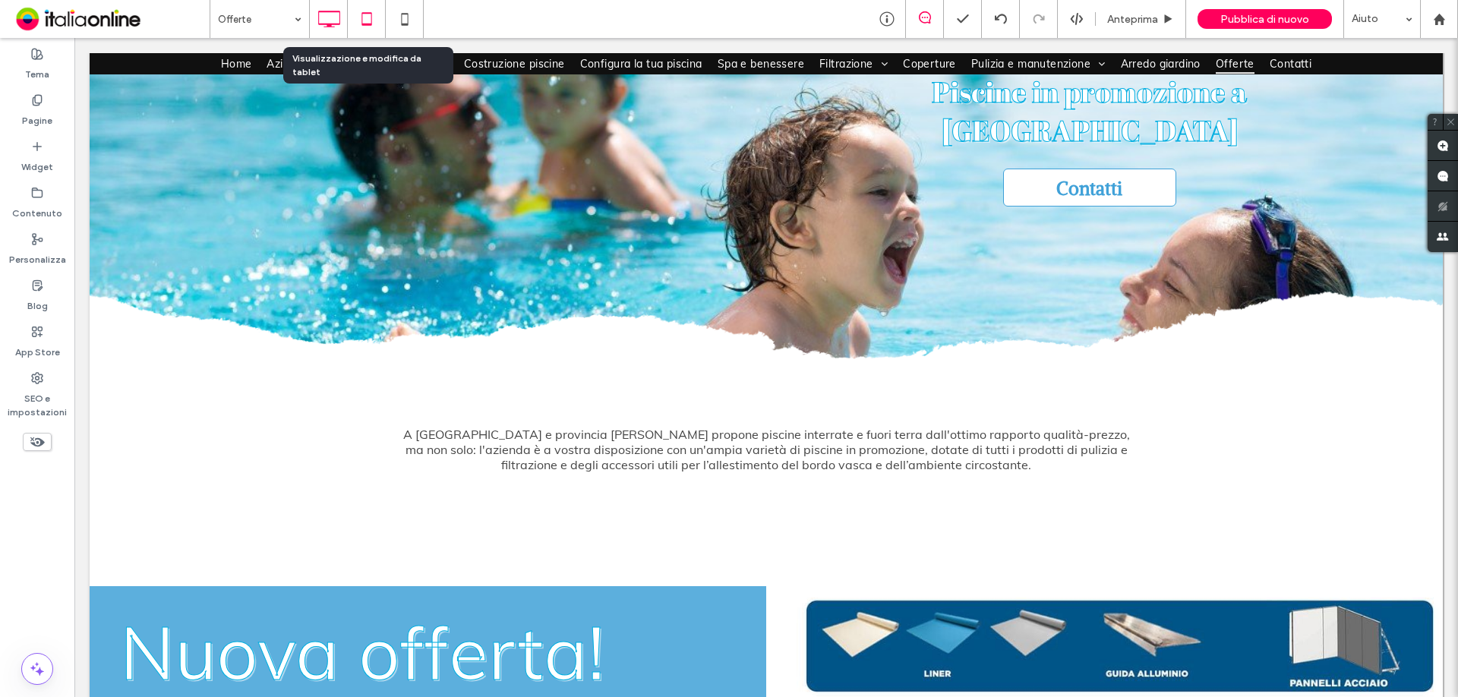
click at [371, 20] on use at bounding box center [367, 18] width 10 height 13
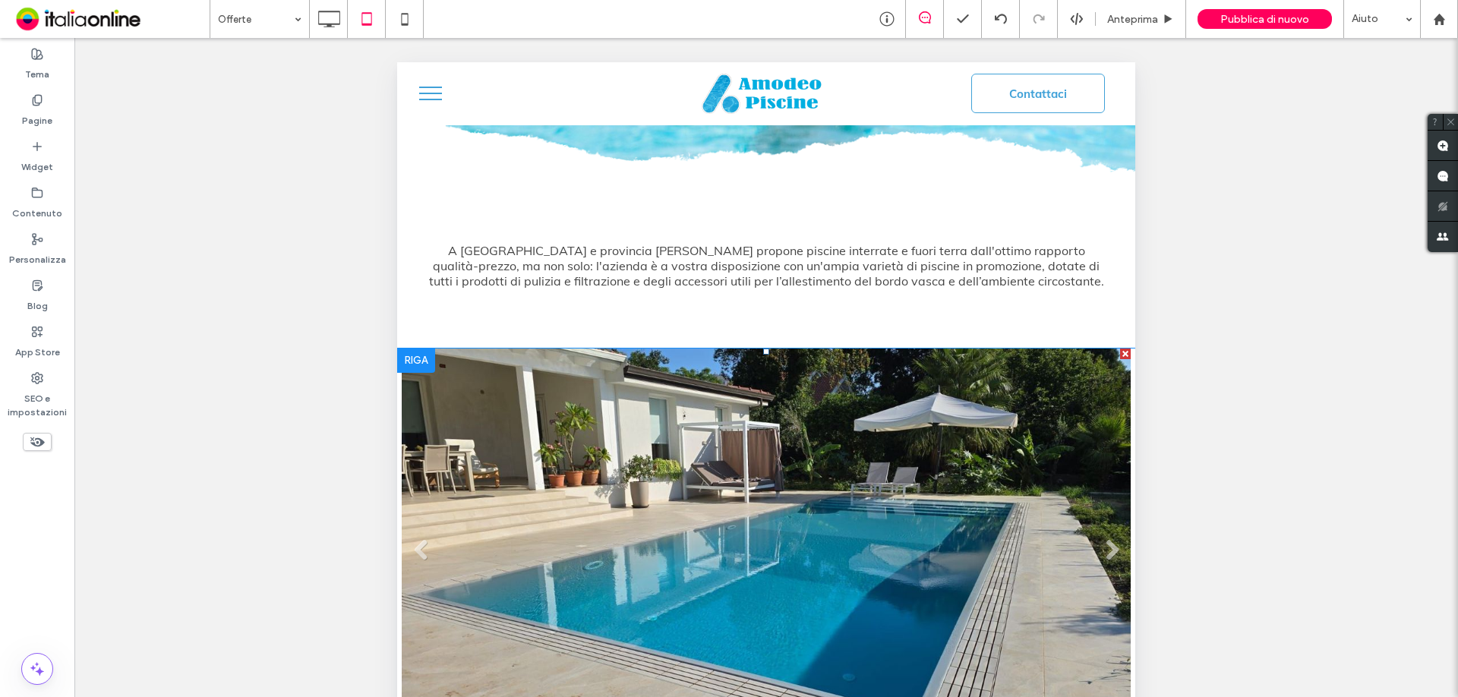
scroll to position [304, 0]
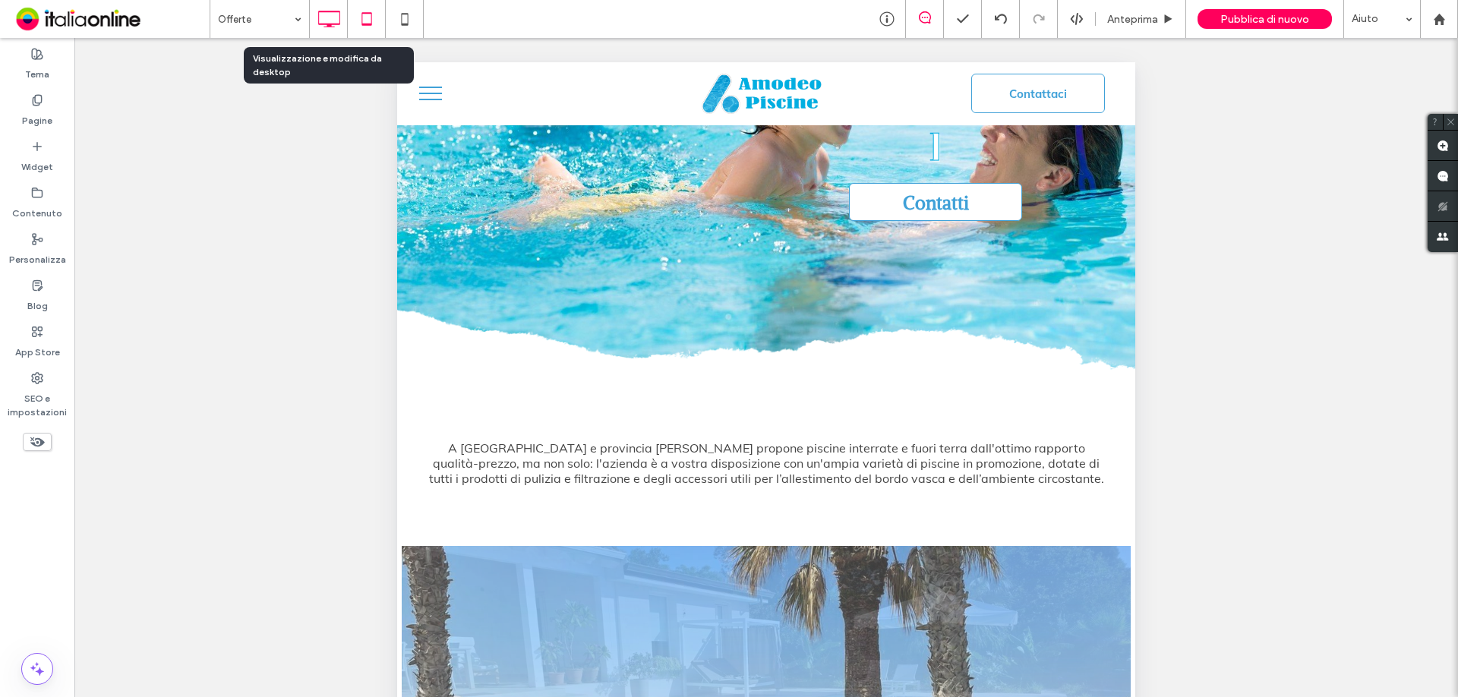
click at [324, 13] on icon at bounding box center [329, 19] width 30 height 30
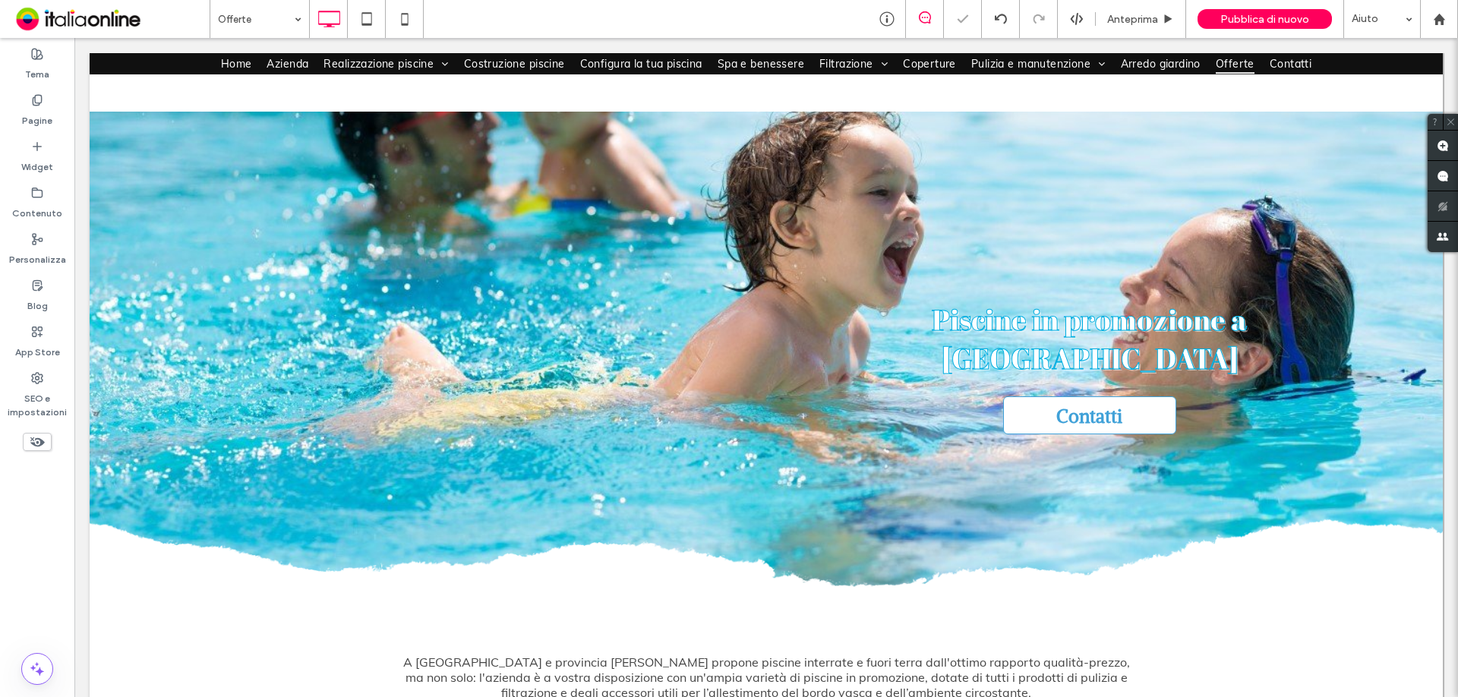
scroll to position [684, 0]
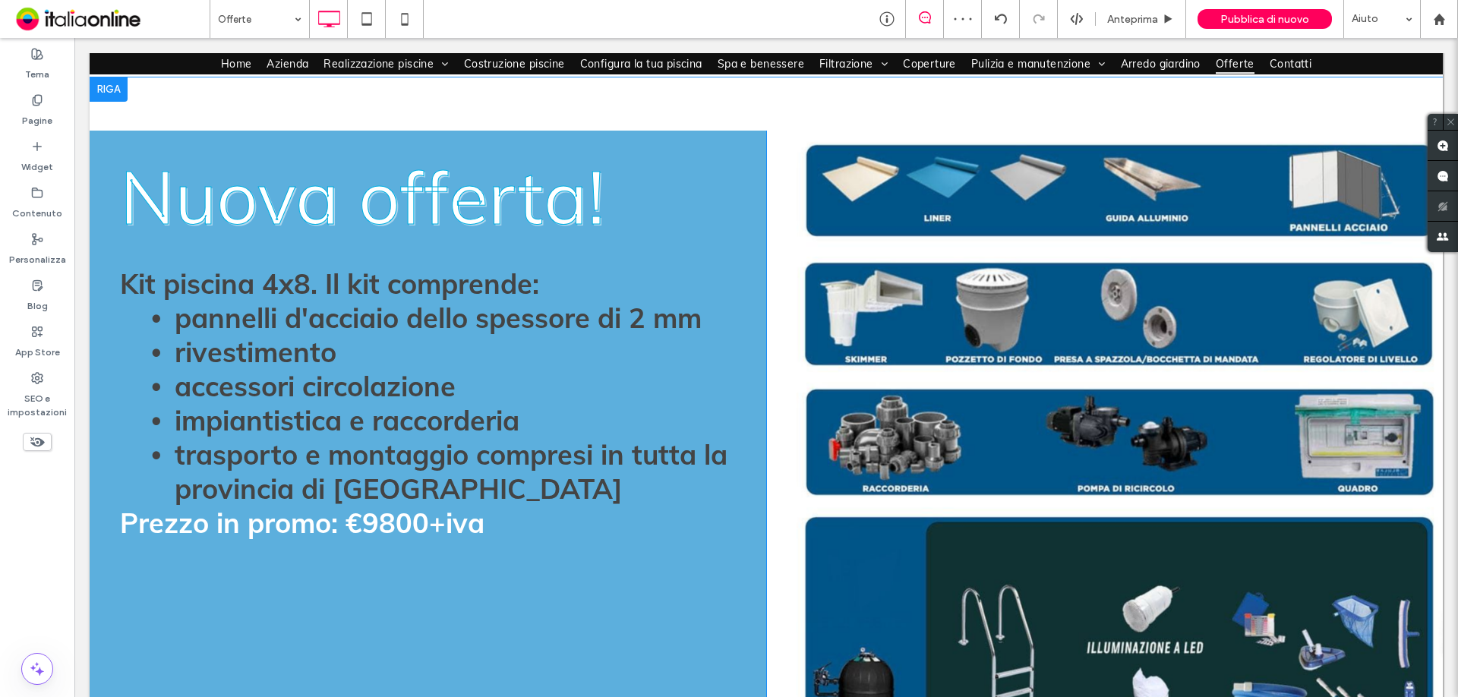
click at [112, 90] on div at bounding box center [109, 89] width 38 height 24
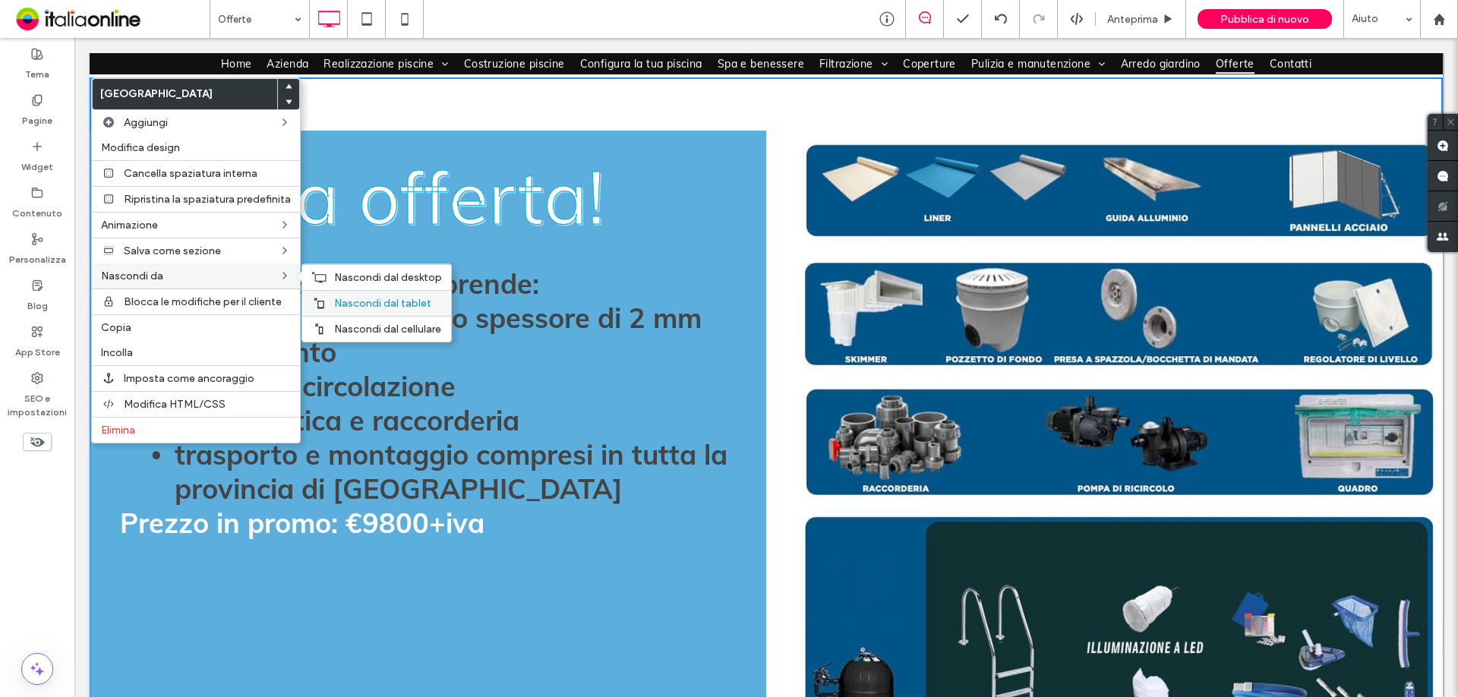
click at [354, 299] on span "Nascondi dal tablet" at bounding box center [382, 303] width 97 height 13
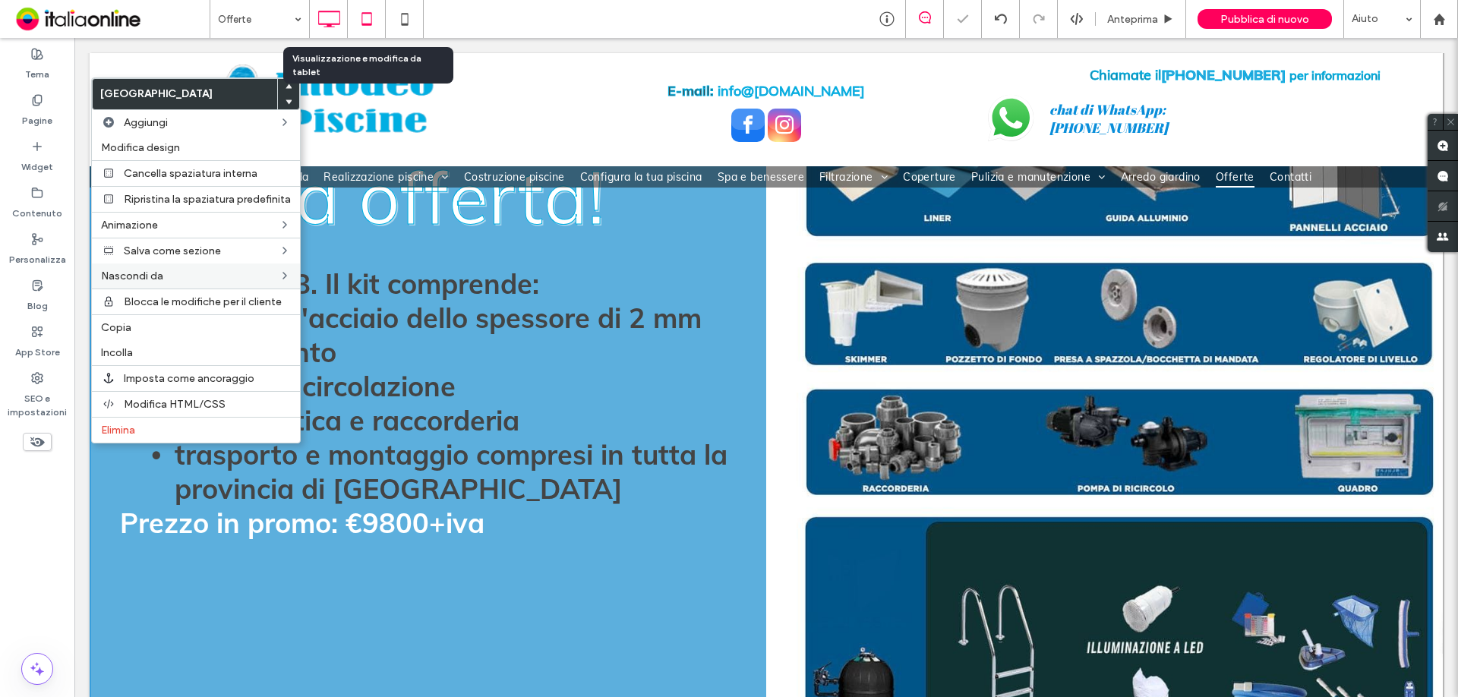
click at [366, 17] on icon at bounding box center [367, 19] width 30 height 30
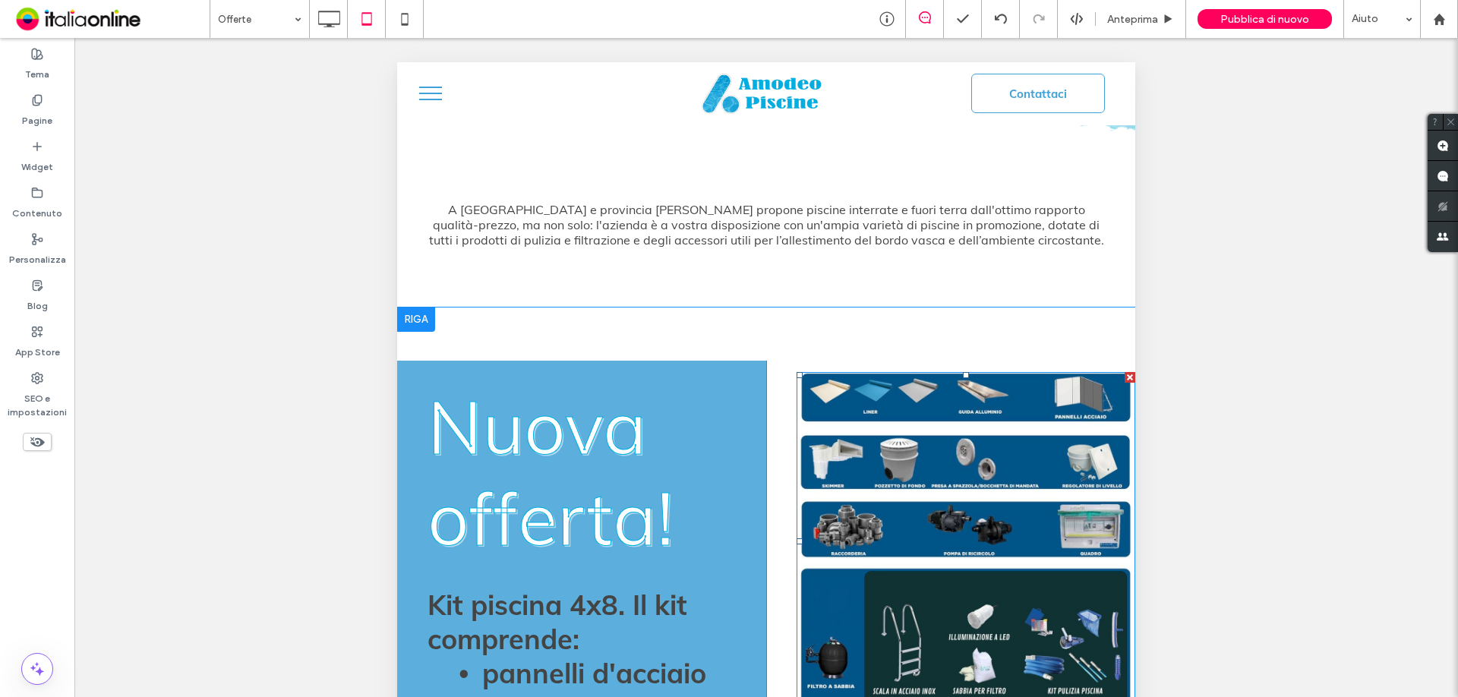
scroll to position [532, 0]
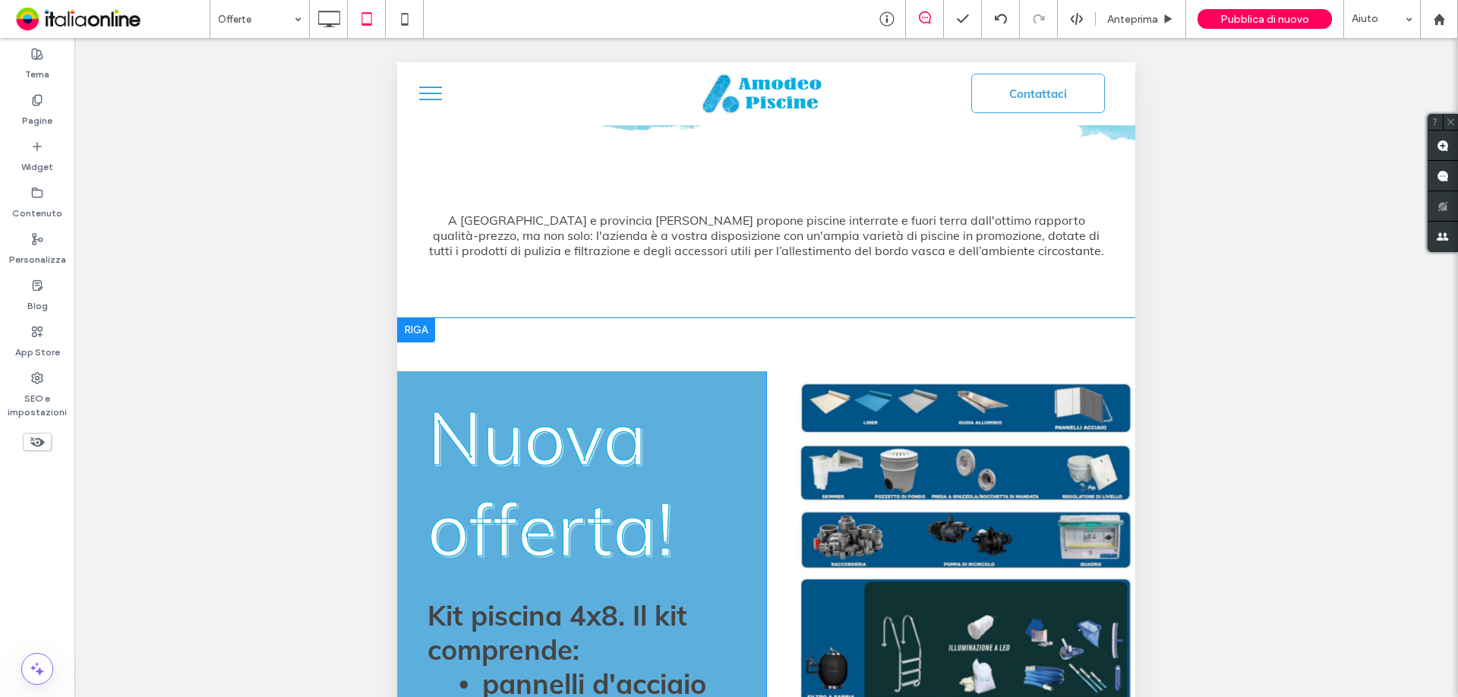
click at [415, 318] on div at bounding box center [416, 330] width 38 height 24
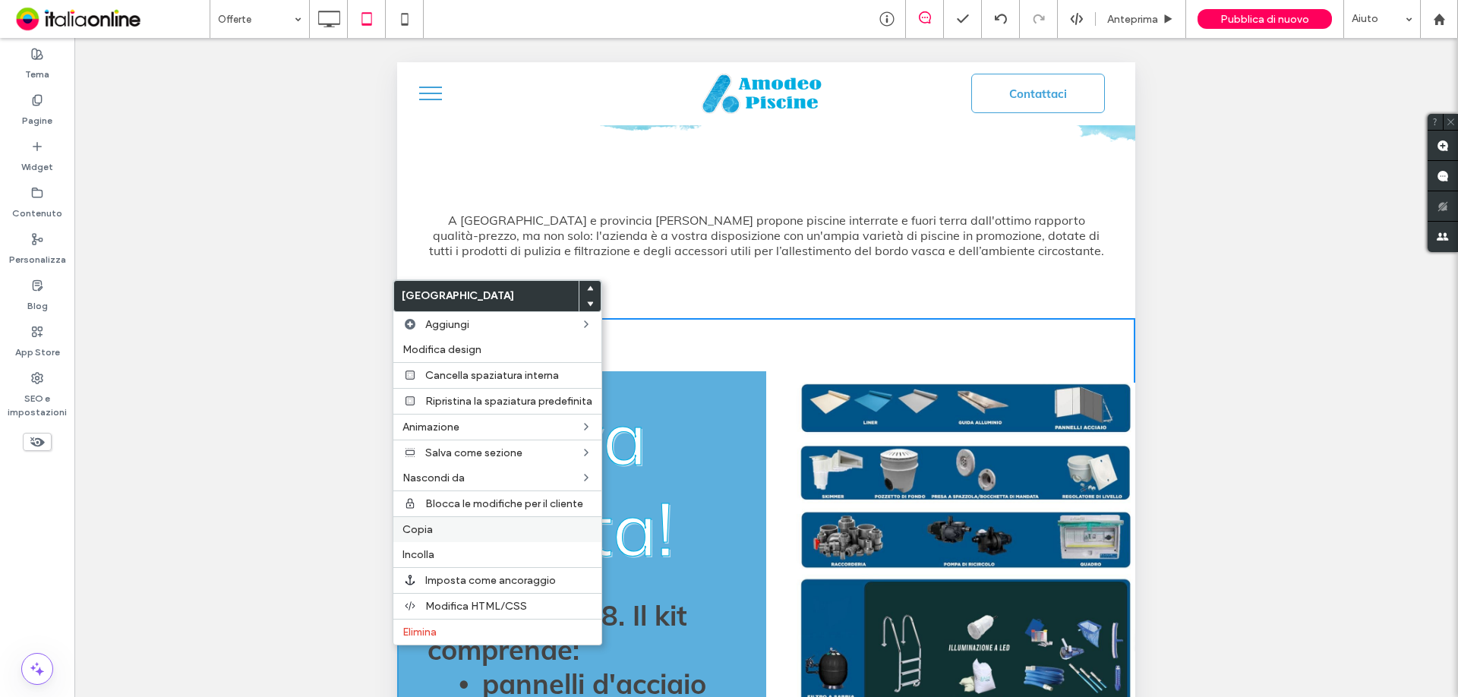
click at [438, 531] on label "Copia" at bounding box center [498, 529] width 190 height 13
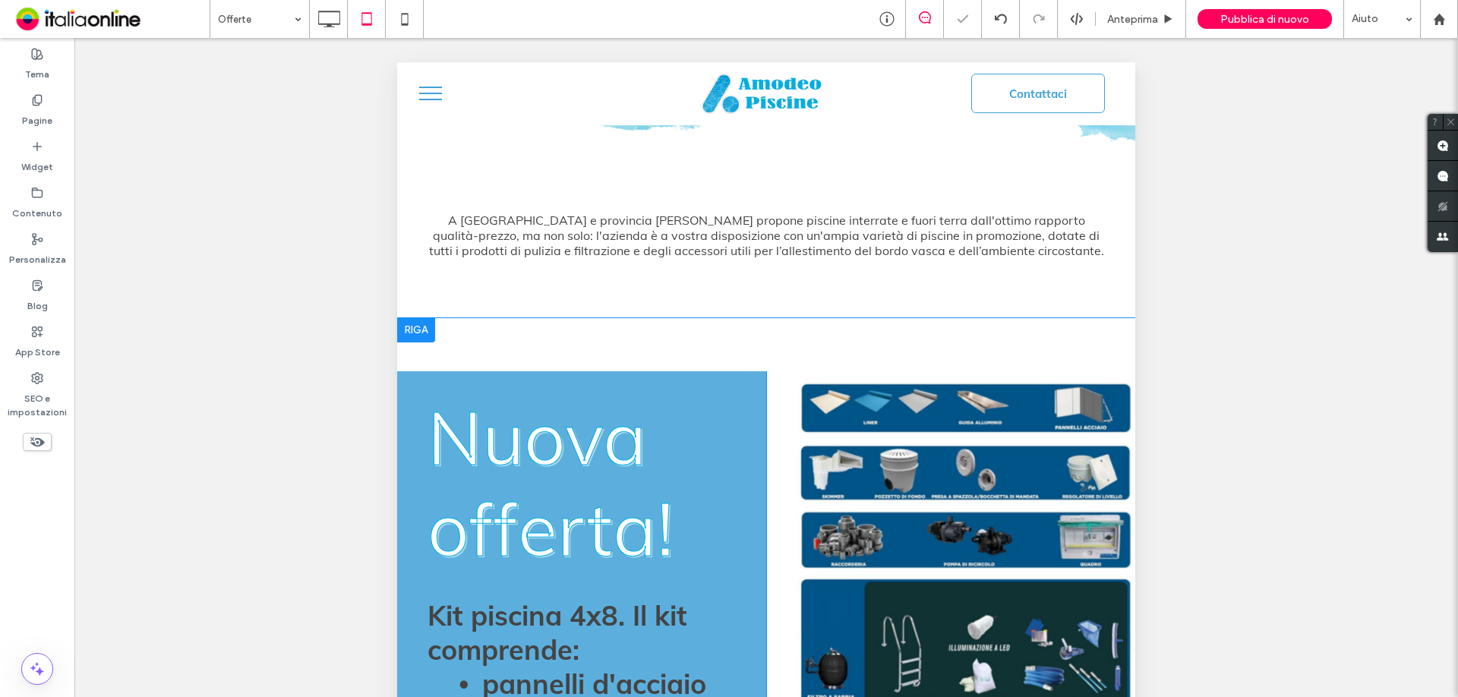
click at [424, 318] on div at bounding box center [416, 330] width 38 height 24
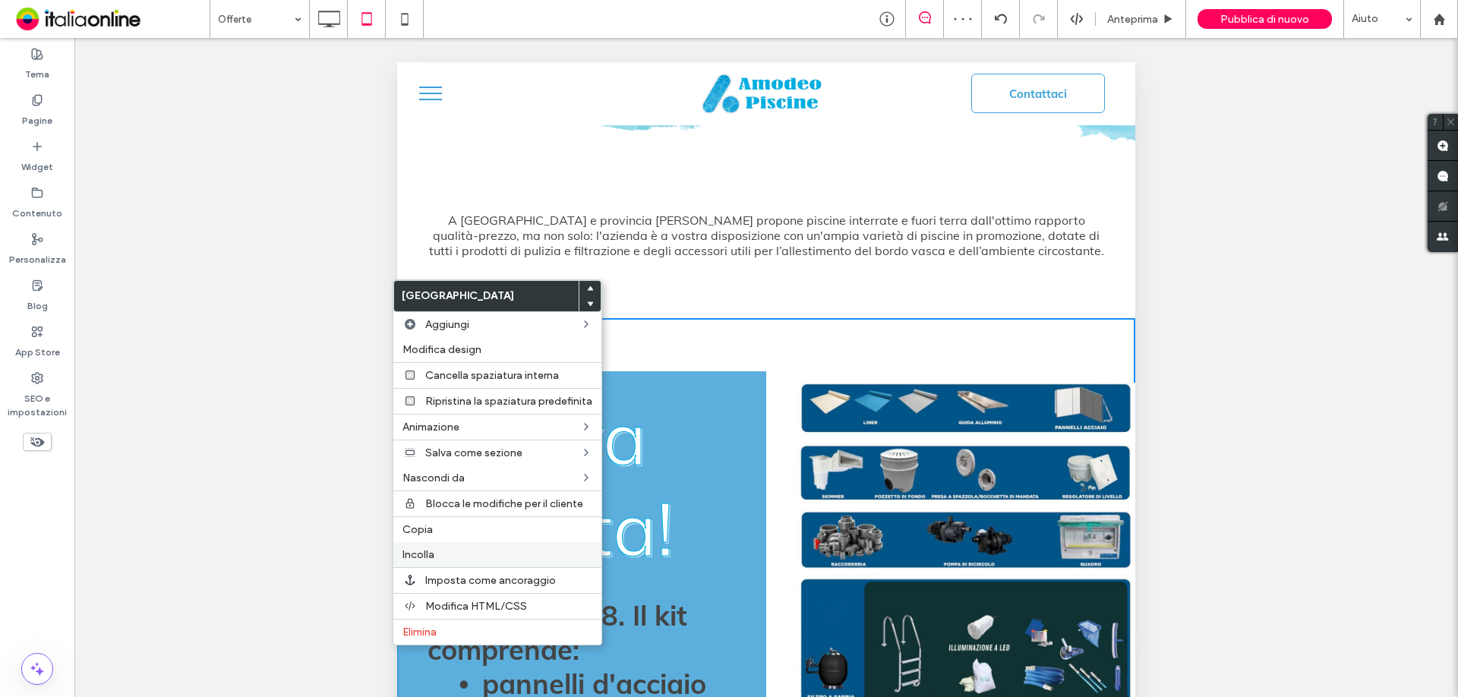
click at [456, 557] on label "Incolla" at bounding box center [498, 554] width 190 height 13
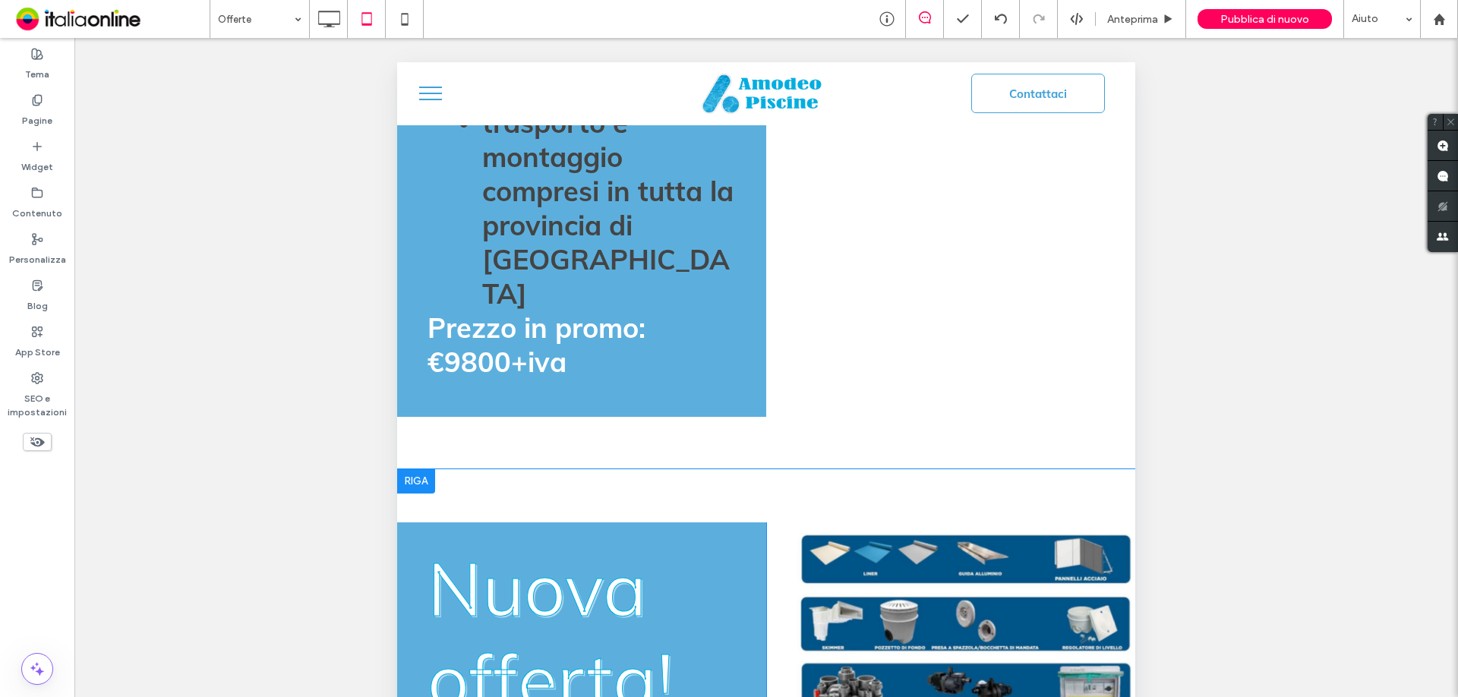
scroll to position [1367, 0]
click at [420, 469] on div at bounding box center [416, 481] width 38 height 24
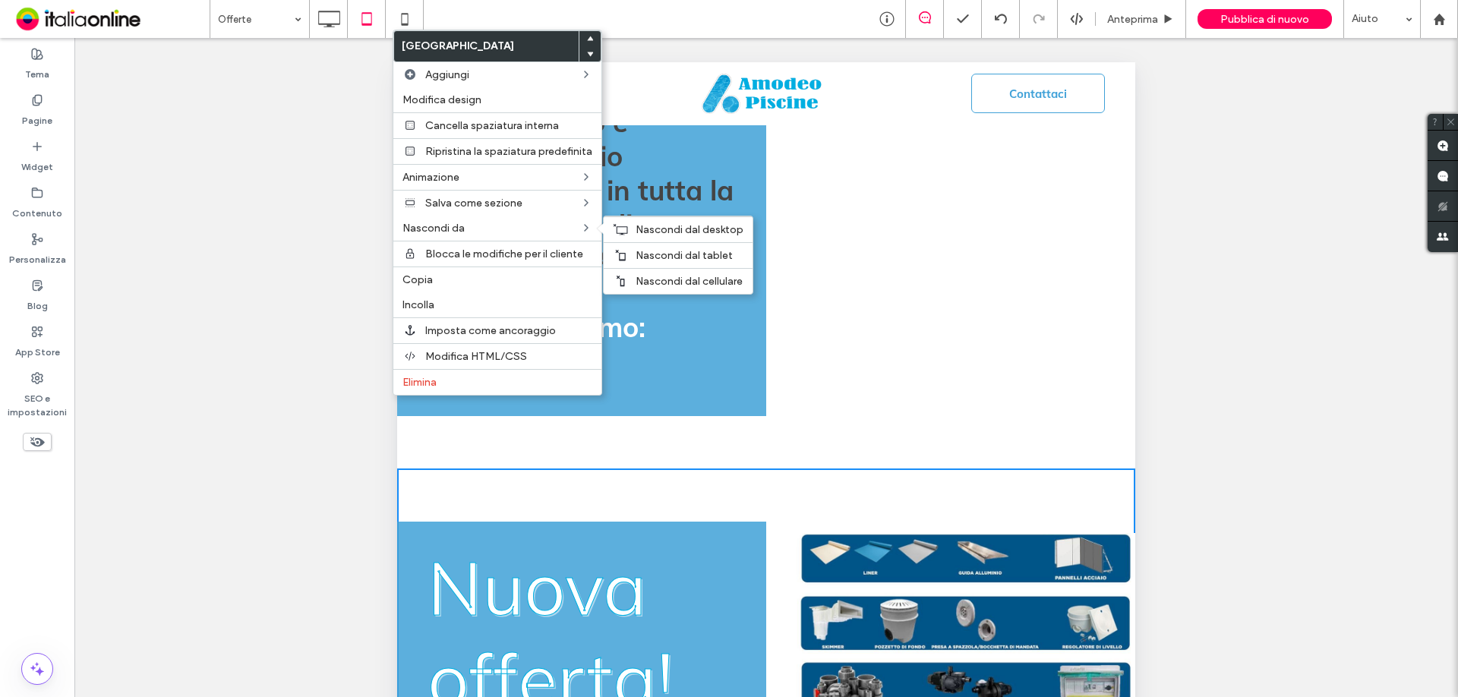
click at [695, 251] on span "Nascondi dal tablet" at bounding box center [684, 255] width 97 height 13
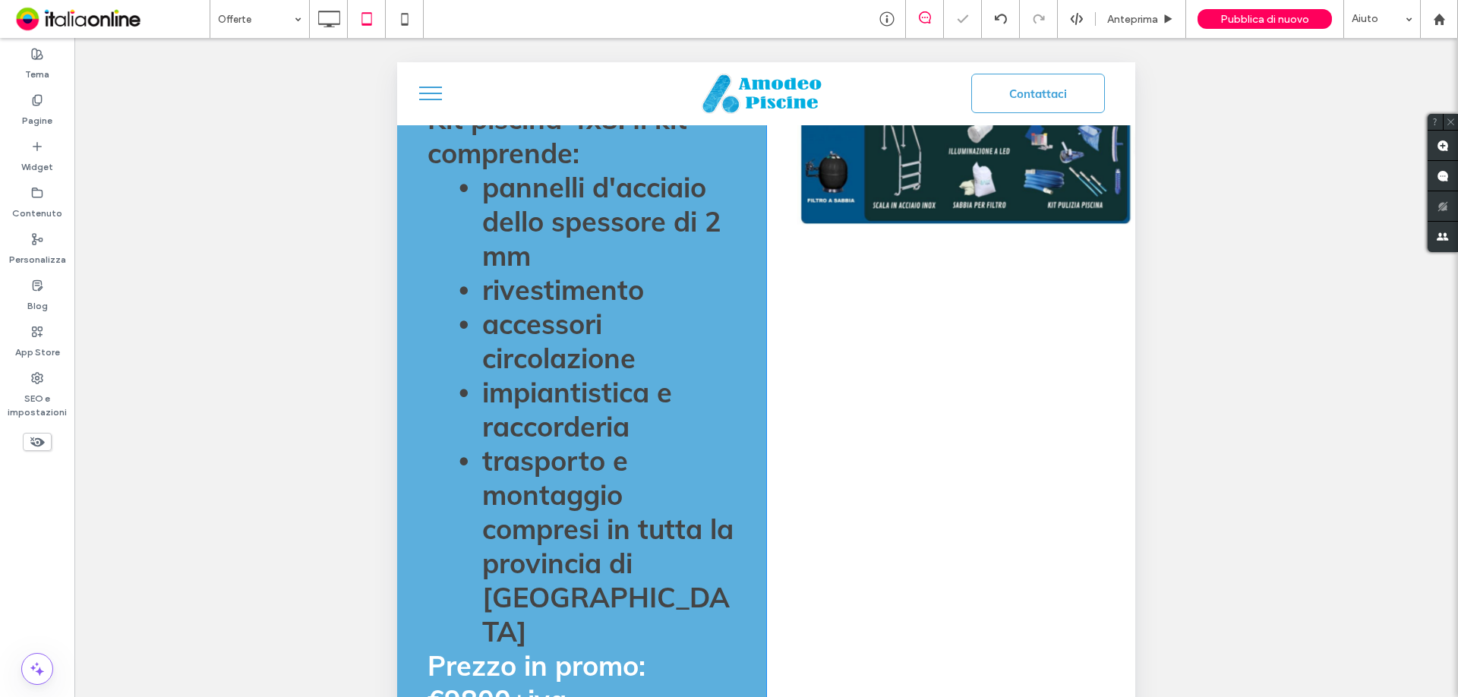
scroll to position [532, 0]
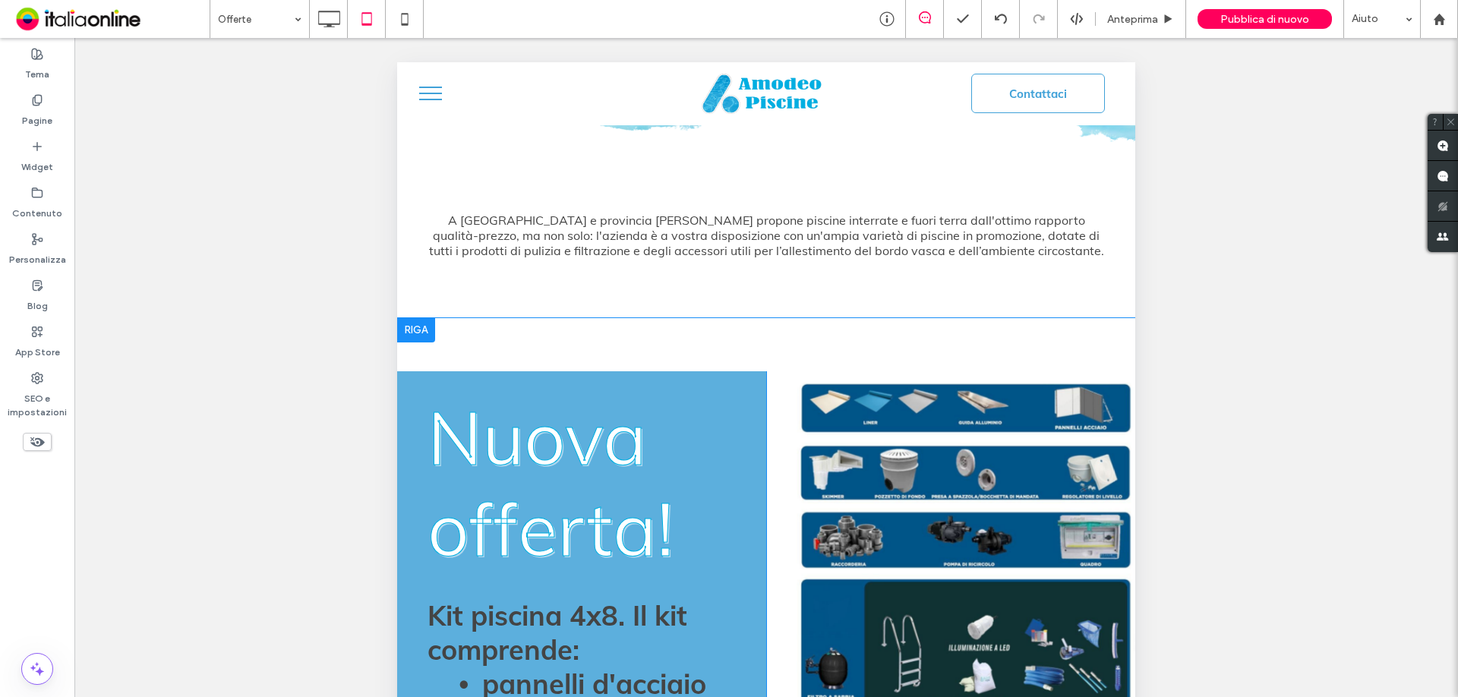
click at [417, 318] on div at bounding box center [416, 330] width 38 height 24
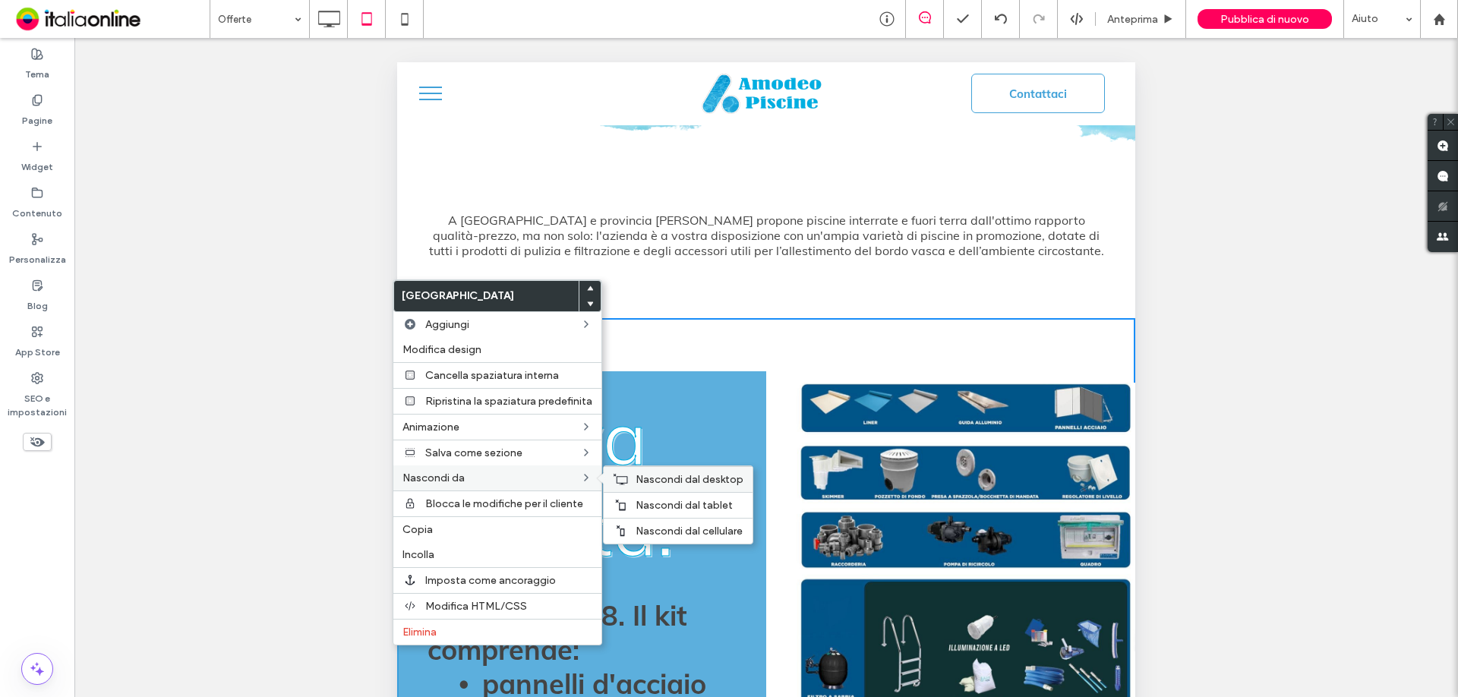
click at [670, 482] on span "Nascondi dal desktop" at bounding box center [690, 479] width 108 height 13
drag, startPoint x: 650, startPoint y: 532, endPoint x: 658, endPoint y: 525, distance: 10.2
click at [650, 532] on span "Nascondi dal cellulare" at bounding box center [689, 531] width 107 height 13
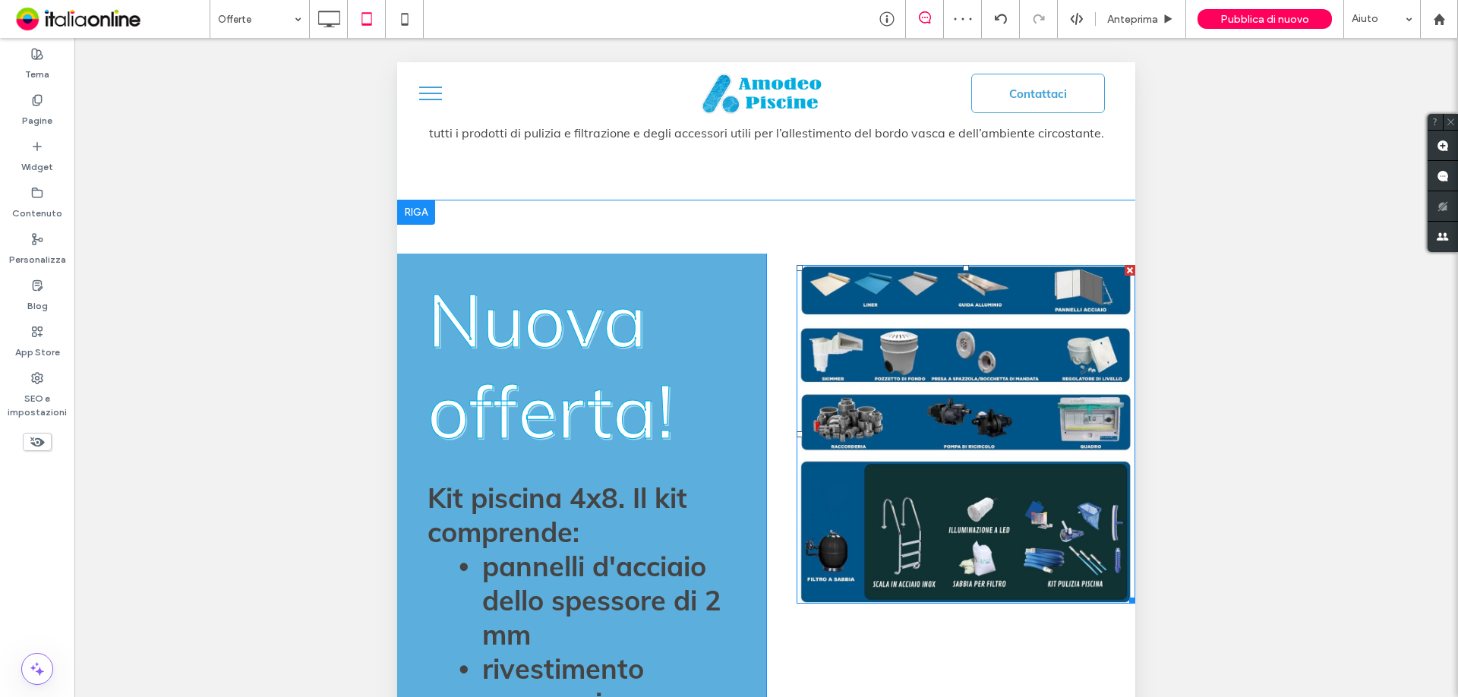
scroll to position [684, 0]
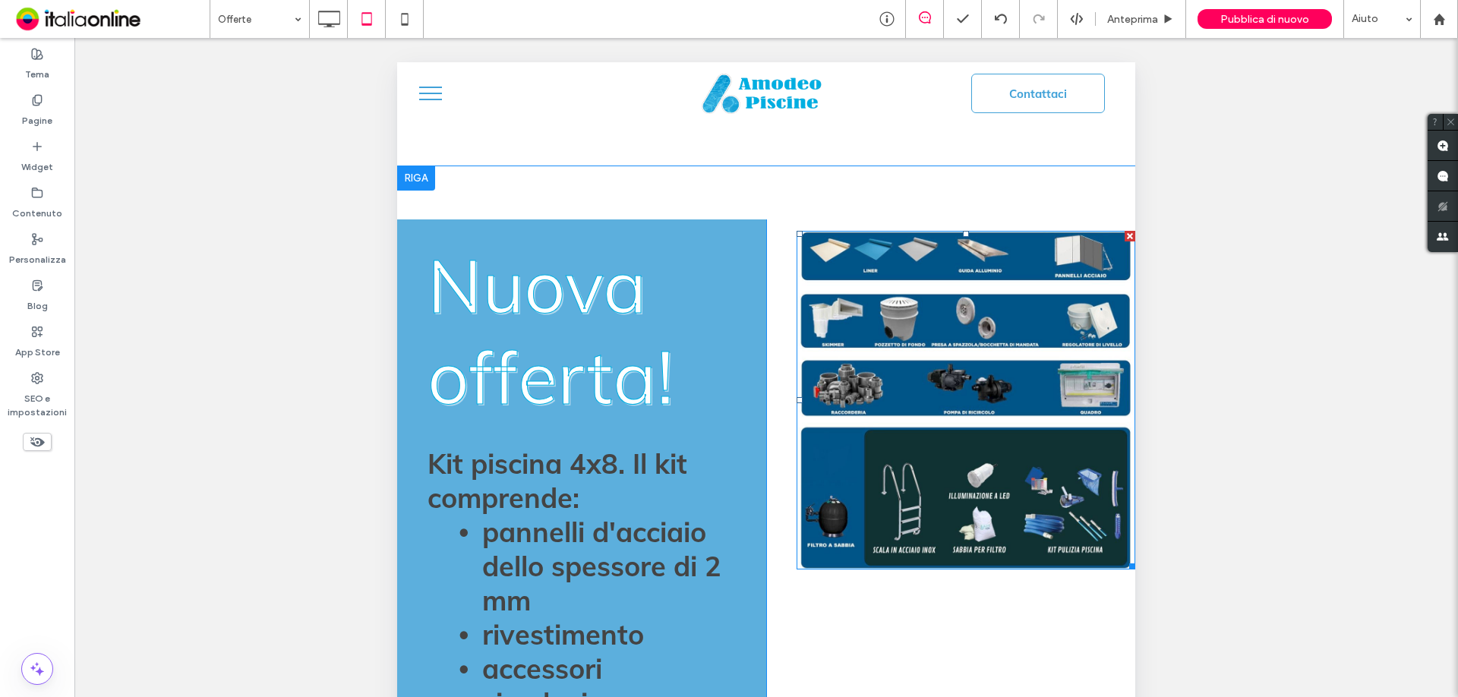
click at [1125, 231] on div at bounding box center [1130, 236] width 11 height 11
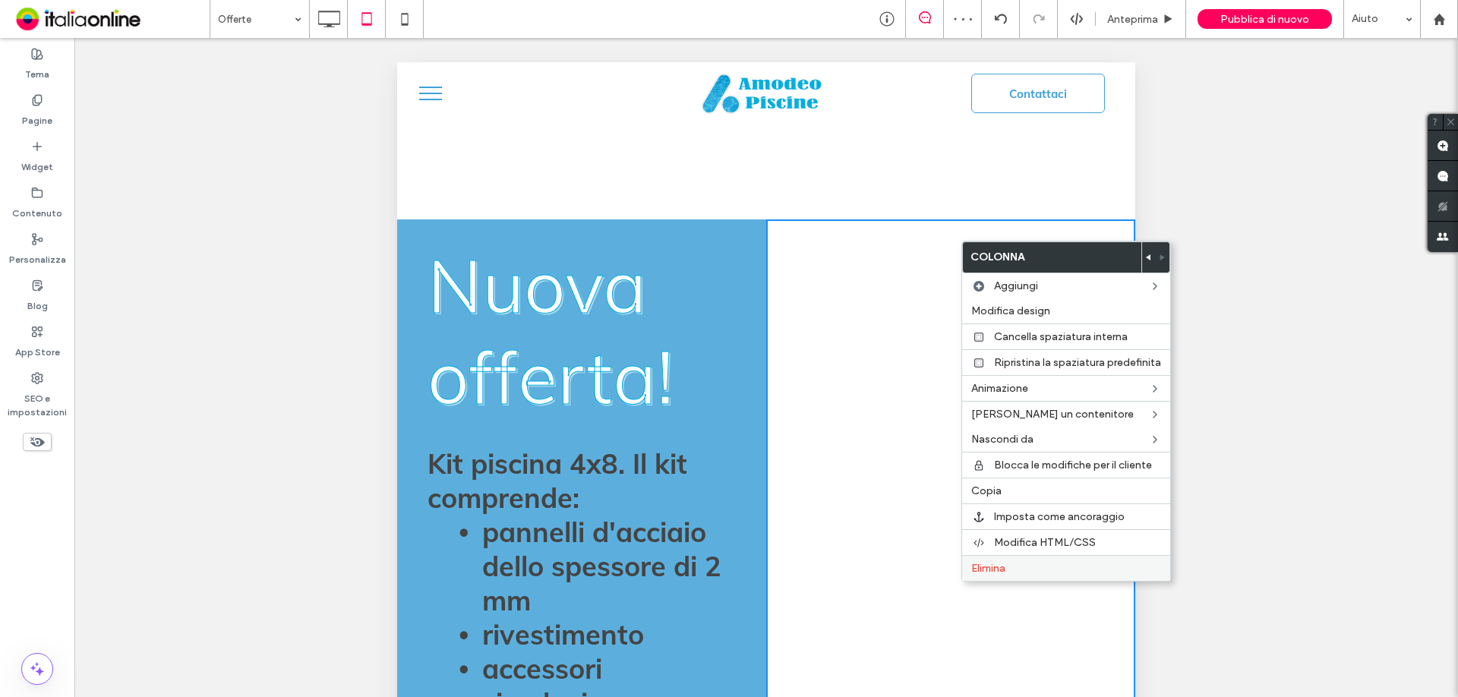
click at [1027, 571] on label "Elimina" at bounding box center [1066, 568] width 190 height 13
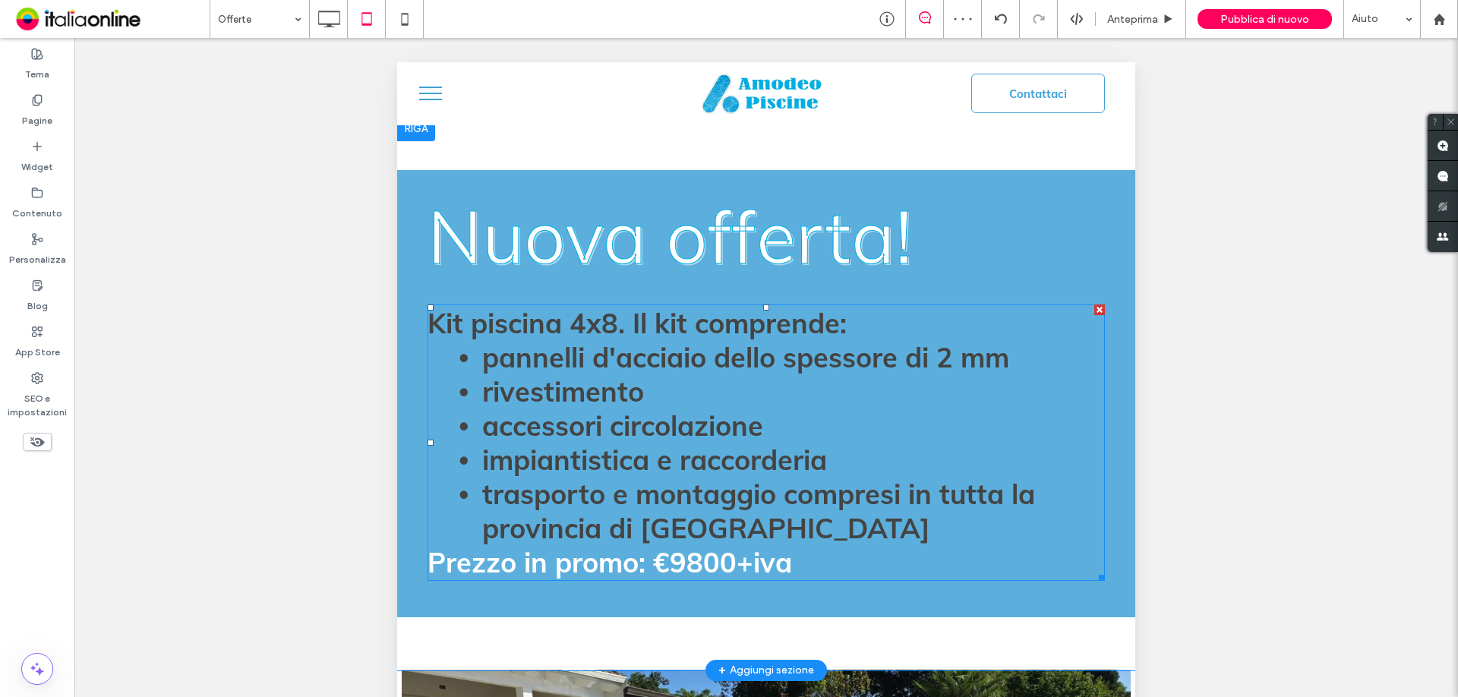
scroll to position [760, 0]
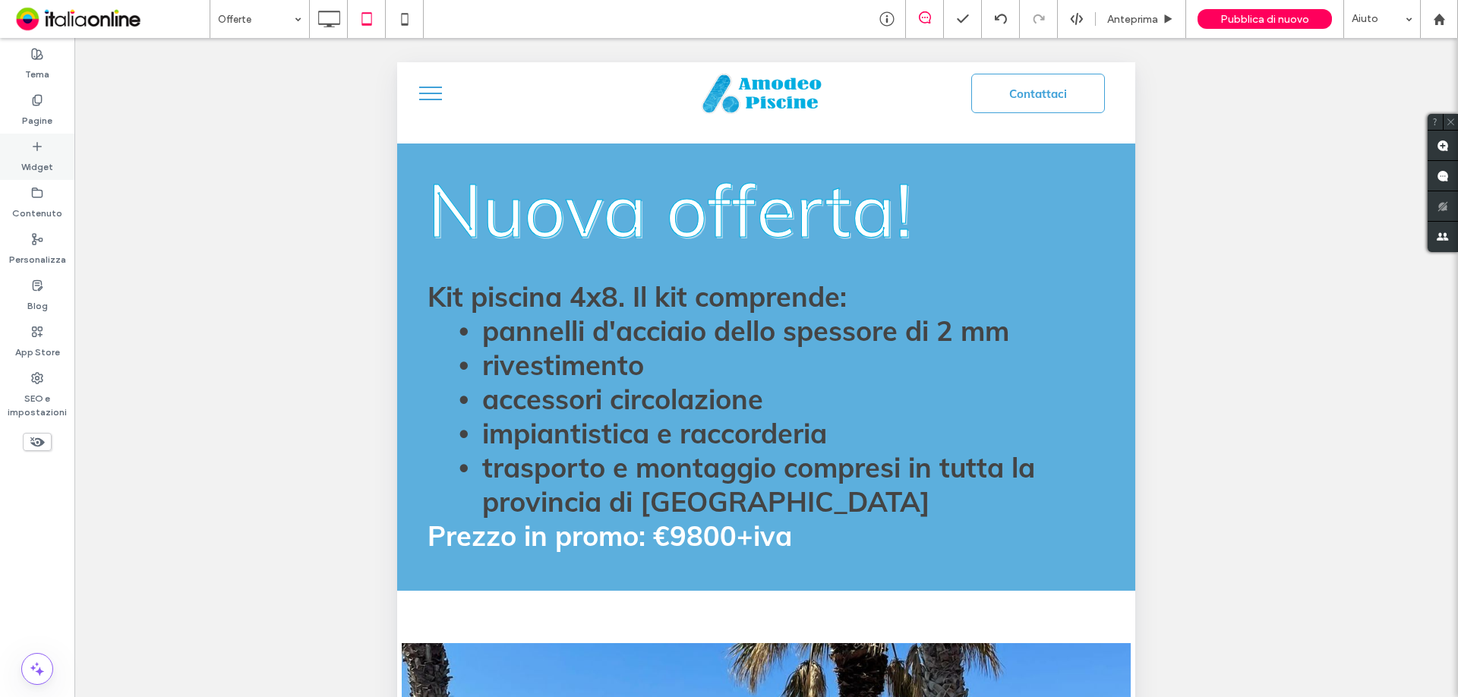
click at [39, 158] on label "Widget" at bounding box center [37, 163] width 32 height 21
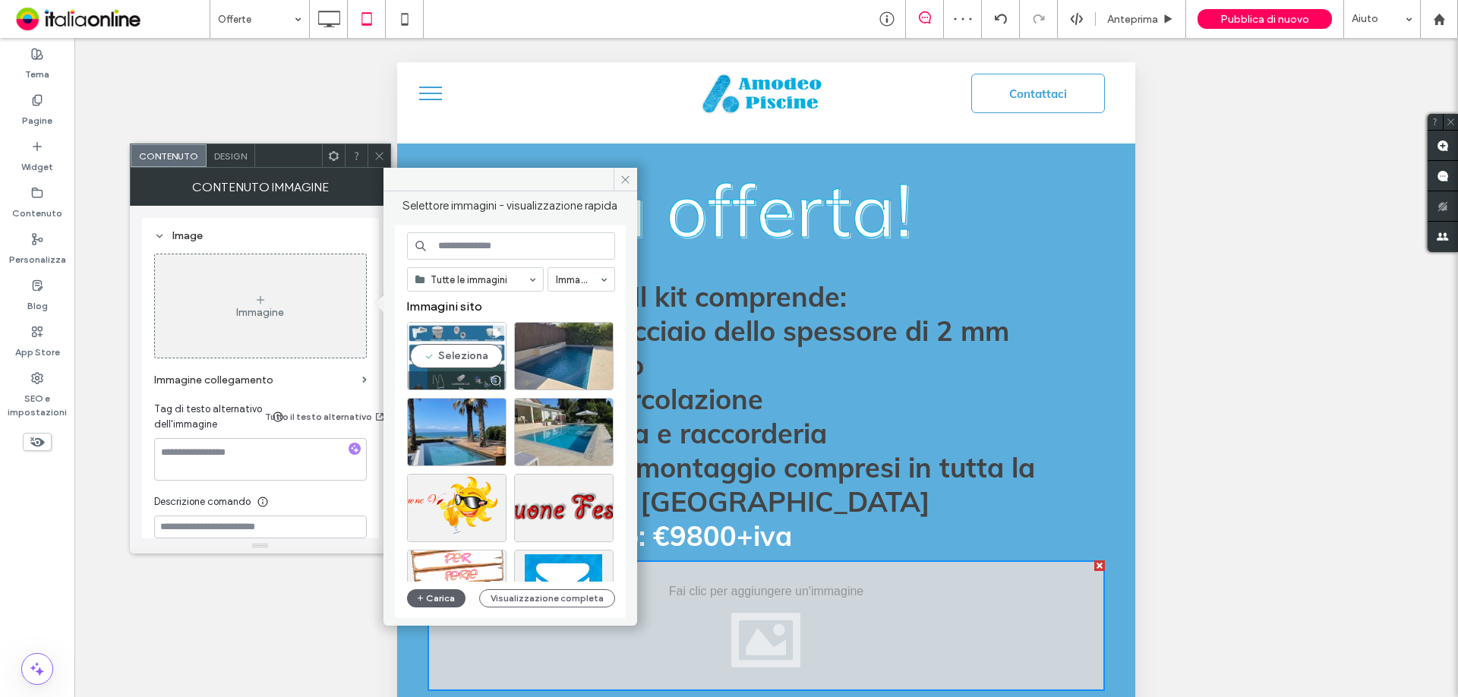
click at [456, 353] on div "Seleziona" at bounding box center [457, 356] width 100 height 68
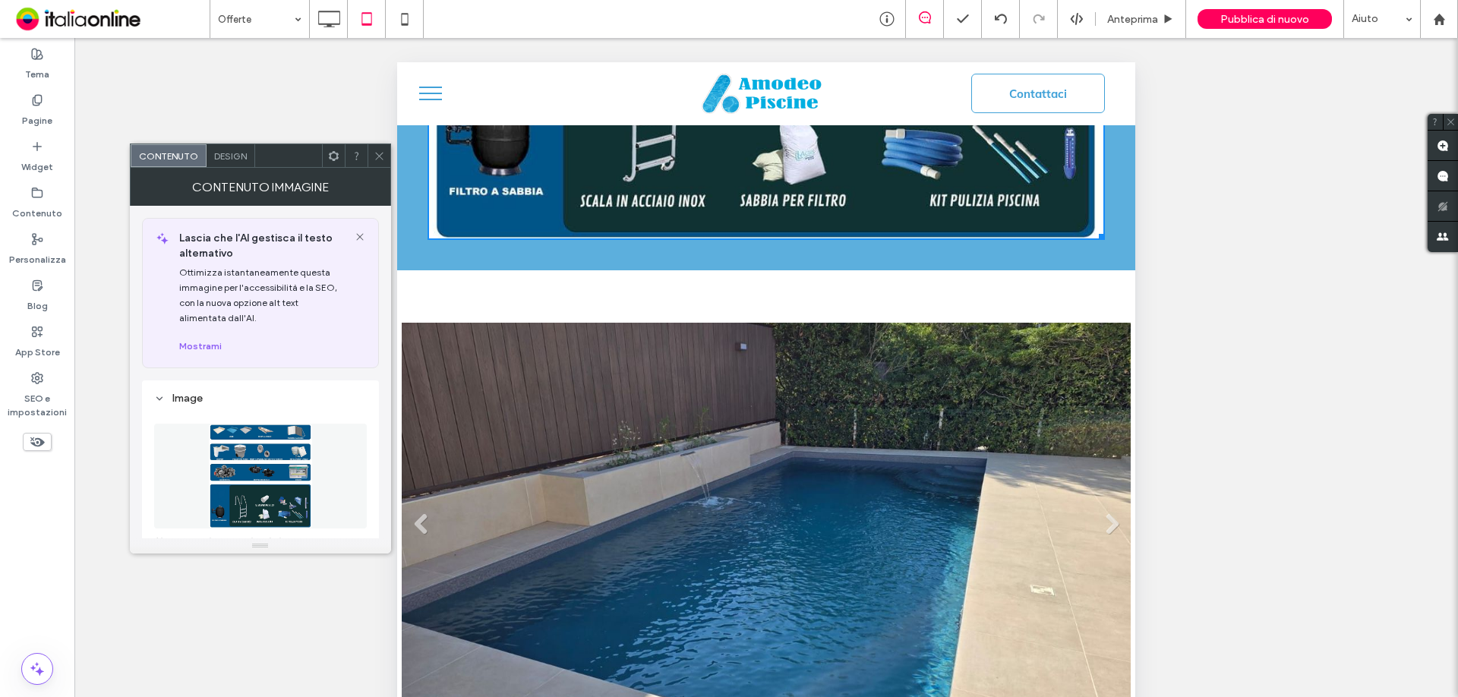
scroll to position [1899, 0]
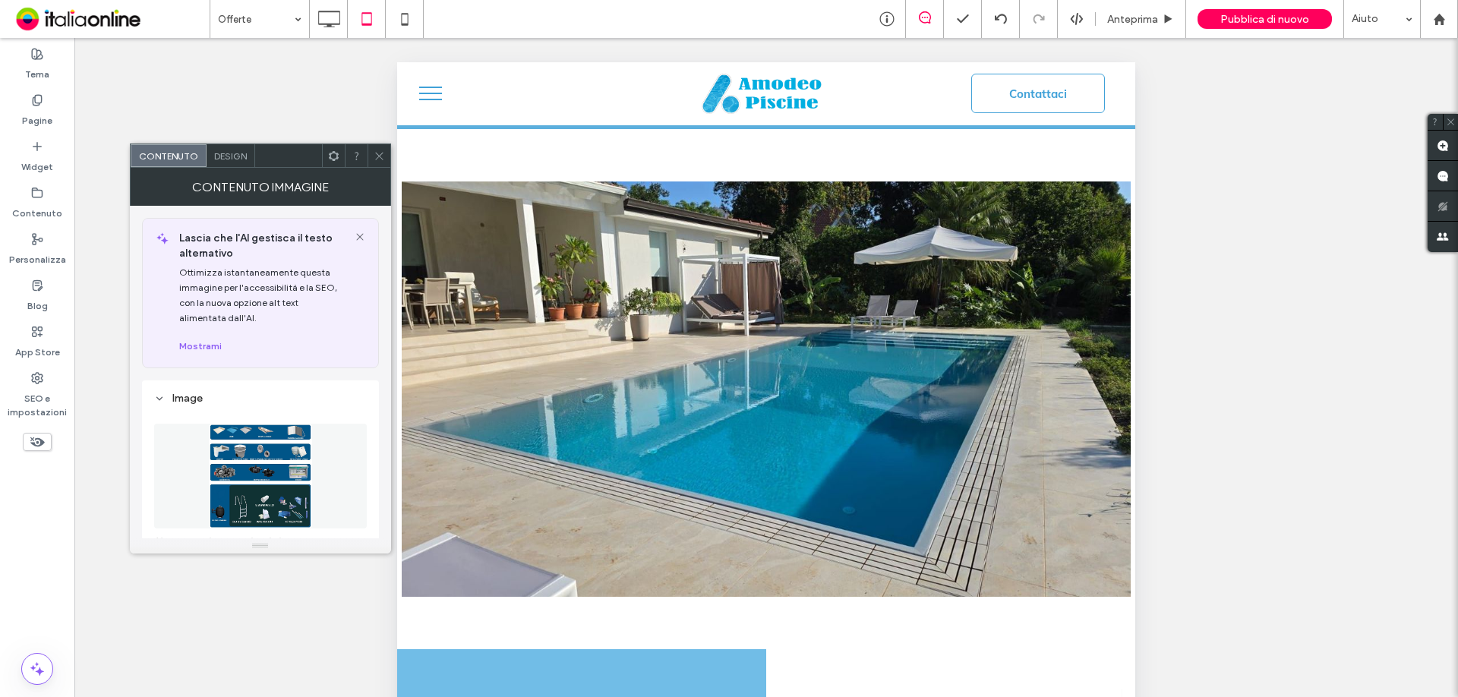
drag, startPoint x: 376, startPoint y: 154, endPoint x: 277, endPoint y: 147, distance: 99.0
click at [376, 154] on icon at bounding box center [379, 155] width 11 height 11
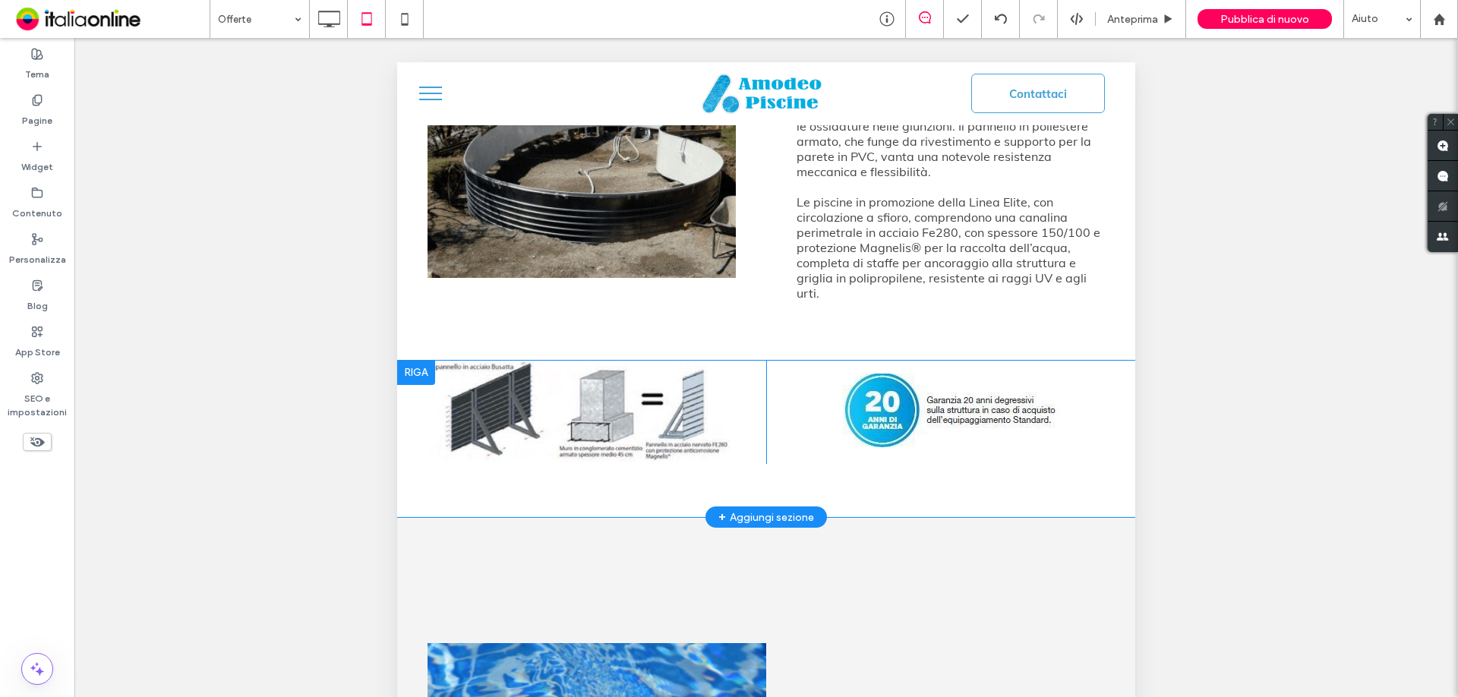
scroll to position [2507, 0]
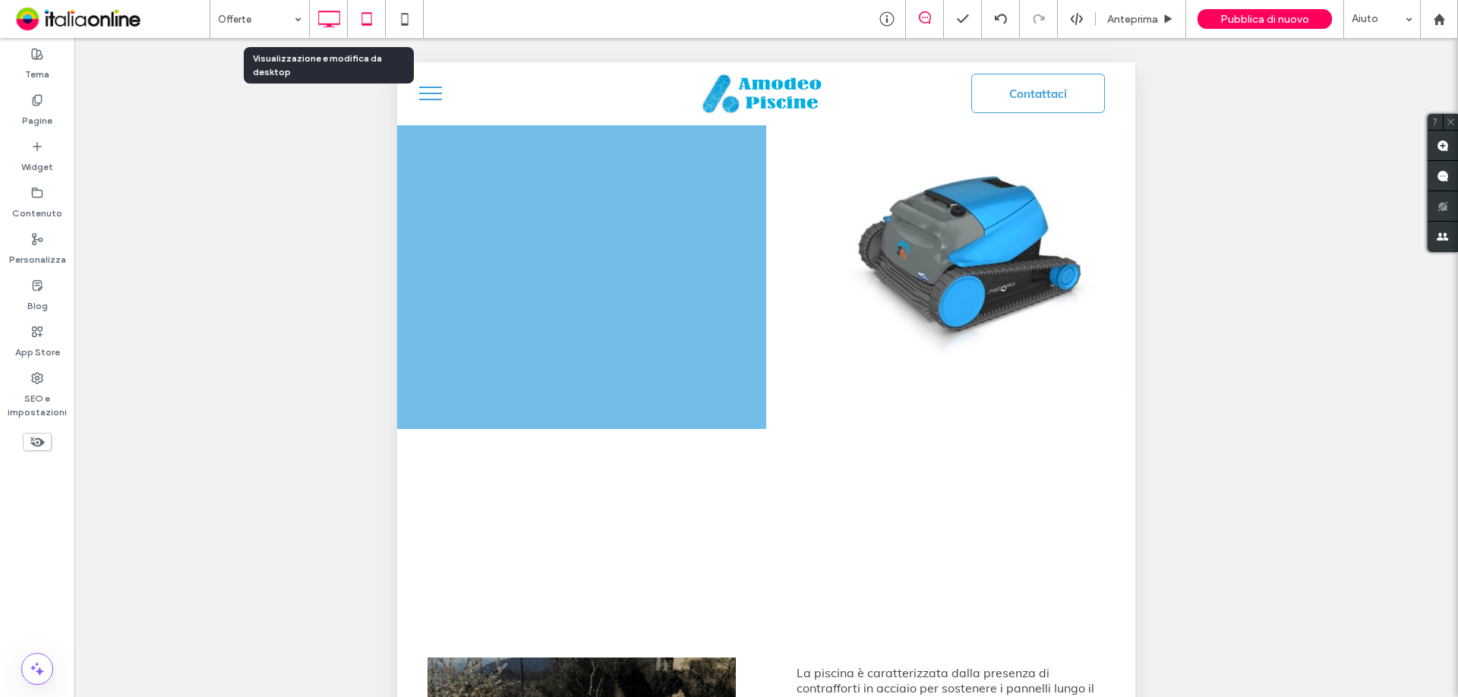
click at [340, 14] on use at bounding box center [329, 19] width 22 height 17
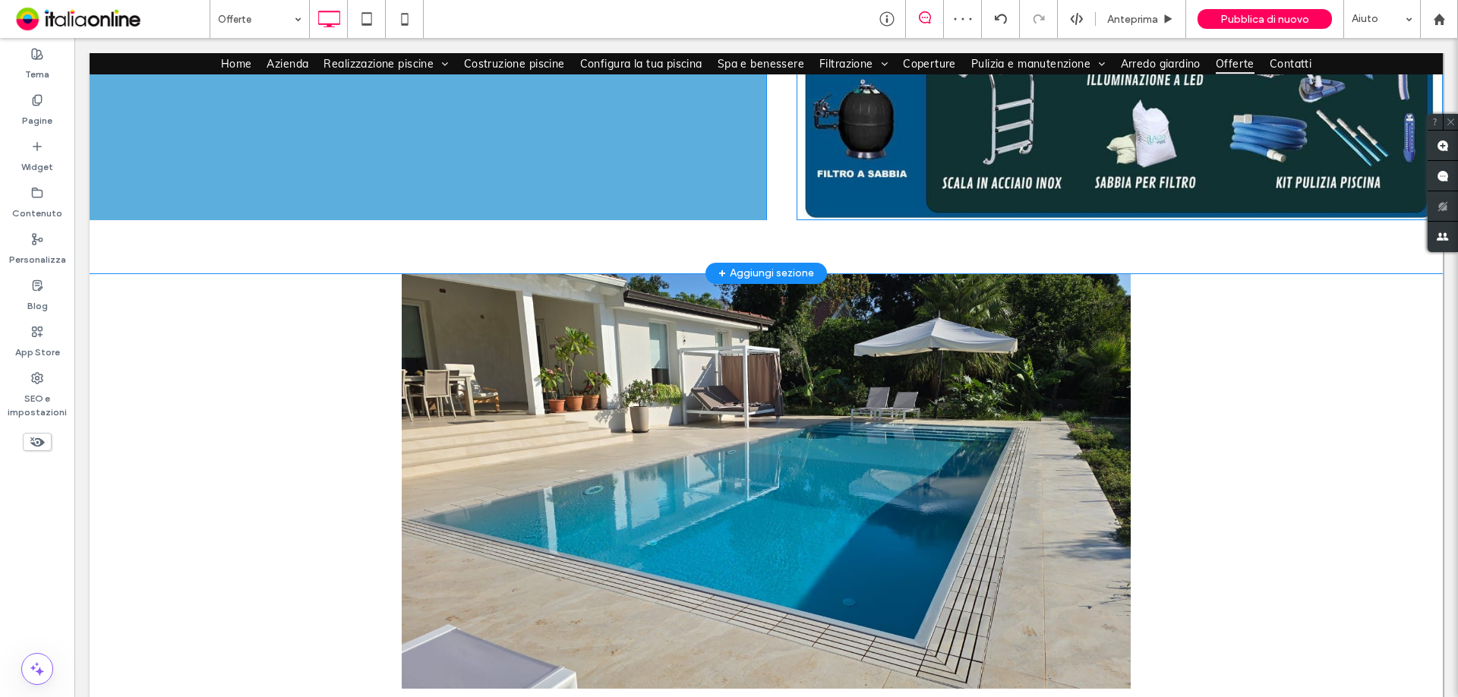
scroll to position [1291, 0]
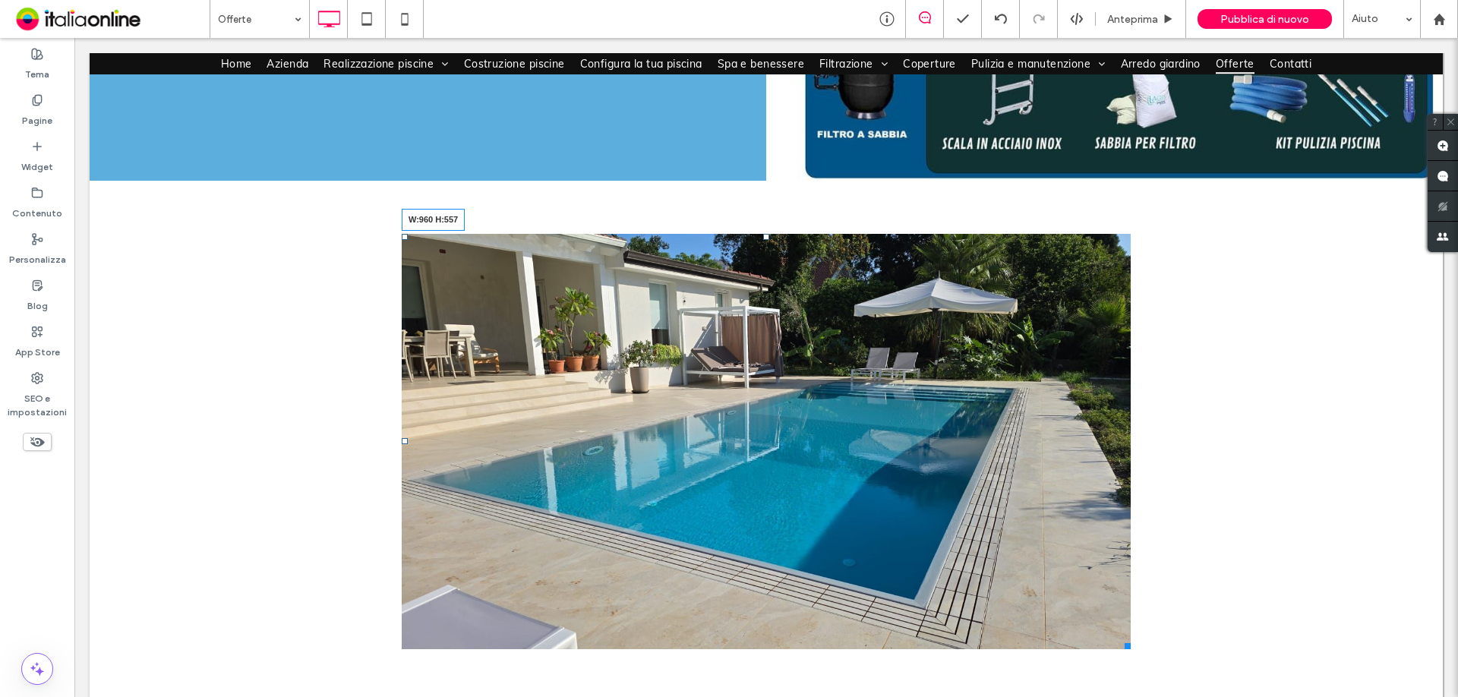
drag, startPoint x: 1115, startPoint y: 637, endPoint x: 1188, endPoint y: 645, distance: 73.4
click at [1188, 645] on div "Titolo diapositiva Scrivi qui la tua didascalia [GEOGRAPHIC_DATA] Titolo diapos…" at bounding box center [767, 441] width 1354 height 415
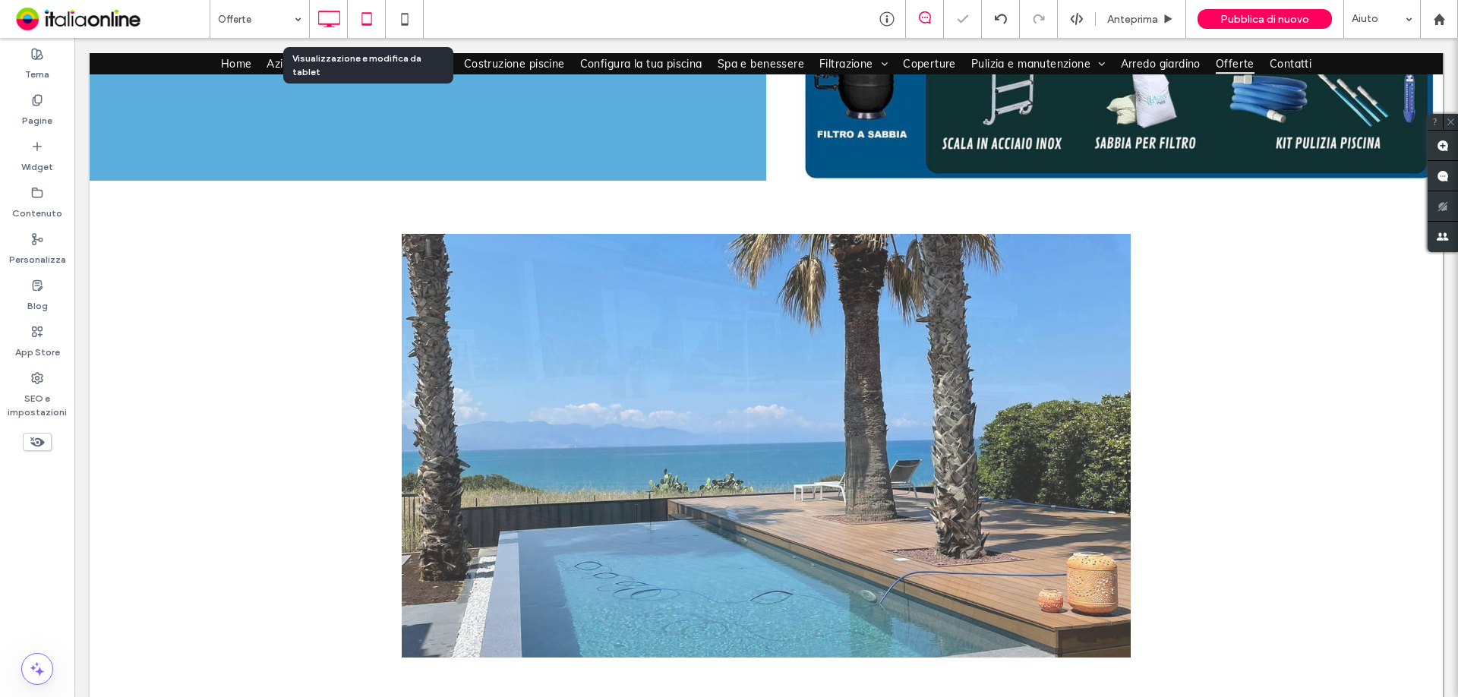
click at [368, 20] on icon at bounding box center [367, 19] width 30 height 30
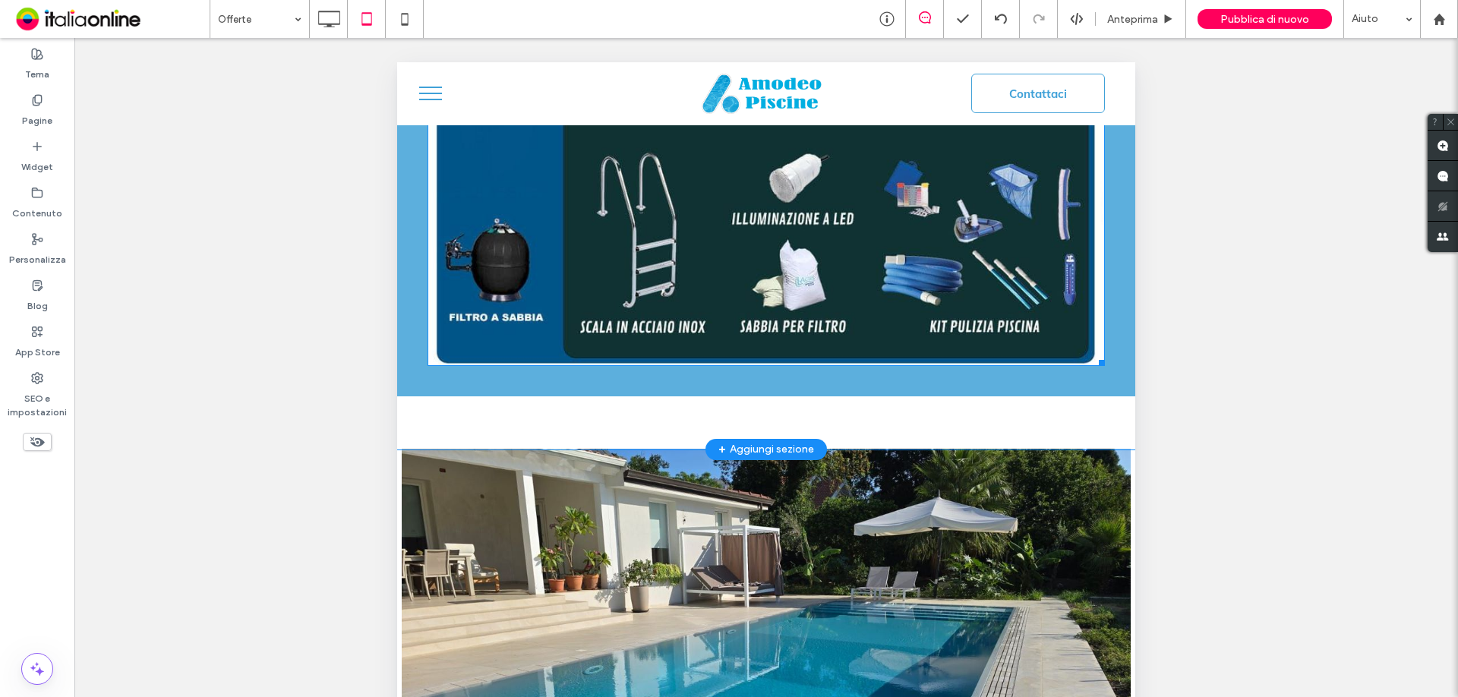
scroll to position [1899, 0]
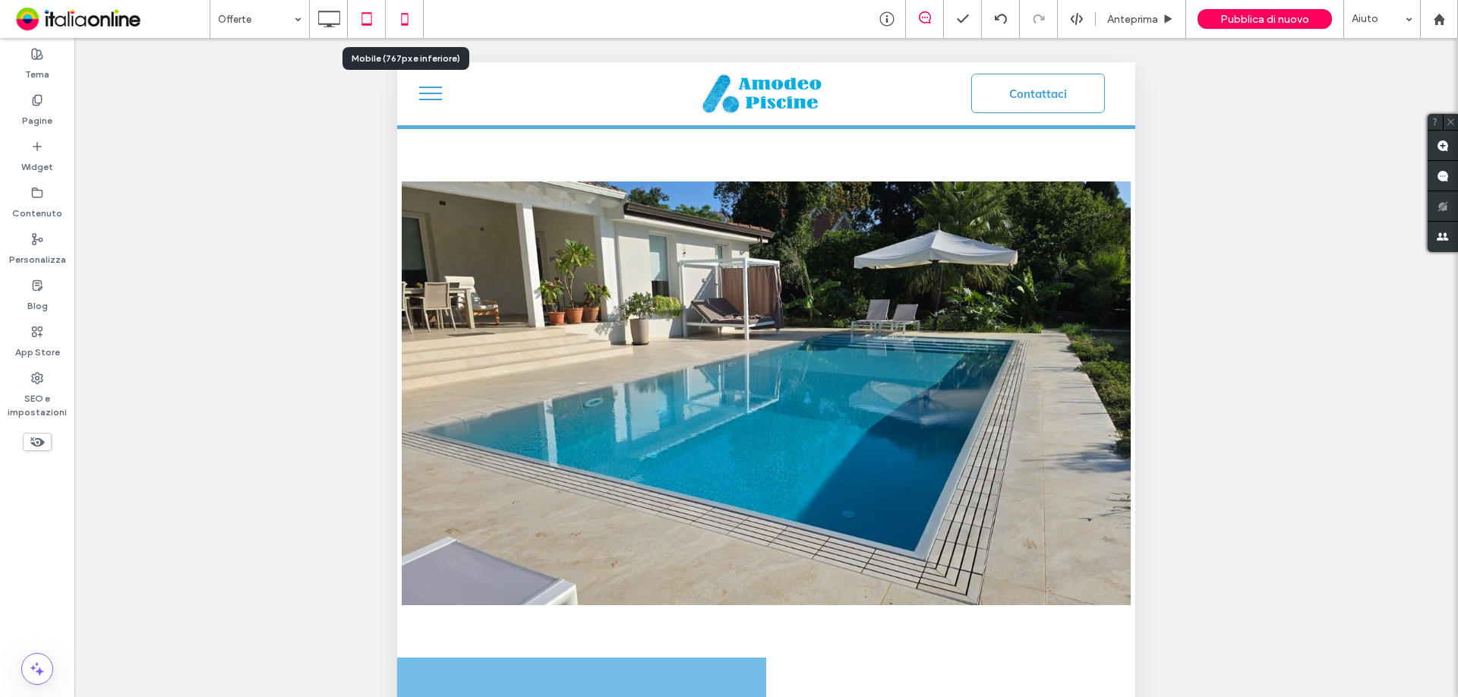
click at [411, 15] on icon at bounding box center [405, 19] width 30 height 30
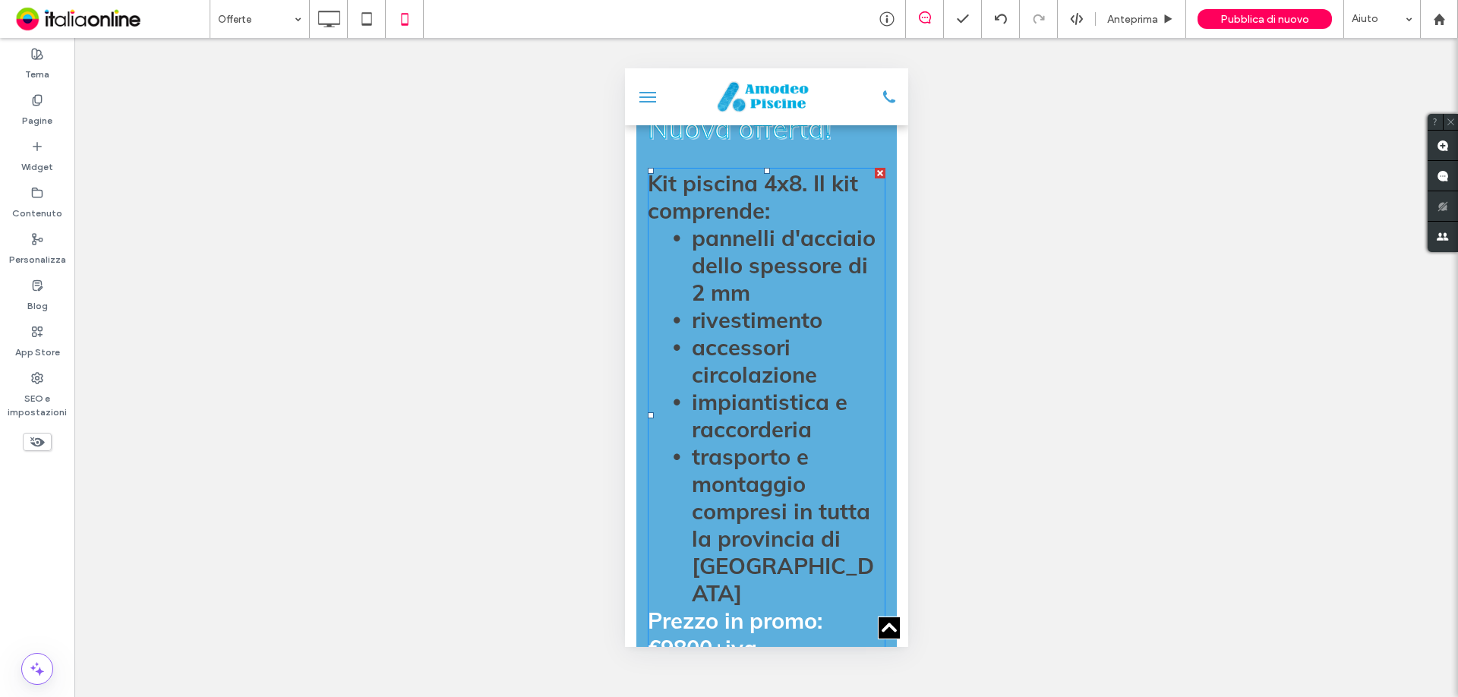
scroll to position [532, 0]
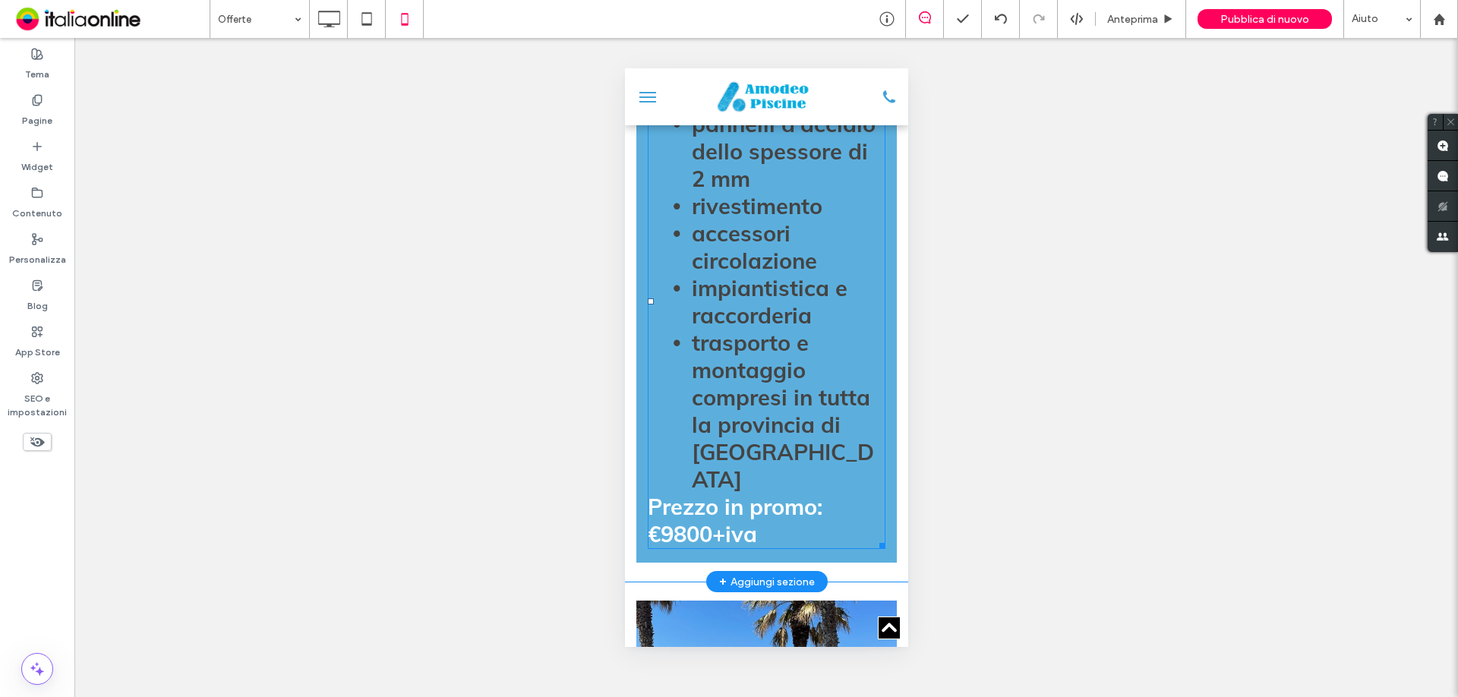
click at [765, 530] on p "Prezzo in promo: €9800+iva" at bounding box center [766, 520] width 238 height 55
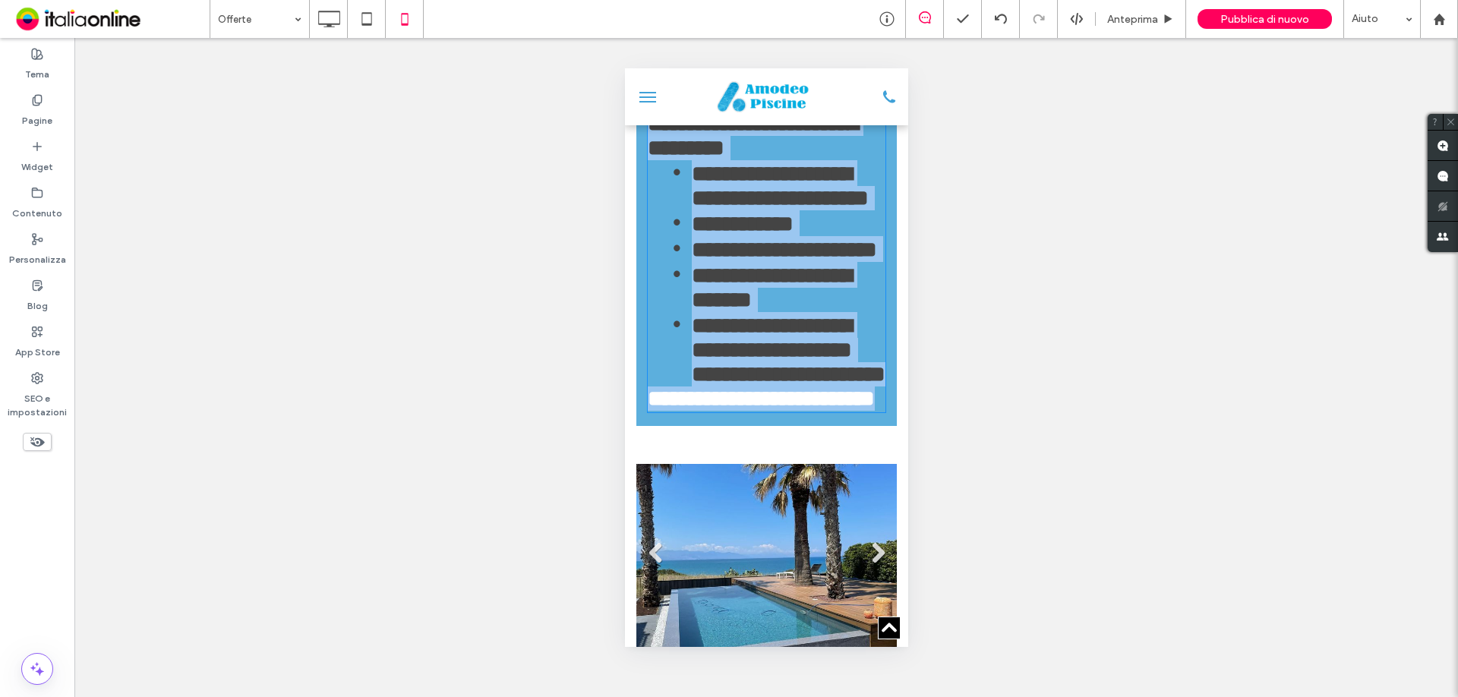
type input "****"
type input "**"
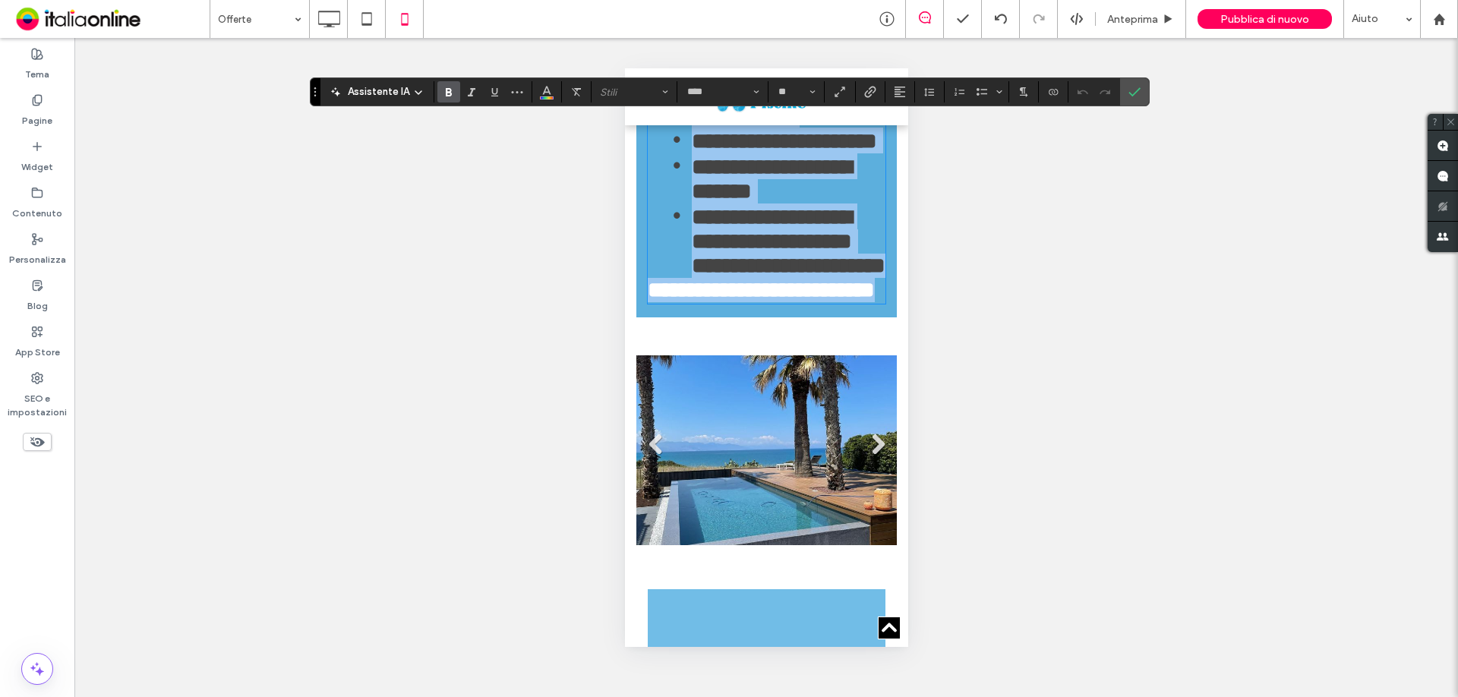
scroll to position [627, 0]
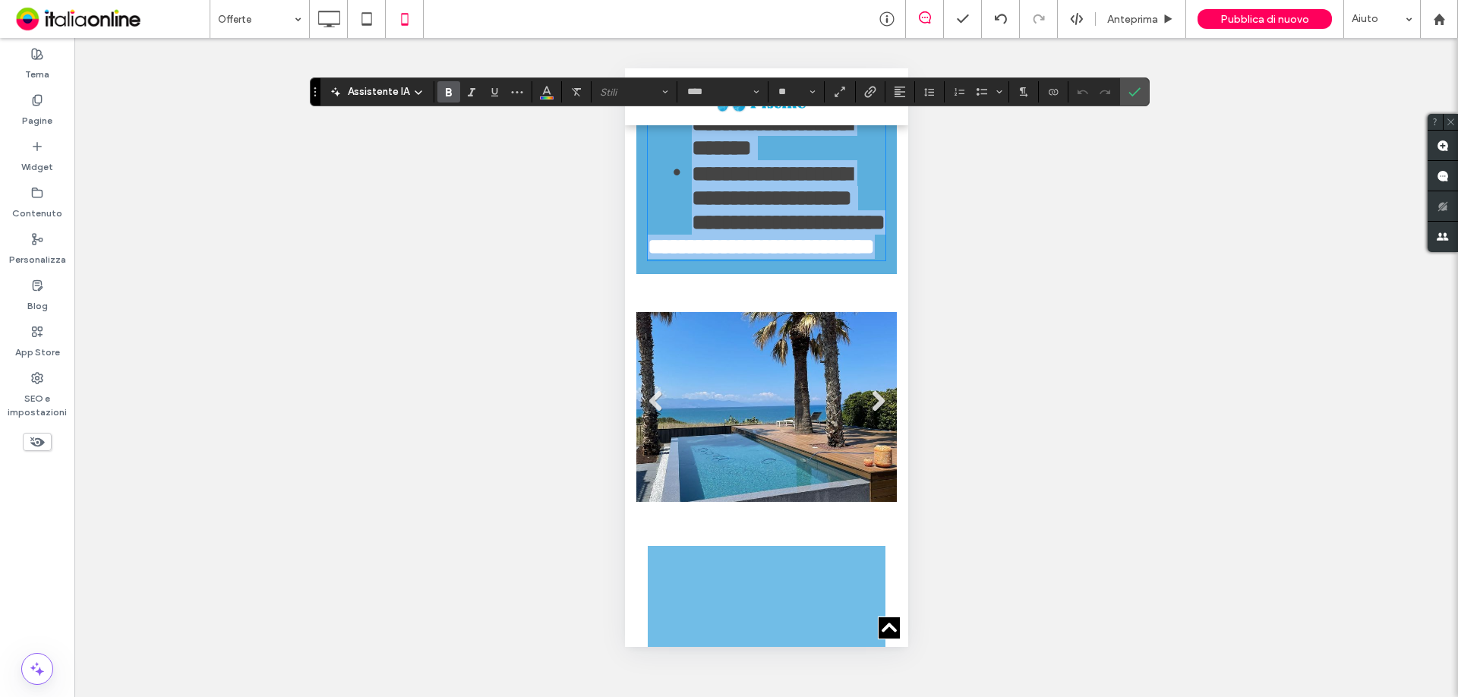
click at [772, 259] on p "**********" at bounding box center [766, 247] width 238 height 24
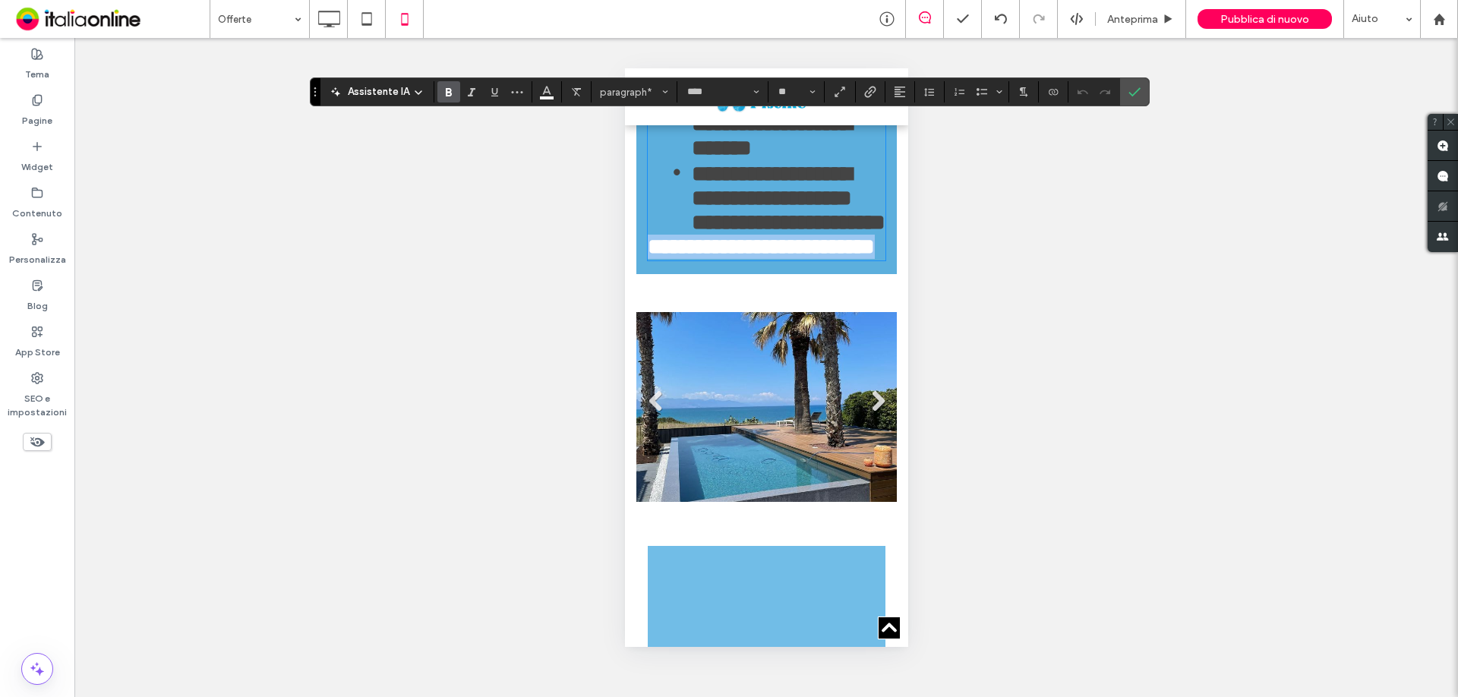
drag, startPoint x: 768, startPoint y: 441, endPoint x: 646, endPoint y: 412, distance: 124.9
click at [647, 259] on p "**********" at bounding box center [766, 247] width 238 height 24
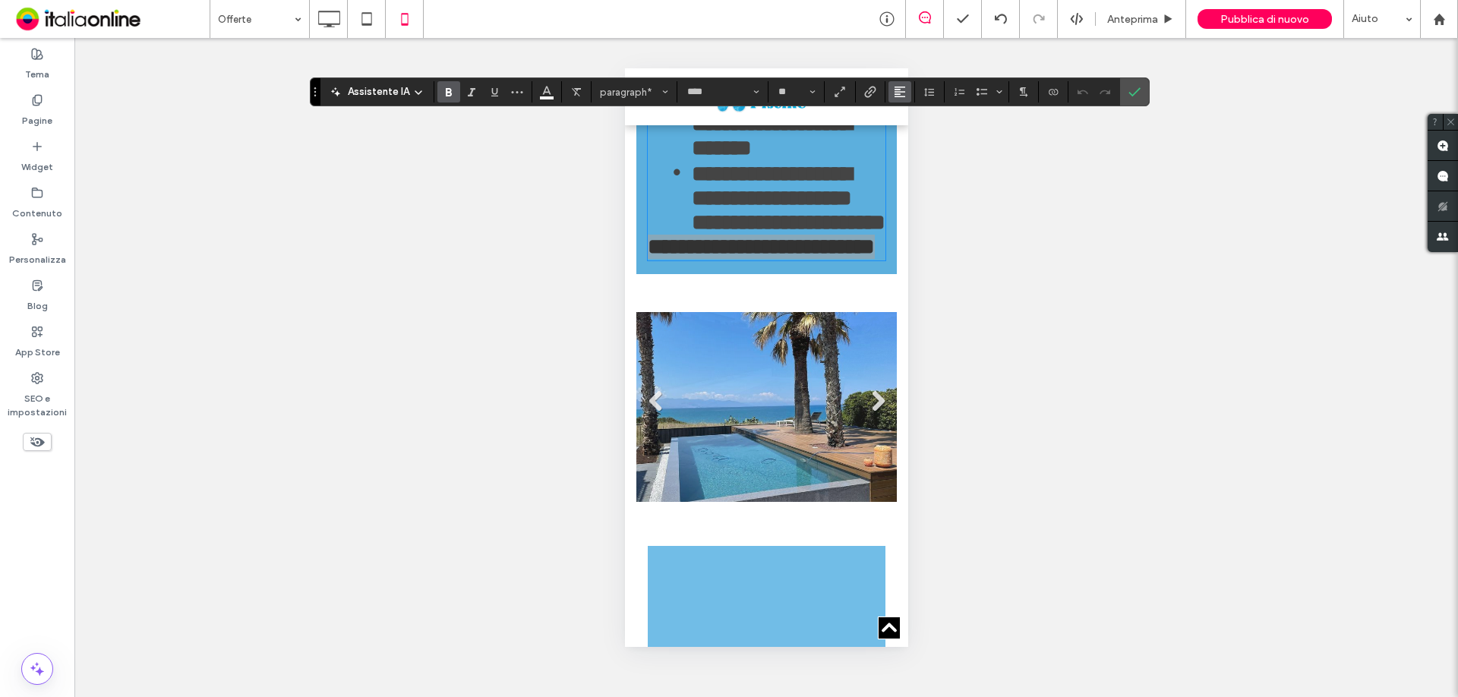
click at [900, 93] on icon "Allineamento" at bounding box center [900, 92] width 12 height 12
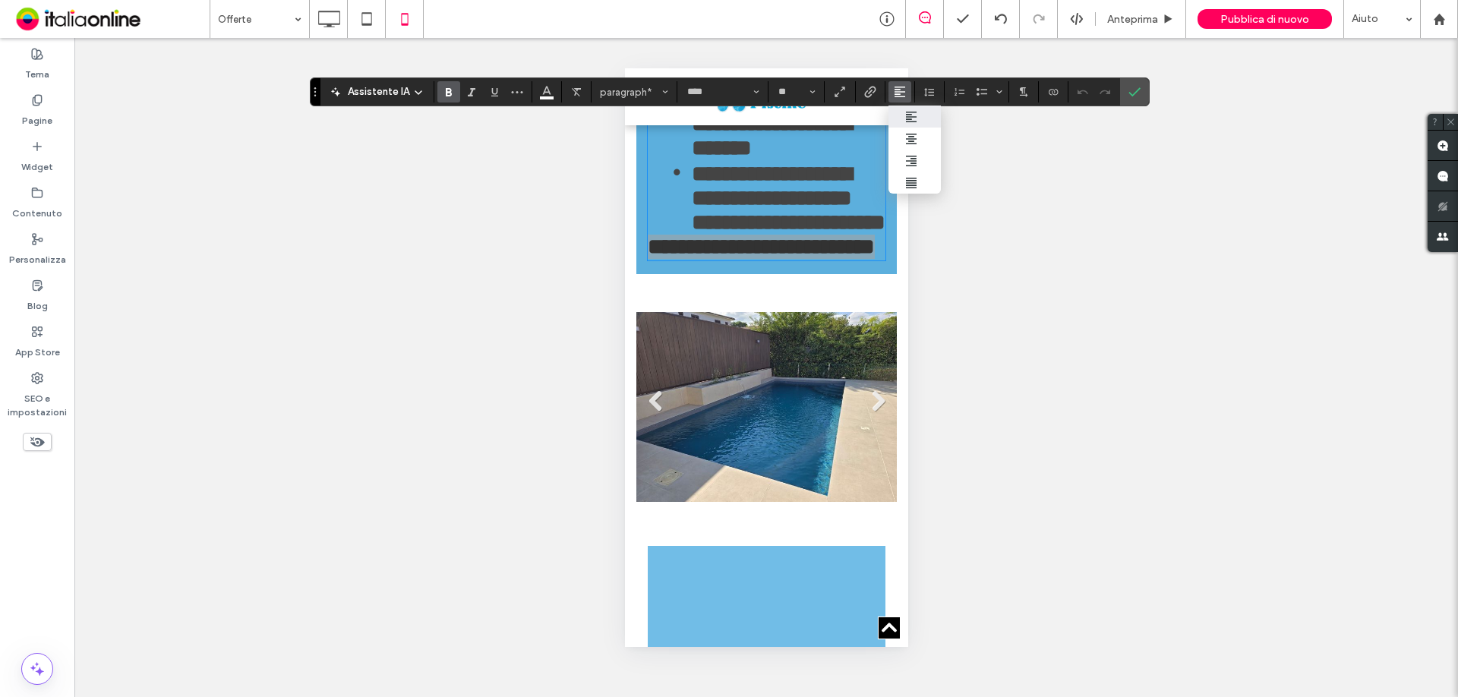
click at [915, 135] on icon "ui.textEditor.alignment.center" at bounding box center [911, 139] width 12 height 12
drag, startPoint x: 1139, startPoint y: 91, endPoint x: 1117, endPoint y: 149, distance: 61.8
click at [1139, 91] on icon "Conferma" at bounding box center [1135, 92] width 12 height 12
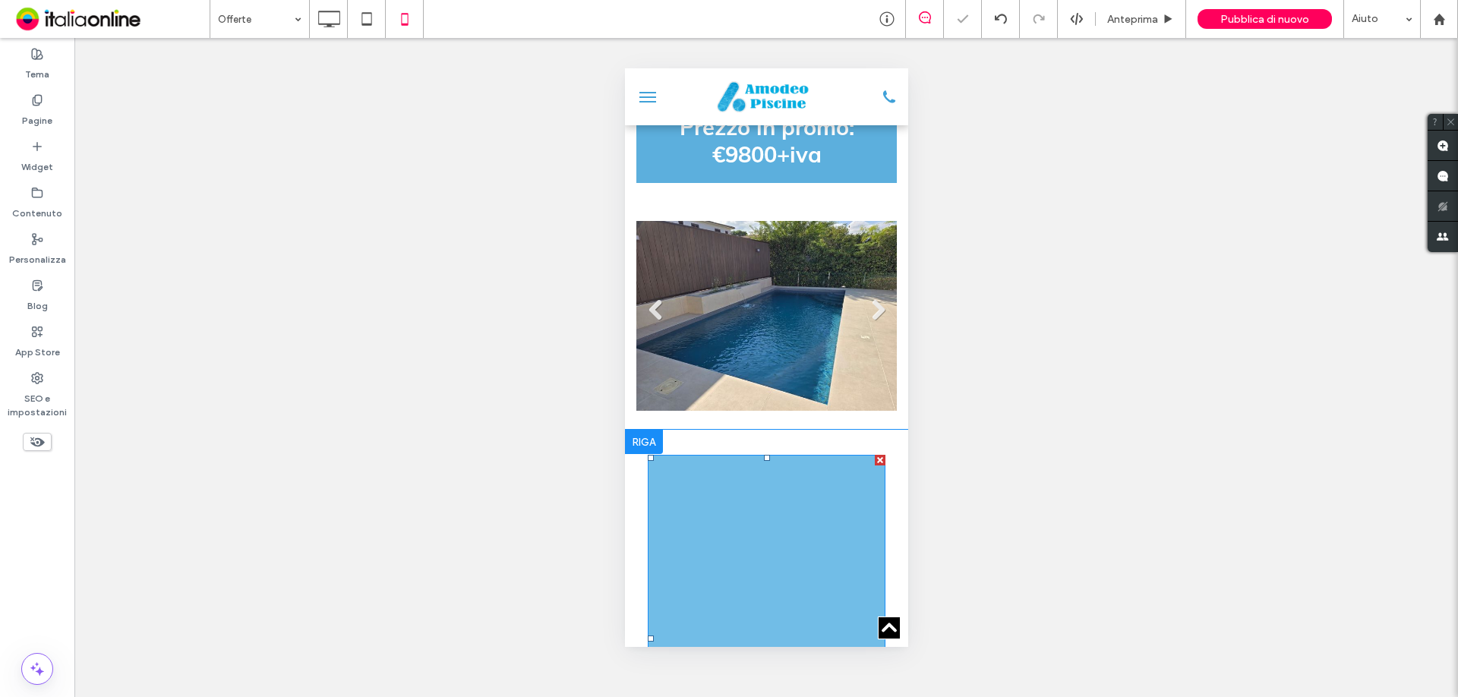
scroll to position [931, 0]
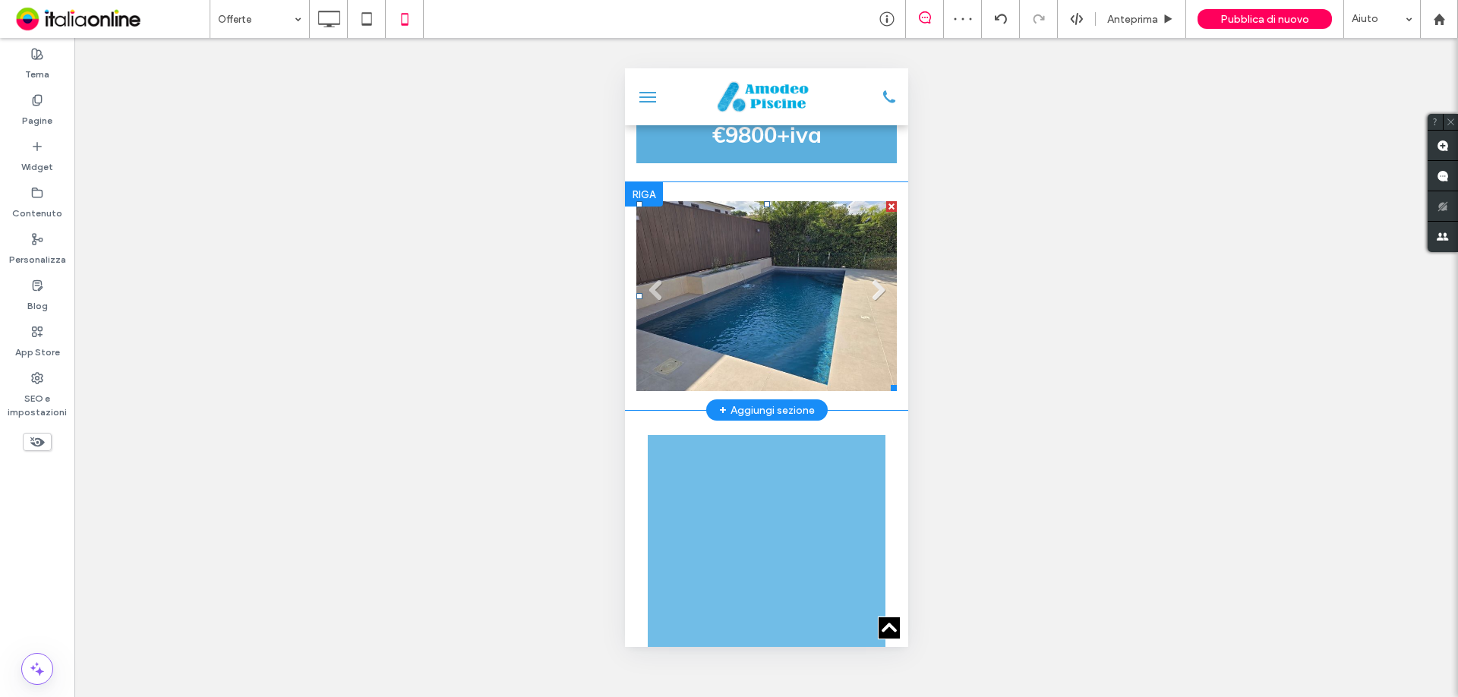
click at [866, 291] on link "Next" at bounding box center [877, 291] width 23 height 23
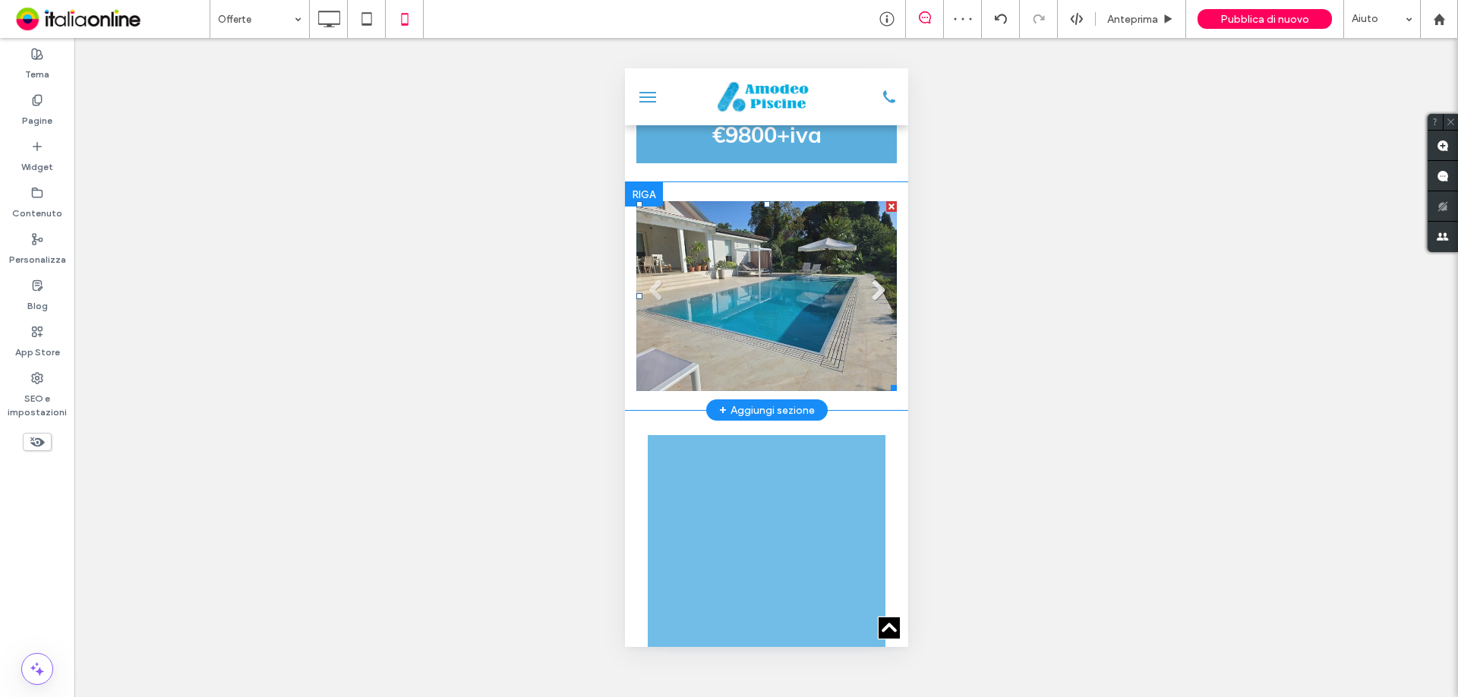
click at [866, 291] on link "Next" at bounding box center [877, 291] width 23 height 23
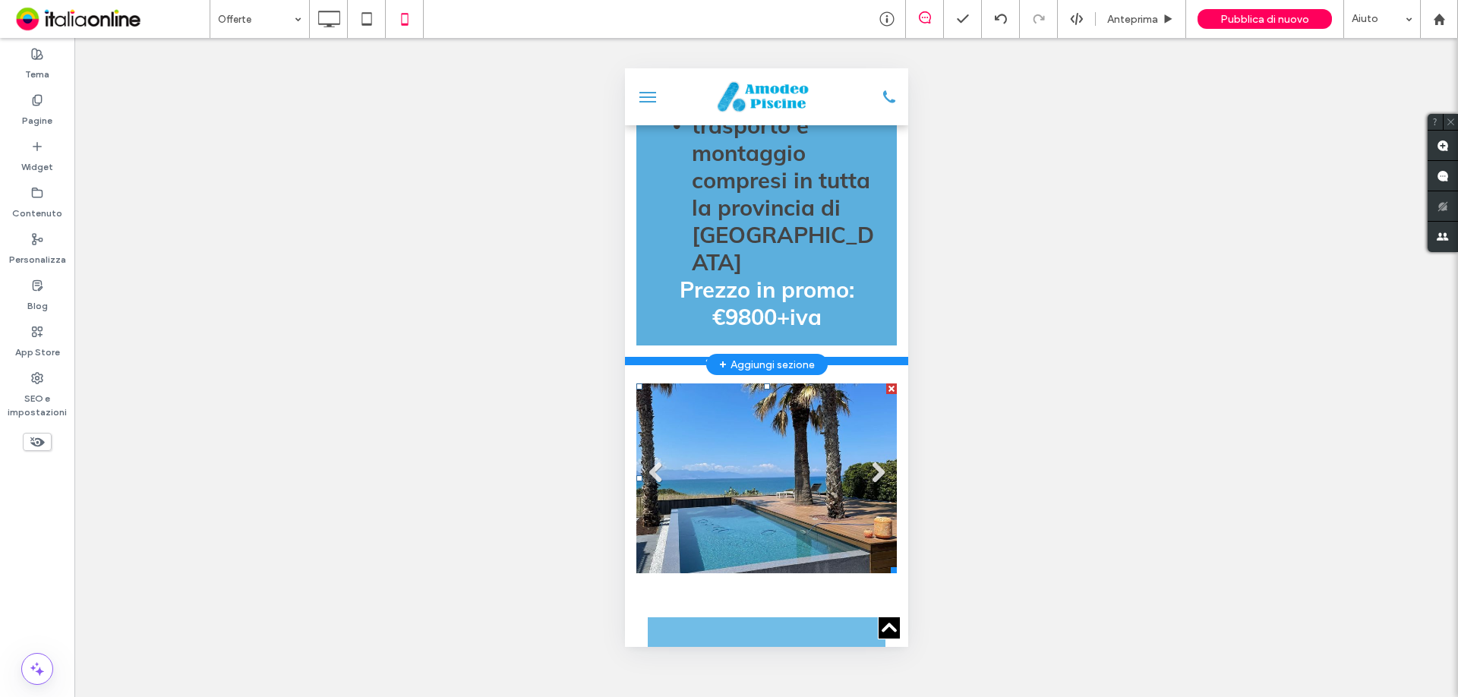
scroll to position [703, 0]
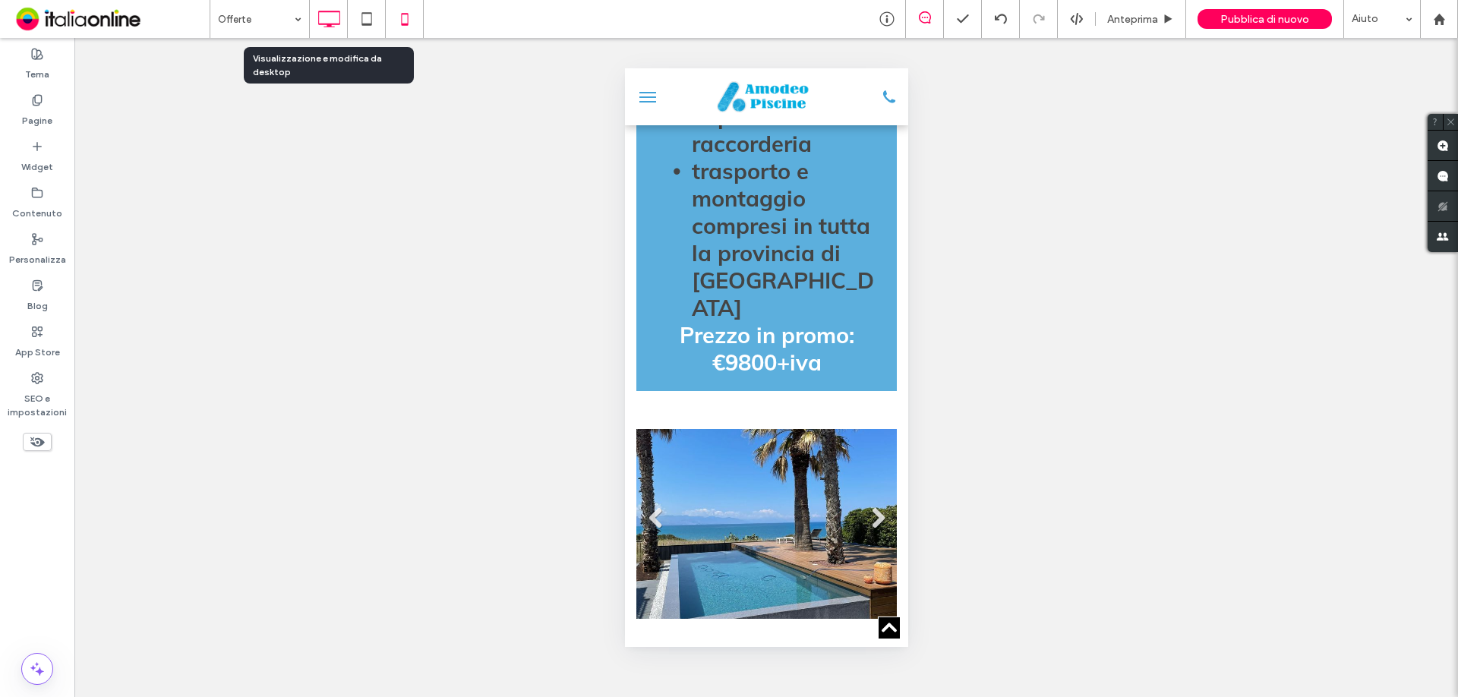
click at [330, 17] on icon at bounding box center [329, 19] width 30 height 30
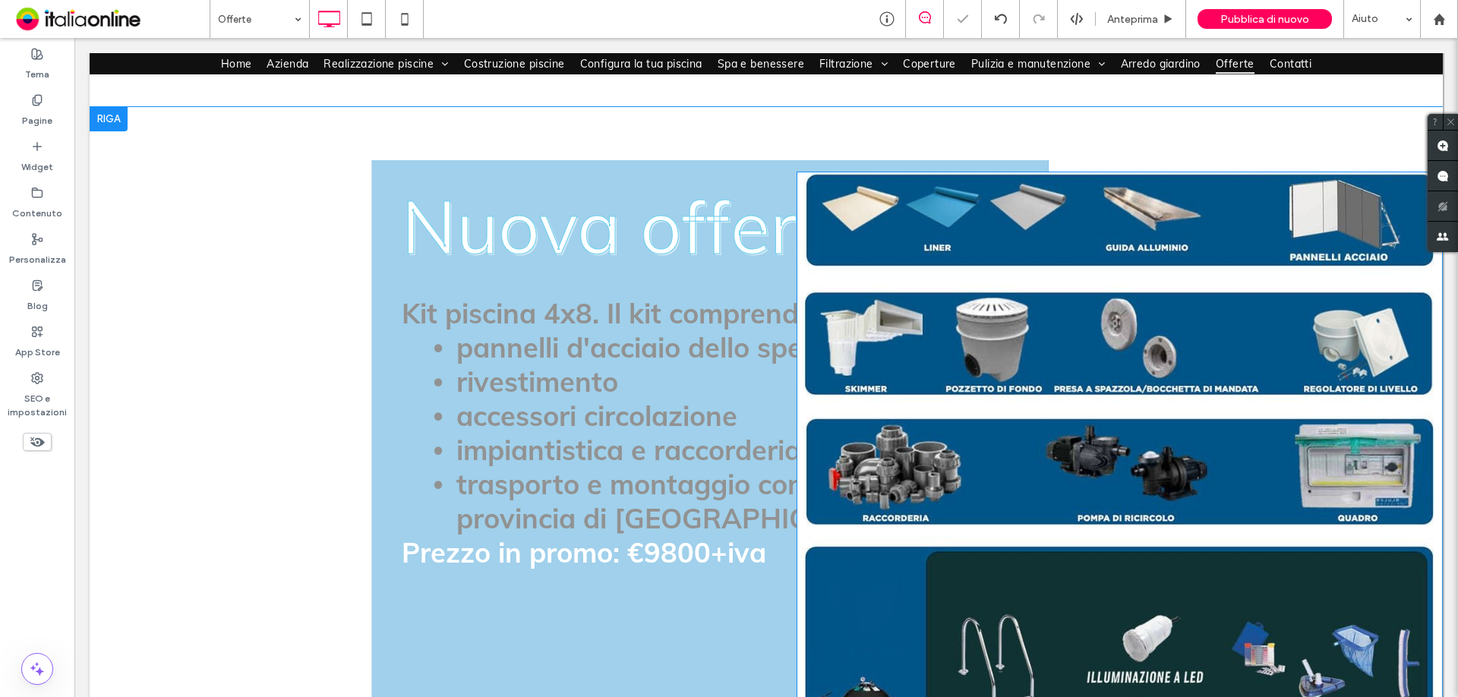
scroll to position [684, 0]
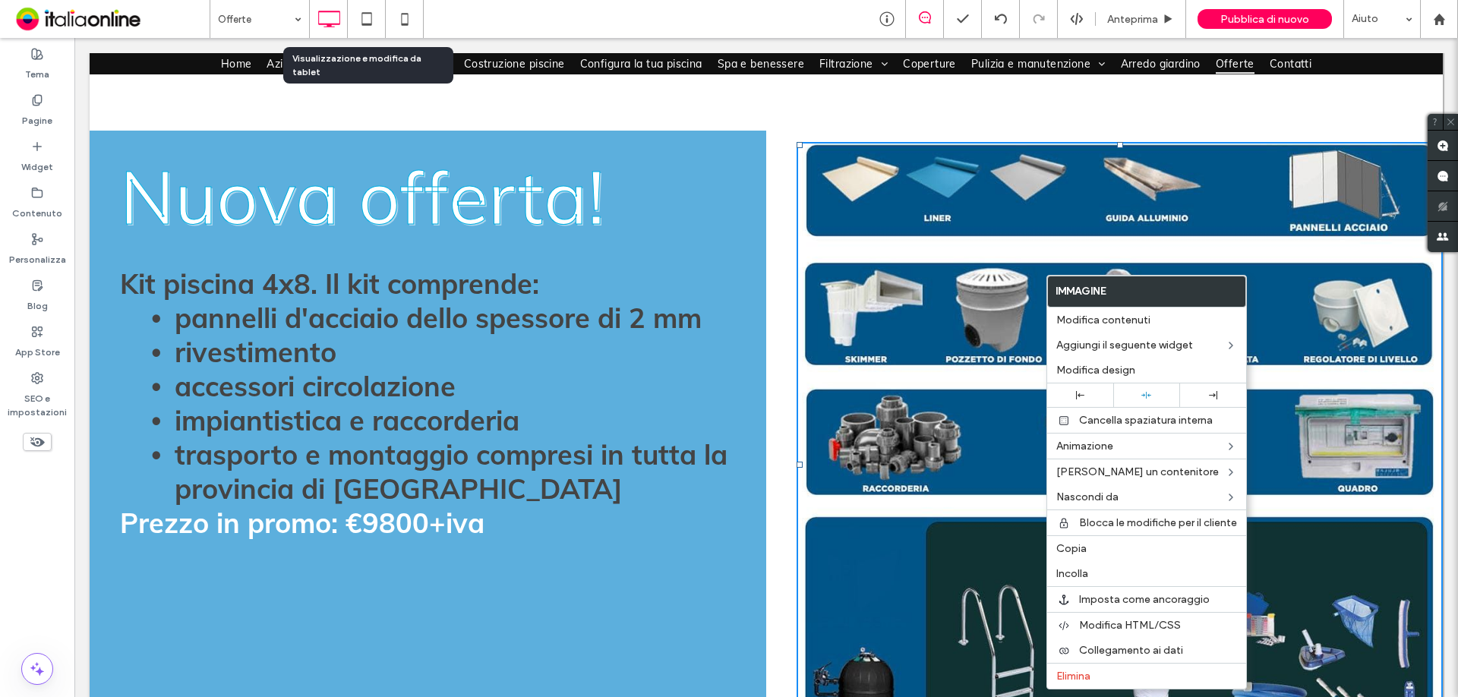
drag, startPoint x: 364, startPoint y: 17, endPoint x: 397, endPoint y: 39, distance: 39.6
click at [364, 17] on icon at bounding box center [367, 19] width 30 height 30
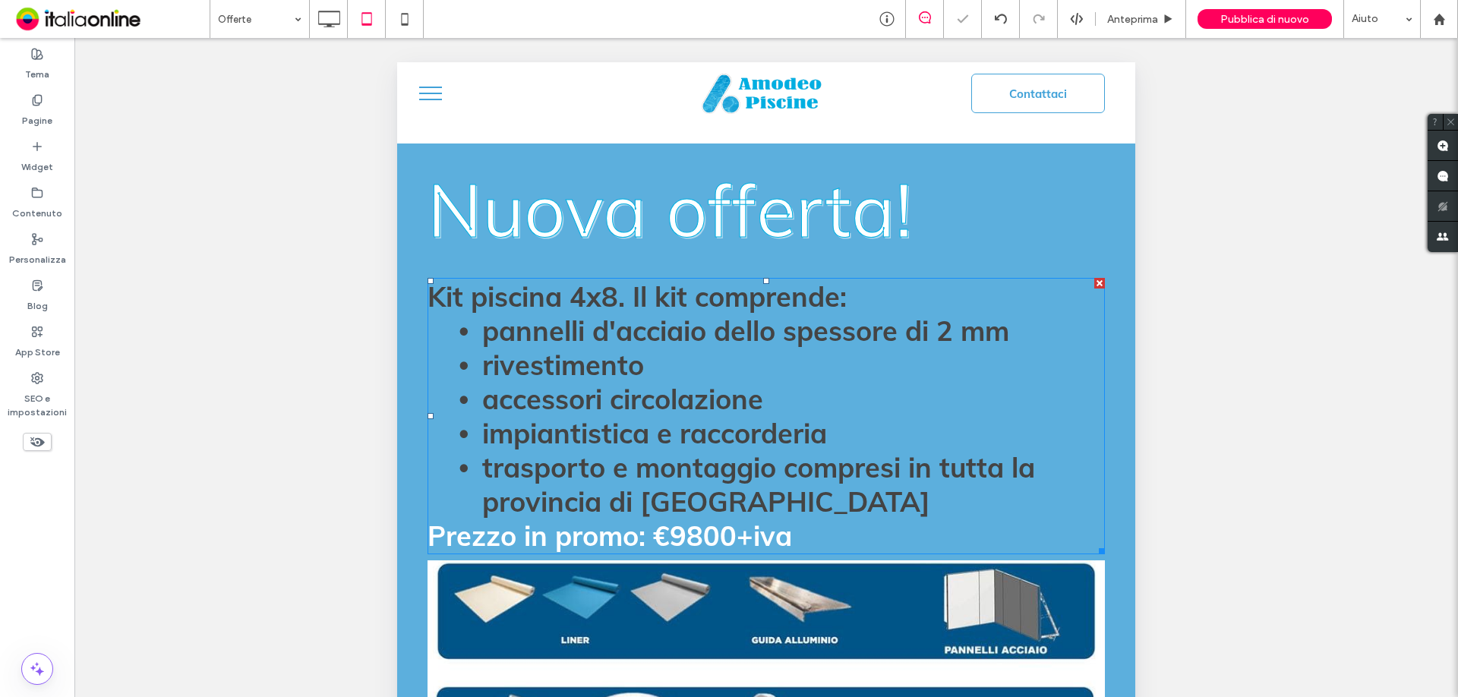
scroll to position [1063, 0]
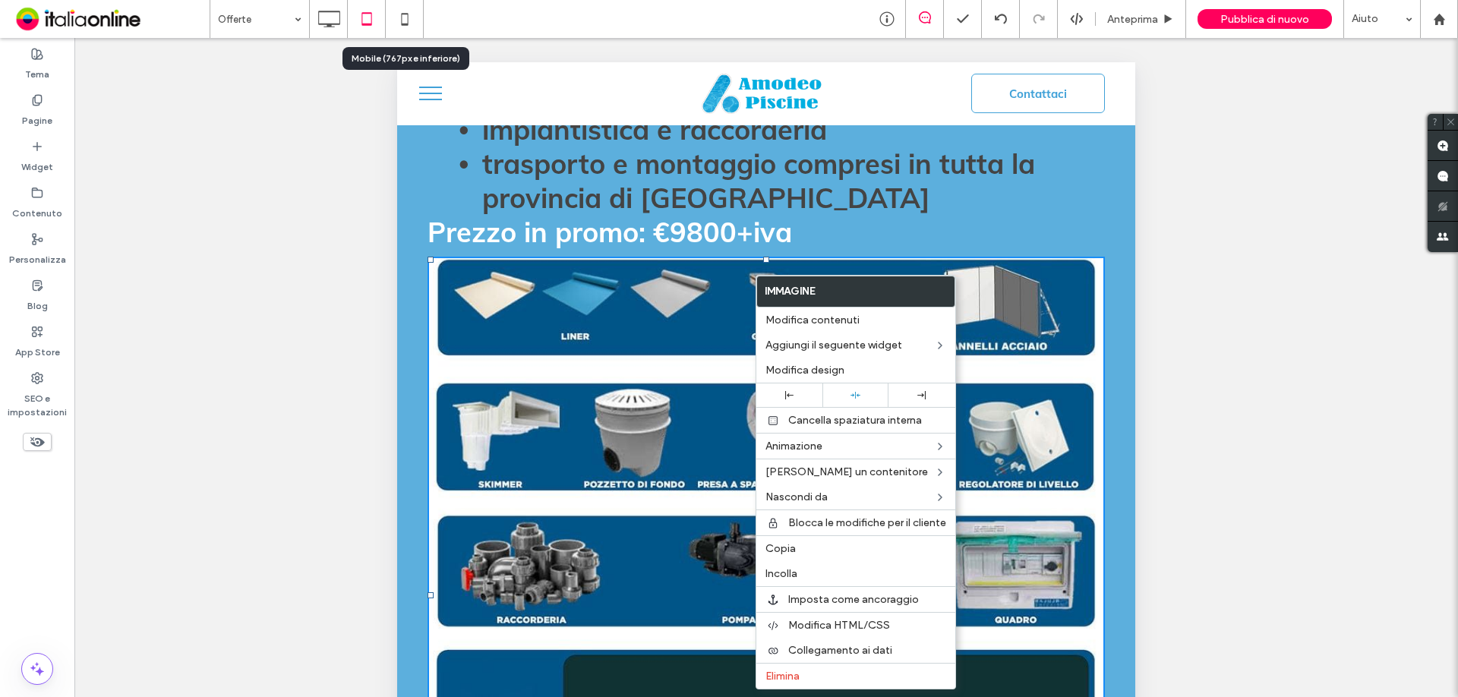
drag, startPoint x: 404, startPoint y: 12, endPoint x: 685, endPoint y: 252, distance: 369.6
click at [404, 12] on icon at bounding box center [405, 19] width 30 height 30
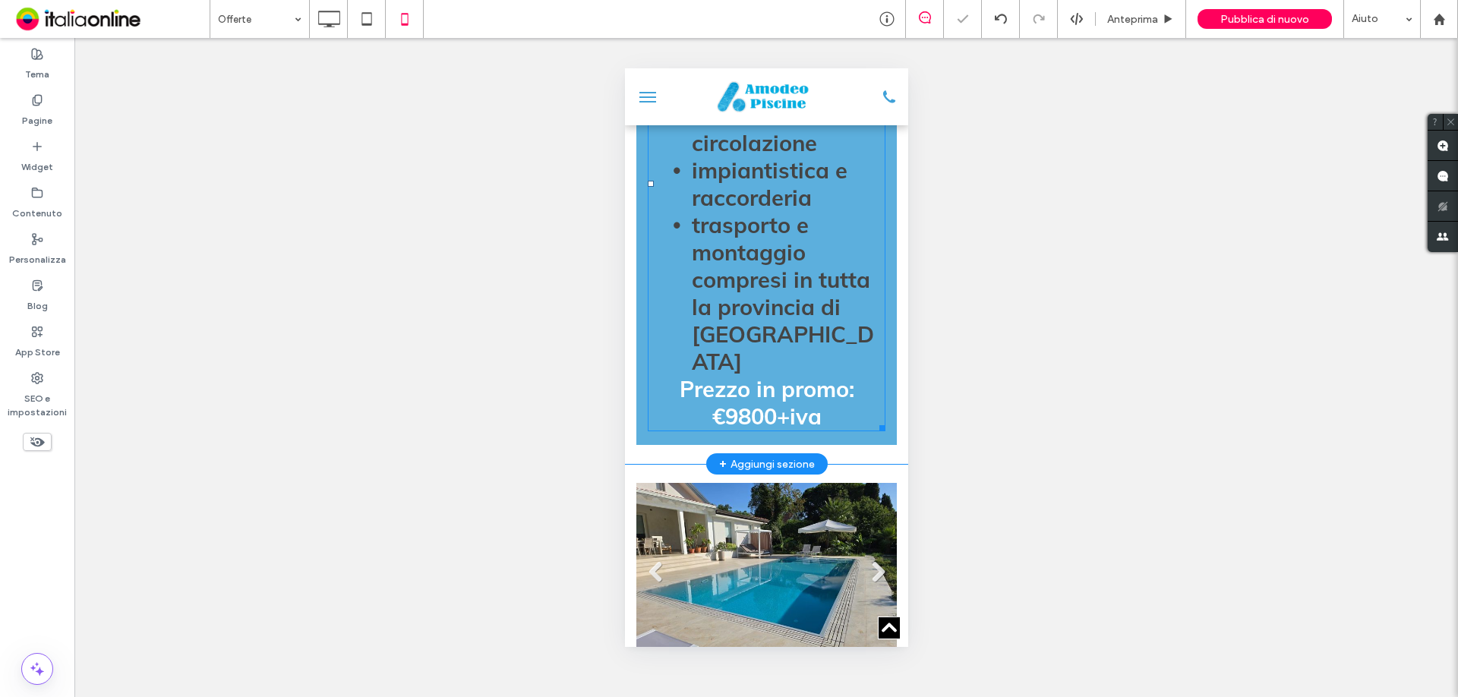
scroll to position [684, 0]
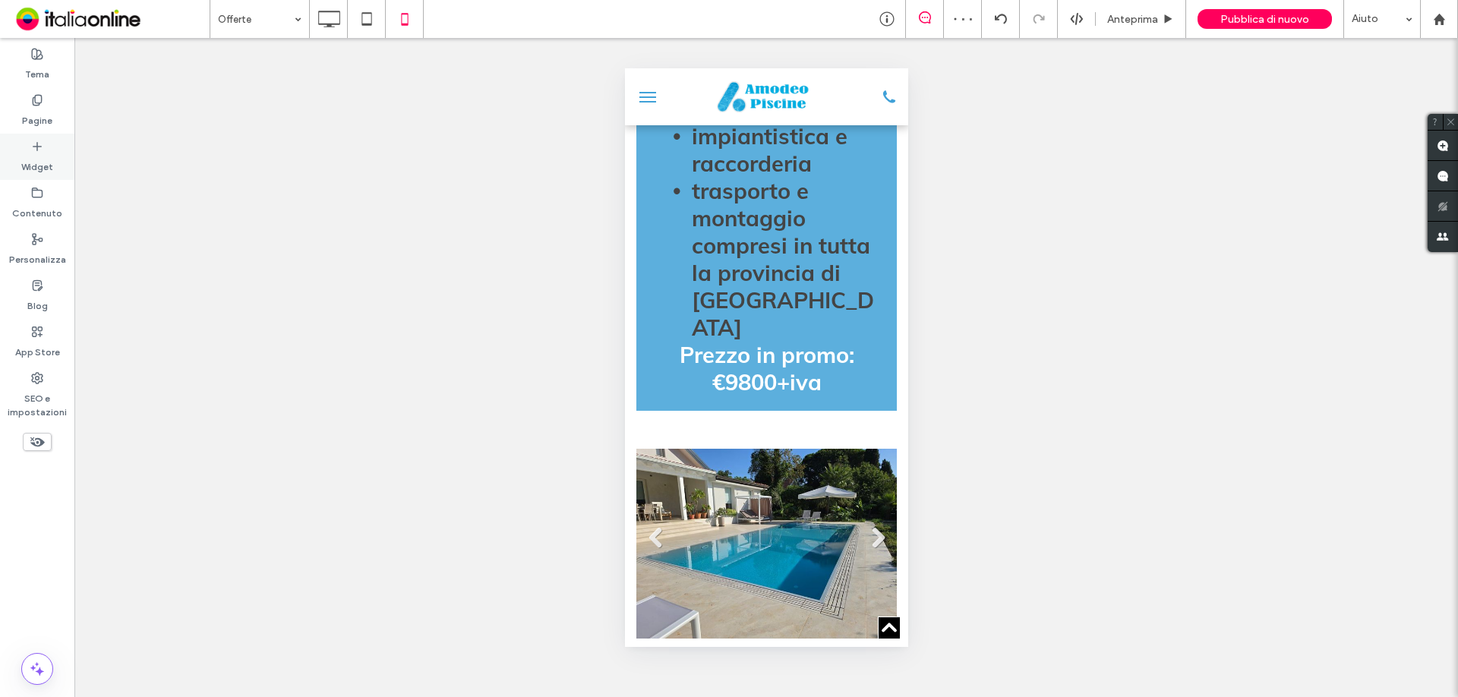
drag, startPoint x: 26, startPoint y: 153, endPoint x: 38, endPoint y: 172, distance: 22.5
click at [26, 153] on label "Widget" at bounding box center [37, 163] width 32 height 21
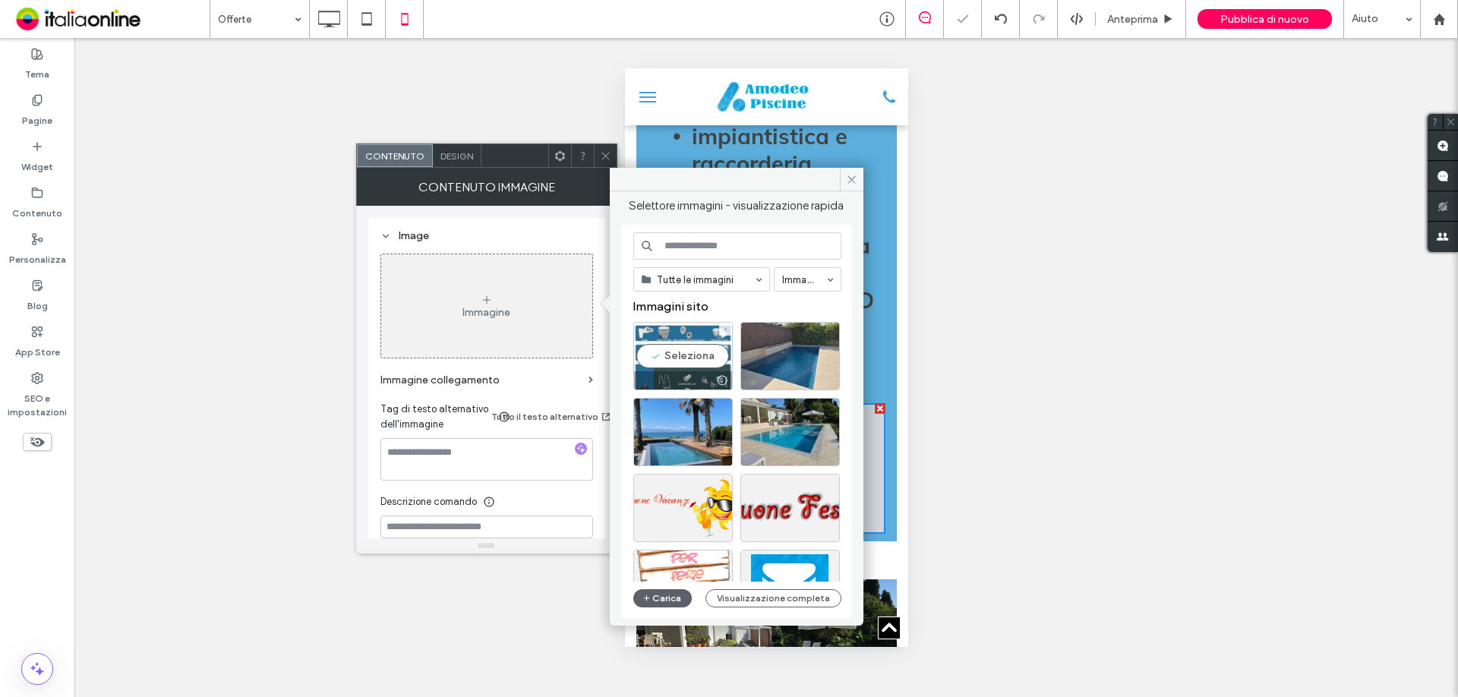
click at [665, 359] on div "Seleziona" at bounding box center [683, 356] width 100 height 68
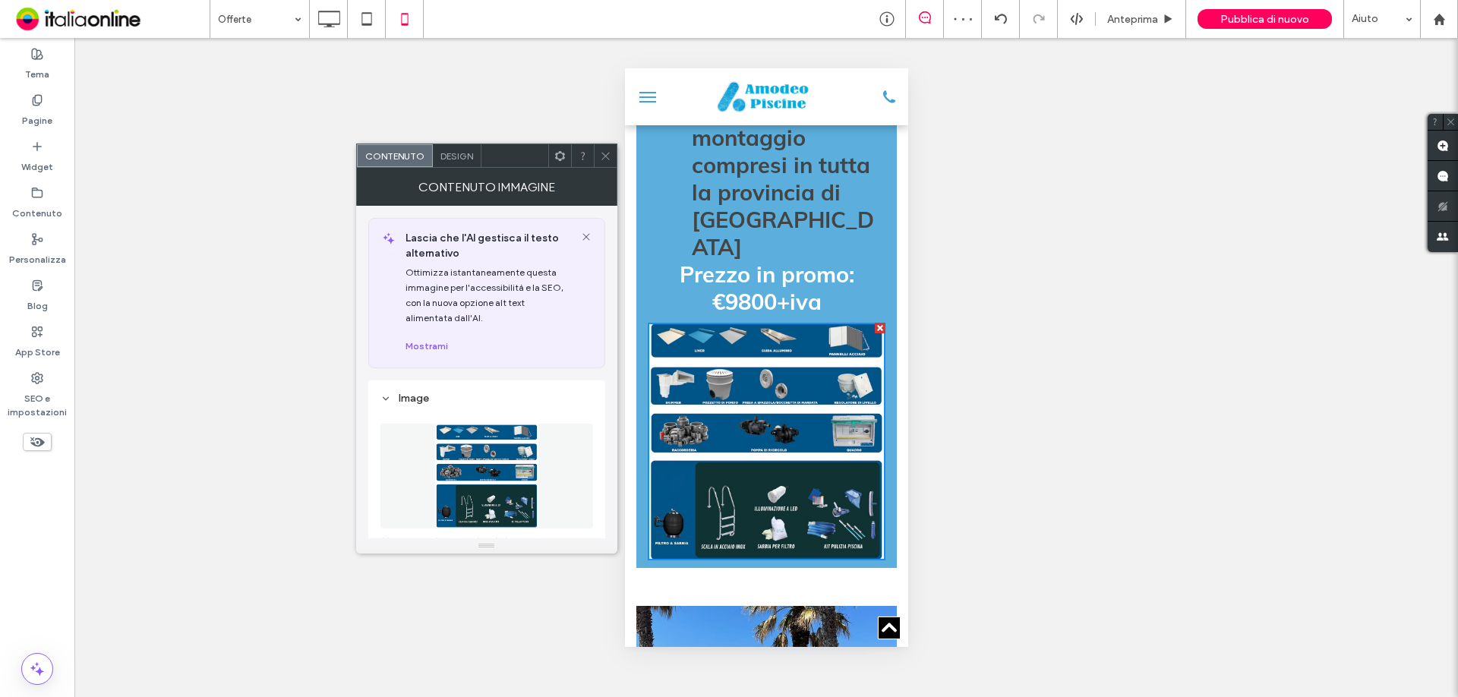
scroll to position [760, 0]
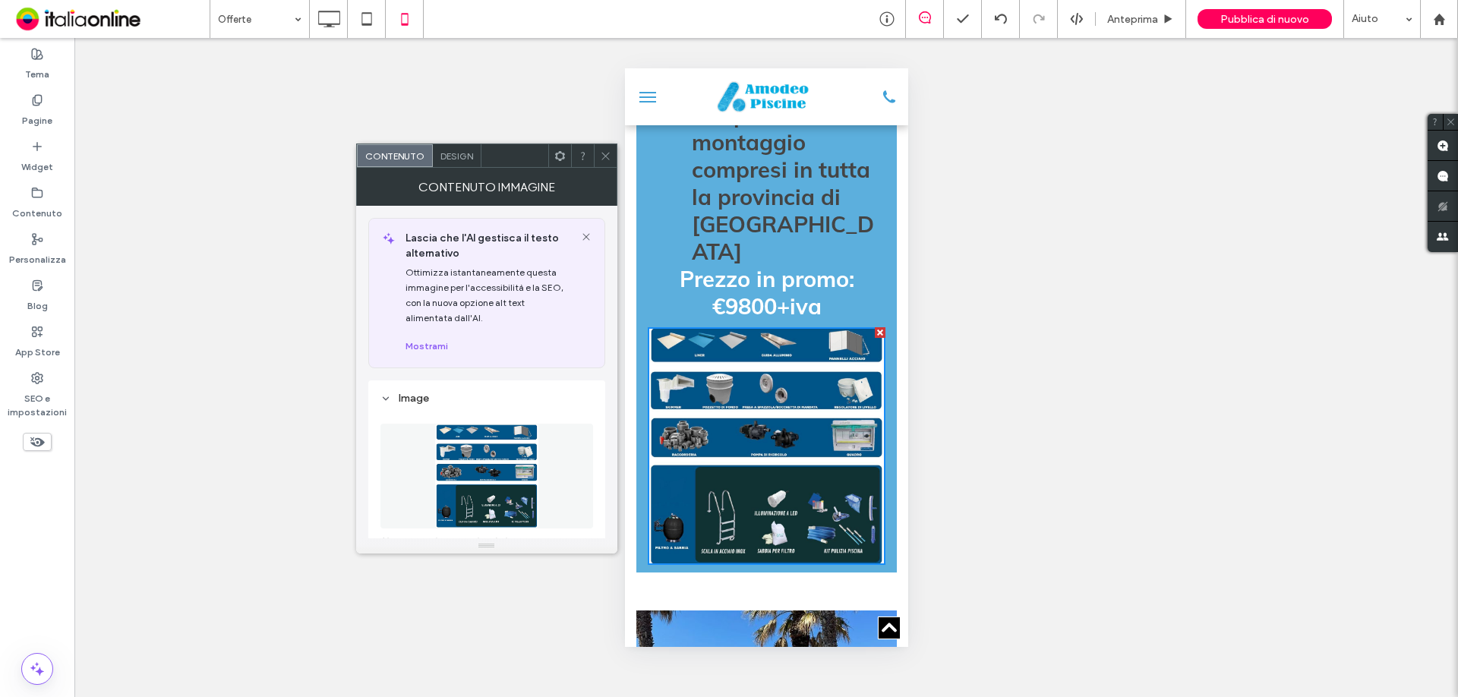
click at [607, 157] on use at bounding box center [606, 156] width 8 height 8
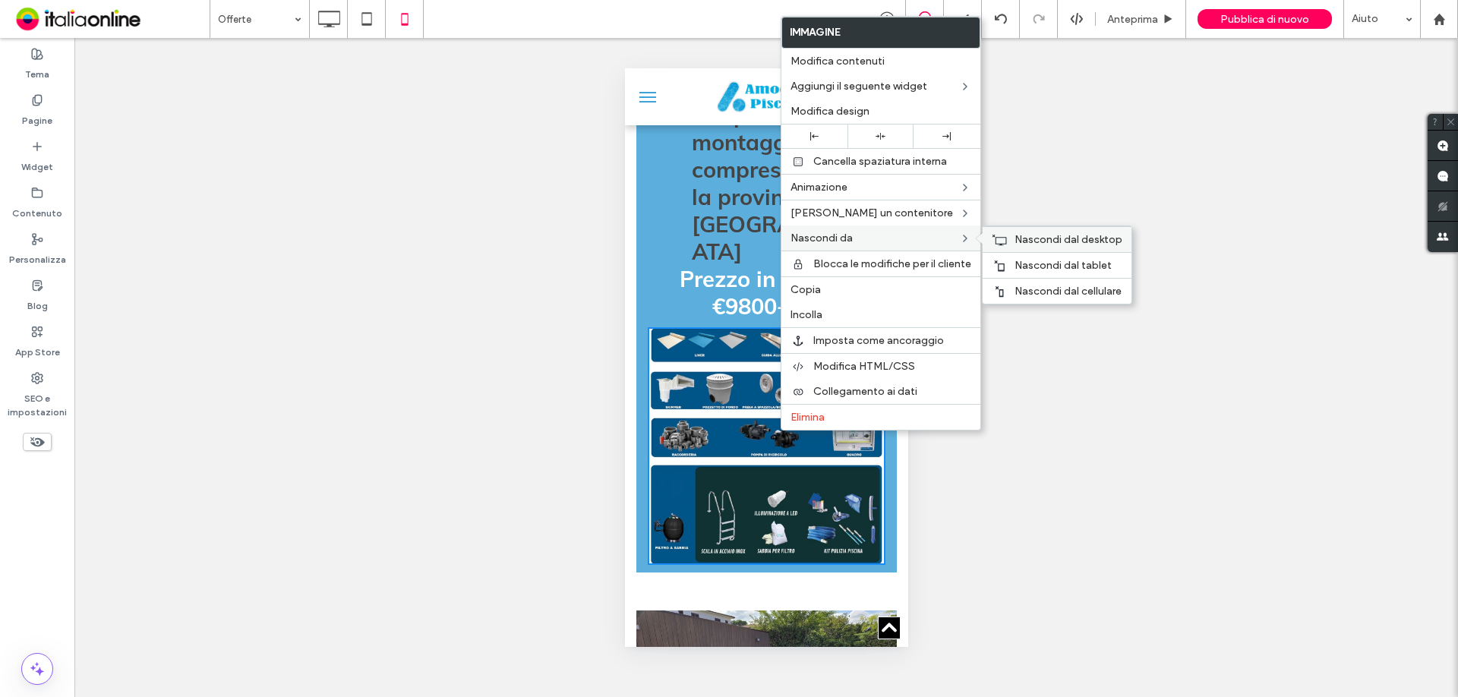
click at [1058, 237] on span "Nascondi dal desktop" at bounding box center [1069, 239] width 108 height 13
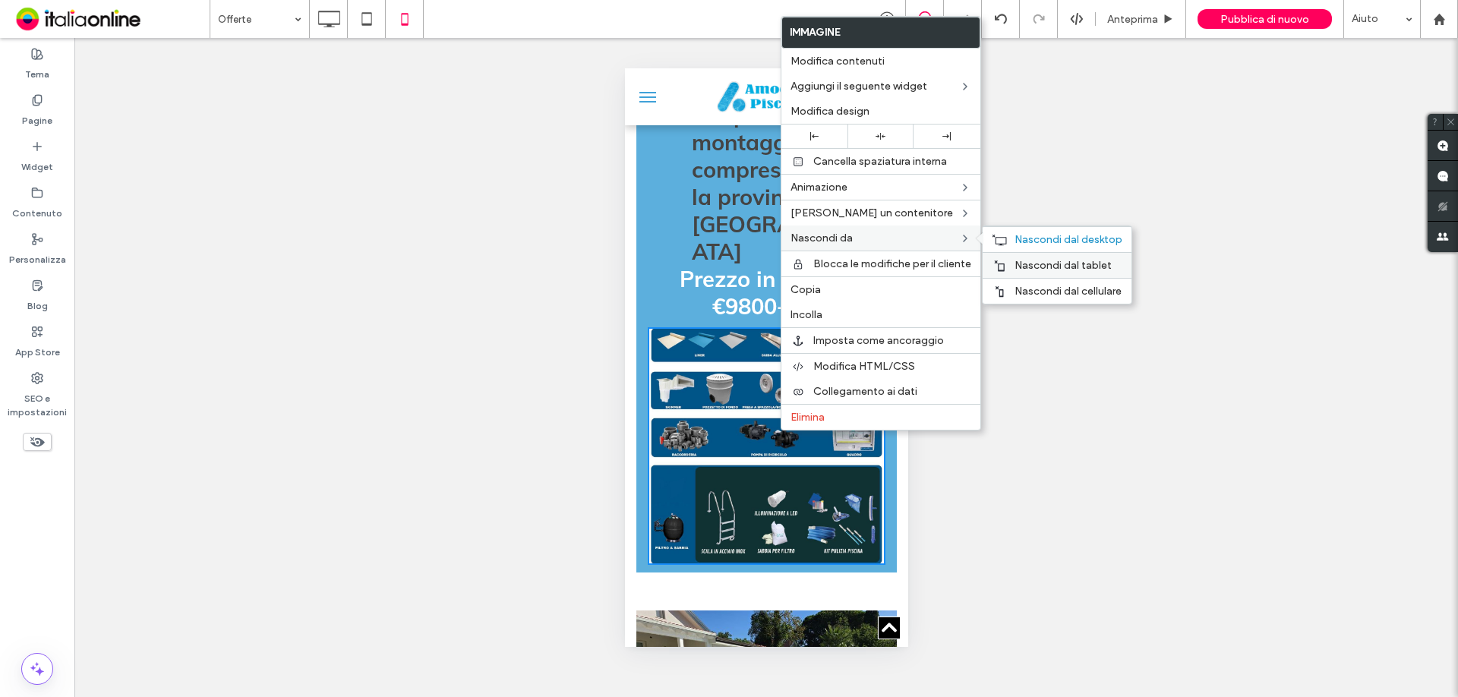
click at [1044, 257] on div "Nascondi dal tablet" at bounding box center [1057, 265] width 149 height 26
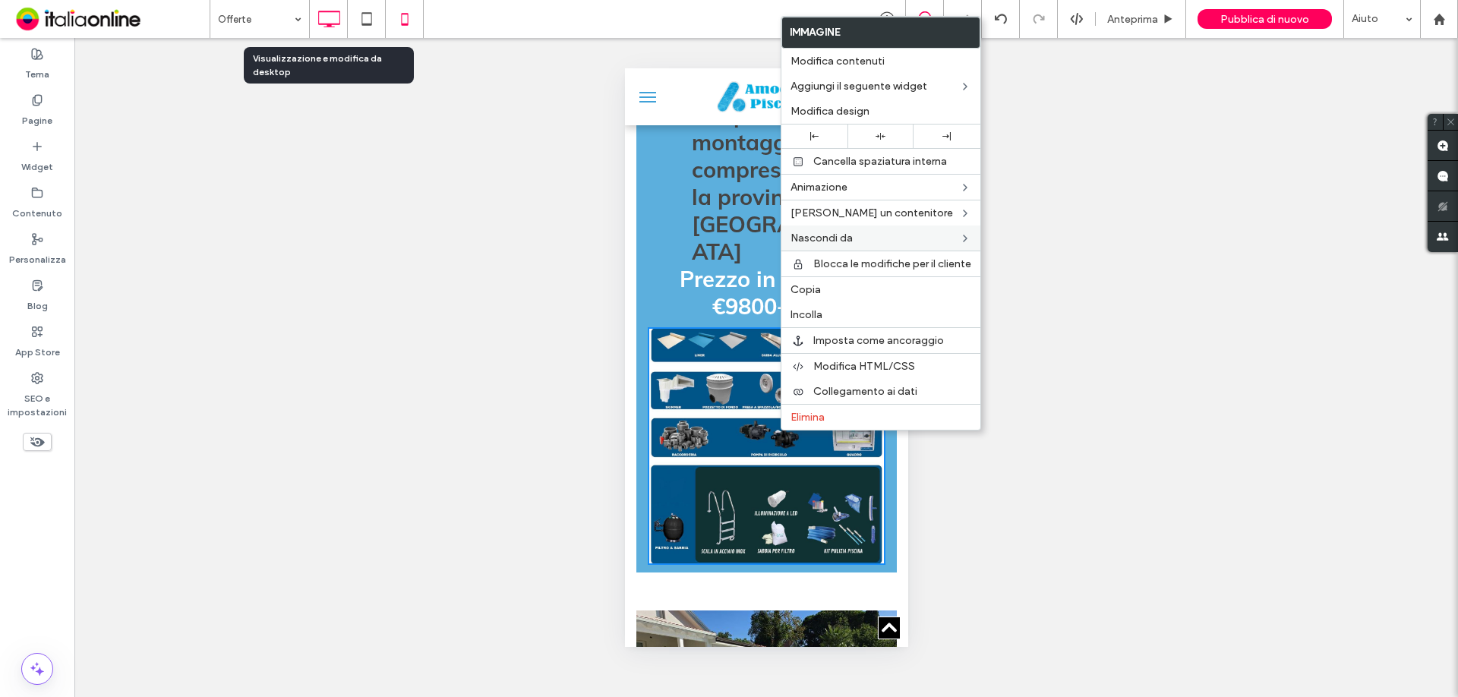
click at [333, 21] on icon at bounding box center [329, 19] width 30 height 30
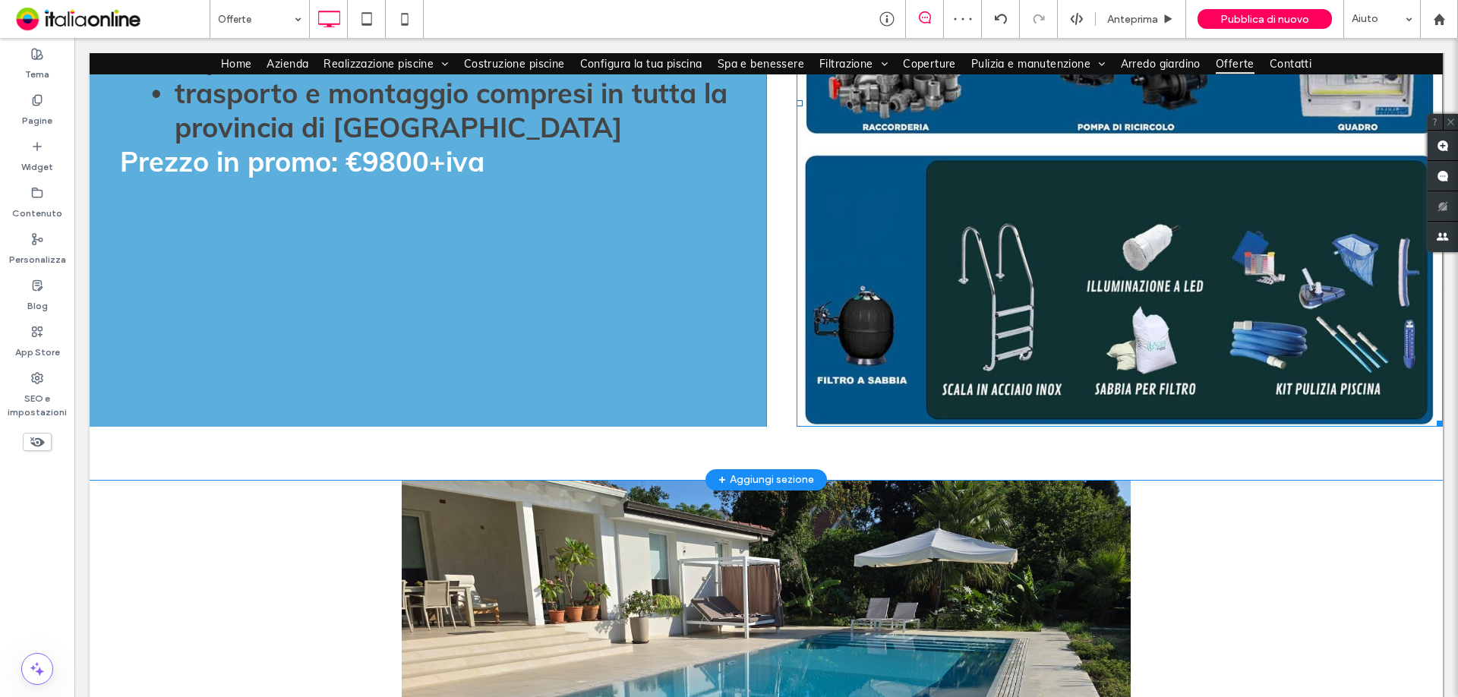
scroll to position [1291, 0]
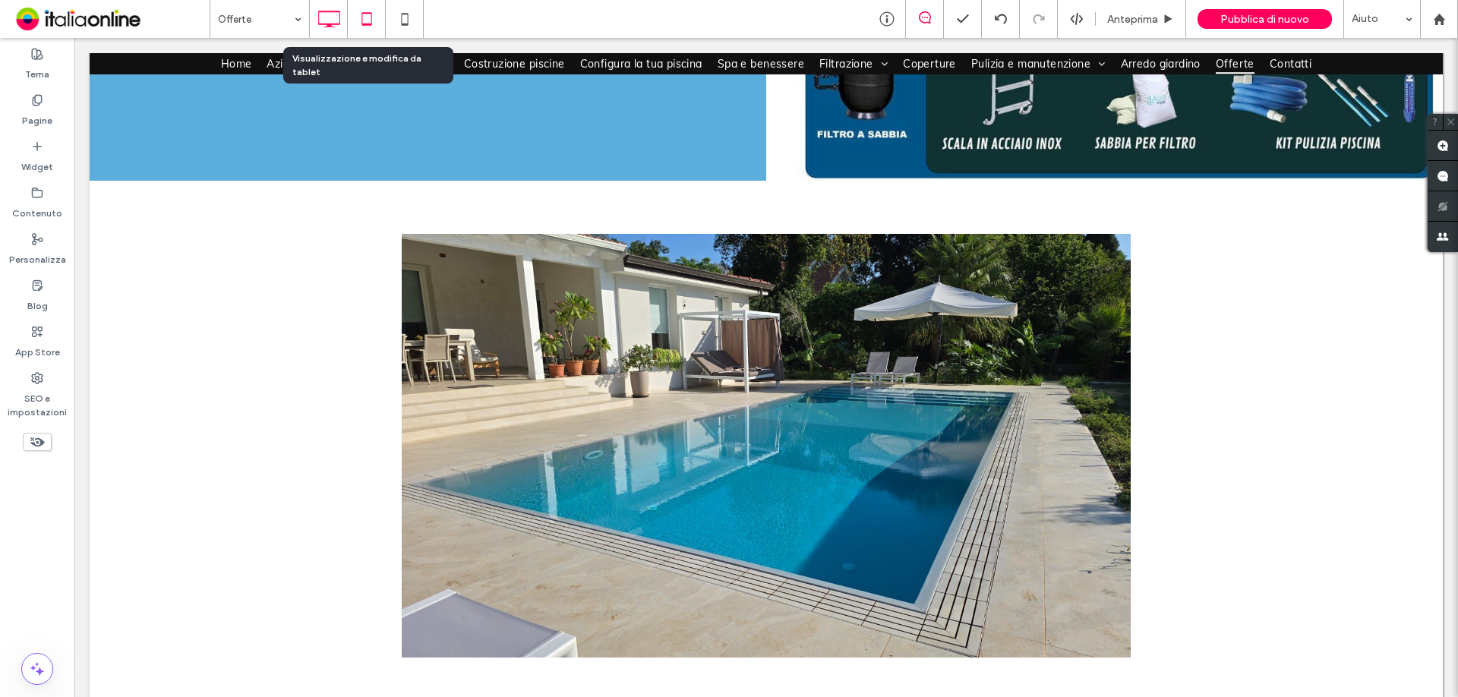
click at [366, 20] on icon at bounding box center [367, 19] width 30 height 30
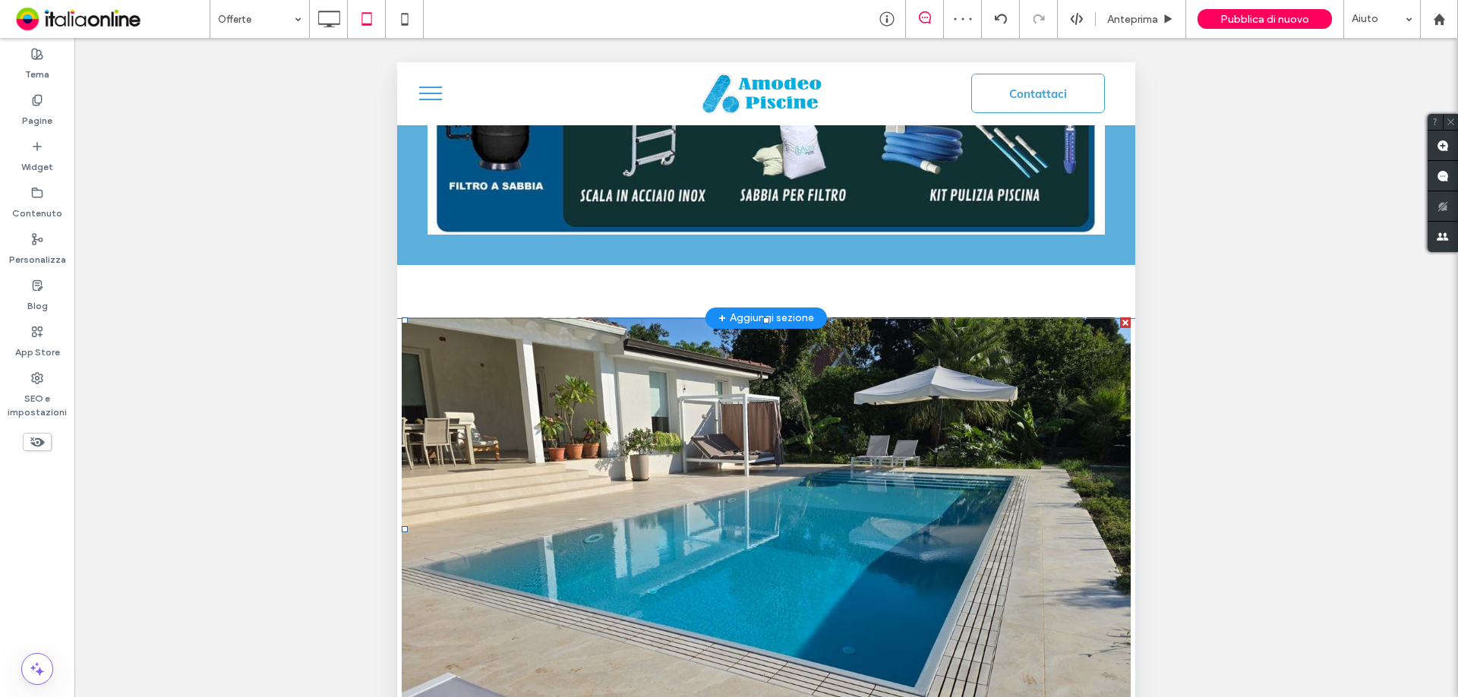
scroll to position [1443, 0]
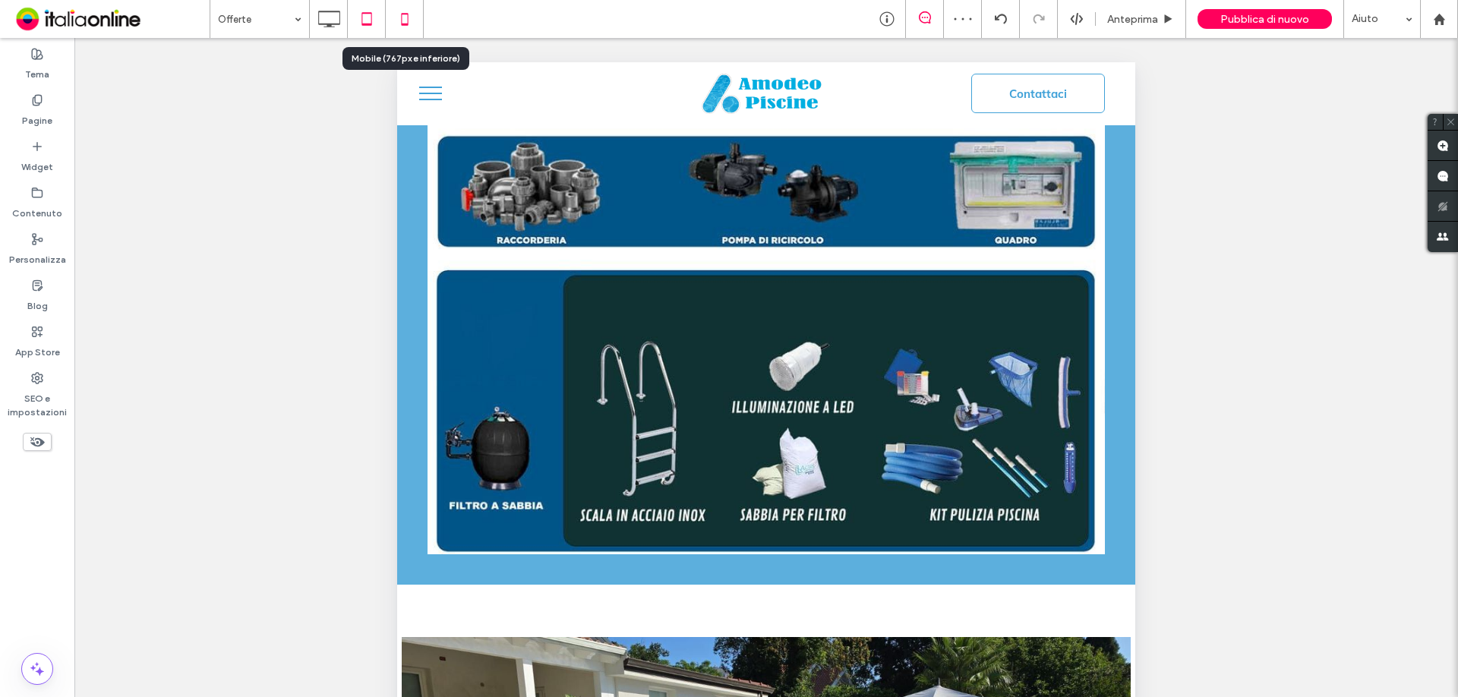
click at [406, 17] on icon at bounding box center [405, 19] width 30 height 30
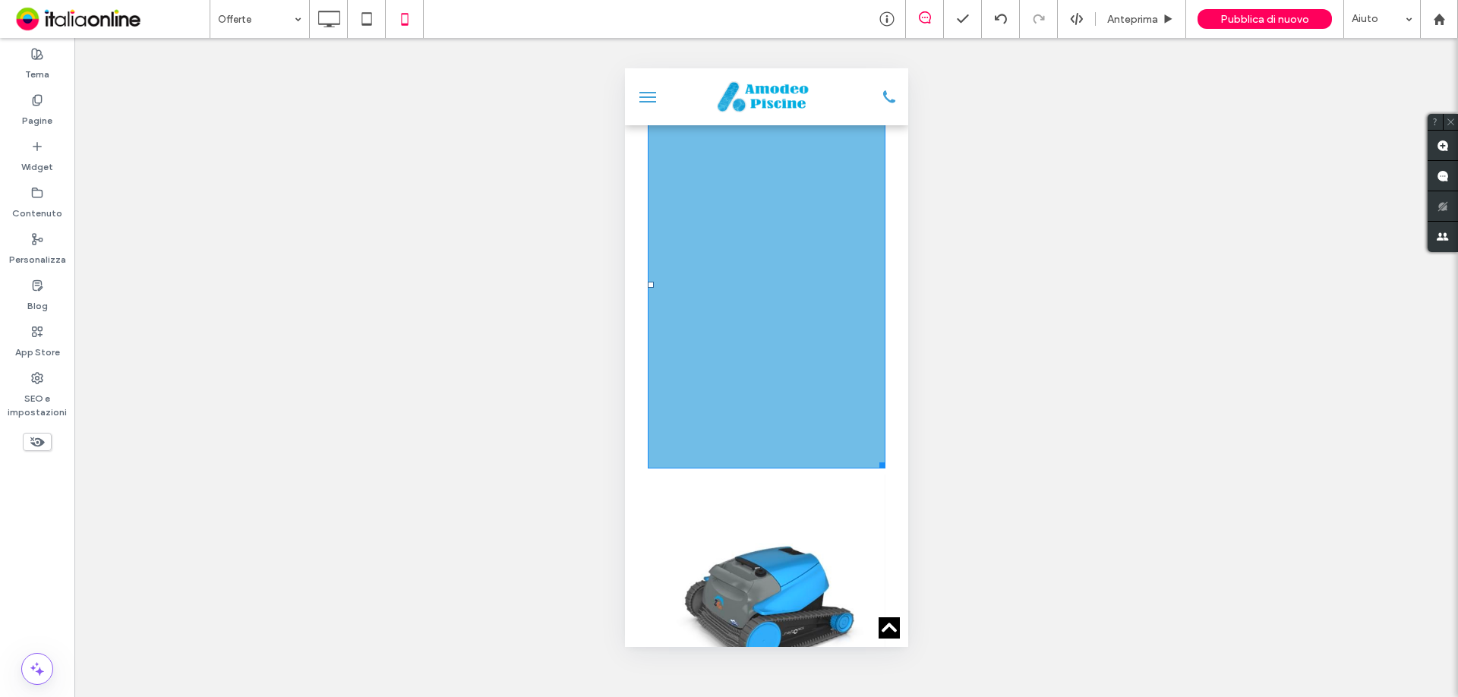
scroll to position [1443, 0]
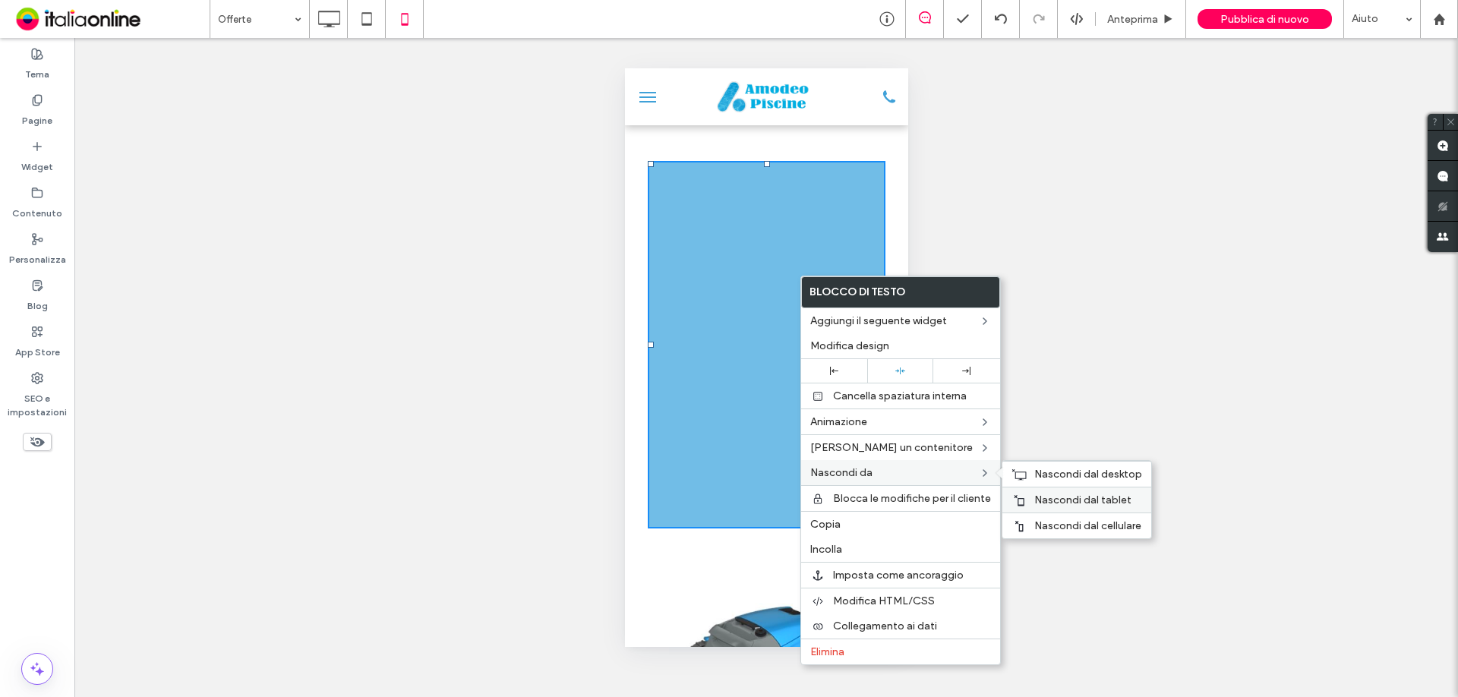
drag, startPoint x: 1062, startPoint y: 520, endPoint x: 1060, endPoint y: 511, distance: 8.5
click at [1062, 520] on span "Nascondi dal cellulare" at bounding box center [1088, 526] width 107 height 13
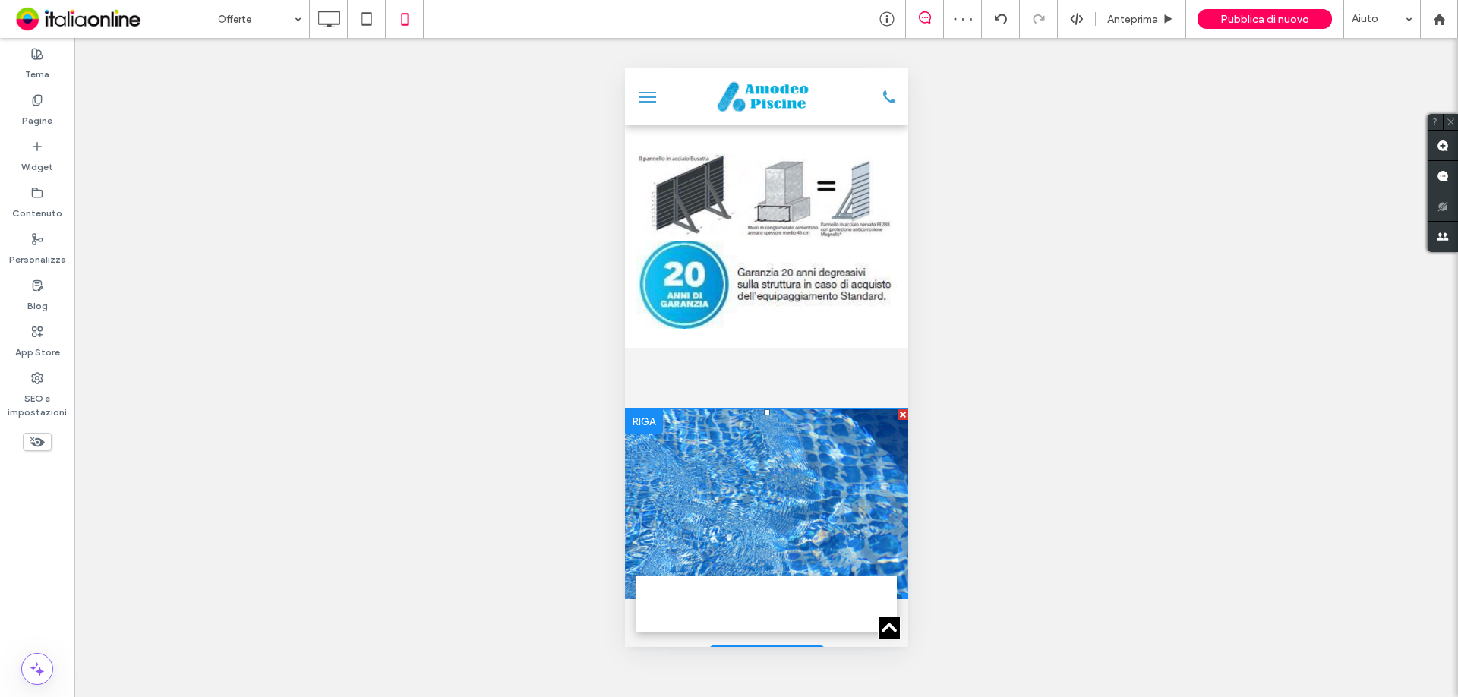
scroll to position [2431, 0]
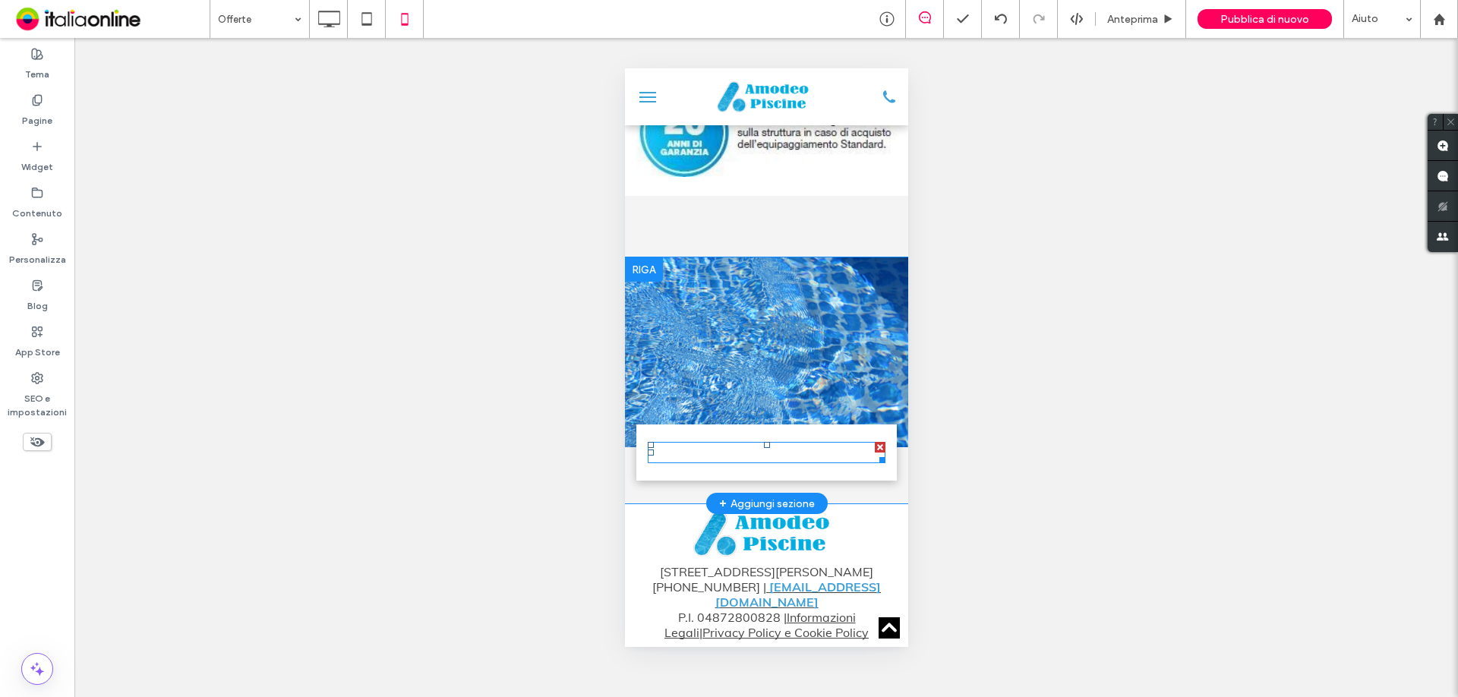
click at [798, 444] on div at bounding box center [766, 453] width 238 height 18
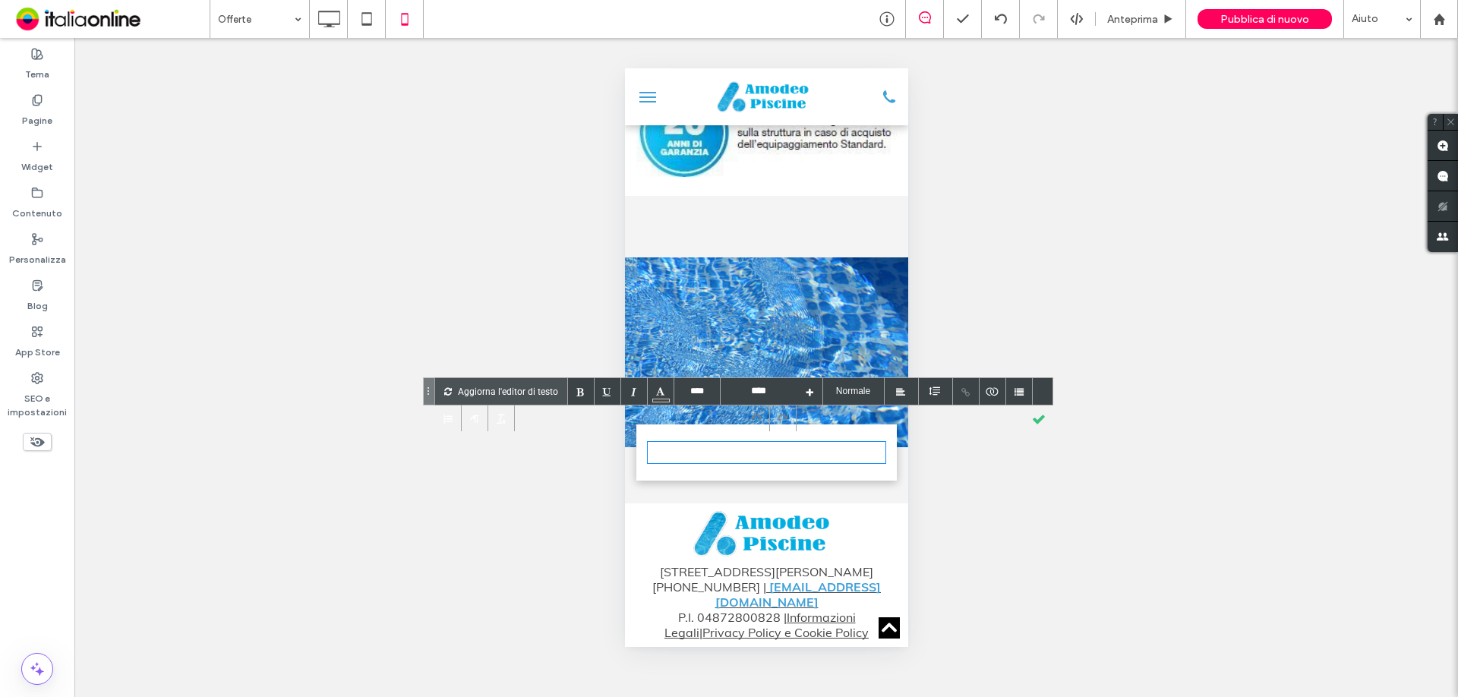
drag, startPoint x: 848, startPoint y: 424, endPoint x: 596, endPoint y: 419, distance: 251.5
click at [1039, 419] on div at bounding box center [1039, 418] width 27 height 27
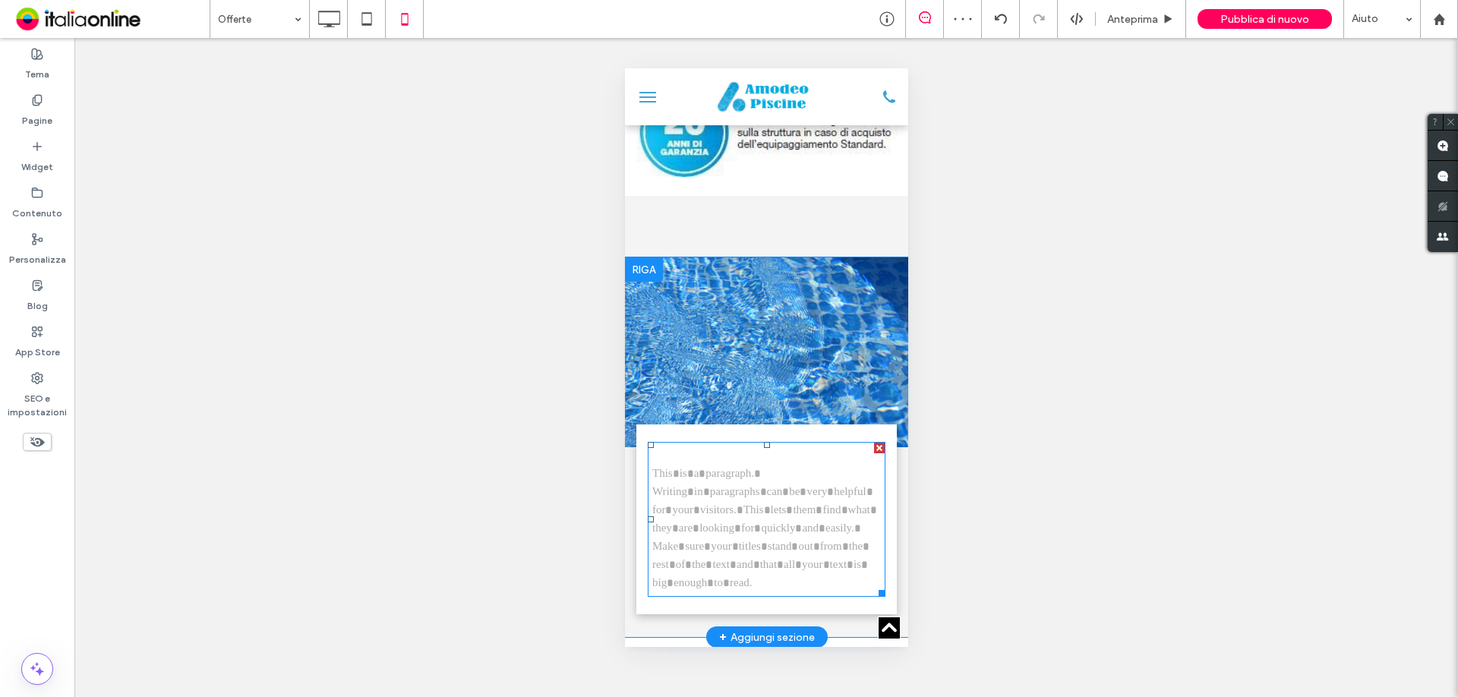
click at [873, 443] on div at bounding box center [878, 448] width 11 height 11
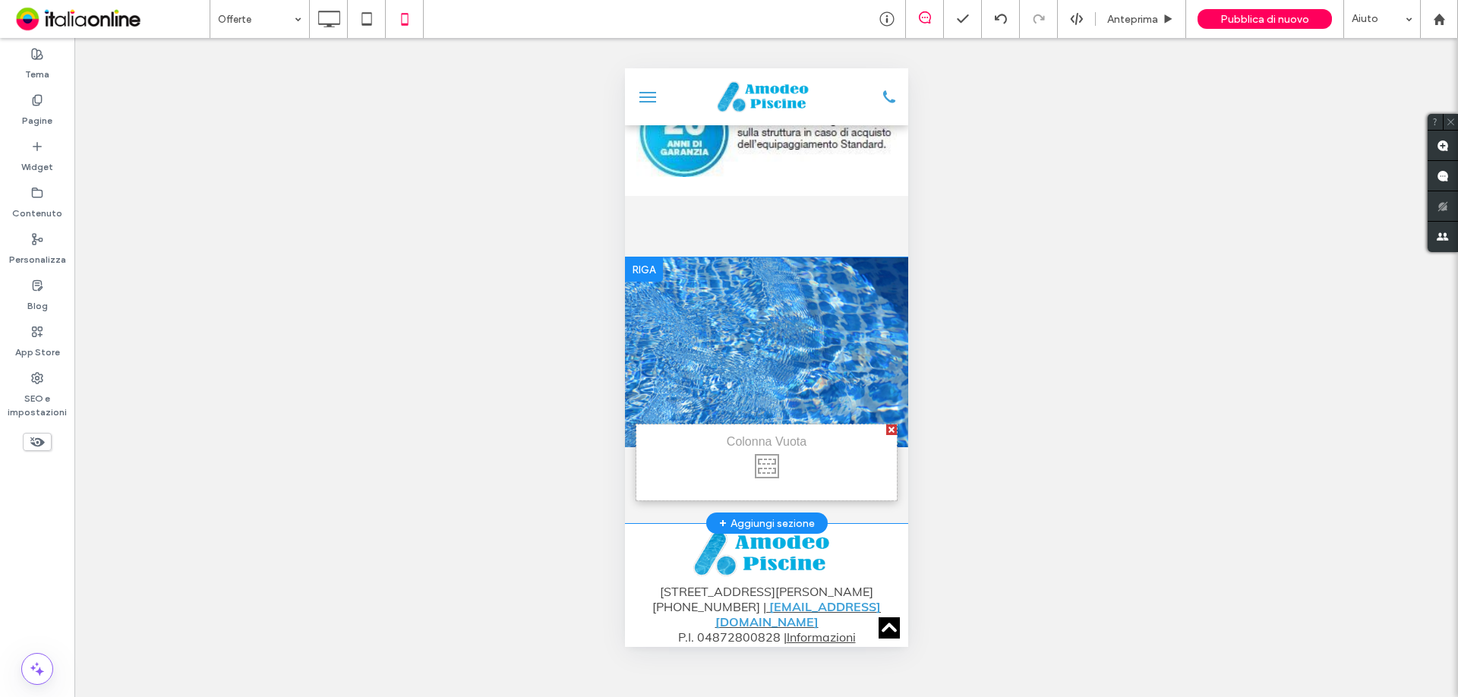
click at [1082, 412] on div "**********" at bounding box center [766, 367] width 1384 height 659
click at [36, 158] on label "Widget" at bounding box center [37, 163] width 32 height 21
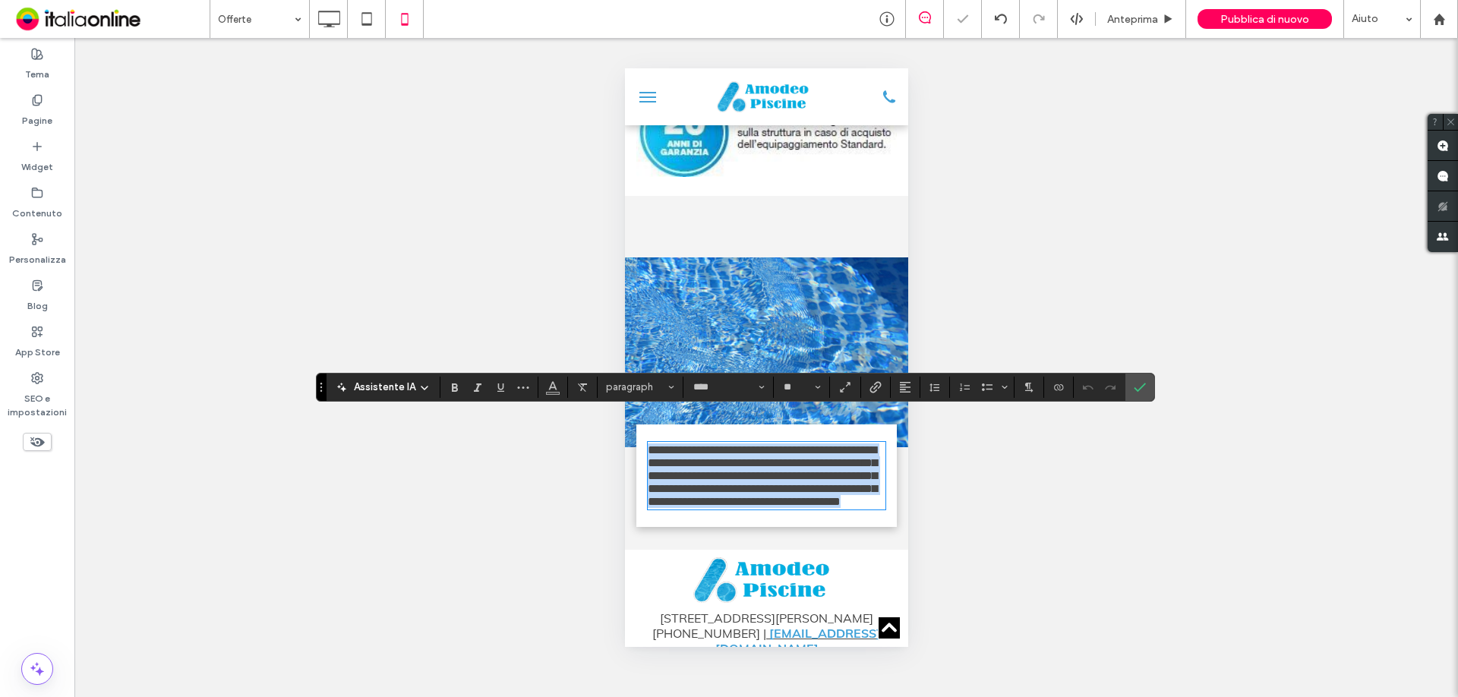
click at [693, 508] on p "**********" at bounding box center [766, 476] width 238 height 65
drag, startPoint x: 685, startPoint y: 517, endPoint x: 1214, endPoint y: 475, distance: 530.3
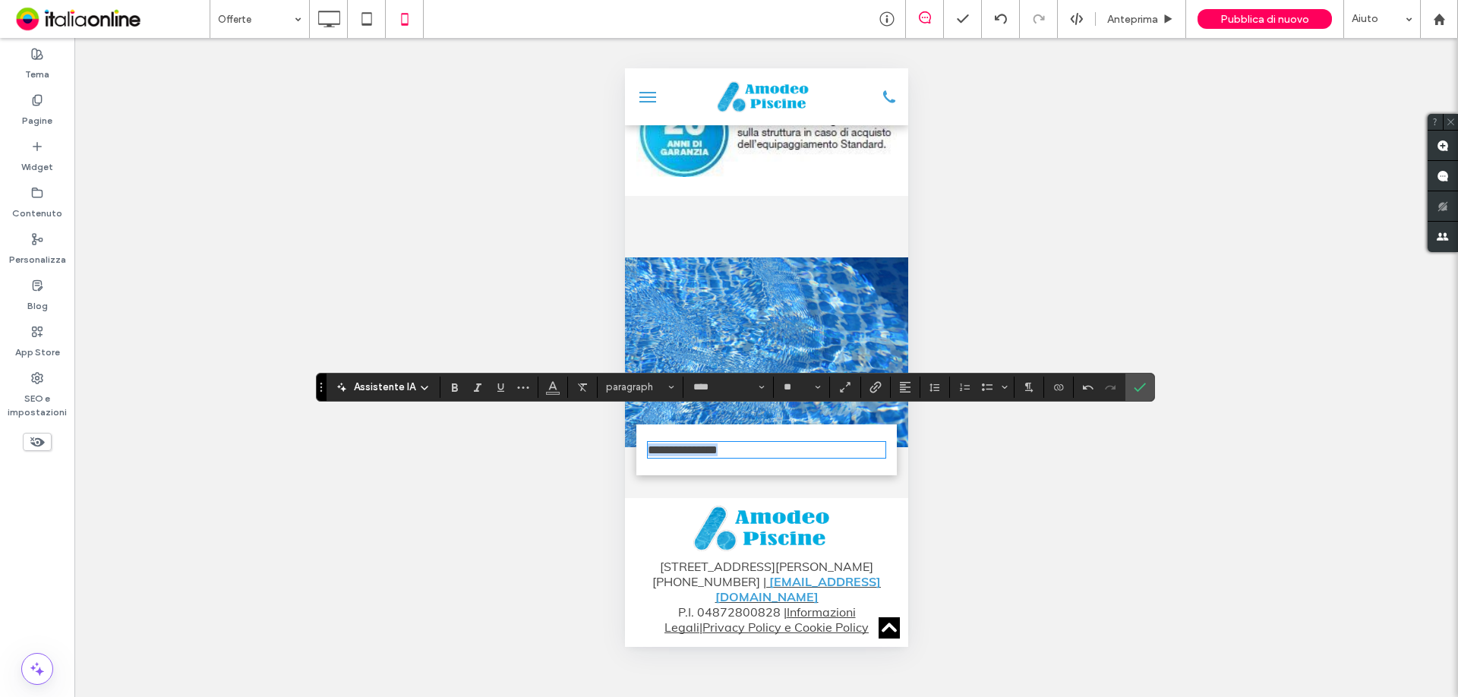
drag, startPoint x: 554, startPoint y: 409, endPoint x: 545, endPoint y: 409, distance: 9.1
click at [671, 385] on icon "Stili" at bounding box center [671, 387] width 6 height 6
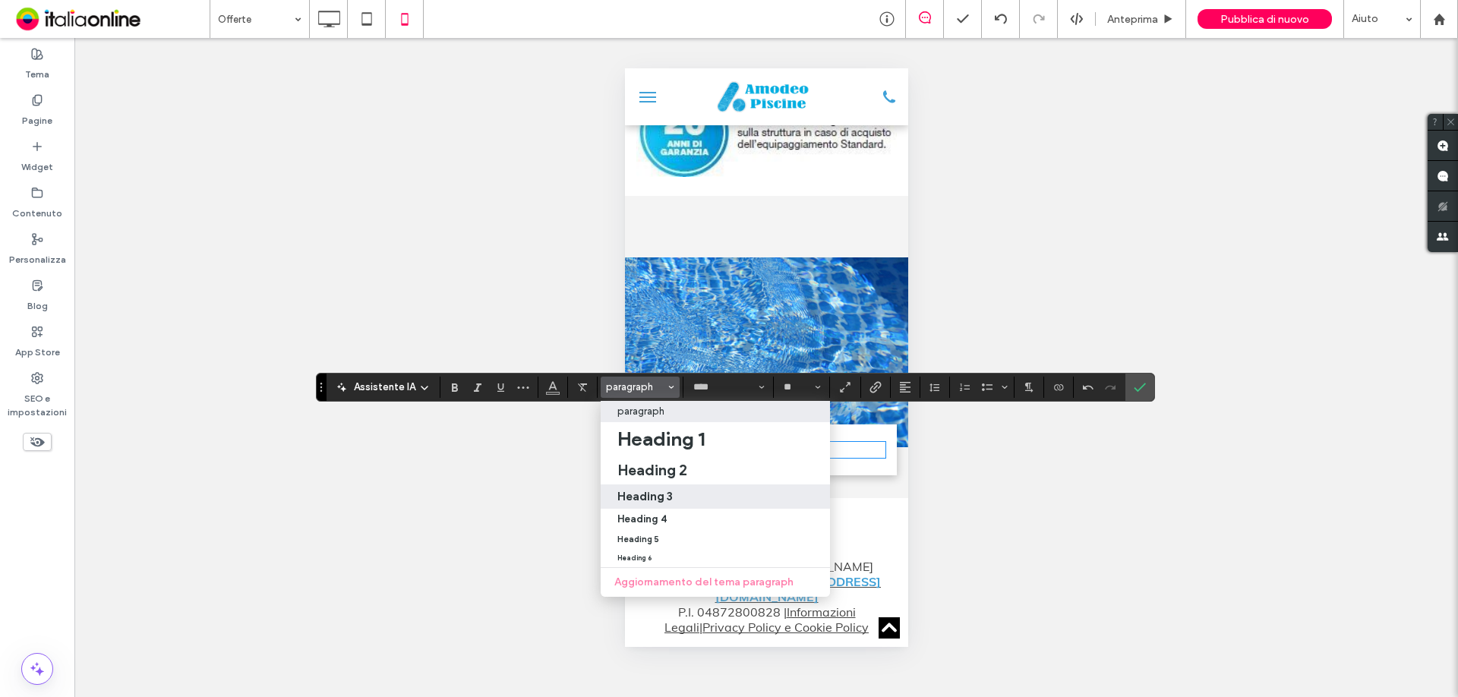
click at [656, 492] on h3 "Heading 3" at bounding box center [645, 496] width 55 height 14
type input "**"
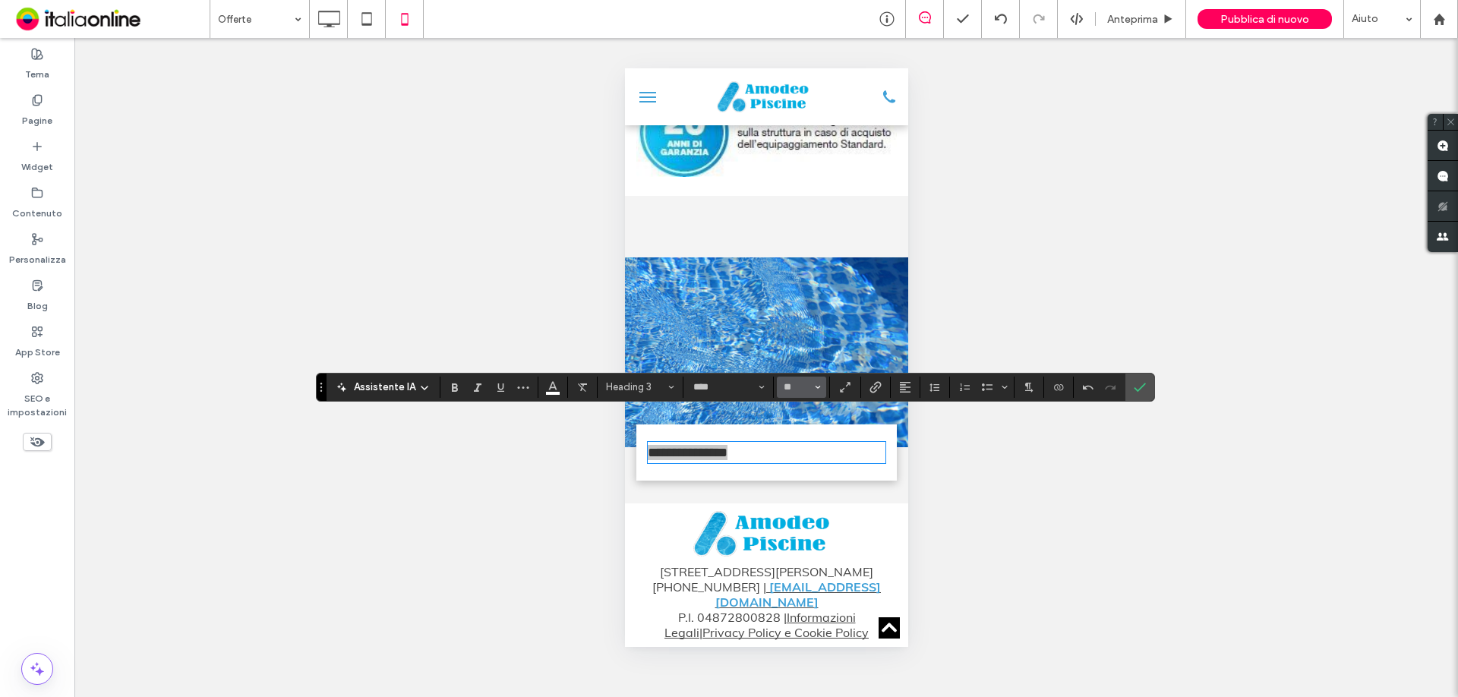
click at [816, 385] on icon "Dimensione" at bounding box center [818, 387] width 6 height 6
click at [808, 488] on label "36" at bounding box center [801, 493] width 49 height 21
type input "**"
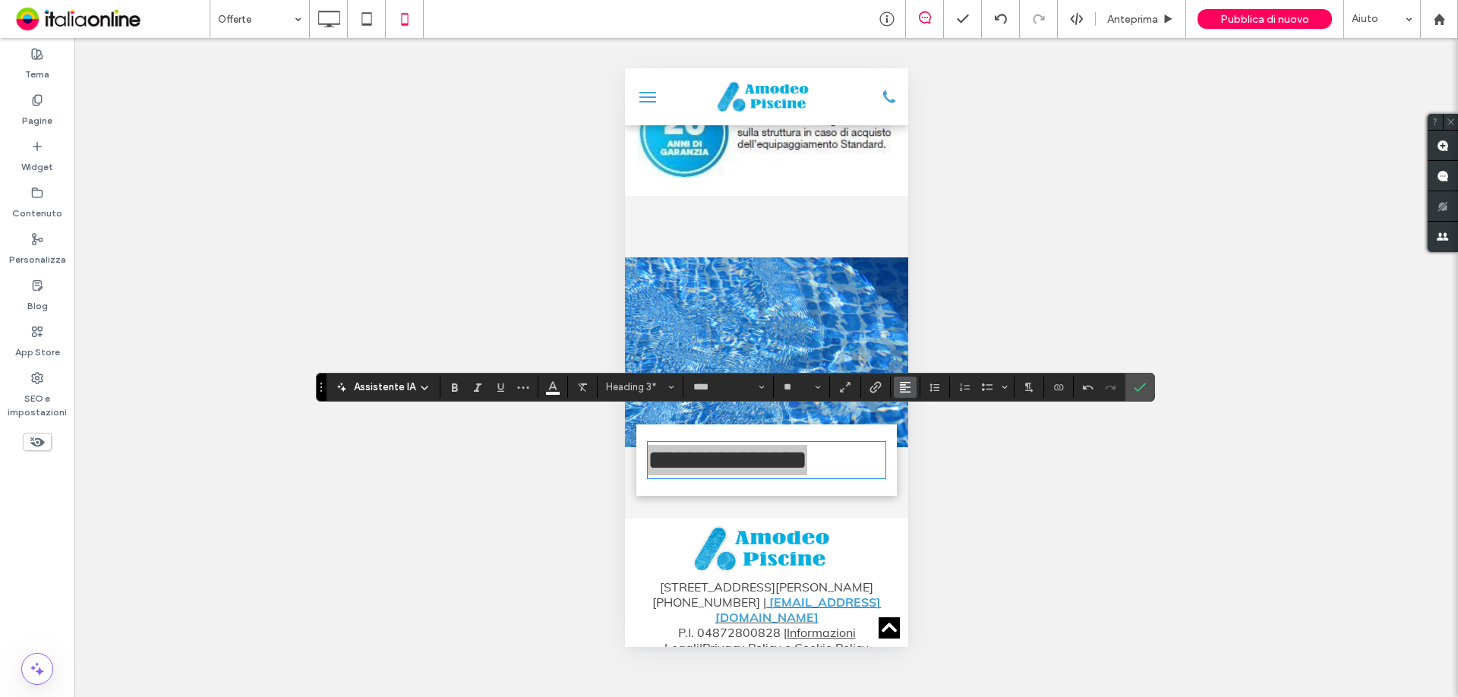
click at [911, 386] on button "Allineamento" at bounding box center [905, 387] width 23 height 21
click at [922, 434] on div "ui.textEditor.alignment.center" at bounding box center [921, 434] width 20 height 12
drag, startPoint x: 1148, startPoint y: 385, endPoint x: 1154, endPoint y: 400, distance: 16.4
click at [1148, 385] on label "Conferma" at bounding box center [1140, 387] width 23 height 27
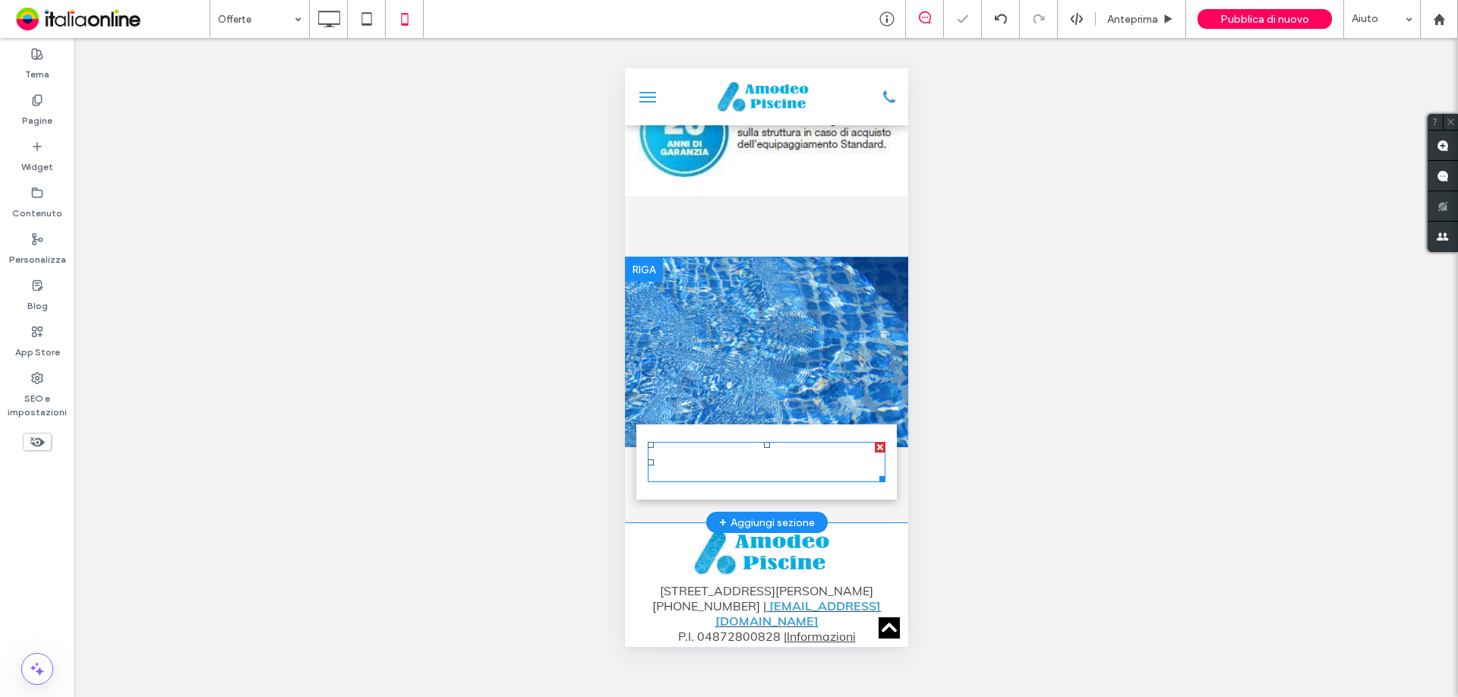
click at [813, 445] on span "Contattaci ora!" at bounding box center [766, 462] width 190 height 34
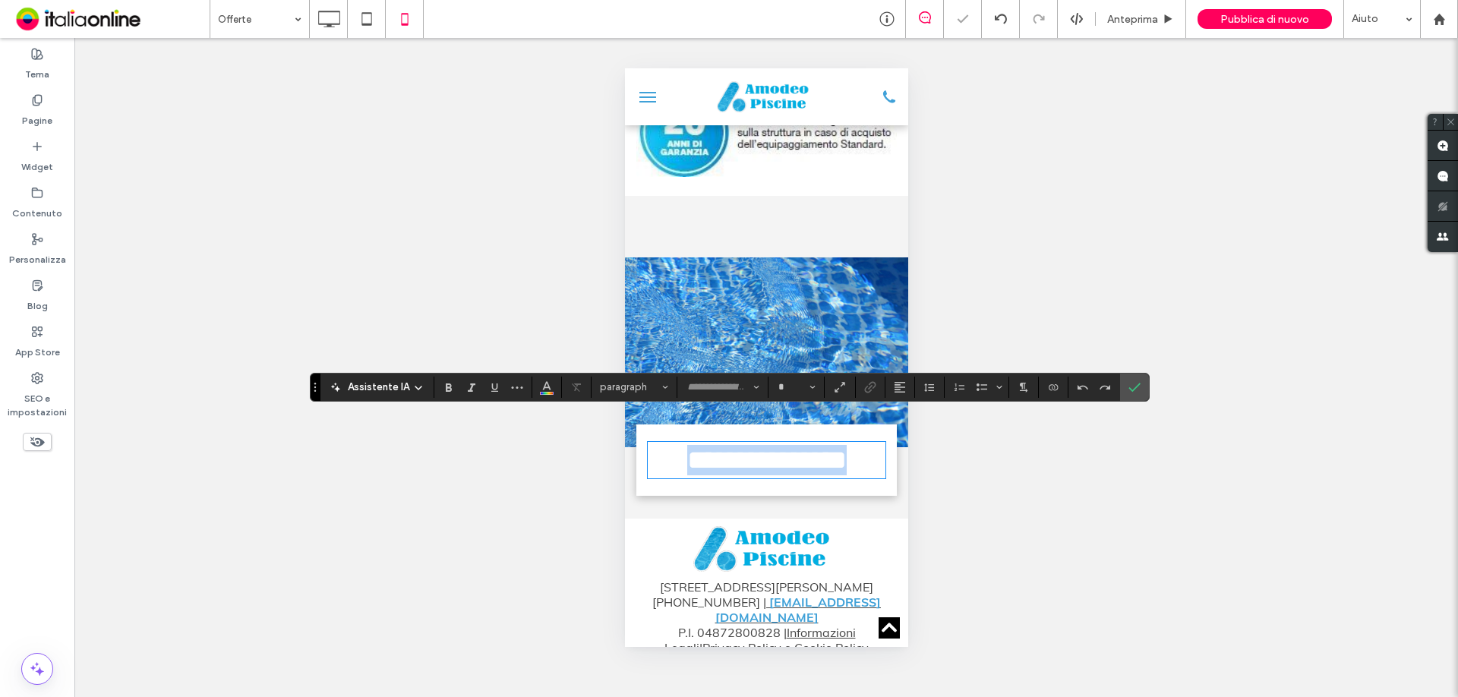
type input "****"
type input "**"
click at [545, 387] on use "Colore" at bounding box center [547, 385] width 8 height 8
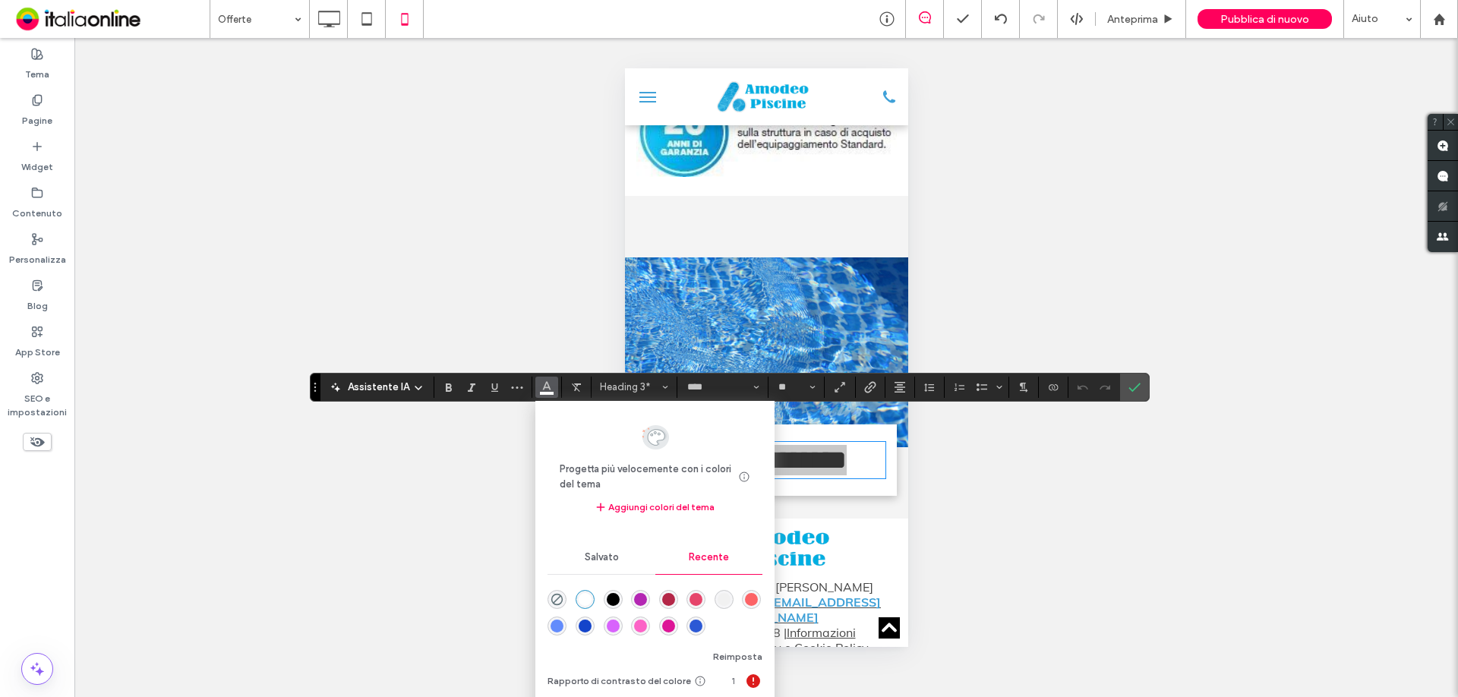
drag, startPoint x: 71, startPoint y: 546, endPoint x: 573, endPoint y: 620, distance: 507.4
click at [557, 625] on div "rgba(99, 140, 252, 1)" at bounding box center [557, 626] width 13 height 13
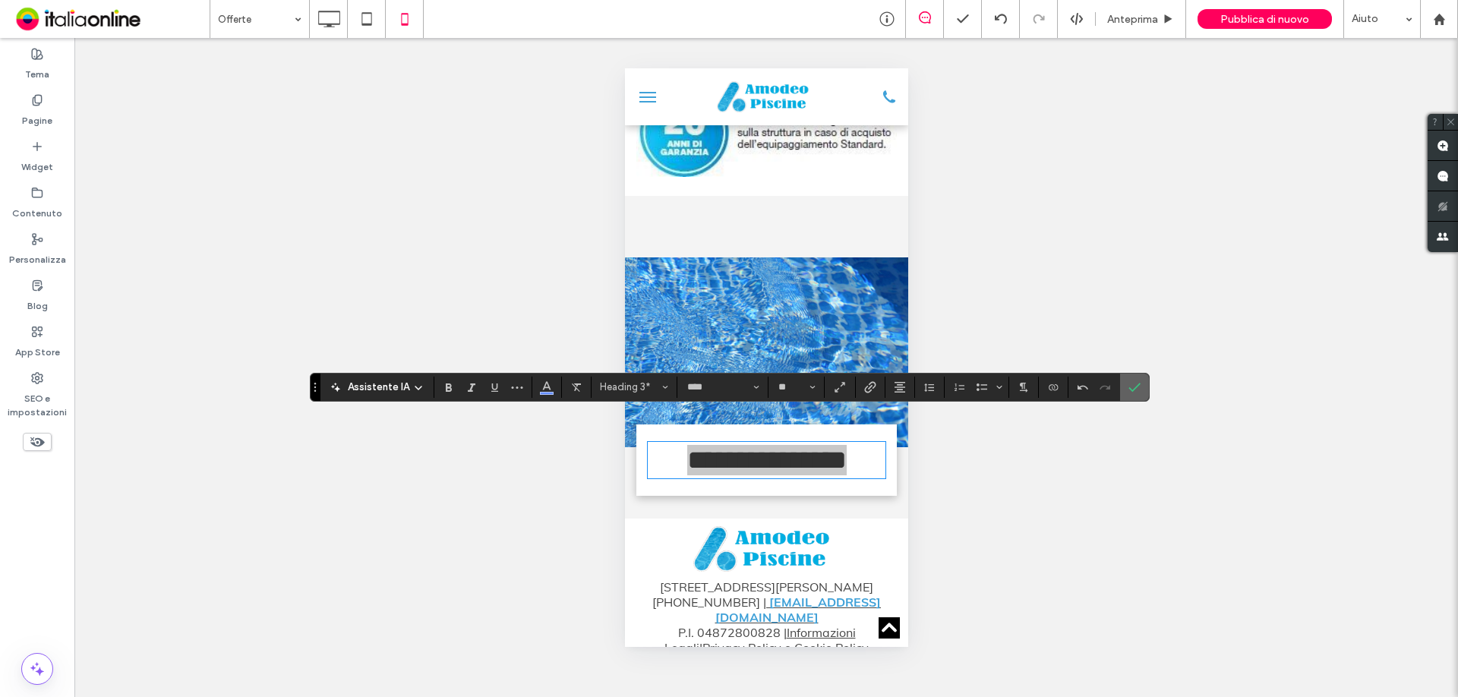
click at [1135, 385] on icon "Conferma" at bounding box center [1135, 387] width 12 height 12
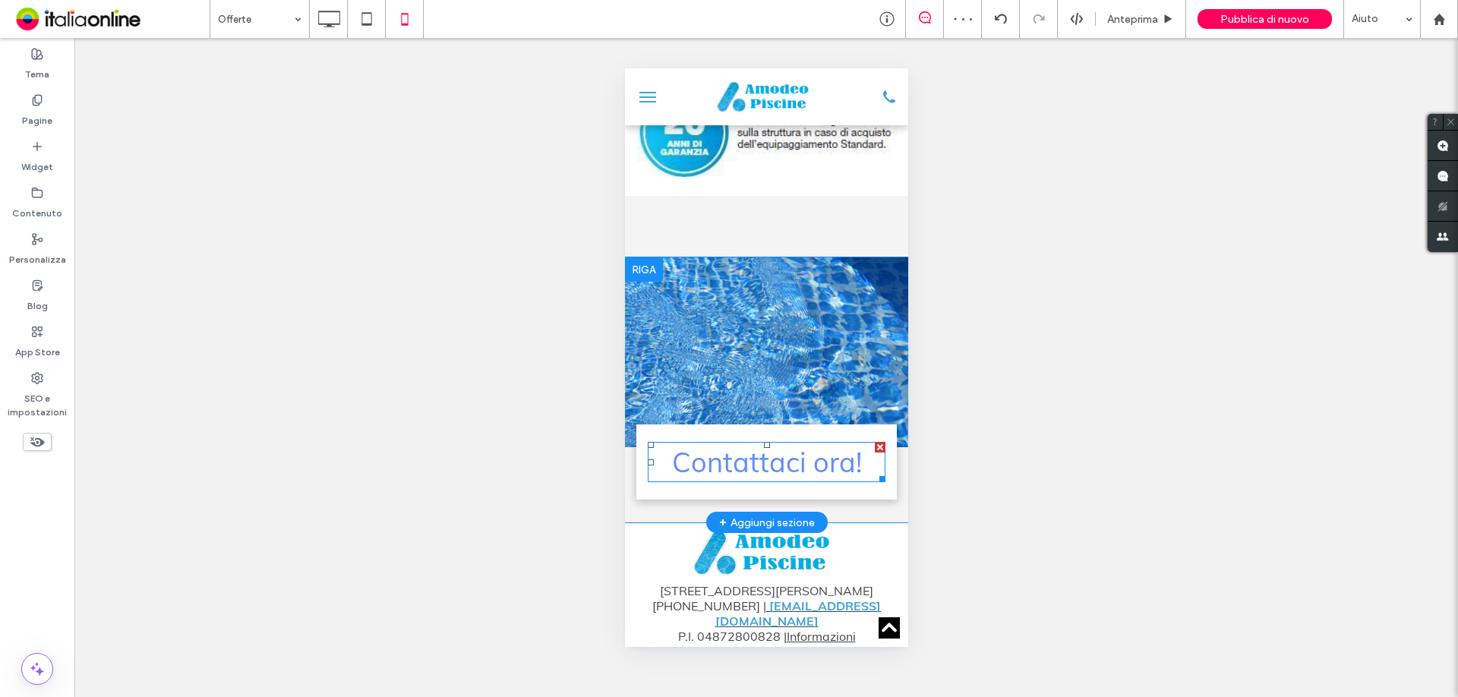
click at [840, 445] on span "Contattaci ora!" at bounding box center [766, 462] width 190 height 34
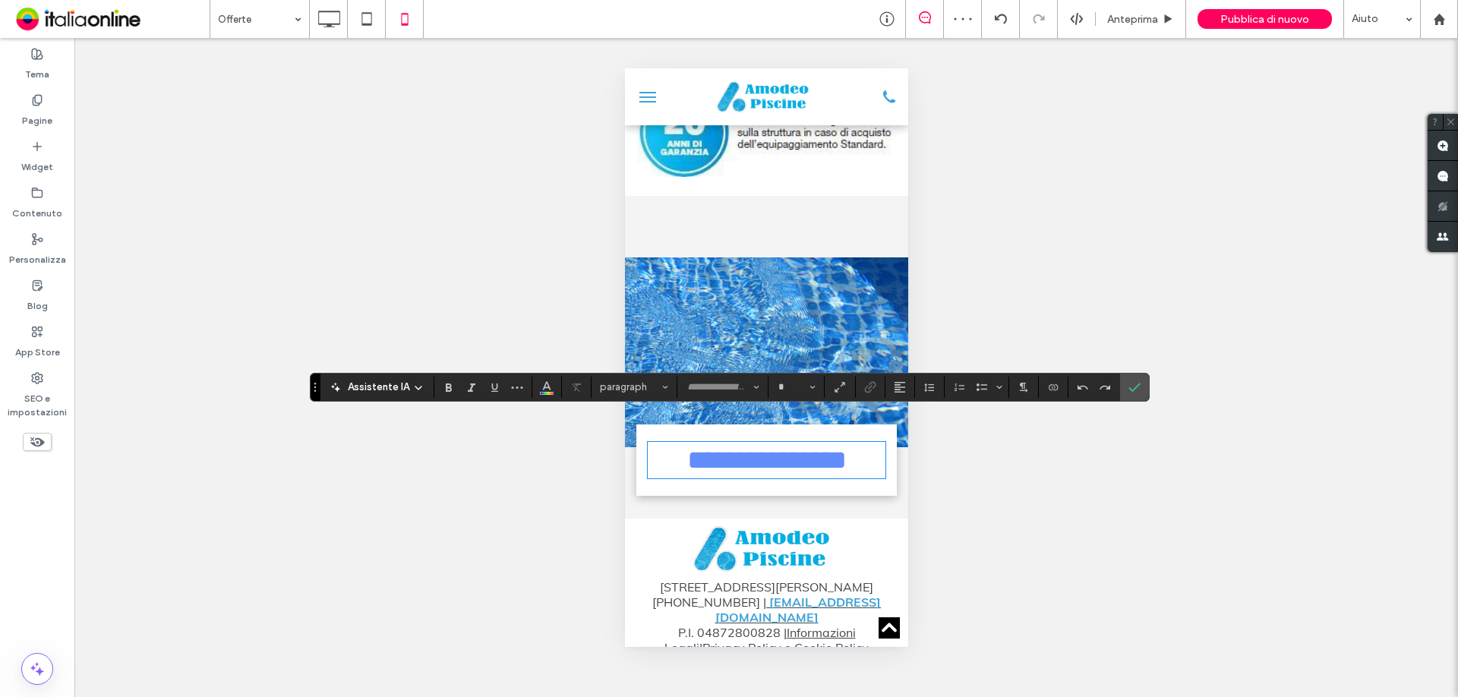
type input "****"
type input "**"
click at [545, 390] on icon "Colore" at bounding box center [547, 386] width 12 height 12
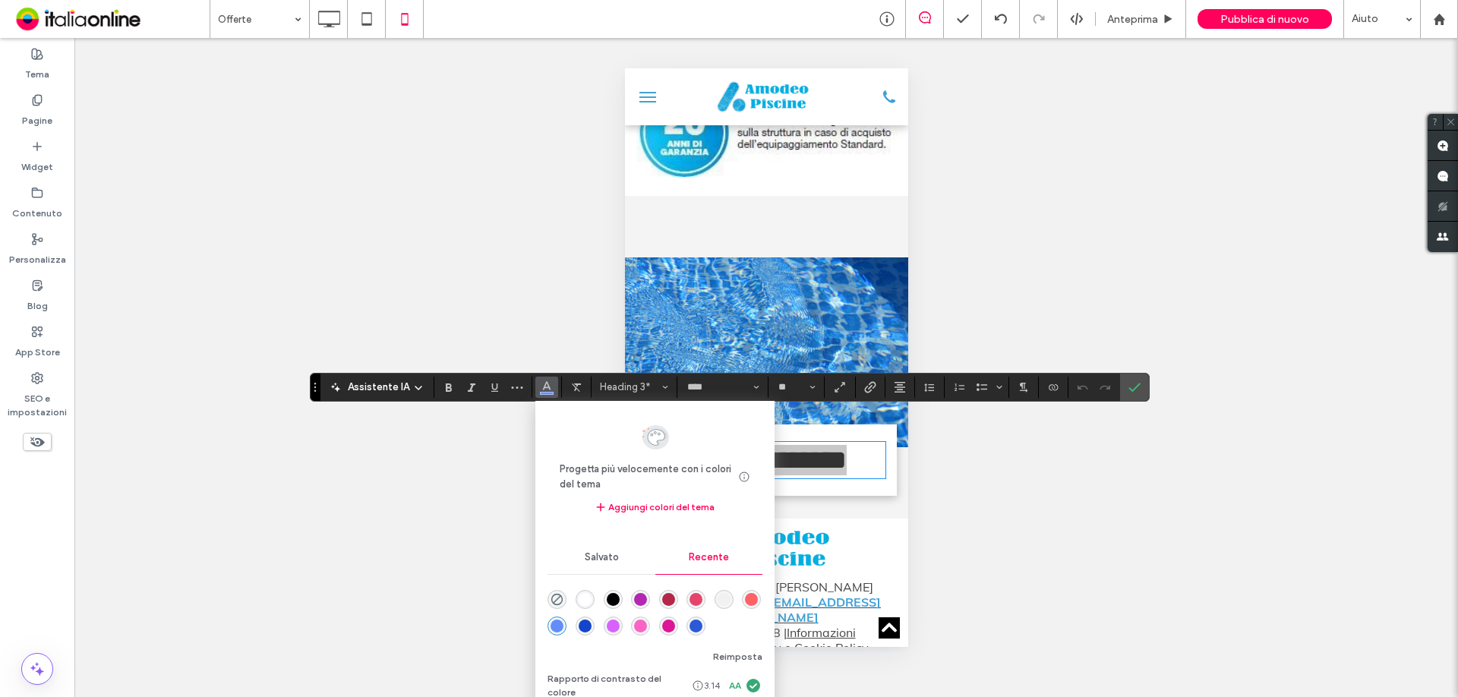
click at [695, 627] on div "rgba(44, 89, 213, 1)" at bounding box center [696, 626] width 13 height 13
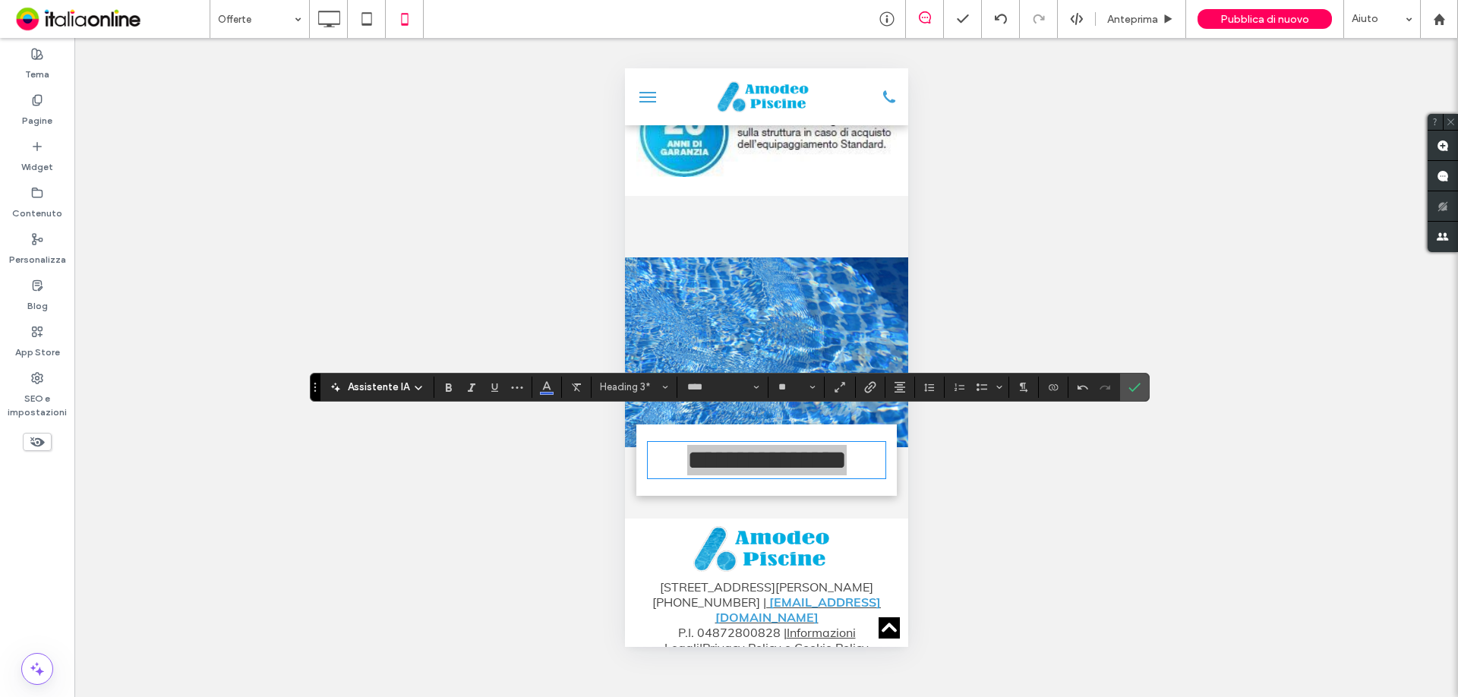
click at [1139, 382] on label "Conferma" at bounding box center [1134, 387] width 23 height 27
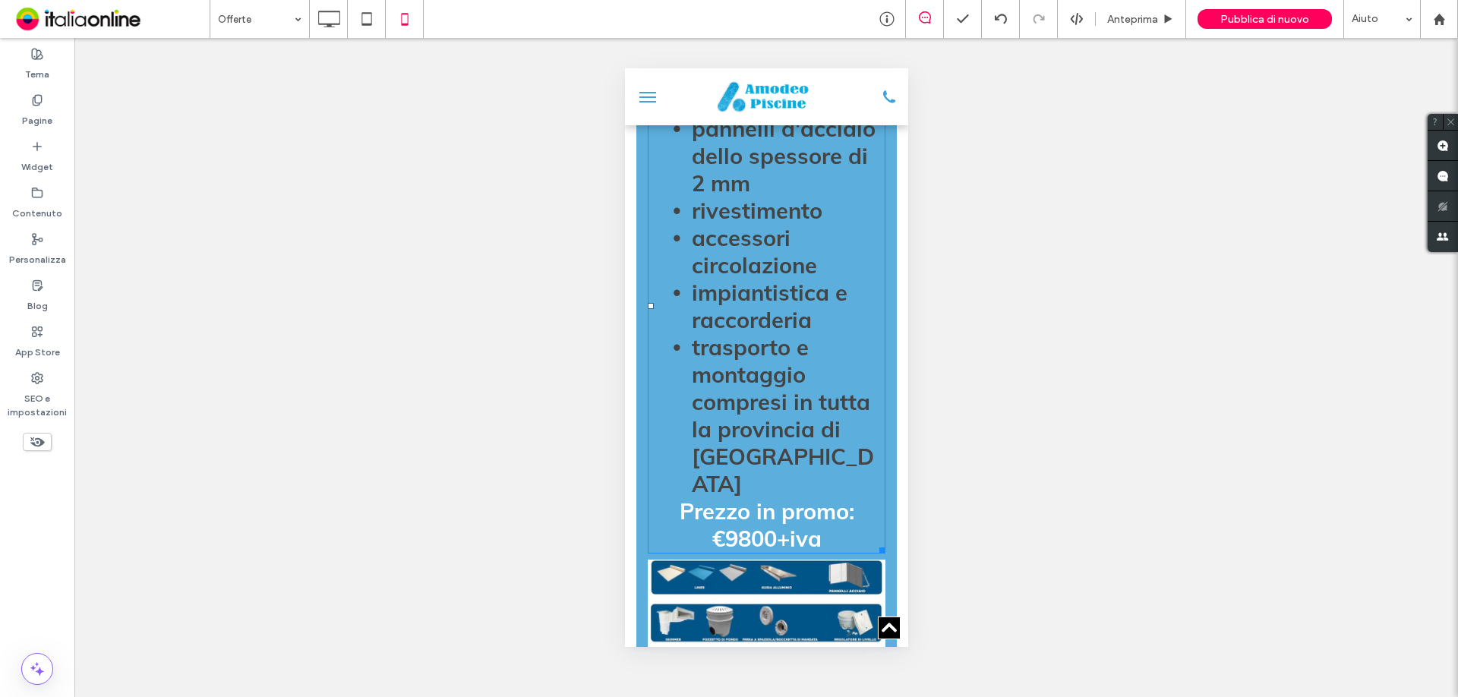
scroll to position [532, 0]
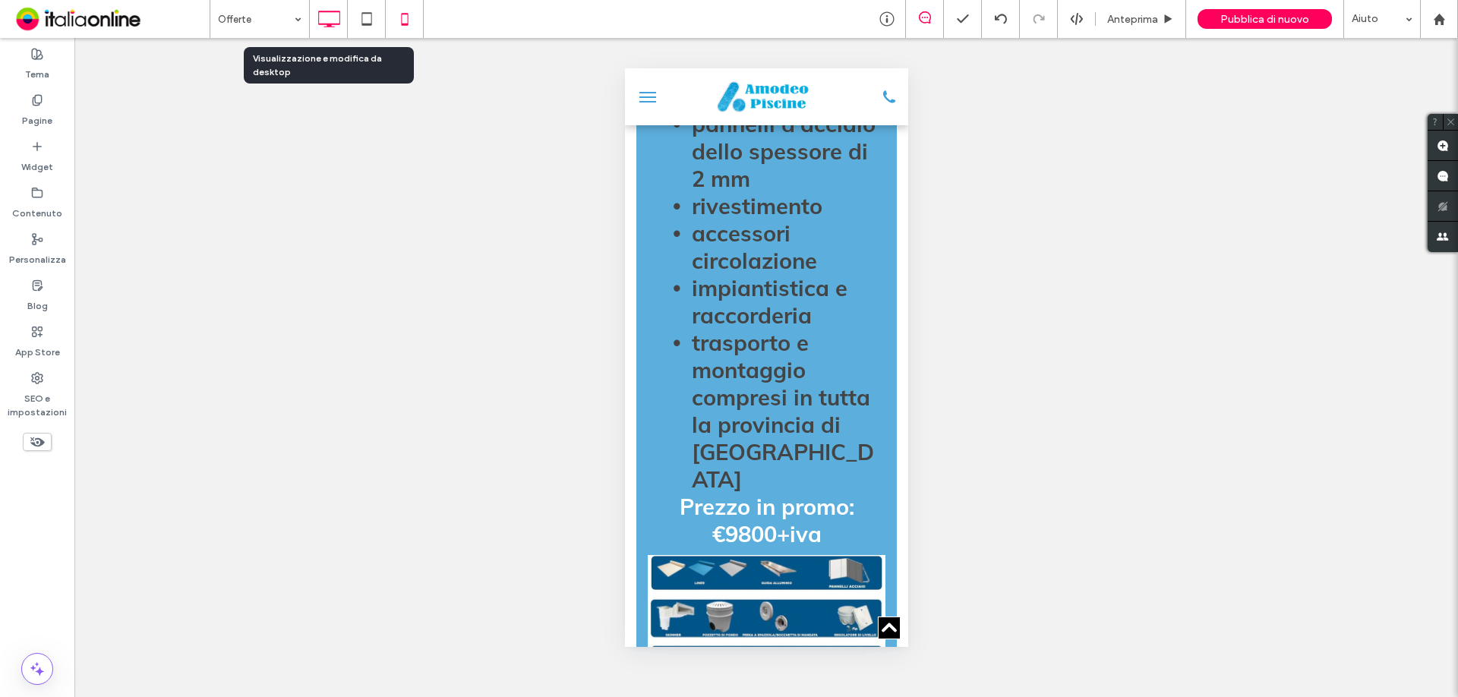
click at [330, 19] on icon at bounding box center [329, 19] width 30 height 30
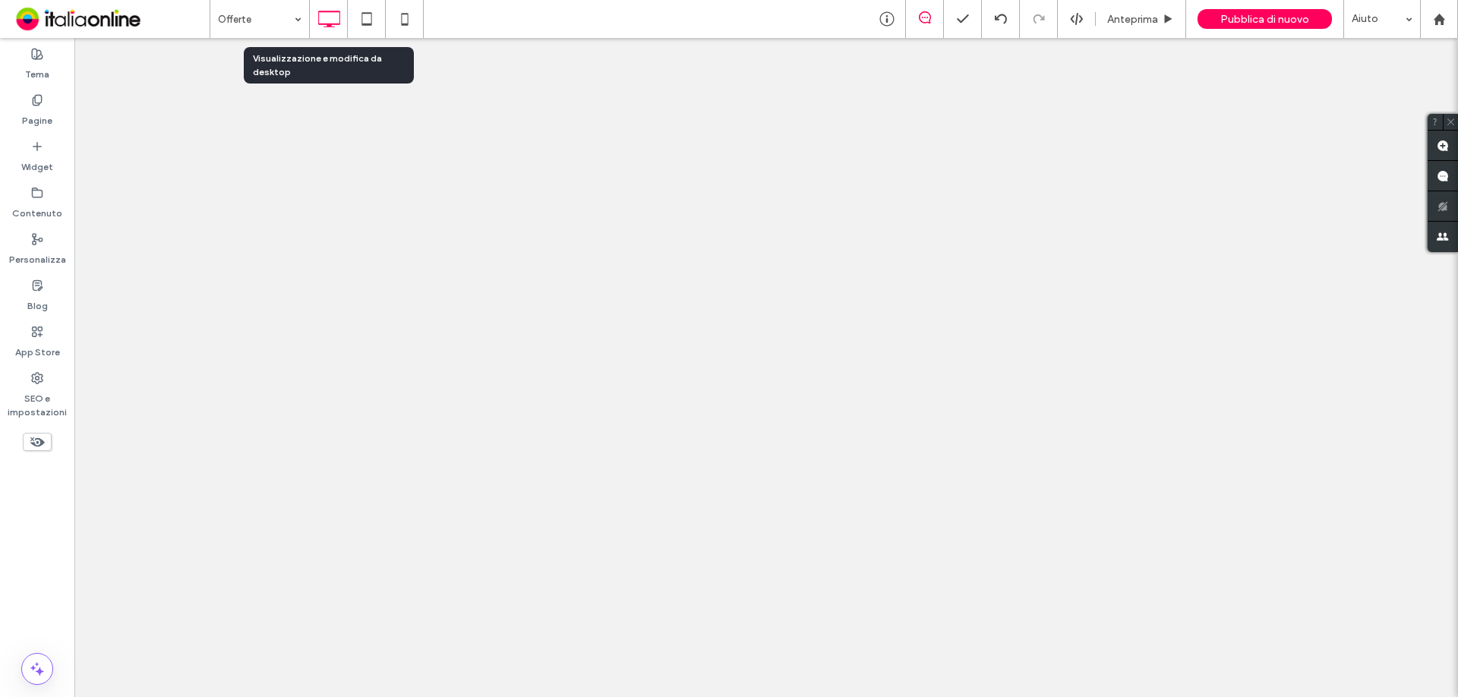
scroll to position [0, 0]
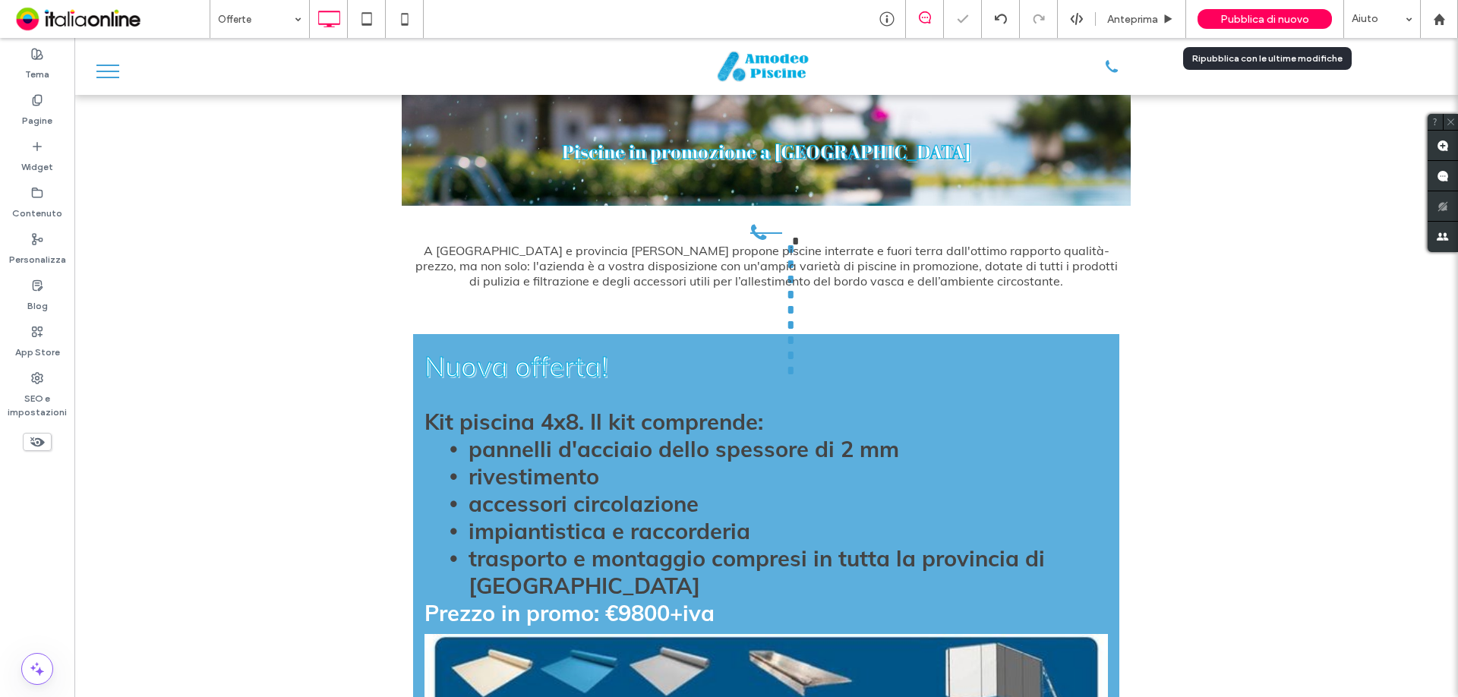
click at [1290, 17] on span "Pubblica di nuovo" at bounding box center [1265, 19] width 89 height 13
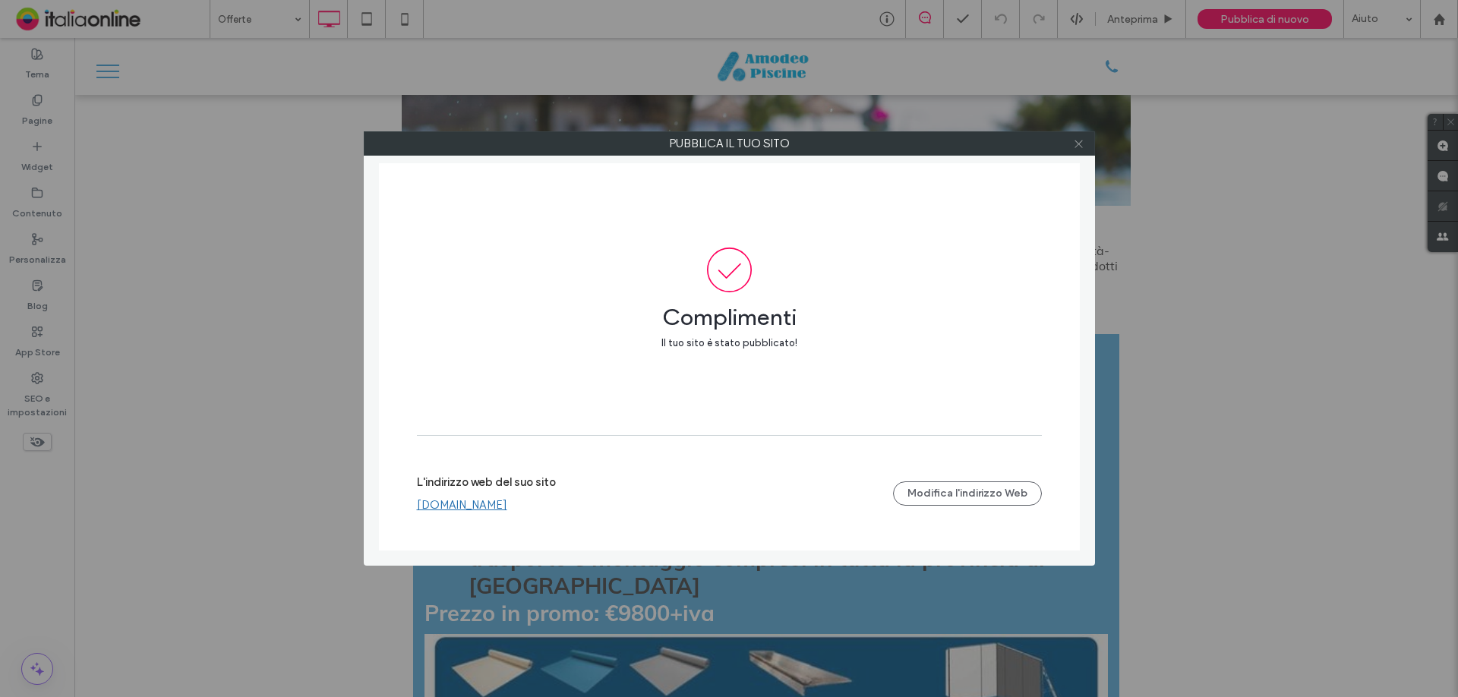
click at [1077, 144] on icon at bounding box center [1078, 143] width 11 height 11
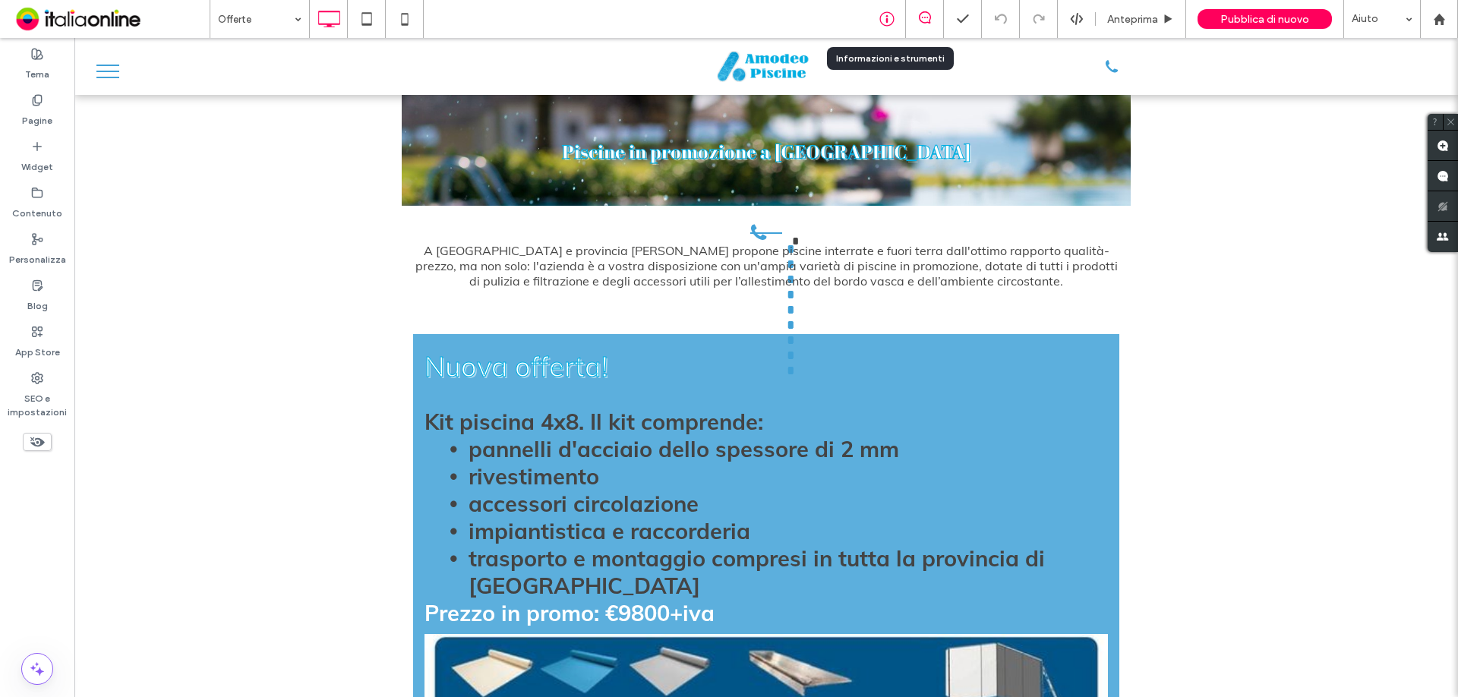
click at [883, 20] on icon at bounding box center [887, 18] width 15 height 15
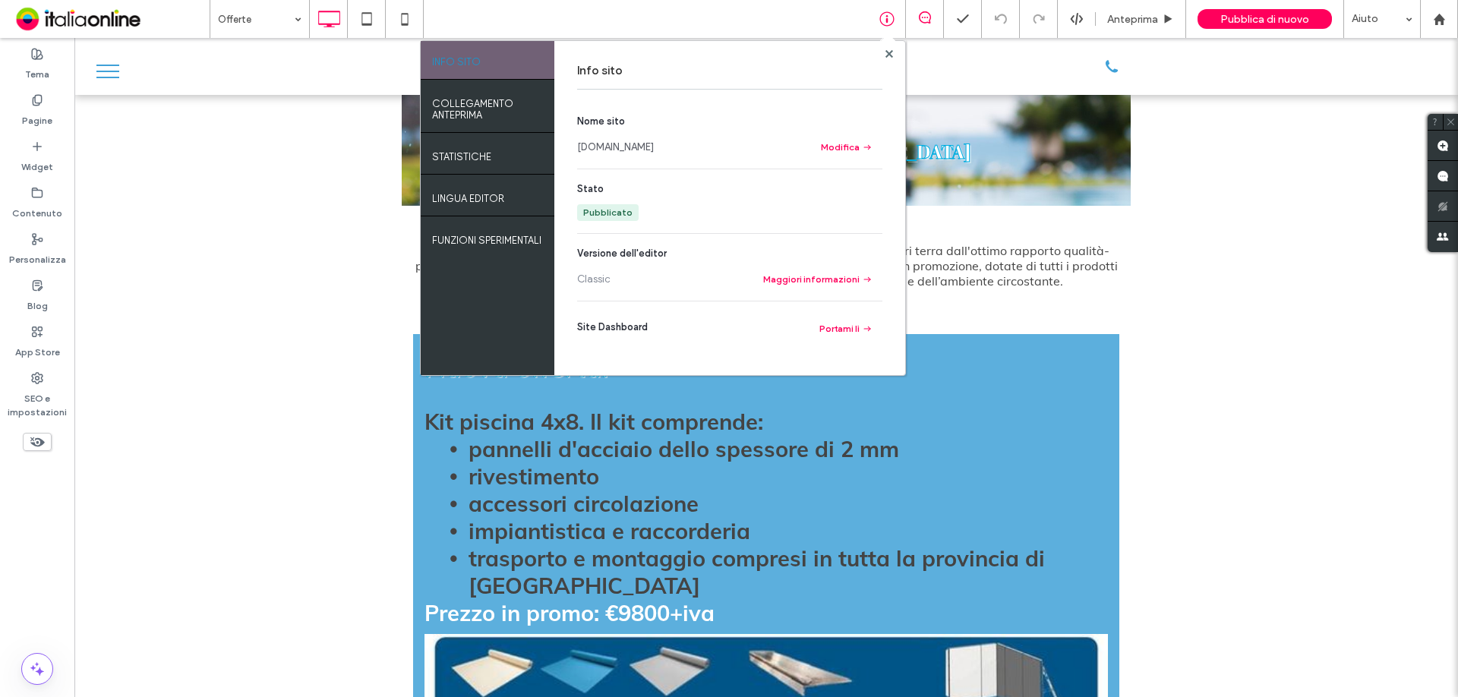
click at [654, 148] on link "www.amodeopiscine.com" at bounding box center [615, 147] width 77 height 15
